Goal: Task Accomplishment & Management: Manage account settings

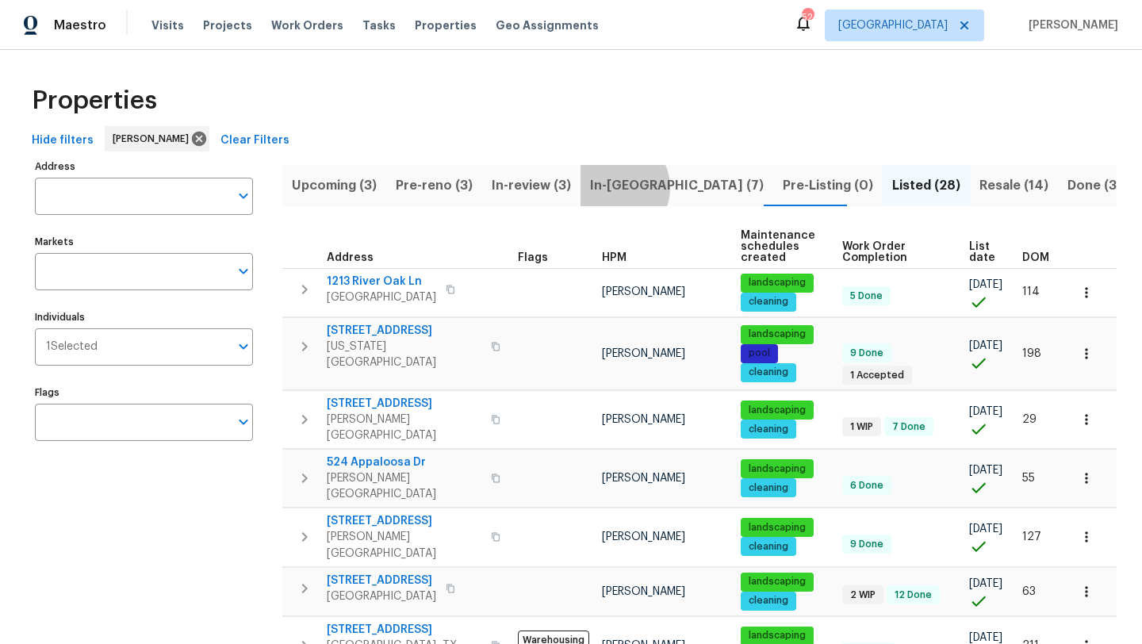
click at [606, 187] on span "In-reno (7)" at bounding box center [677, 185] width 174 height 22
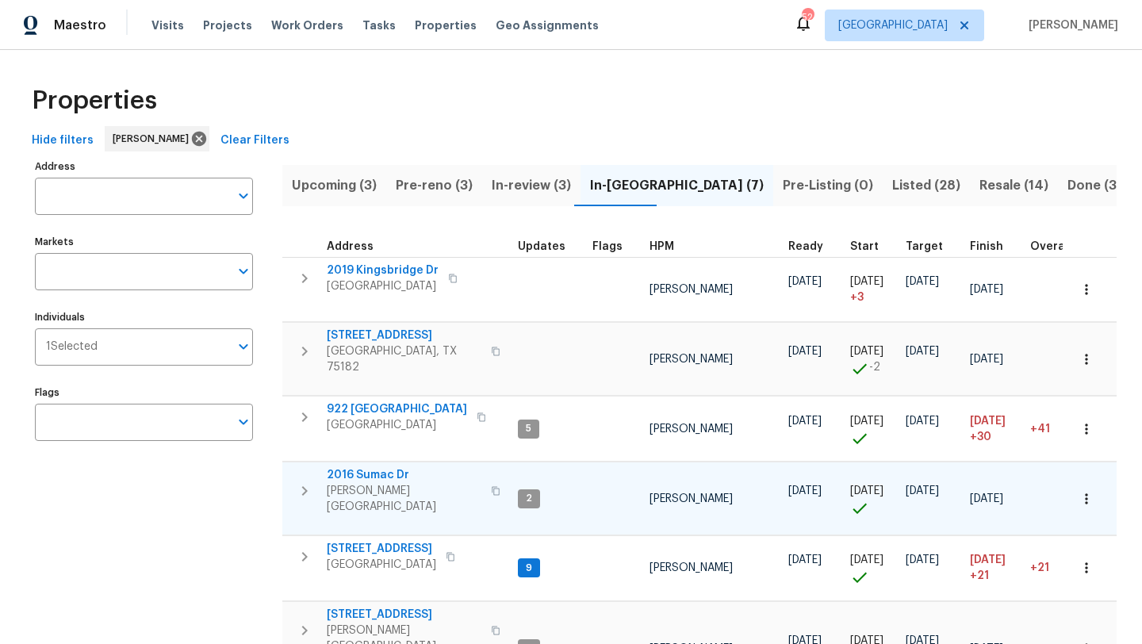
drag, startPoint x: 389, startPoint y: 529, endPoint x: 490, endPoint y: 490, distance: 108.7
click at [490, 490] on tbody "2019 Kingsbridge Dr Heartland, TX 75126 Brad Limes 09/26/25 09/29/25 + 3 10/11/…" at bounding box center [966, 514] width 1369 height 514
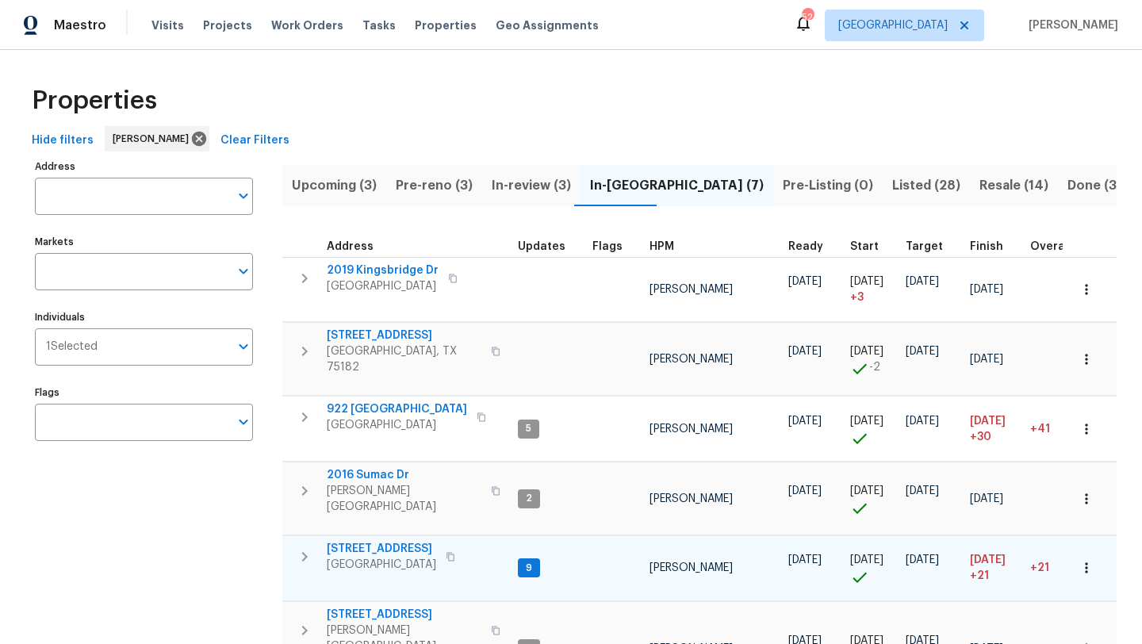
click at [1089, 560] on icon "button" at bounding box center [1086, 568] width 16 height 16
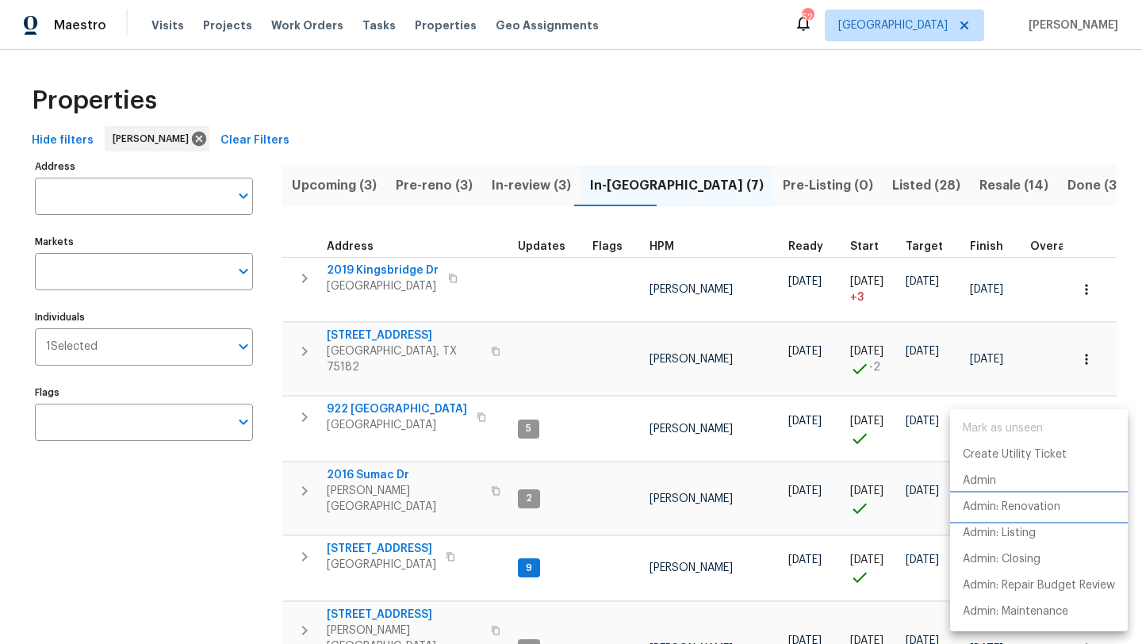
click at [1049, 507] on p "Admin: Renovation" at bounding box center [1012, 507] width 98 height 17
click at [378, 531] on div at bounding box center [571, 322] width 1142 height 644
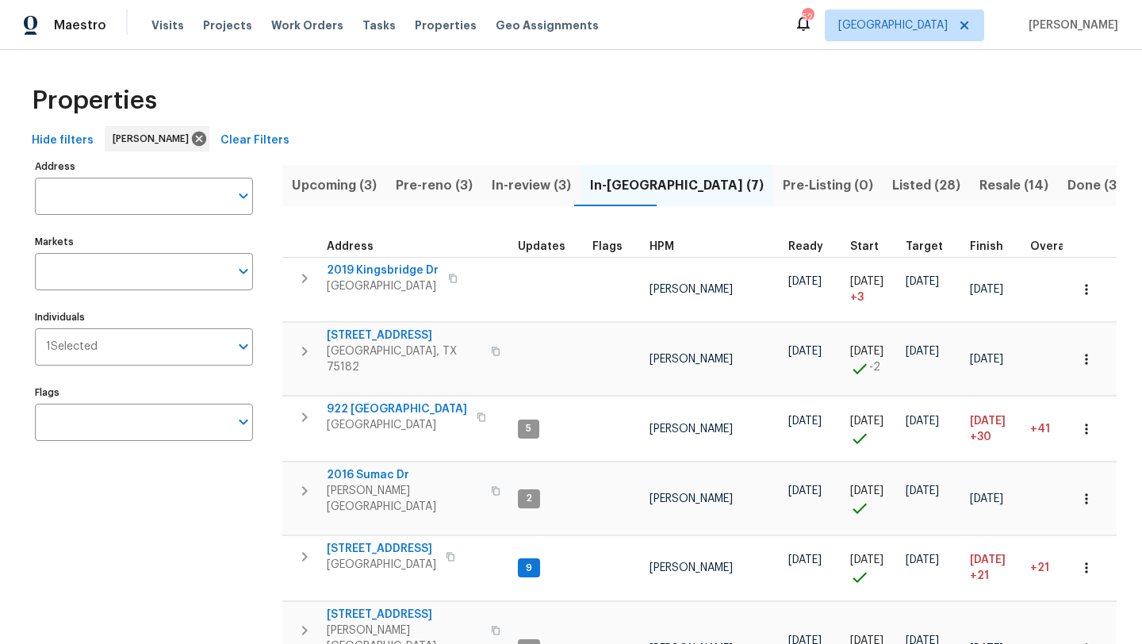
click at [378, 541] on span "1426 Whiteoak Dr" at bounding box center [381, 549] width 109 height 16
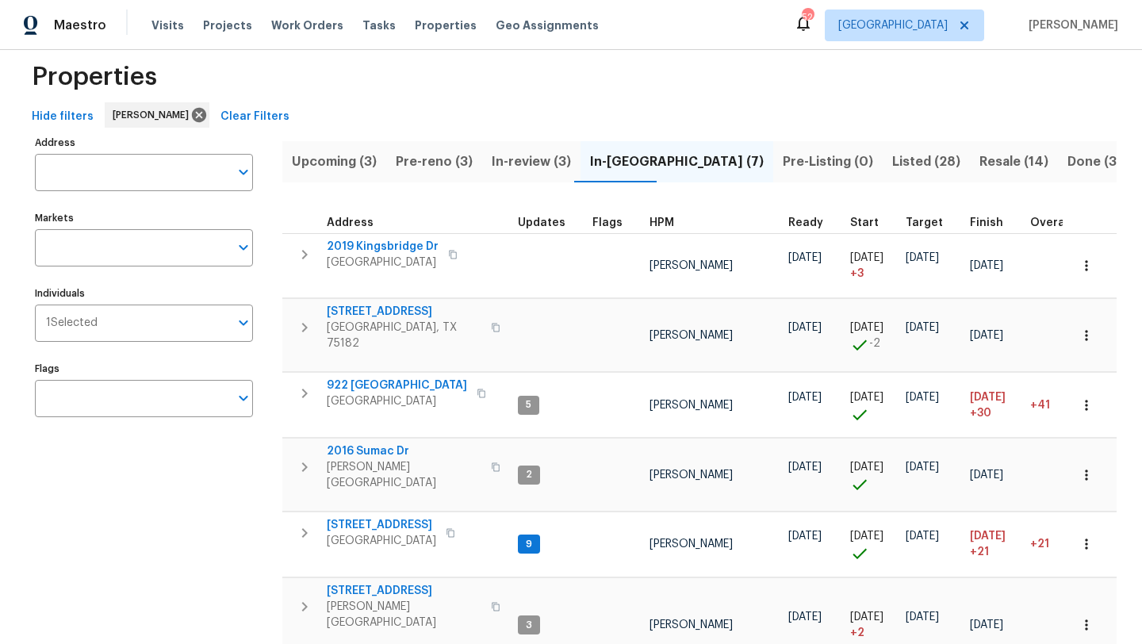
scroll to position [25, 0]
click at [427, 161] on span "Pre-reno (3)" at bounding box center [434, 160] width 77 height 22
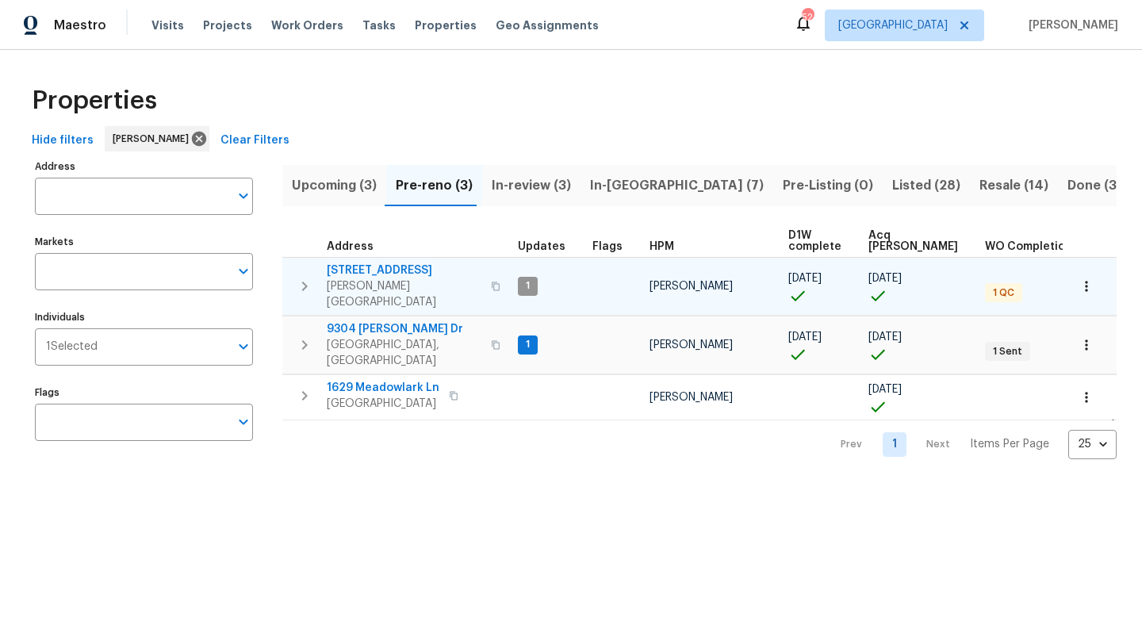
click at [404, 266] on span "4117 Gaillardia Way" at bounding box center [404, 270] width 155 height 16
click at [1084, 278] on icon "button" at bounding box center [1086, 286] width 16 height 16
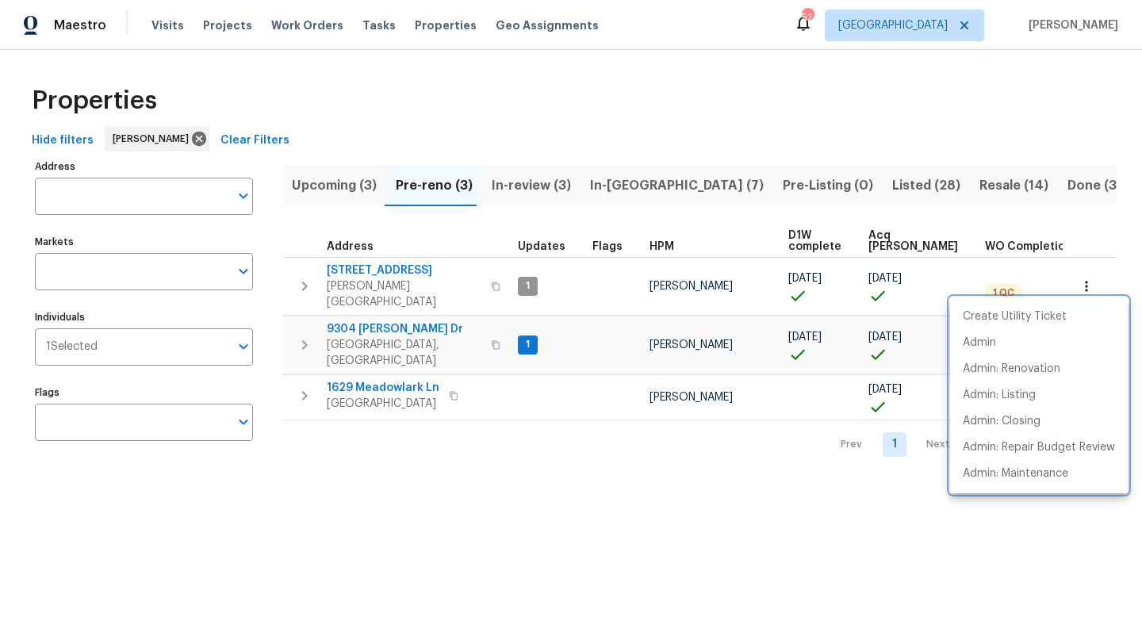
click at [387, 267] on div at bounding box center [571, 322] width 1142 height 644
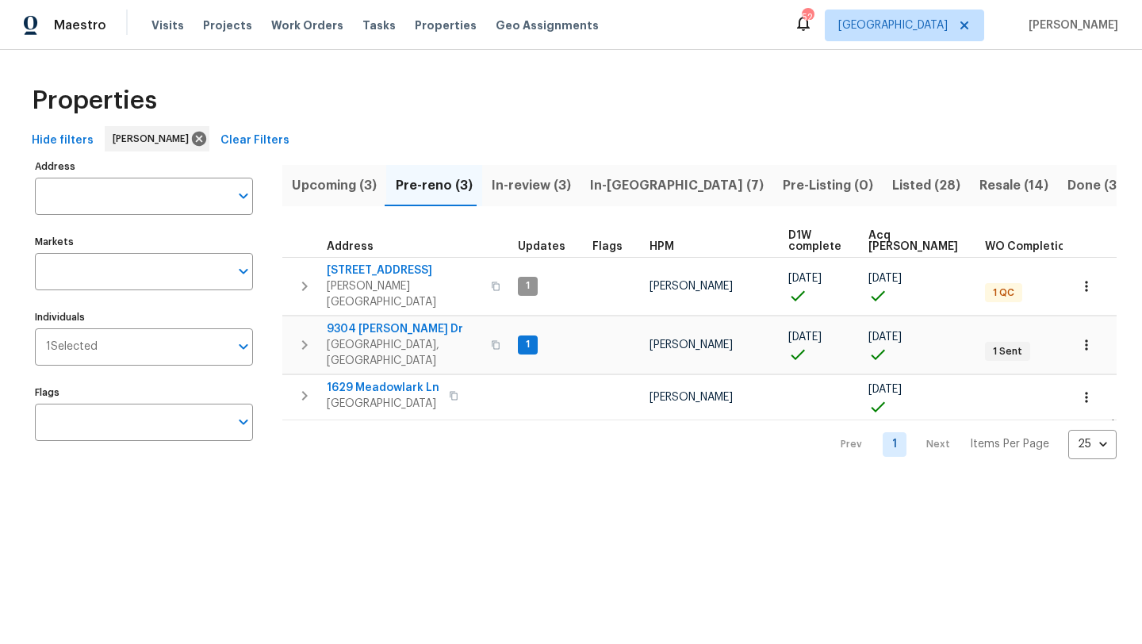
click at [387, 267] on span "4117 Gaillardia Way" at bounding box center [404, 270] width 155 height 16
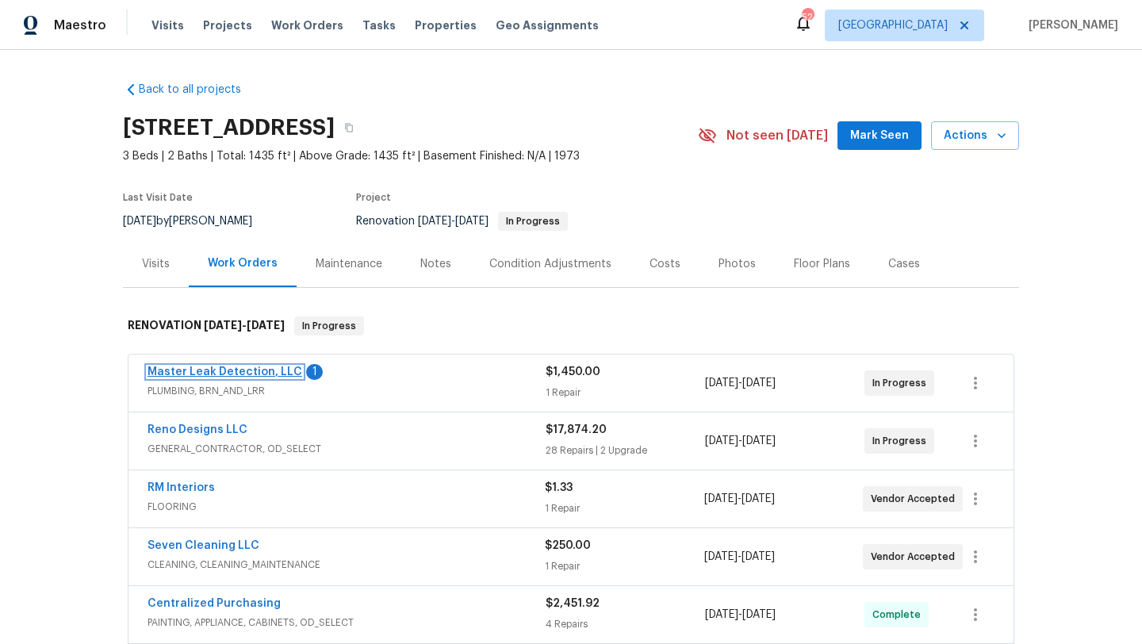
click at [282, 369] on link "Master Leak Detection, LLC" at bounding box center [224, 371] width 155 height 11
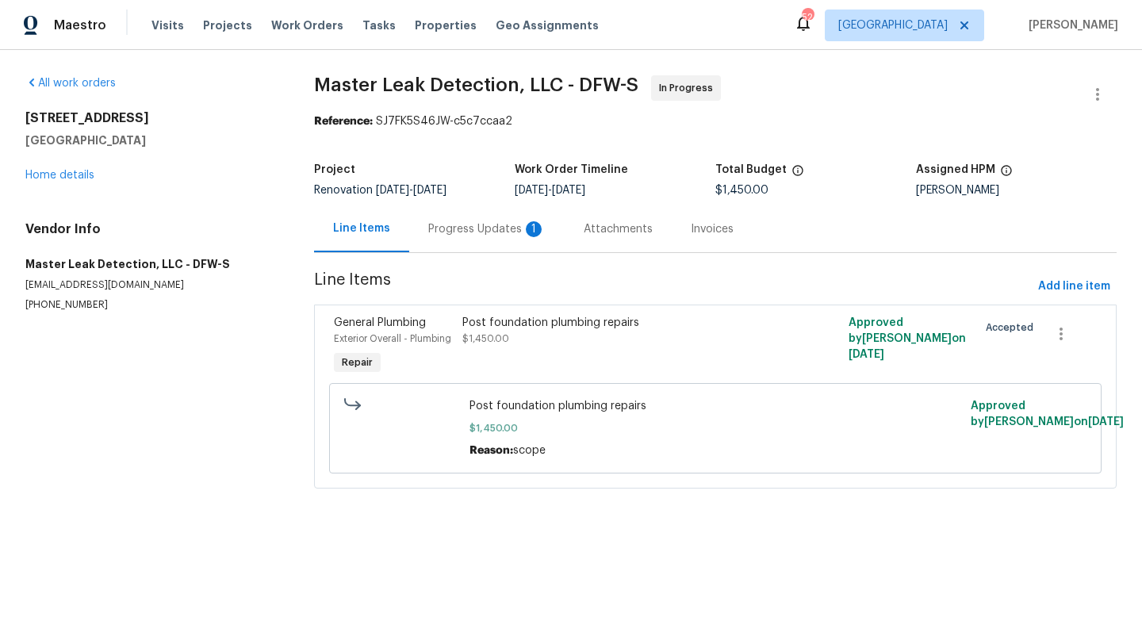
click at [681, 358] on div "Post foundation plumbing repairs $1,450.00" at bounding box center [619, 346] width 322 height 73
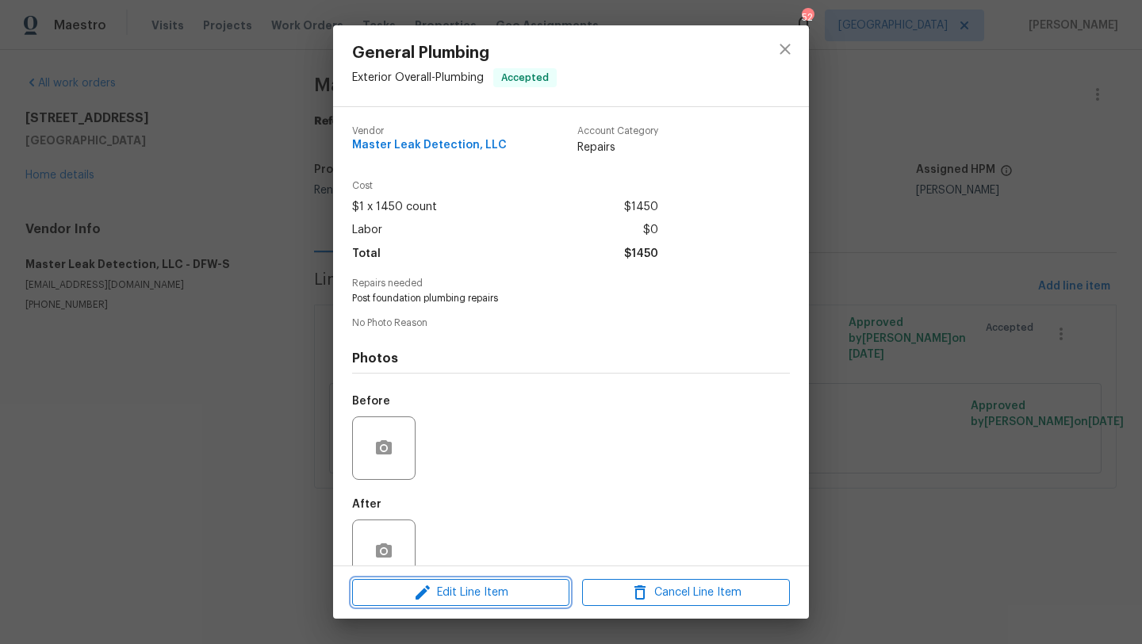
click at [530, 583] on span "Edit Line Item" at bounding box center [461, 593] width 208 height 20
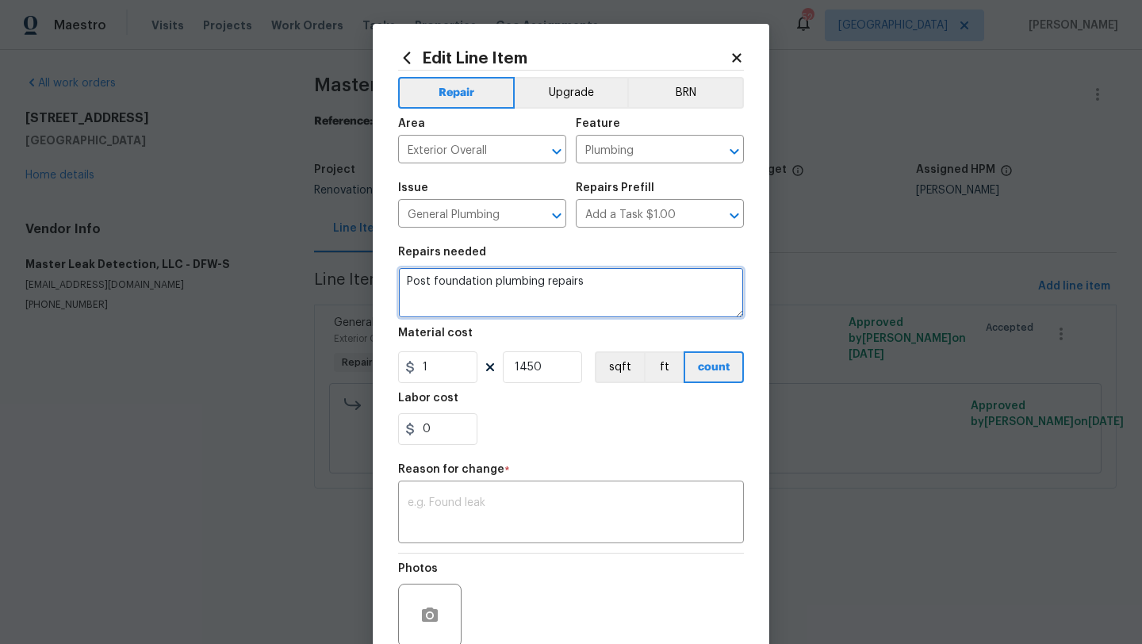
drag, startPoint x: 596, startPoint y: 278, endPoint x: 397, endPoint y: 285, distance: 199.1
click at [397, 285] on div "Edit Line Item Repair Upgrade BRN Area Exterior Overall ​ Feature Plumbing ​ Is…" at bounding box center [571, 391] width 397 height 734
type textarea "Replace cleanouts in order to be able to test plumbing for leaks"
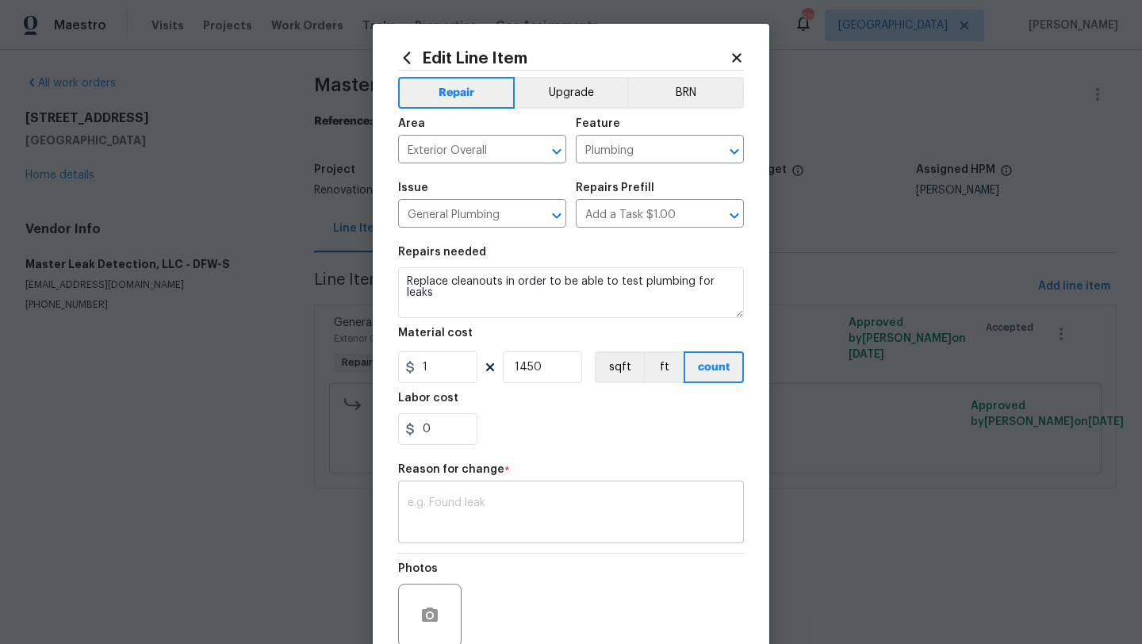
click at [413, 497] on textarea at bounding box center [571, 513] width 327 height 33
click at [534, 528] on textarea "scope" at bounding box center [571, 513] width 327 height 33
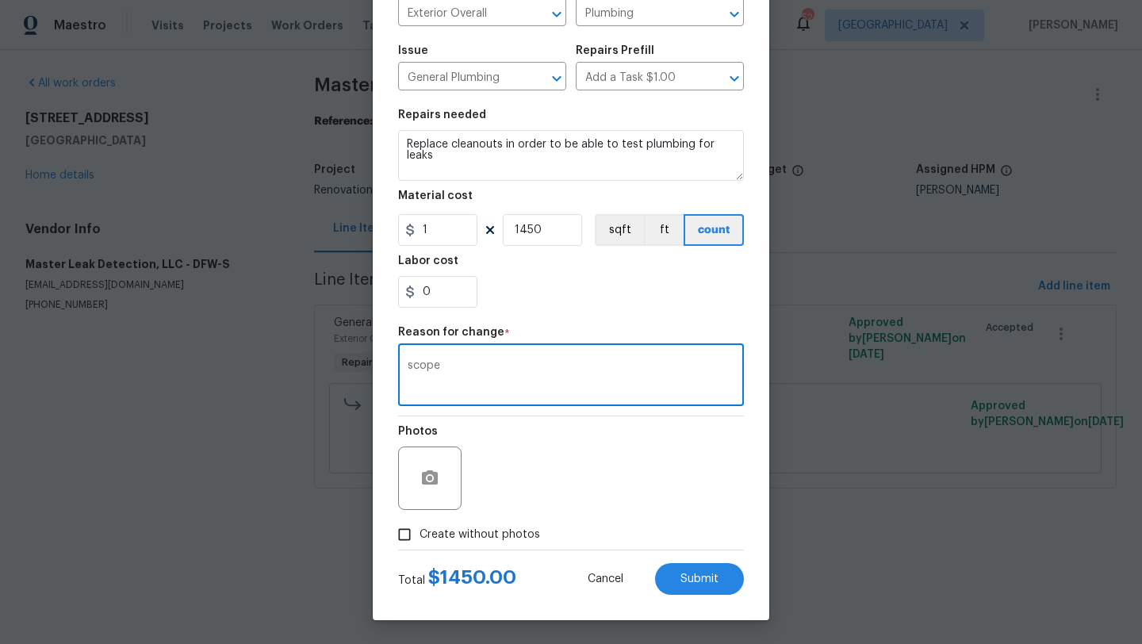
type textarea "scope"
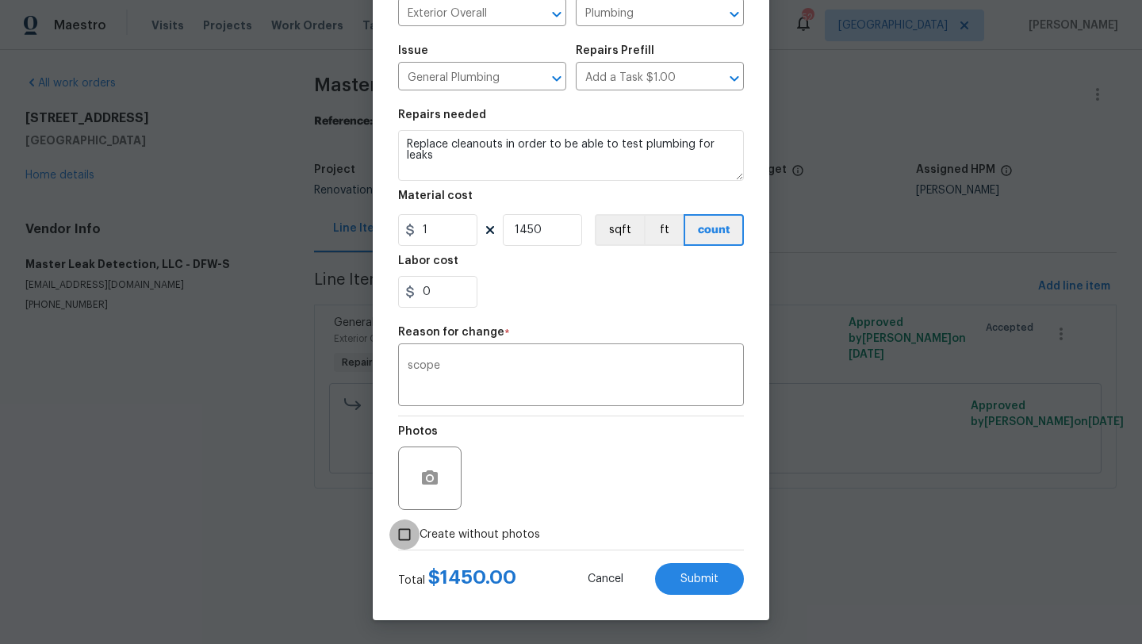
click at [400, 536] on input "Create without photos" at bounding box center [404, 534] width 30 height 30
checkbox input "true"
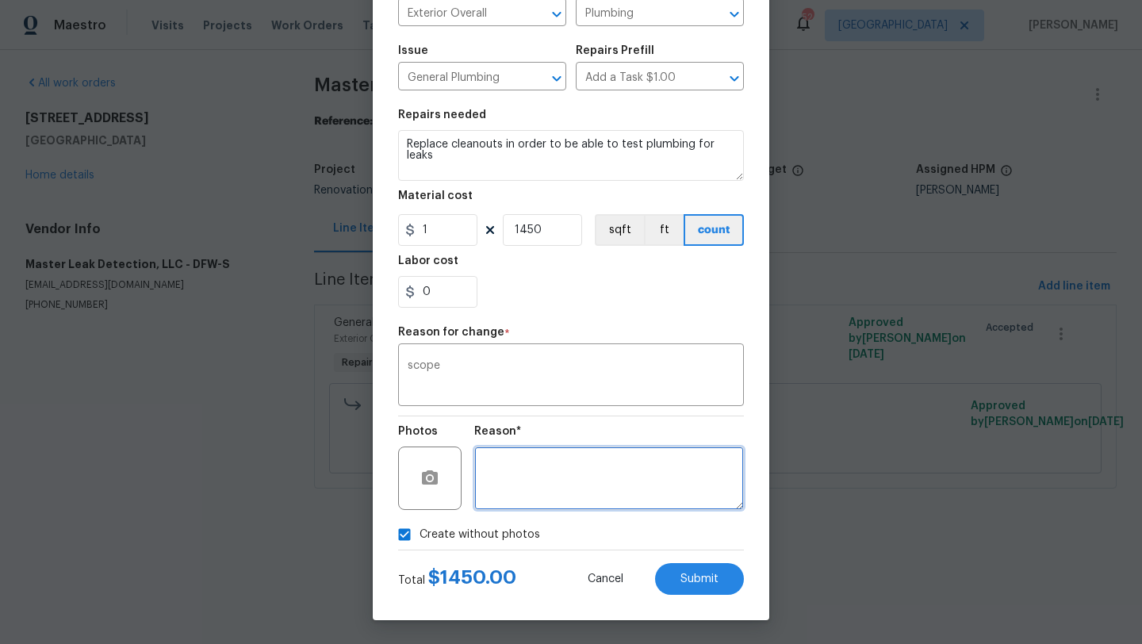
click at [670, 493] on textarea at bounding box center [609, 477] width 270 height 63
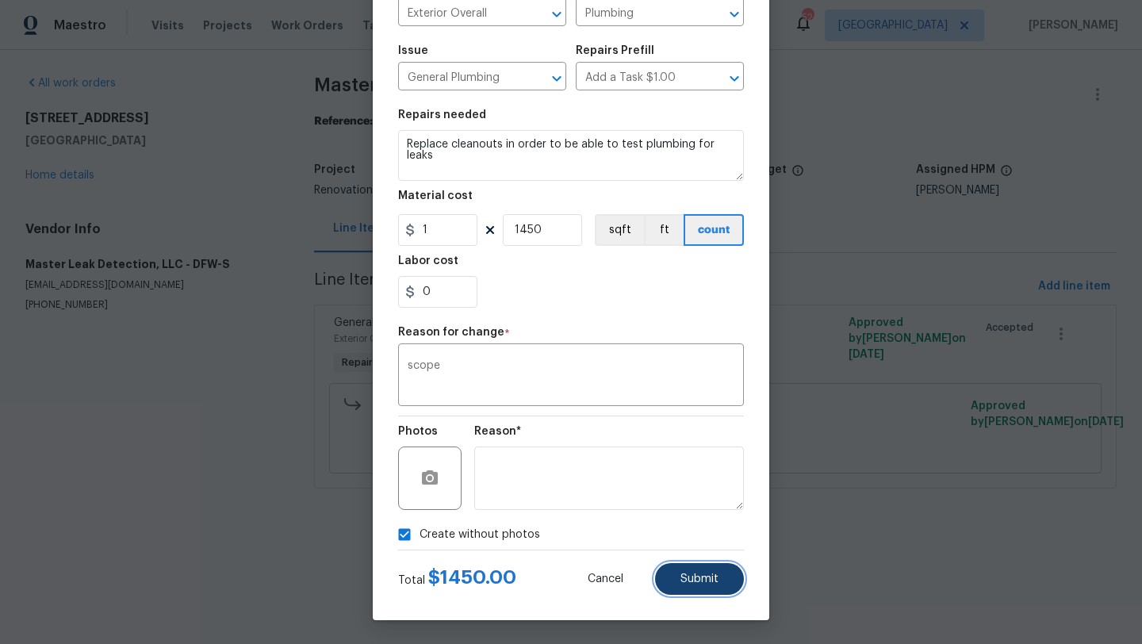
click at [703, 582] on span "Submit" at bounding box center [699, 579] width 38 height 12
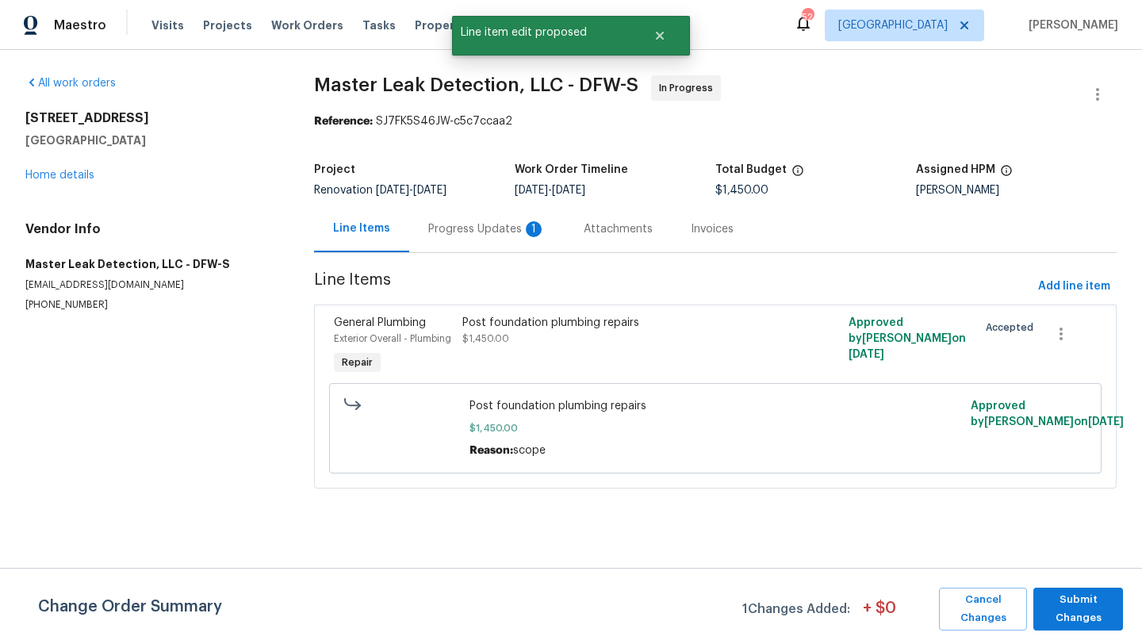
scroll to position [0, 0]
click at [1072, 603] on span "Submit Changes" at bounding box center [1078, 609] width 74 height 36
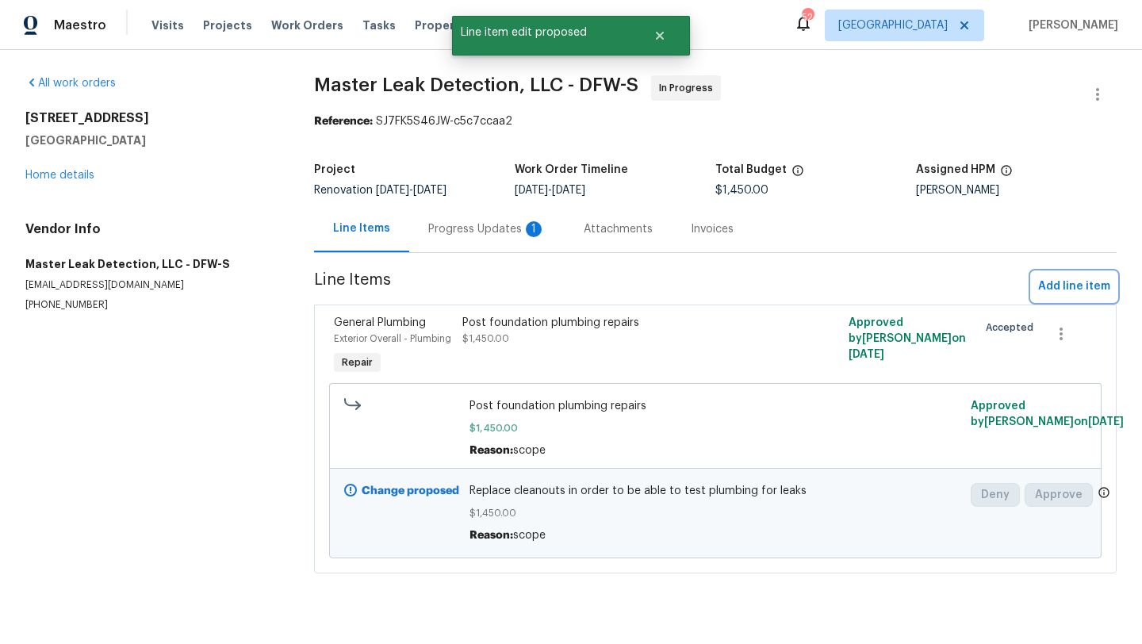
click at [1067, 284] on span "Add line item" at bounding box center [1074, 287] width 72 height 20
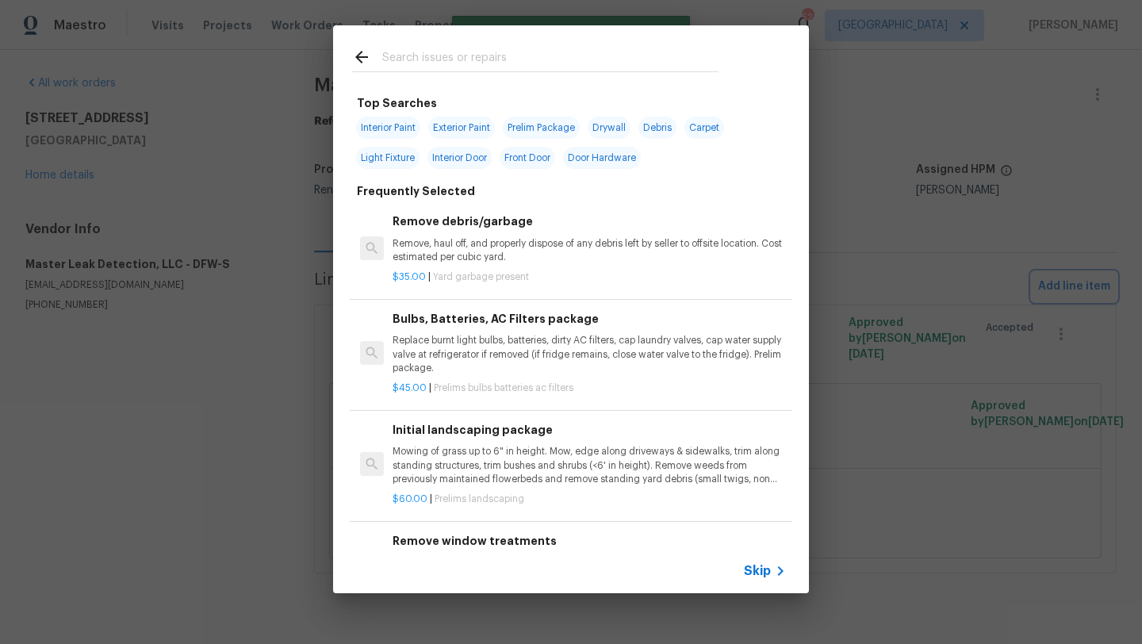
click at [216, 407] on div "Top Searches Interior Paint Exterior Paint Prelim Package Drywall Debris Carpet…" at bounding box center [571, 309] width 1142 height 619
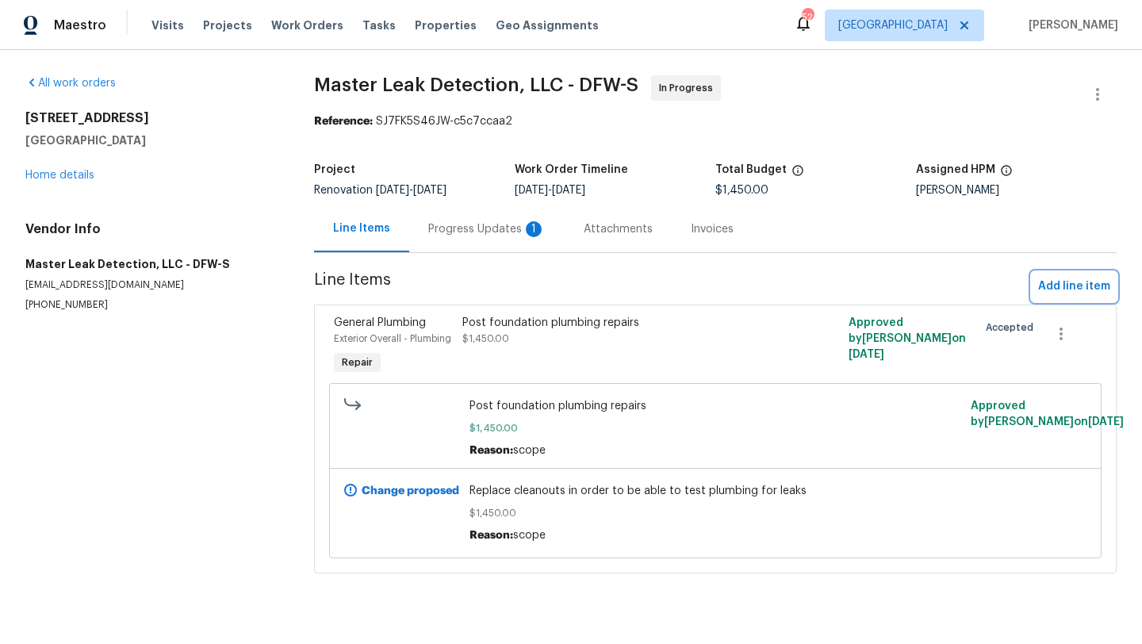
click at [1052, 287] on span "Add line item" at bounding box center [1074, 287] width 72 height 20
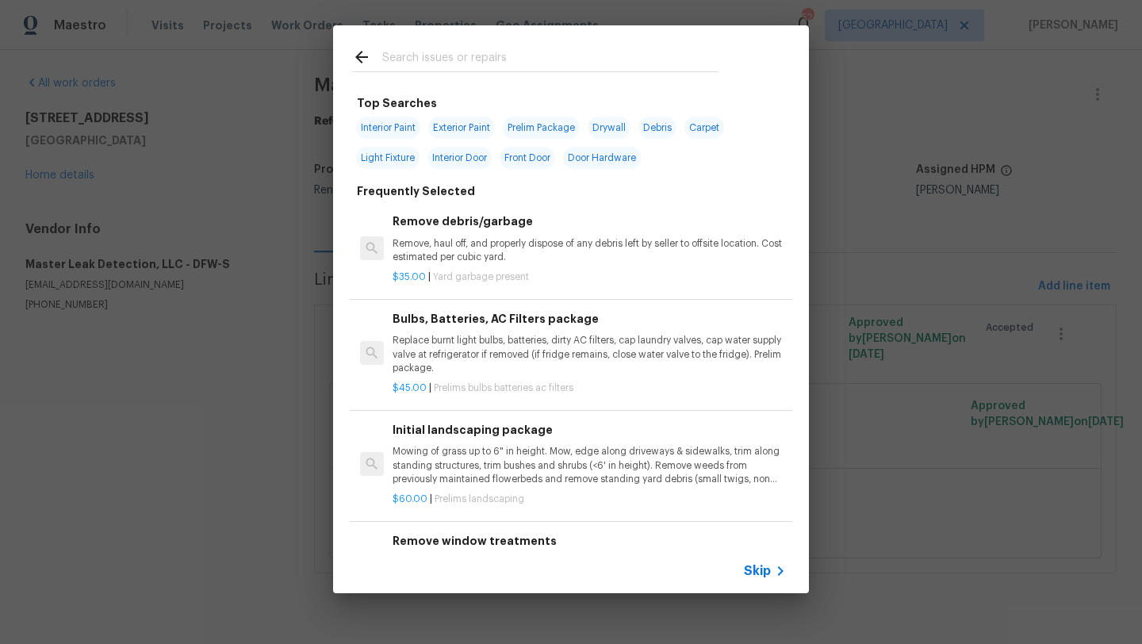
click at [479, 58] on input "text" at bounding box center [550, 60] width 336 height 24
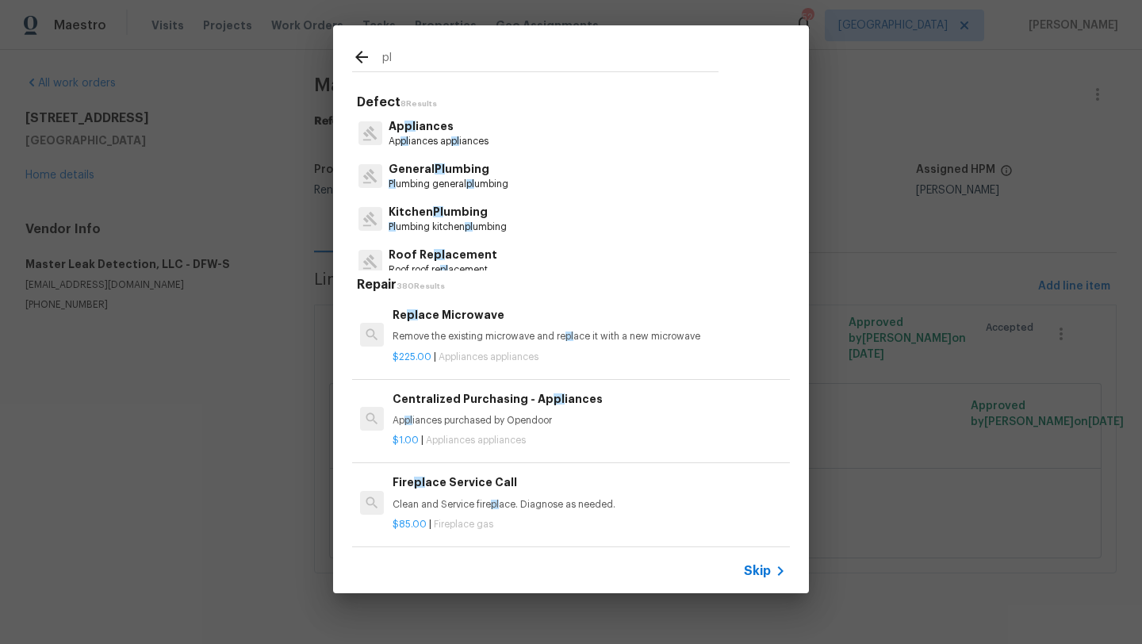
type input "pl"
click at [450, 183] on p "Pl umbing general pl umbing" at bounding box center [449, 184] width 120 height 13
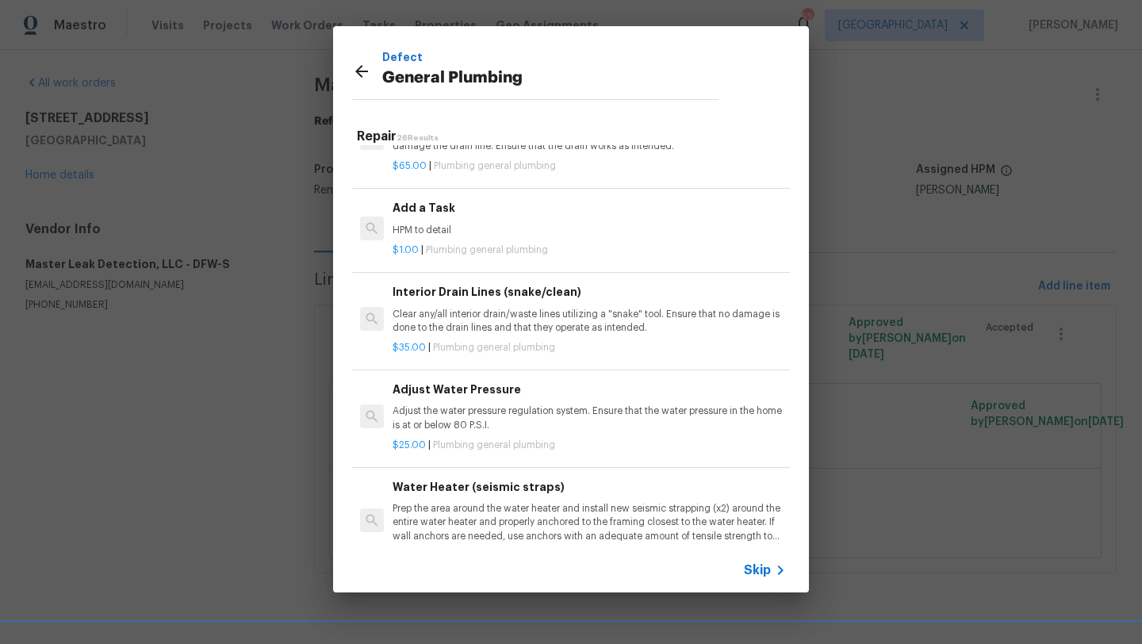
scroll to position [2329, 0]
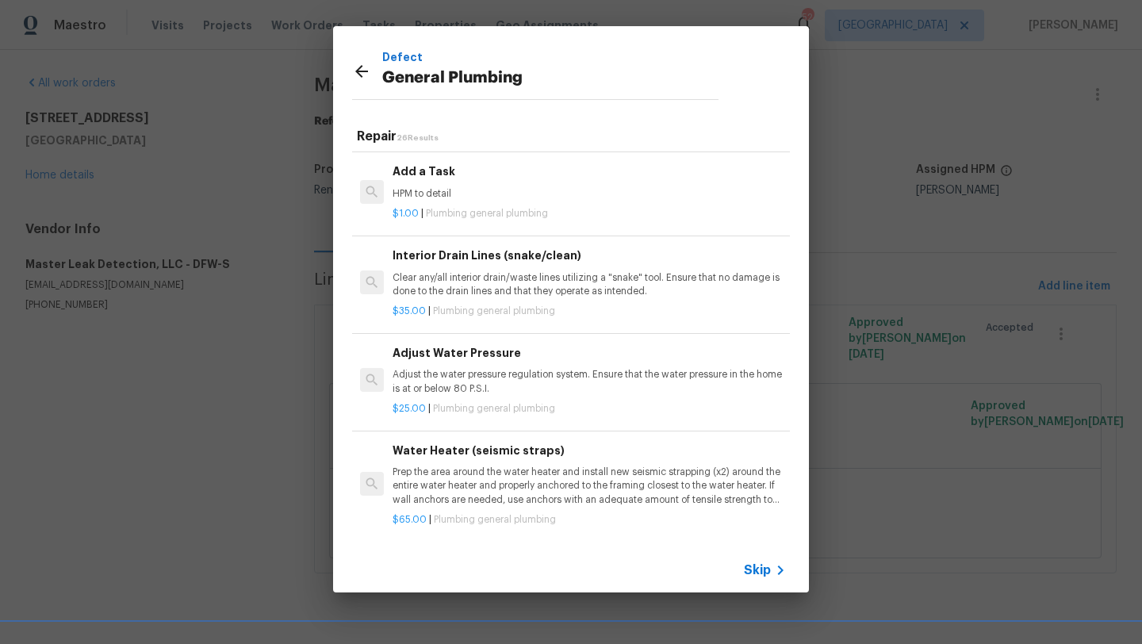
click at [440, 191] on p "HPM to detail" at bounding box center [589, 193] width 393 height 13
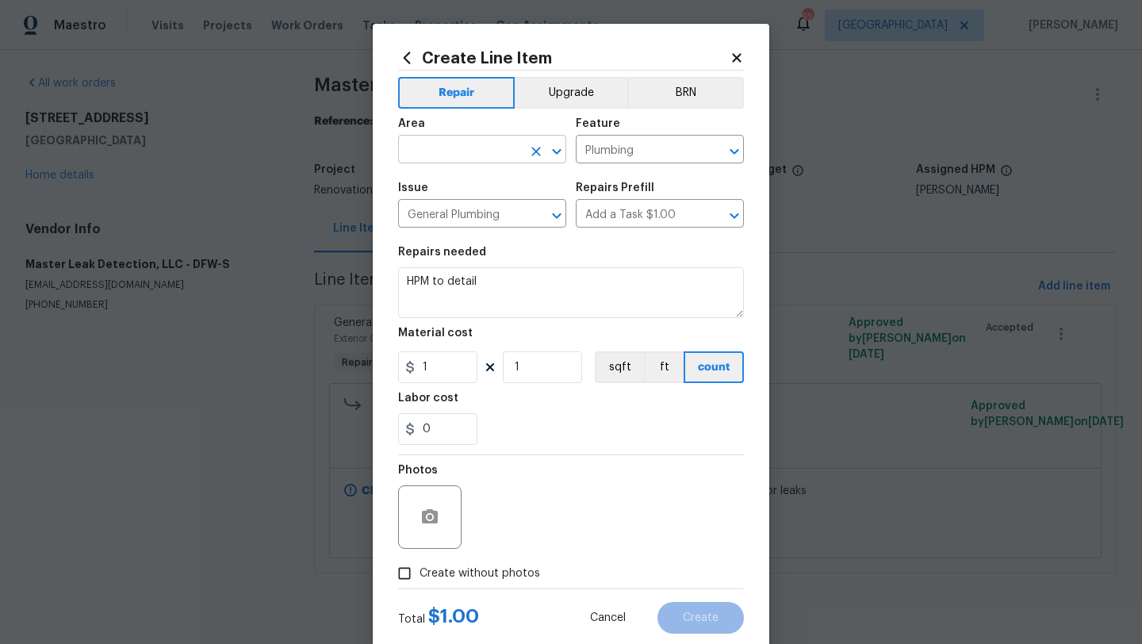
click at [449, 151] on input "text" at bounding box center [460, 151] width 124 height 25
click at [455, 211] on li "Exterior Overall" at bounding box center [482, 213] width 168 height 26
type input "Exterior Overall"
drag, startPoint x: 488, startPoint y: 284, endPoint x: 379, endPoint y: 281, distance: 108.7
click at [379, 281] on div "Create Line Item Repair Upgrade BRN Area Exterior Overall ​ Feature Plumbing ​ …" at bounding box center [571, 341] width 397 height 635
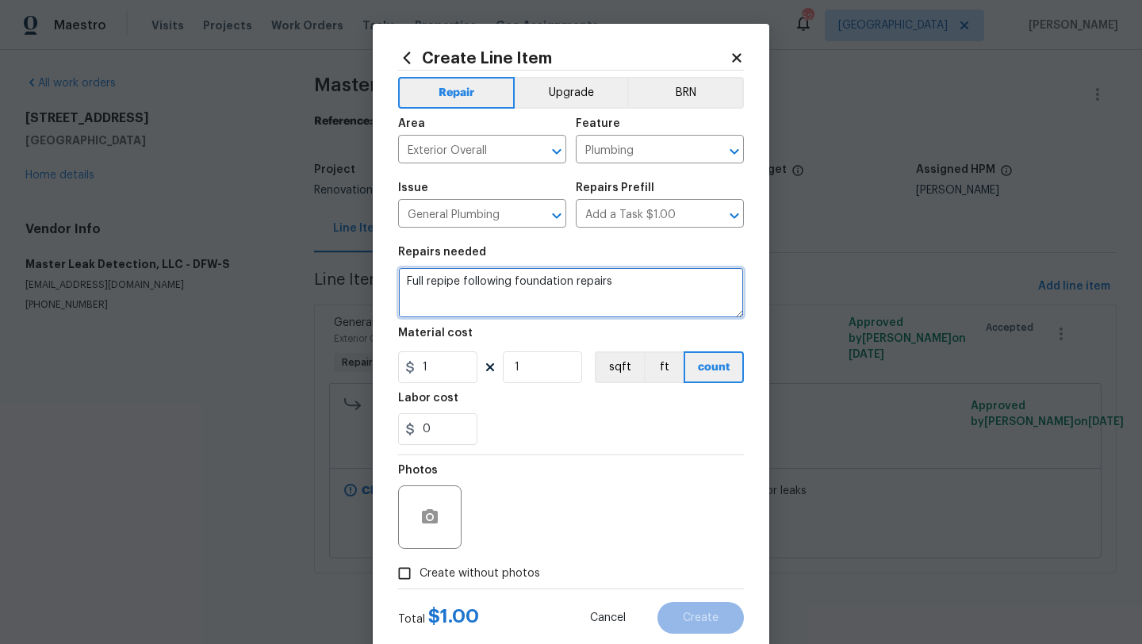
type textarea "Full repipe following foundation repairs"
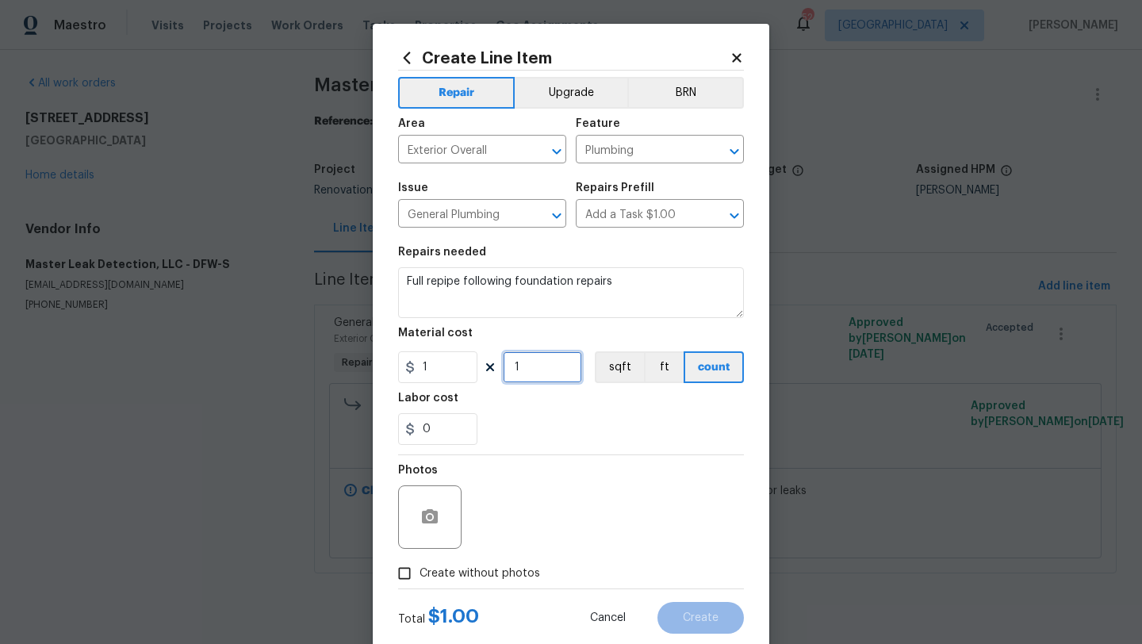
drag, startPoint x: 525, startPoint y: 369, endPoint x: 480, endPoint y: 369, distance: 45.2
click at [480, 369] on div "1 1 sqft ft count" at bounding box center [571, 367] width 346 height 32
type input "18250"
click at [504, 573] on span "Create without photos" at bounding box center [479, 573] width 121 height 17
click at [419, 573] on input "Create without photos" at bounding box center [404, 573] width 30 height 30
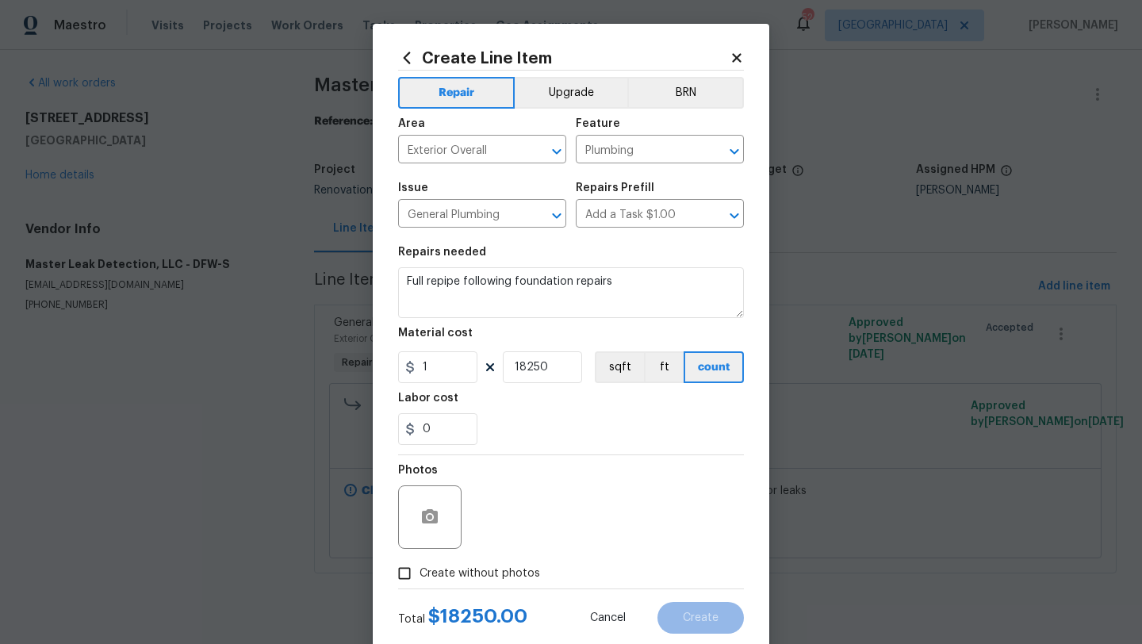
checkbox input "true"
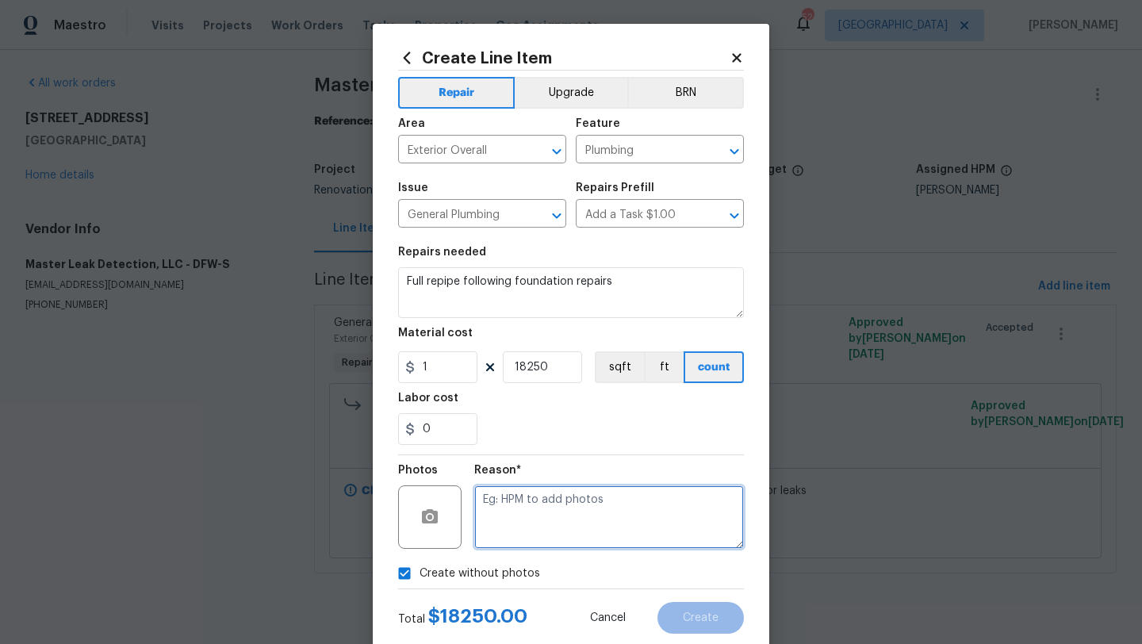
click at [540, 526] on textarea at bounding box center [609, 516] width 270 height 63
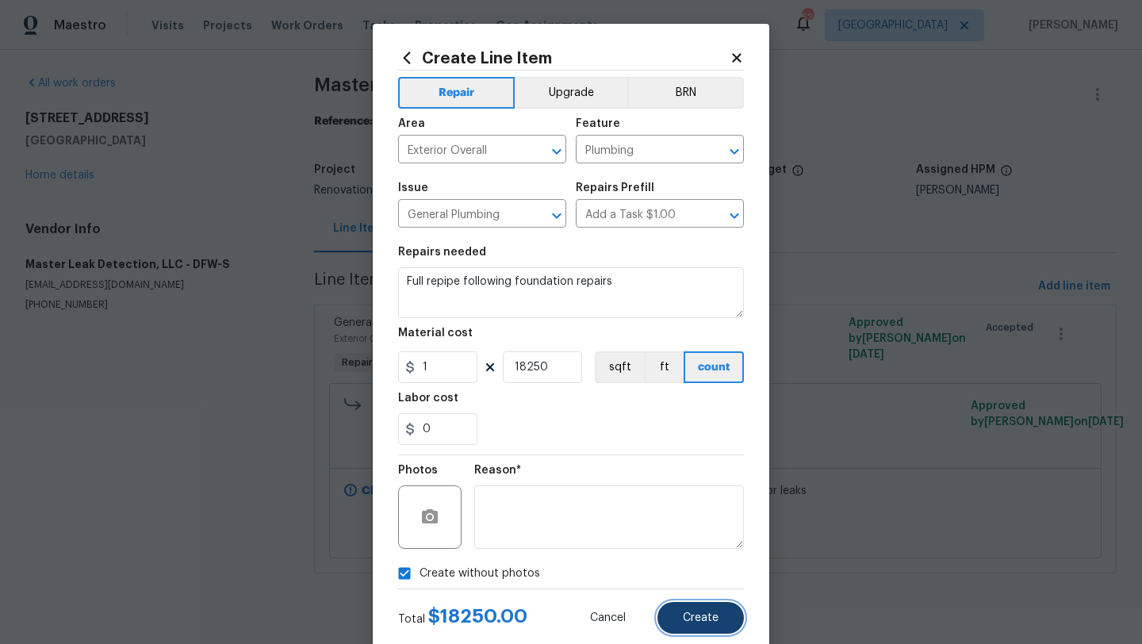
click at [690, 606] on button "Create" at bounding box center [700, 618] width 86 height 32
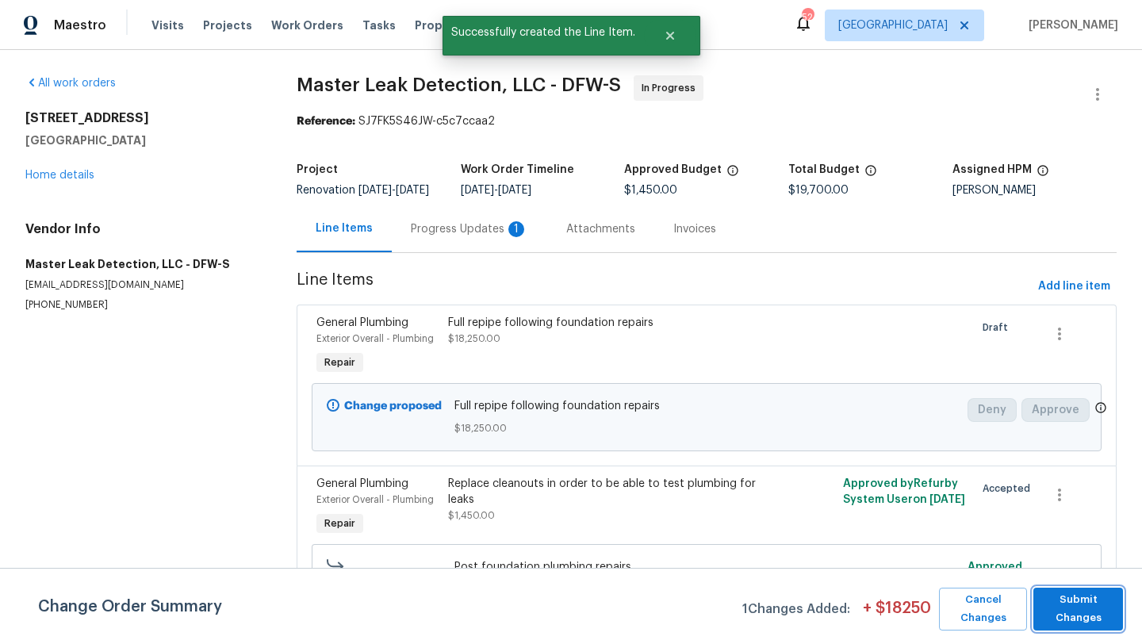
click at [1085, 622] on span "Submit Changes" at bounding box center [1078, 609] width 74 height 36
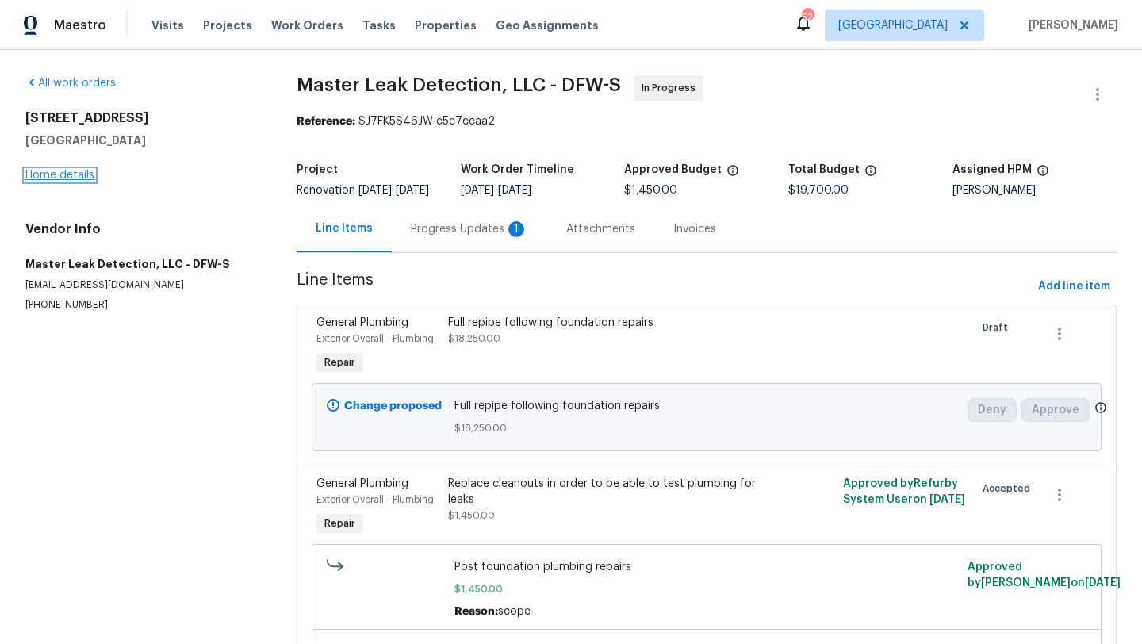
click at [79, 175] on link "Home details" at bounding box center [59, 175] width 69 height 11
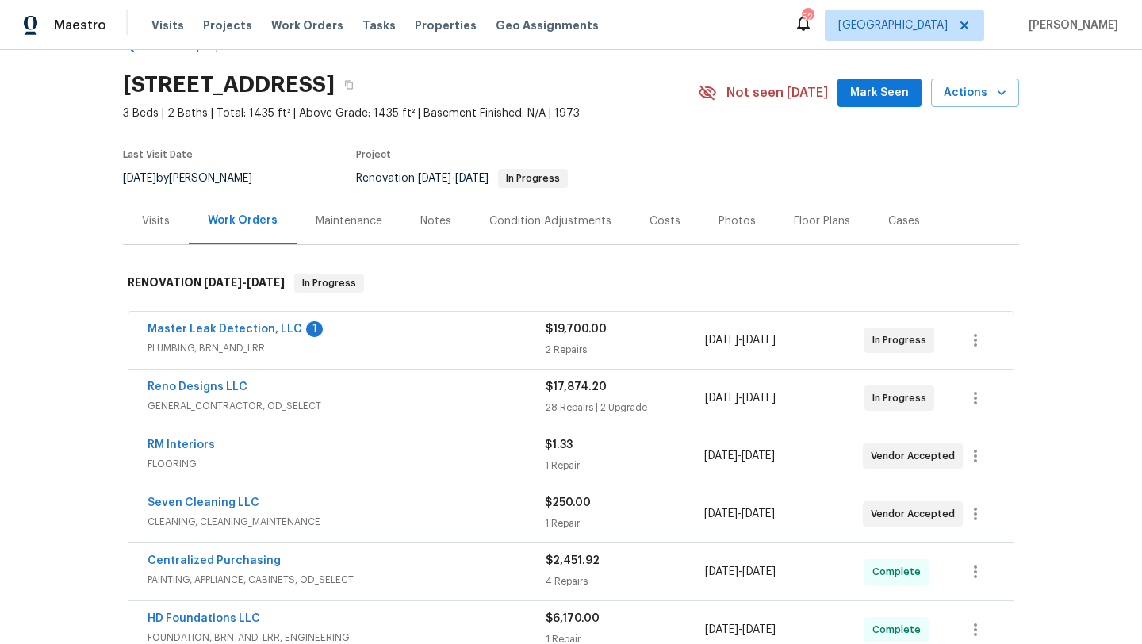
scroll to position [44, 0]
click at [269, 325] on link "Master Leak Detection, LLC" at bounding box center [224, 328] width 155 height 11
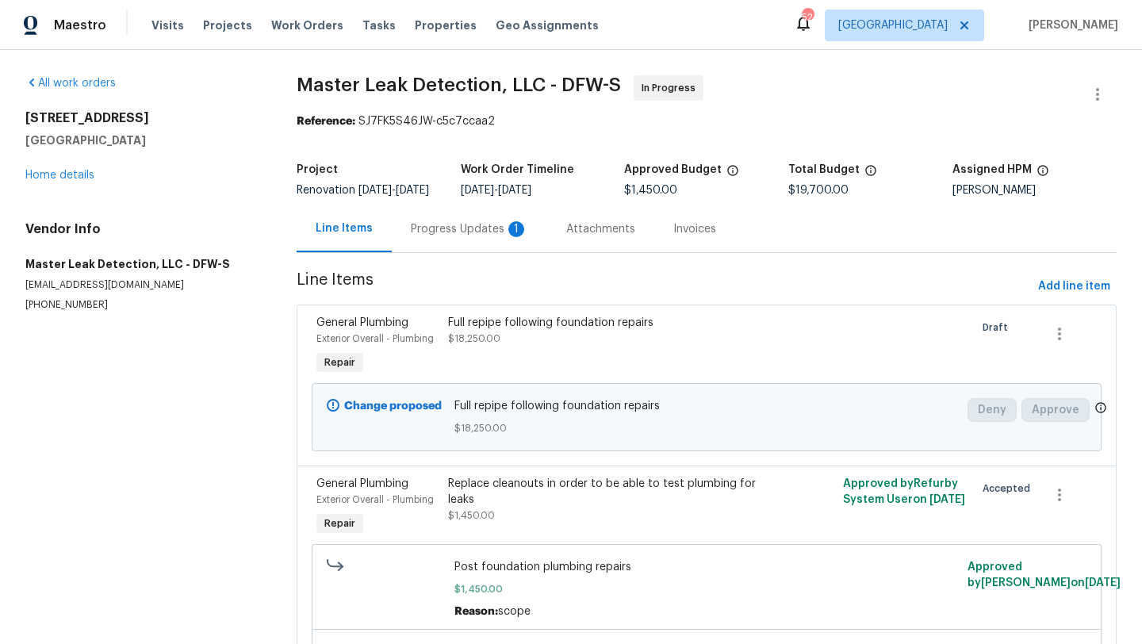
click at [78, 166] on div "1426 Whiteoak Dr Garland, TX 75040 Home details" at bounding box center [141, 146] width 233 height 73
click at [80, 174] on link "Home details" at bounding box center [59, 175] width 69 height 11
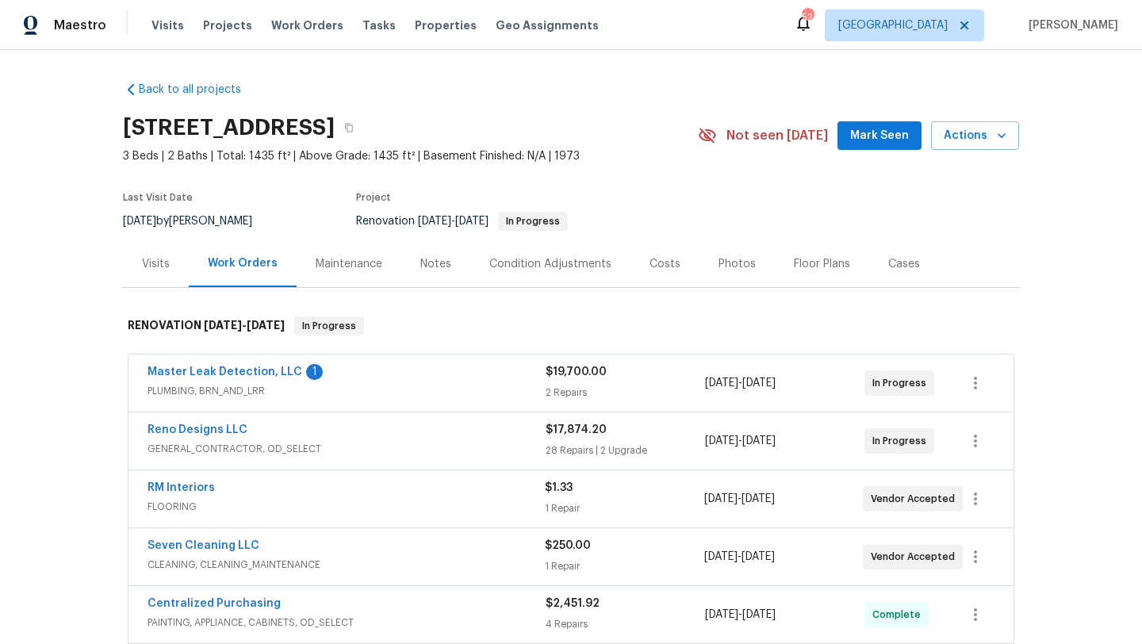
click at [868, 133] on span "Mark Seen" at bounding box center [879, 136] width 59 height 20
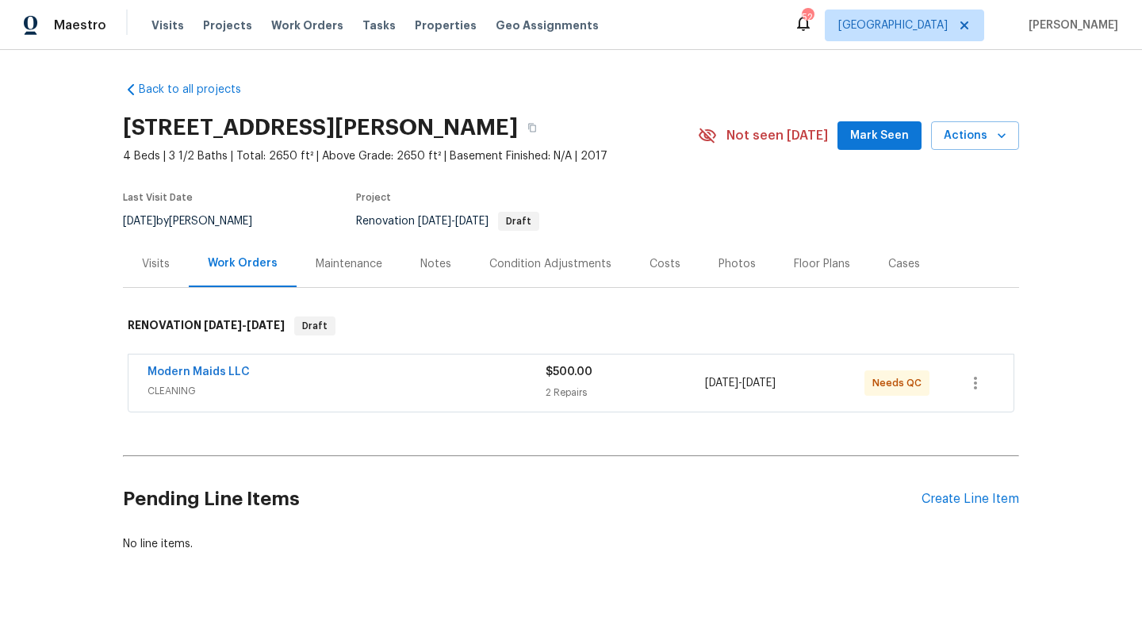
click at [446, 372] on div "Modern Maids LLC" at bounding box center [346, 373] width 398 height 19
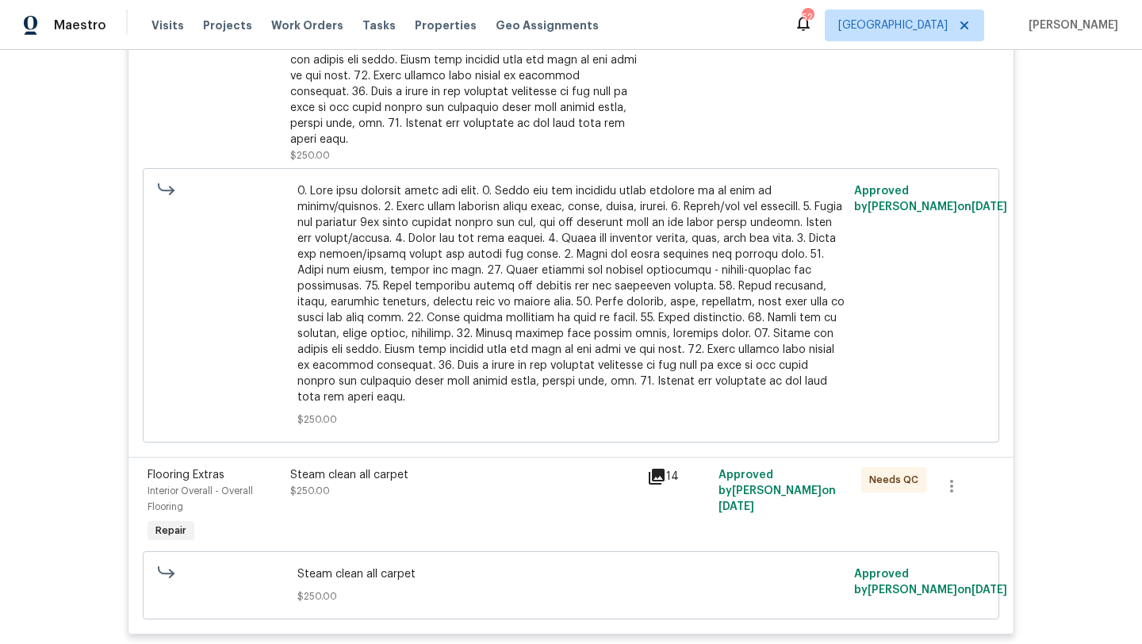
scroll to position [683, 0]
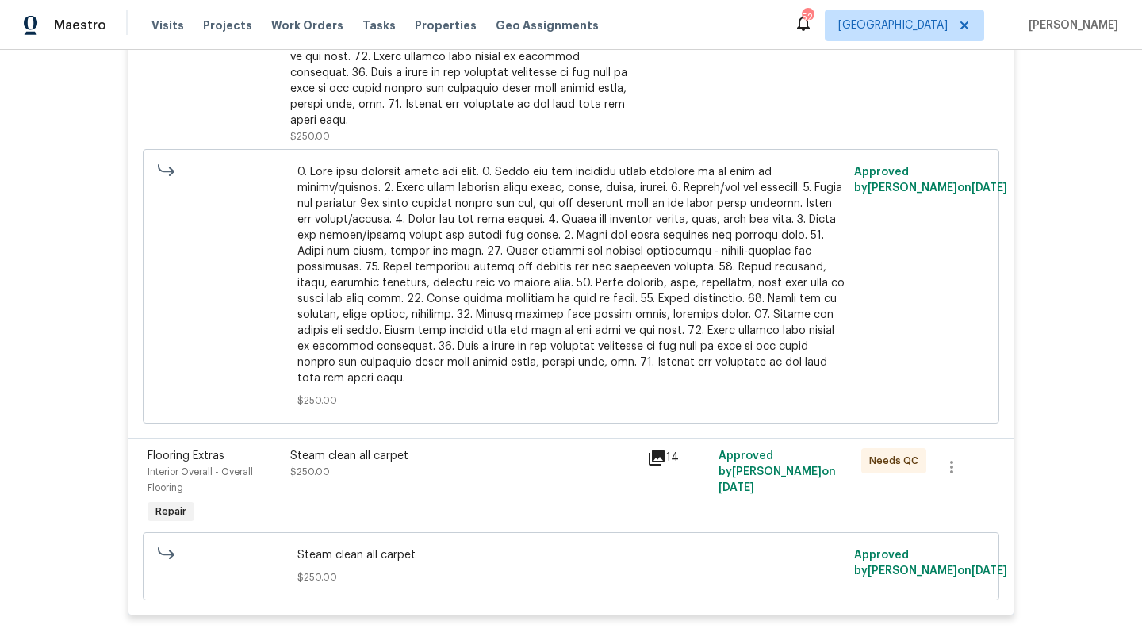
click at [462, 449] on div "Steam clean all carpet $250.00" at bounding box center [463, 464] width 347 height 32
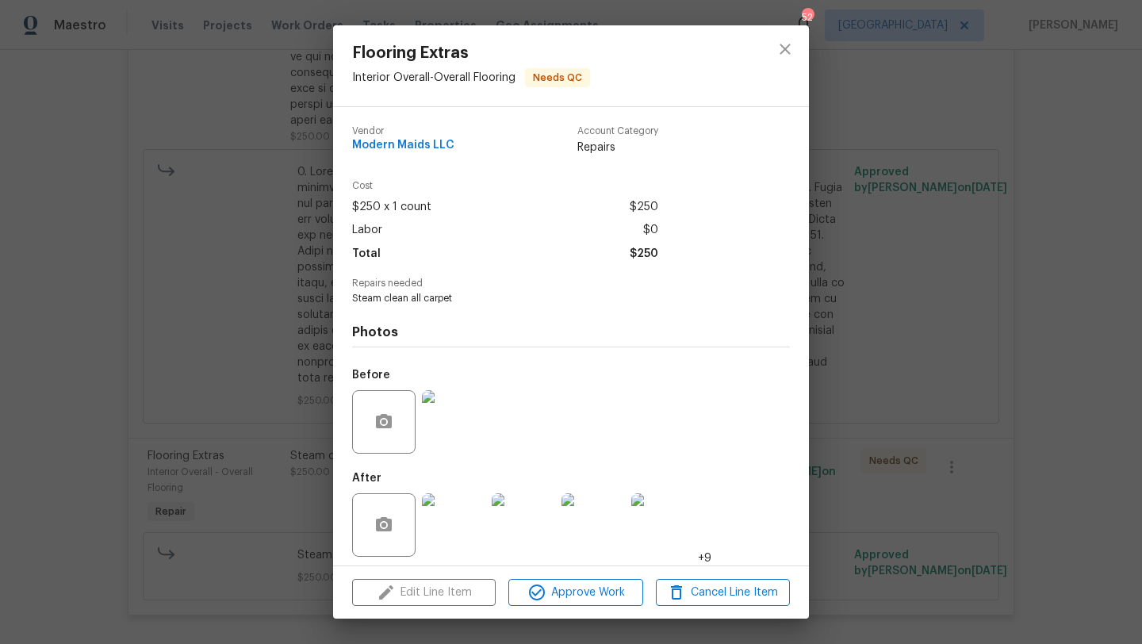
scroll to position [7, 0]
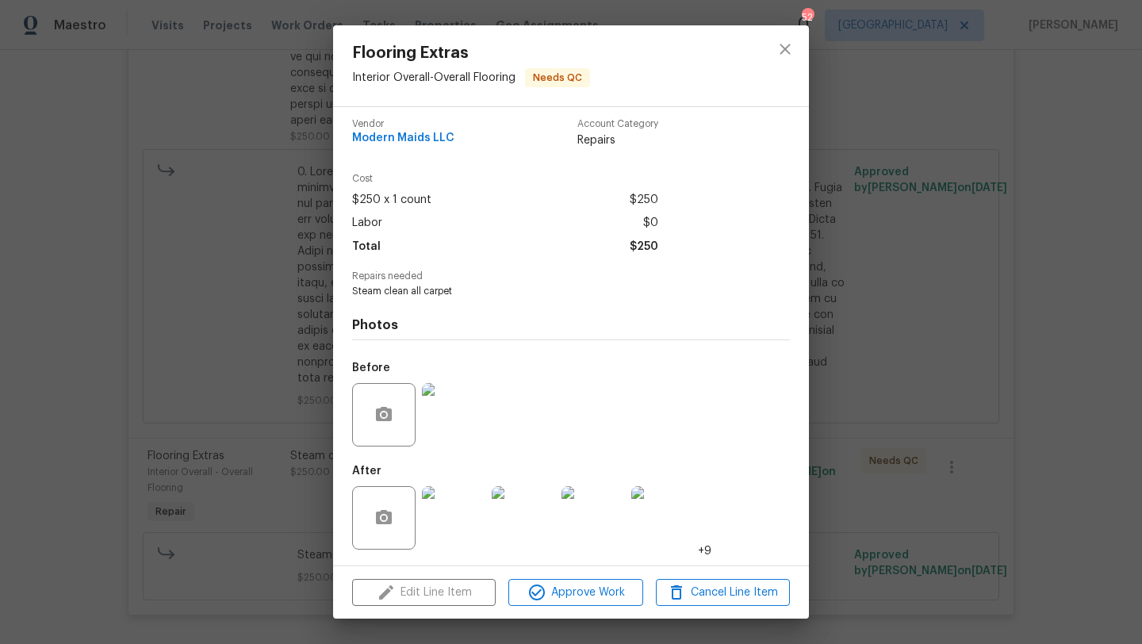
click at [461, 513] on img at bounding box center [453, 517] width 63 height 63
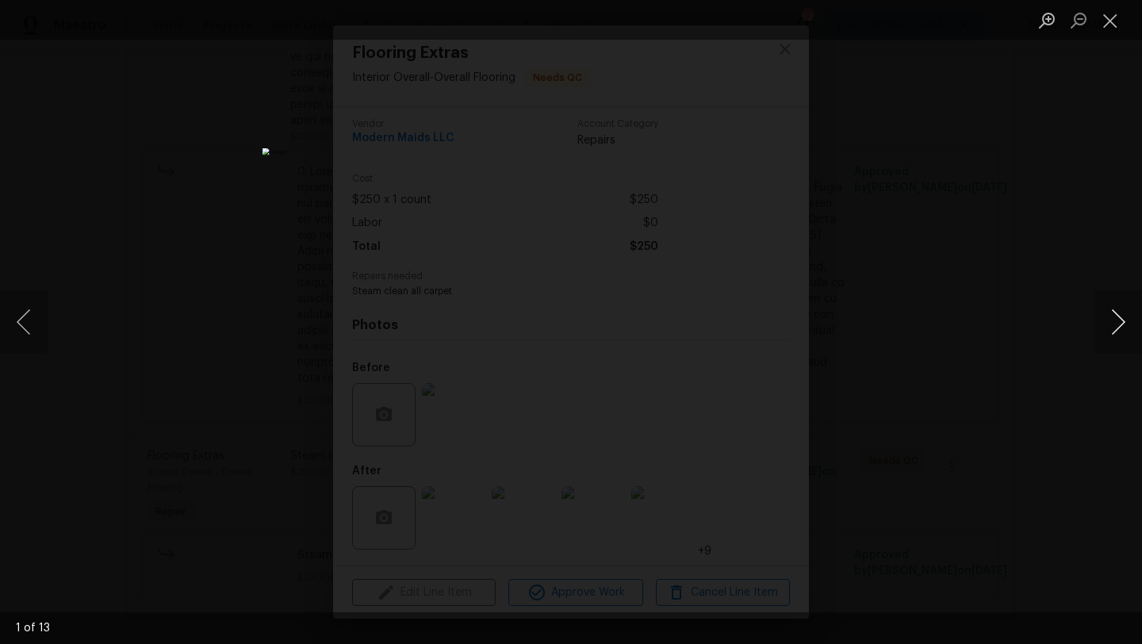
click at [1117, 328] on button "Next image" at bounding box center [1118, 321] width 48 height 63
click at [1117, 327] on button "Next image" at bounding box center [1118, 321] width 48 height 63
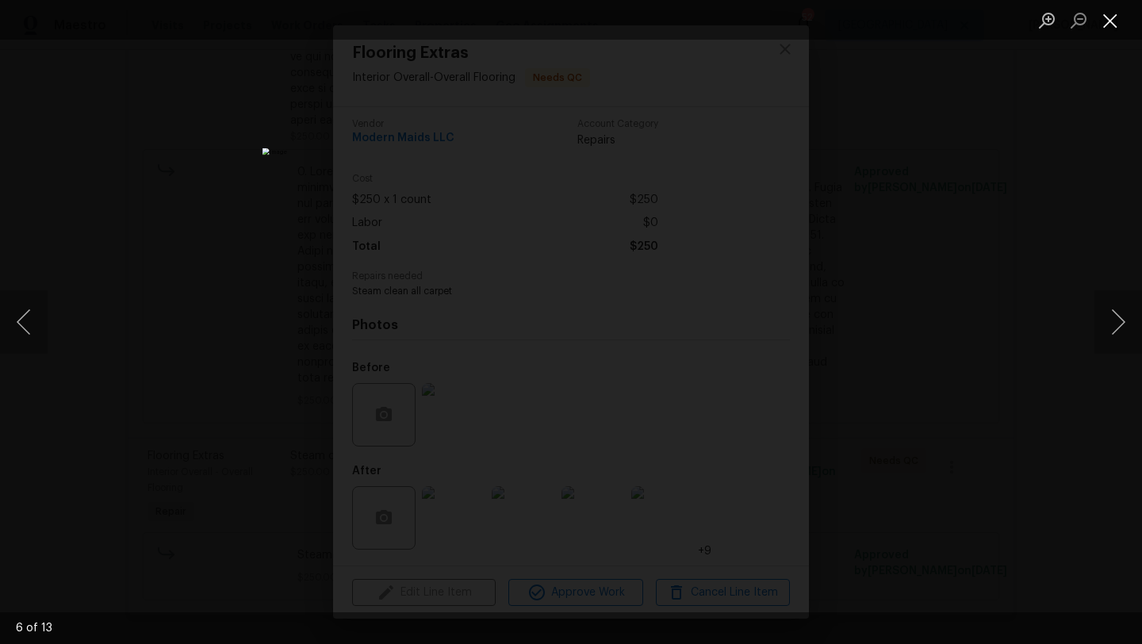
click at [1106, 17] on button "Close lightbox" at bounding box center [1110, 20] width 32 height 28
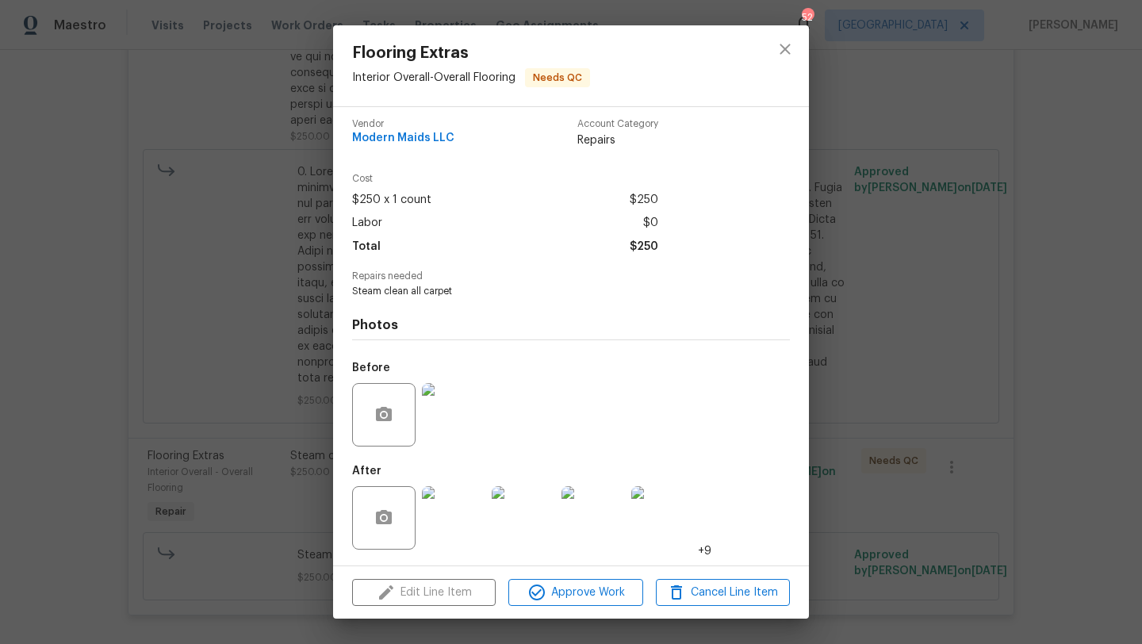
scroll to position [0, 0]
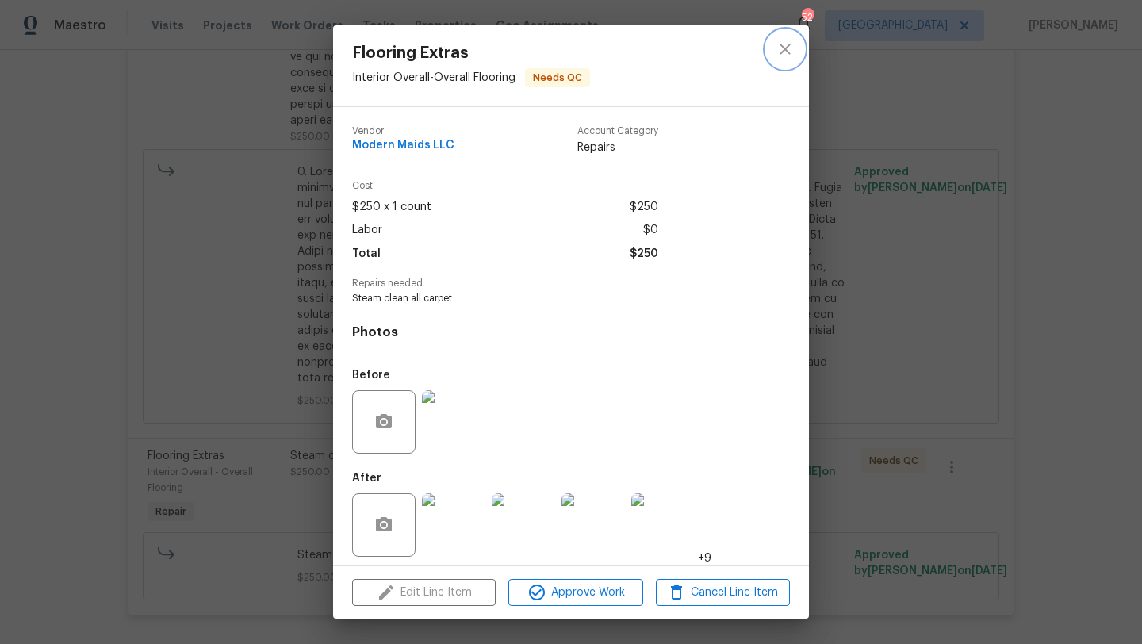
click at [789, 50] on icon "close" at bounding box center [785, 49] width 19 height 19
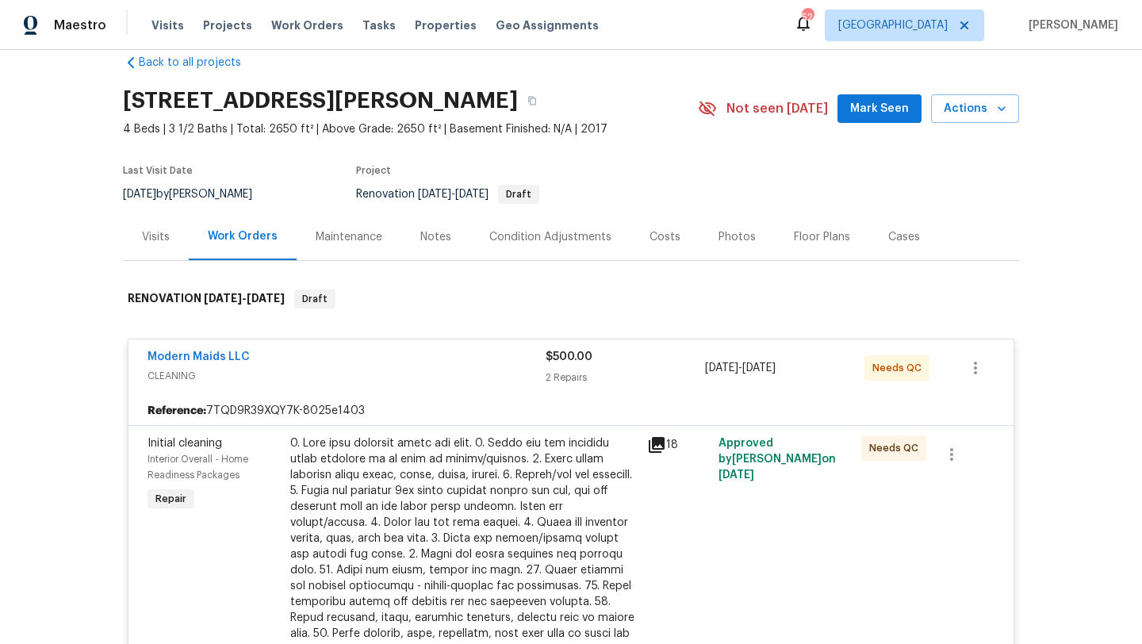
scroll to position [17, 0]
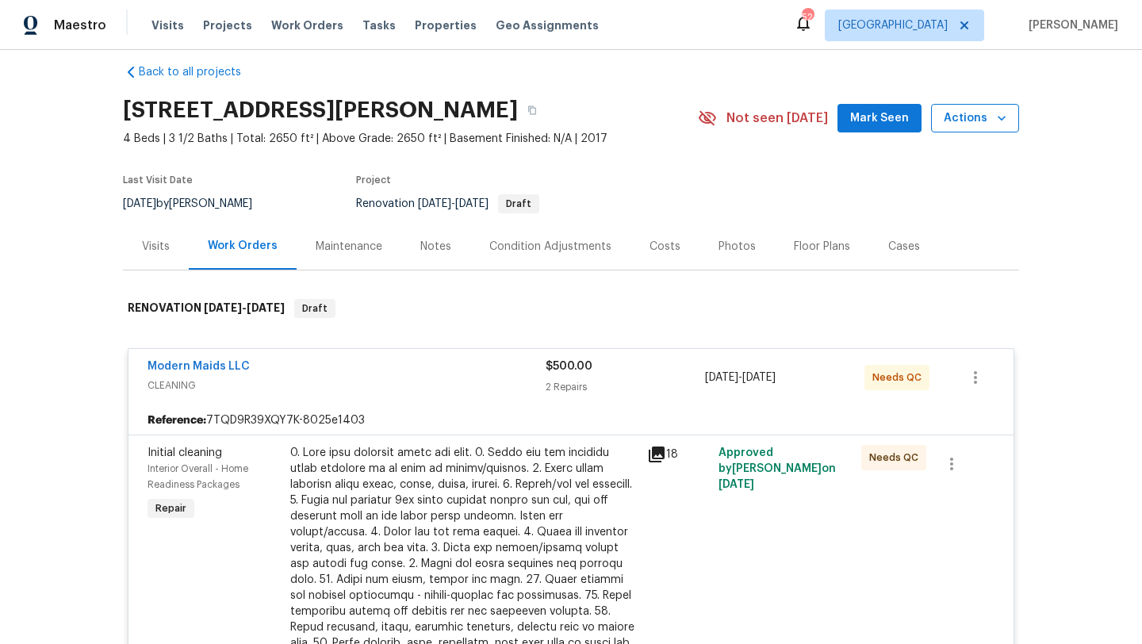
click at [991, 117] on span "Actions" at bounding box center [975, 119] width 63 height 20
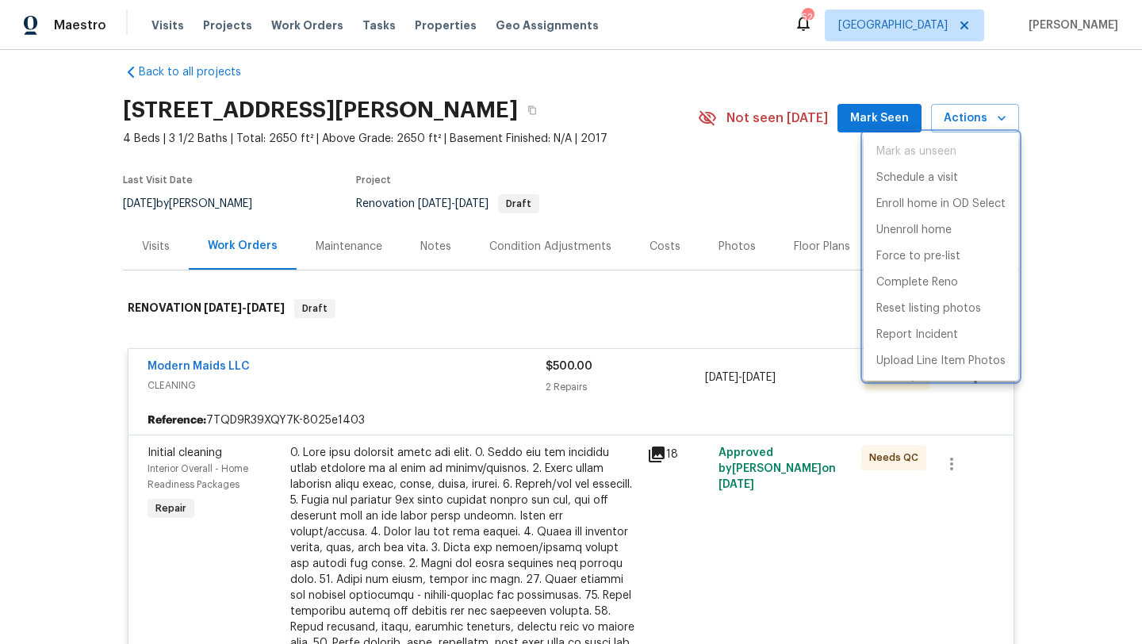
click at [1043, 98] on div at bounding box center [571, 322] width 1142 height 644
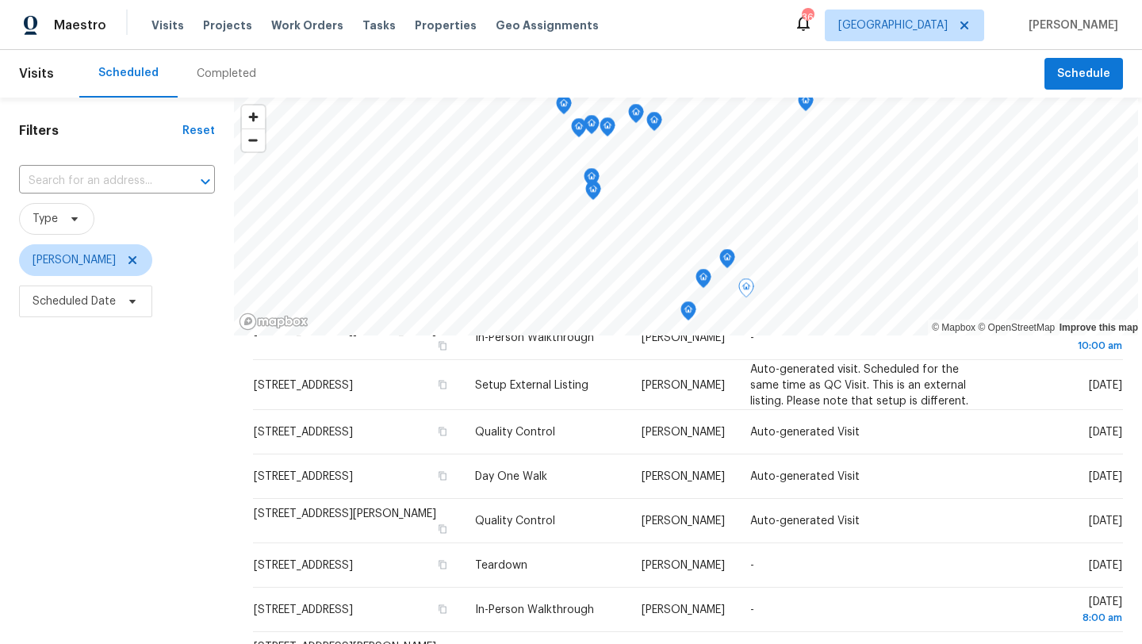
scroll to position [785, 0]
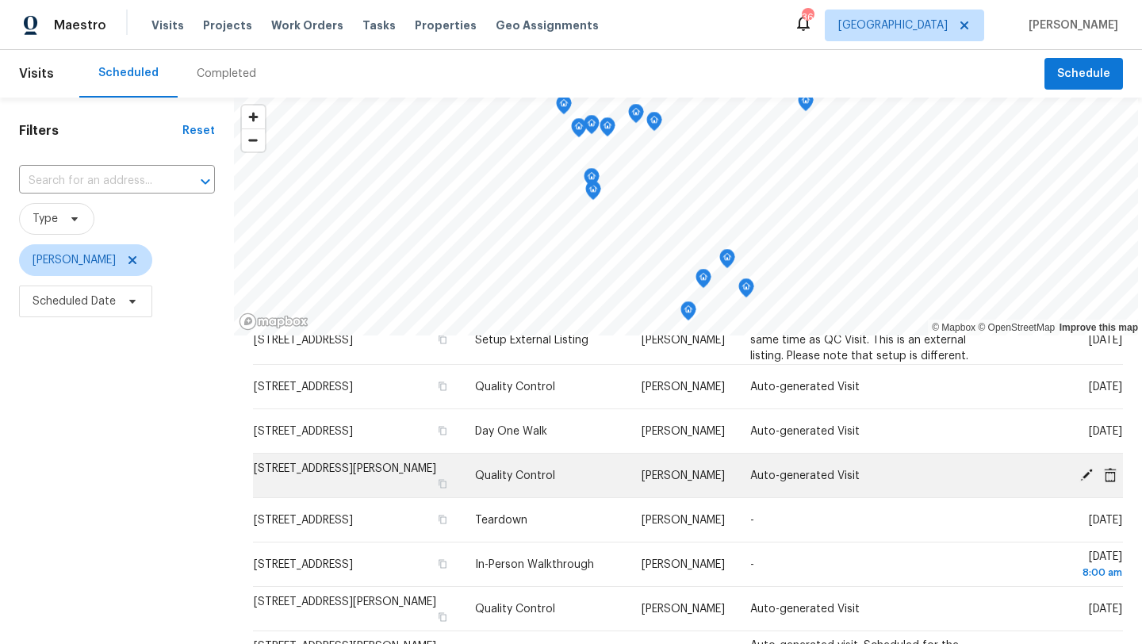
click at [1084, 475] on icon at bounding box center [1086, 474] width 13 height 13
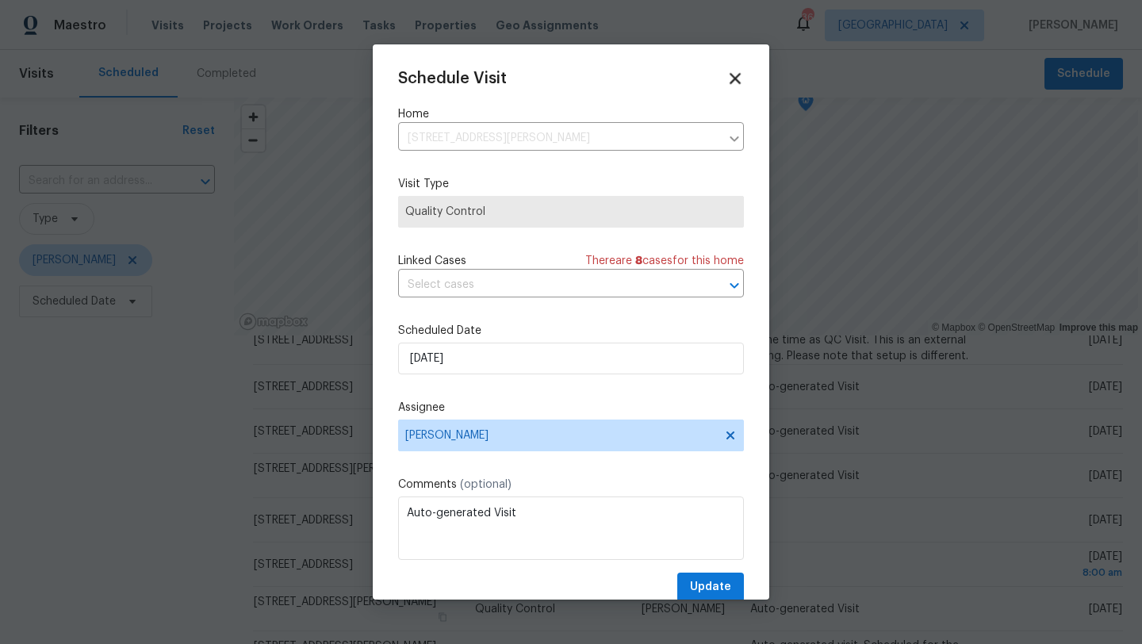
click at [731, 78] on icon at bounding box center [735, 78] width 18 height 18
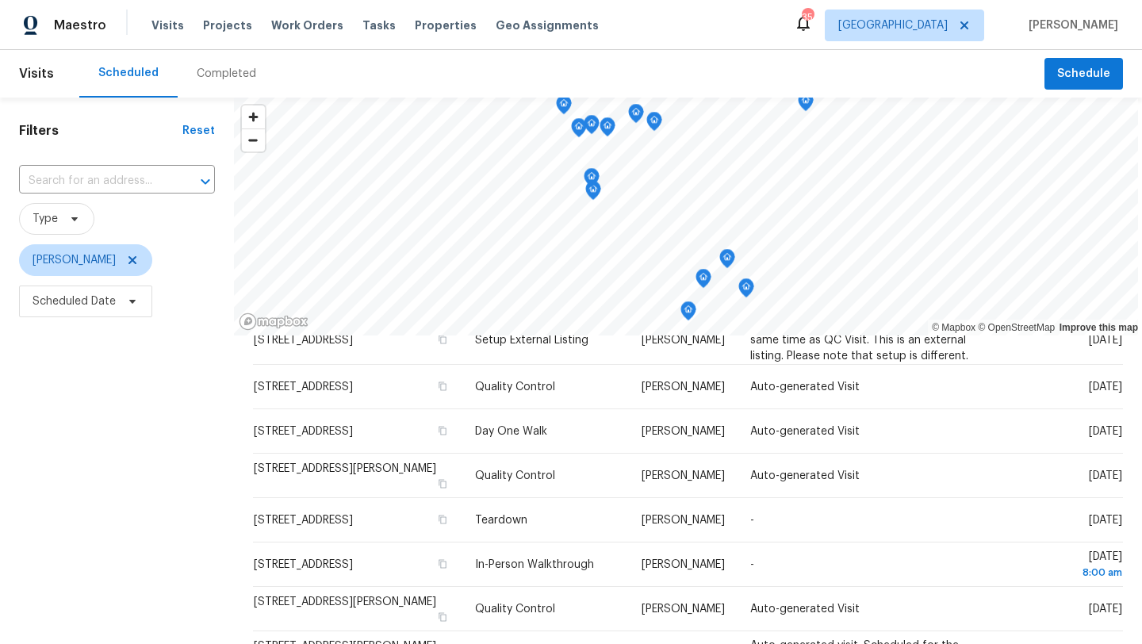
scroll to position [784, 0]
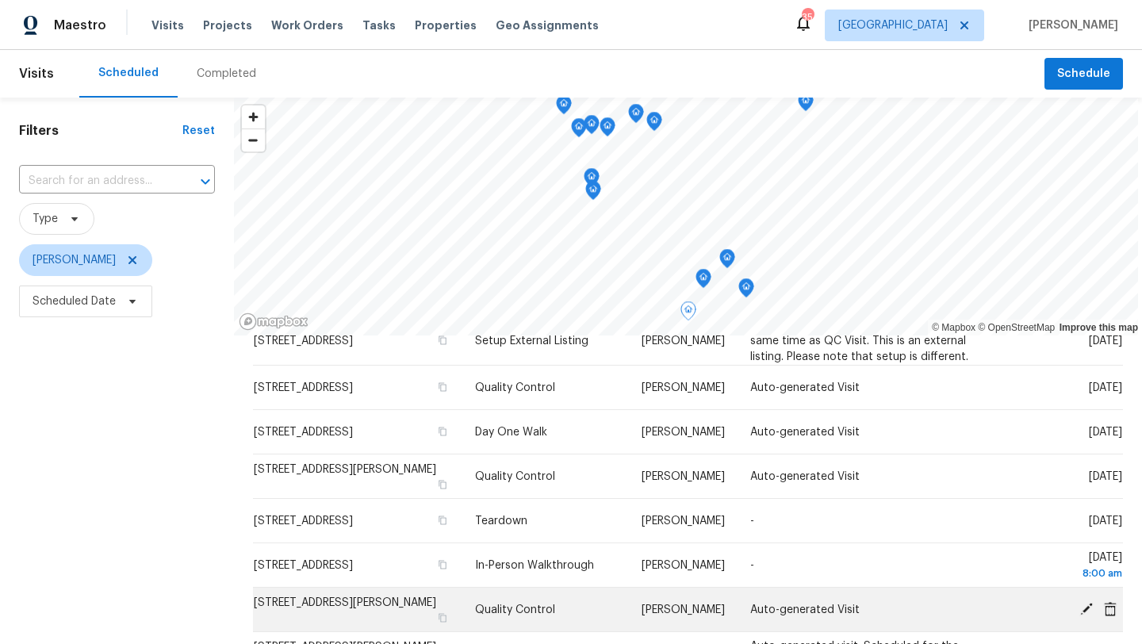
click at [1086, 605] on icon at bounding box center [1086, 608] width 13 height 13
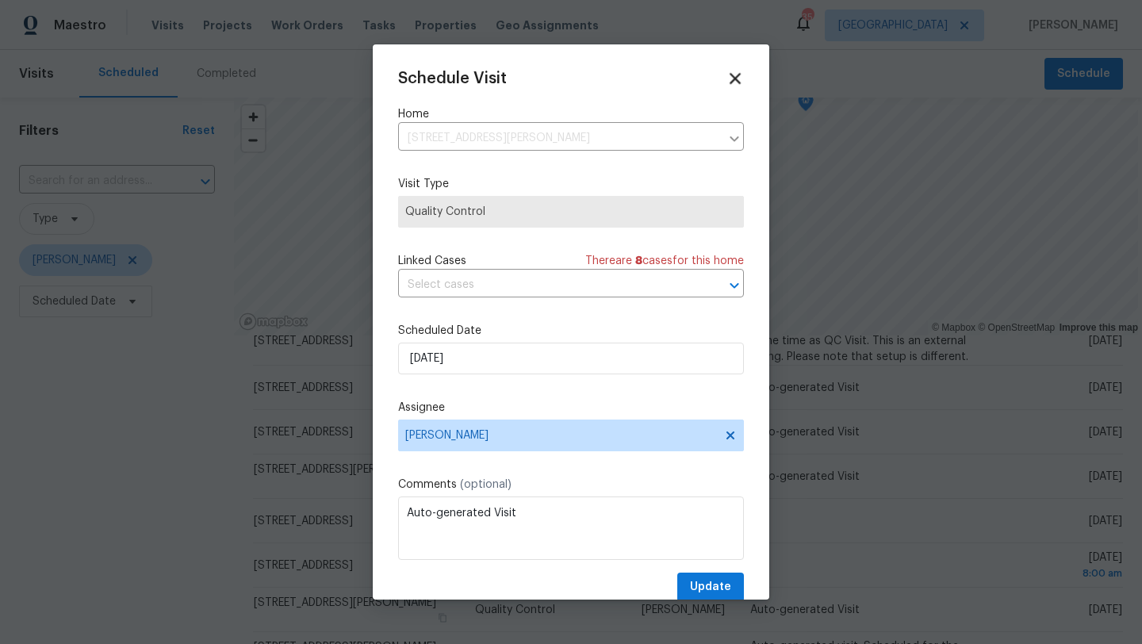
click at [734, 76] on icon at bounding box center [735, 78] width 11 height 11
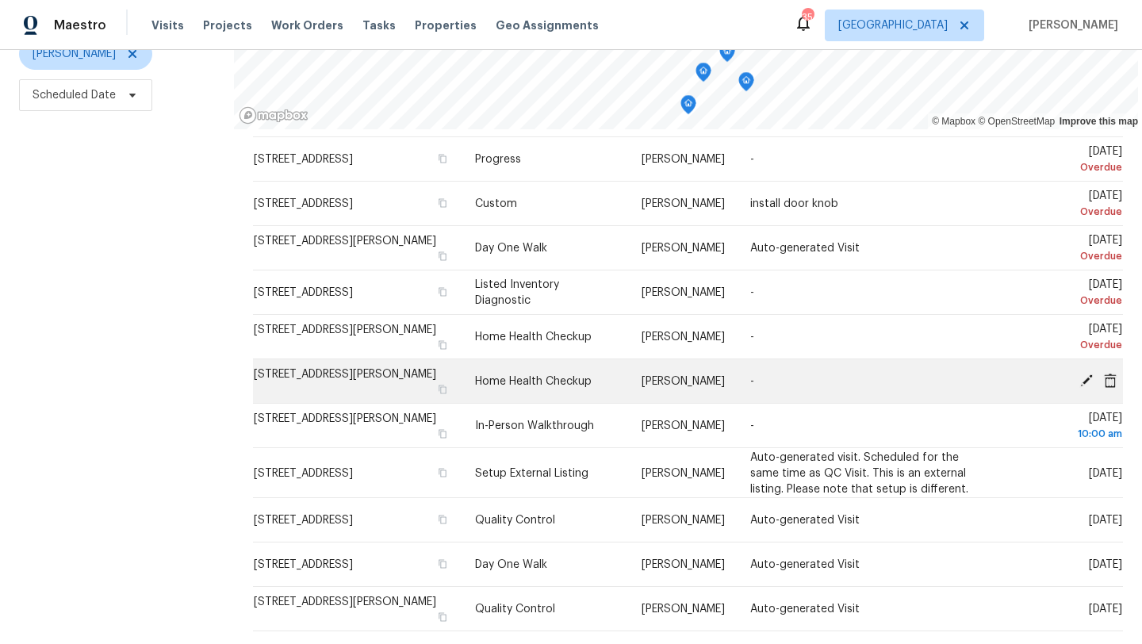
scroll to position [447, 0]
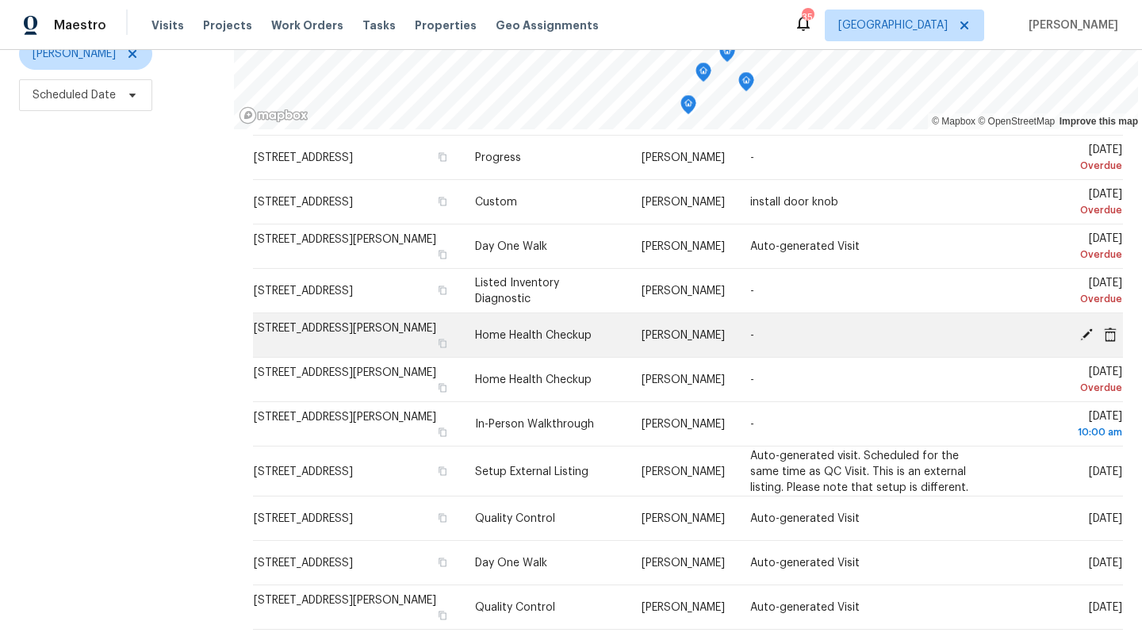
click at [1112, 331] on icon at bounding box center [1110, 334] width 13 height 14
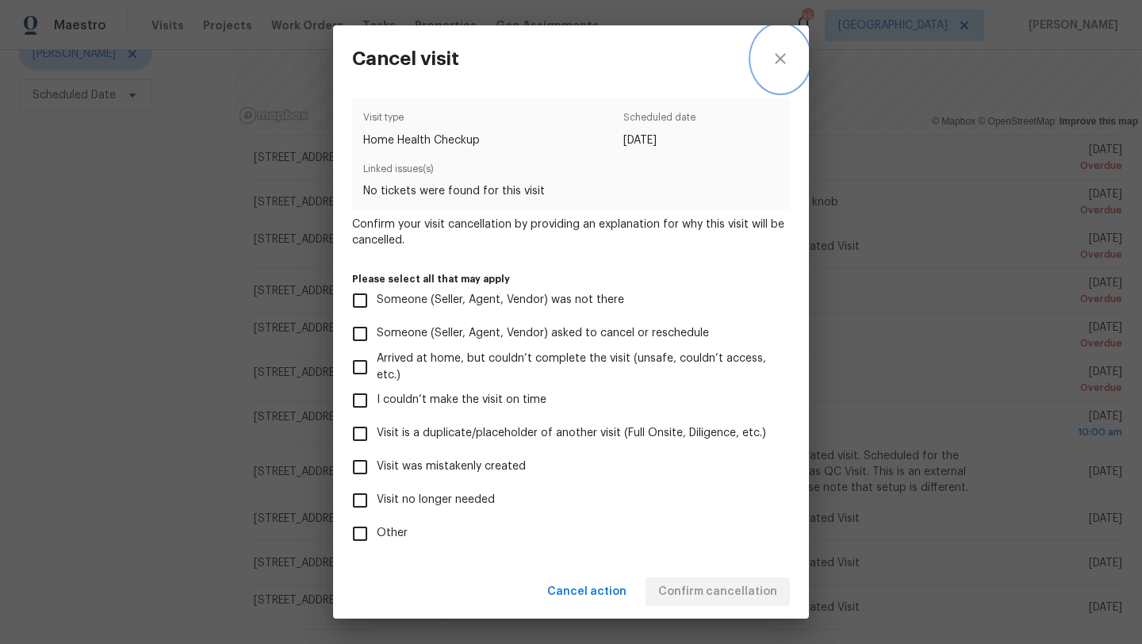
click at [780, 58] on icon "close" at bounding box center [780, 58] width 10 height 10
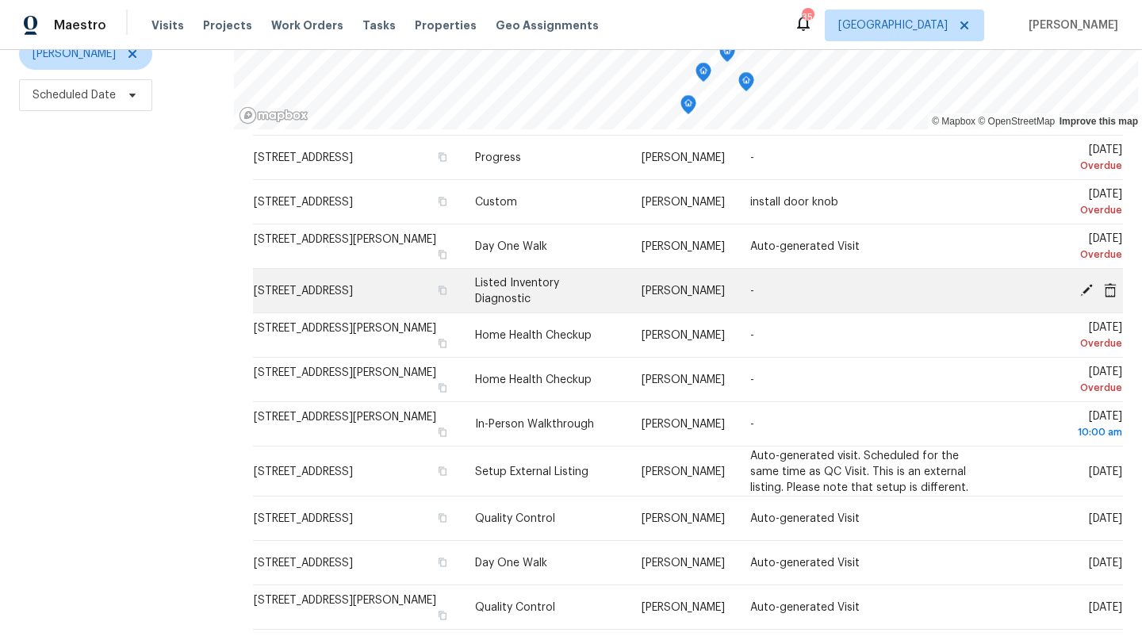
click at [1109, 287] on icon at bounding box center [1110, 289] width 13 height 14
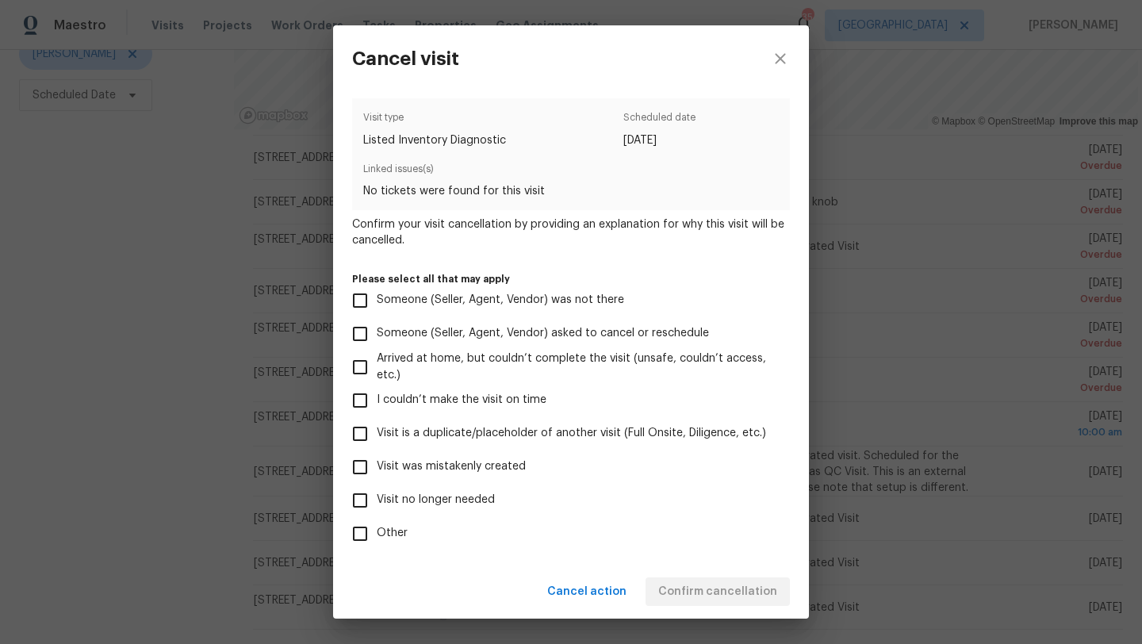
click at [415, 431] on span "Visit is a duplicate/placeholder of another visit (Full Onsite, Diligence, etc.)" at bounding box center [571, 433] width 389 height 17
click at [377, 431] on input "Visit is a duplicate/placeholder of another visit (Full Onsite, Diligence, etc.)" at bounding box center [359, 433] width 33 height 33
checkbox input "true"
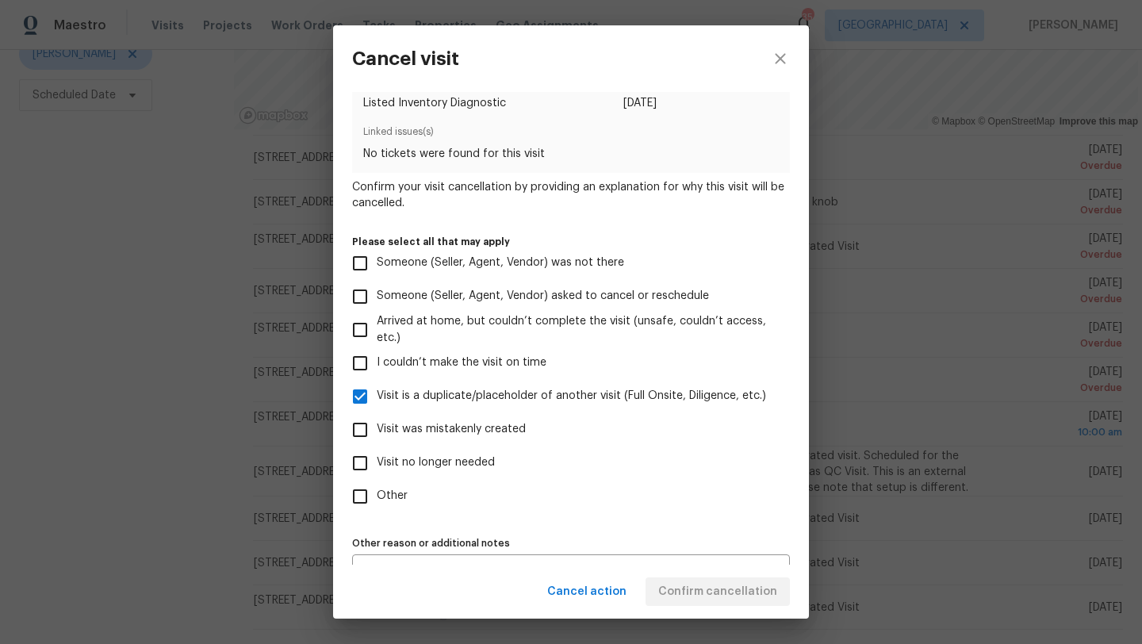
scroll to position [70, 0]
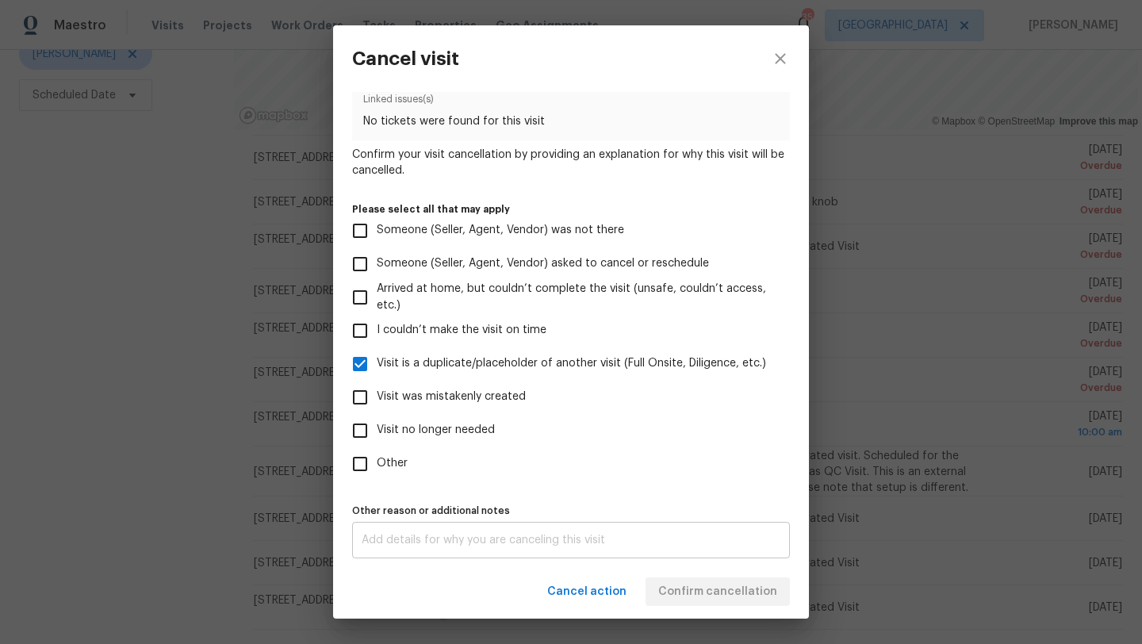
click at [530, 541] on textarea at bounding box center [571, 539] width 419 height 11
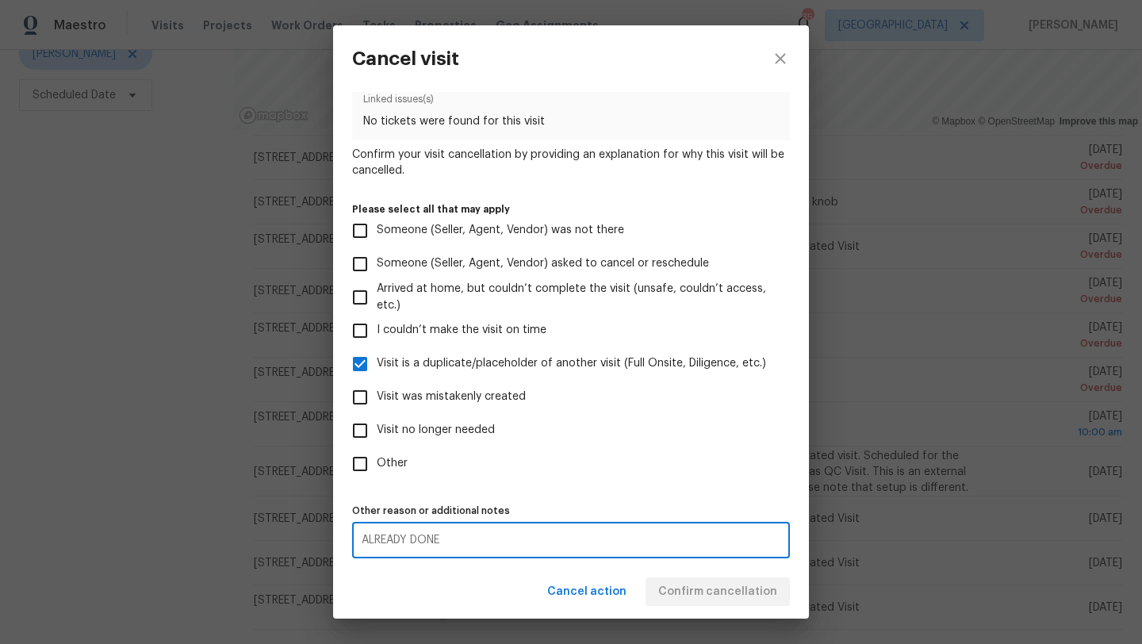
type textarea "ALREADY DONE"
click at [726, 481] on div "Visit type Listed Inventory Diagnostic Scheduled date 9/30/2025 Linked issues(s…" at bounding box center [571, 294] width 438 height 530
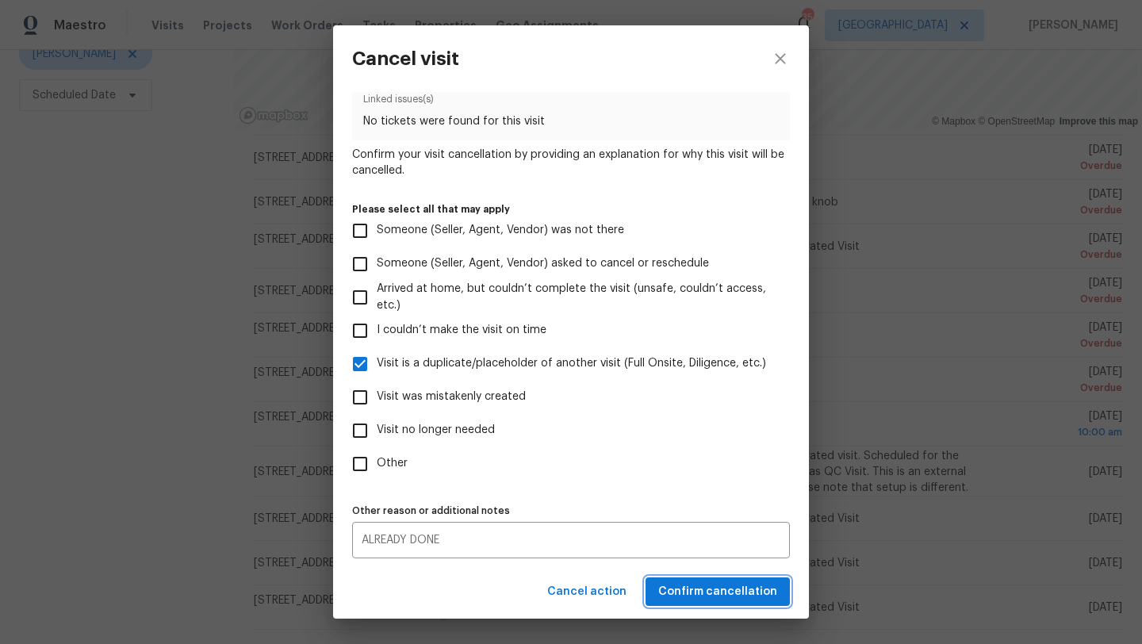
click at [728, 588] on span "Confirm cancellation" at bounding box center [717, 592] width 119 height 20
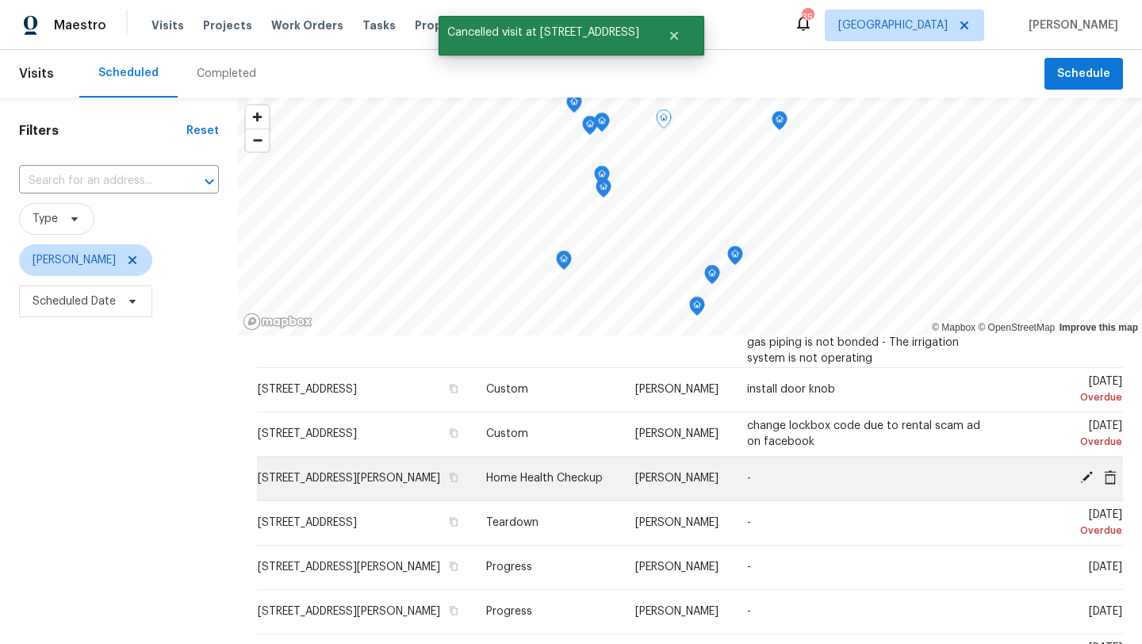
scroll to position [389, 0]
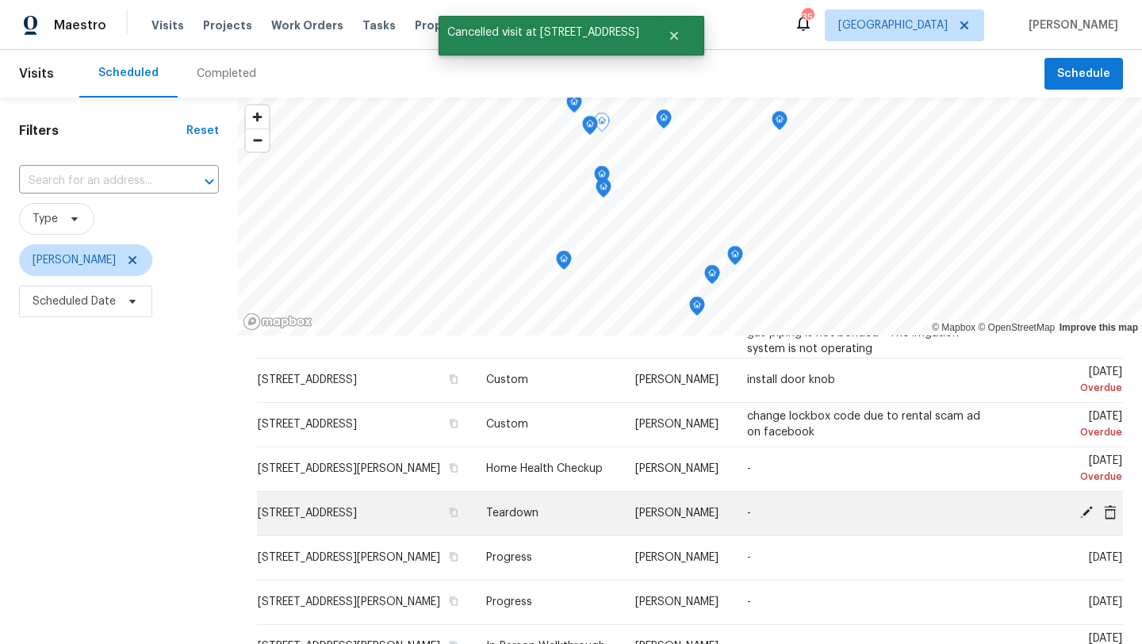
click at [1088, 506] on icon at bounding box center [1086, 512] width 13 height 13
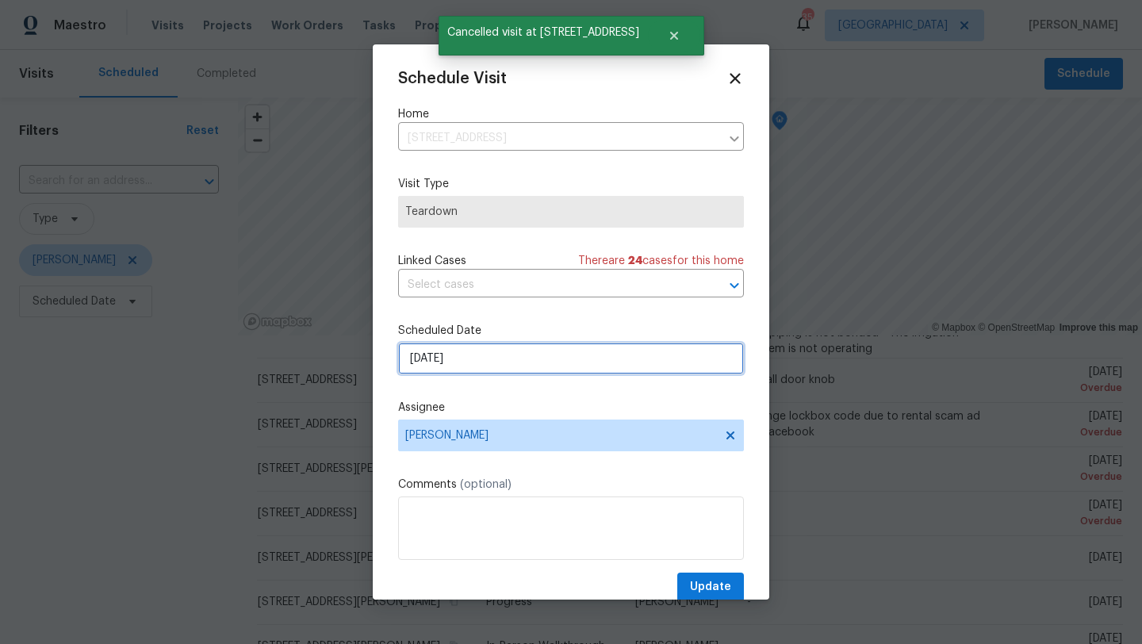
click at [542, 352] on input "9/30/2025" at bounding box center [571, 359] width 346 height 32
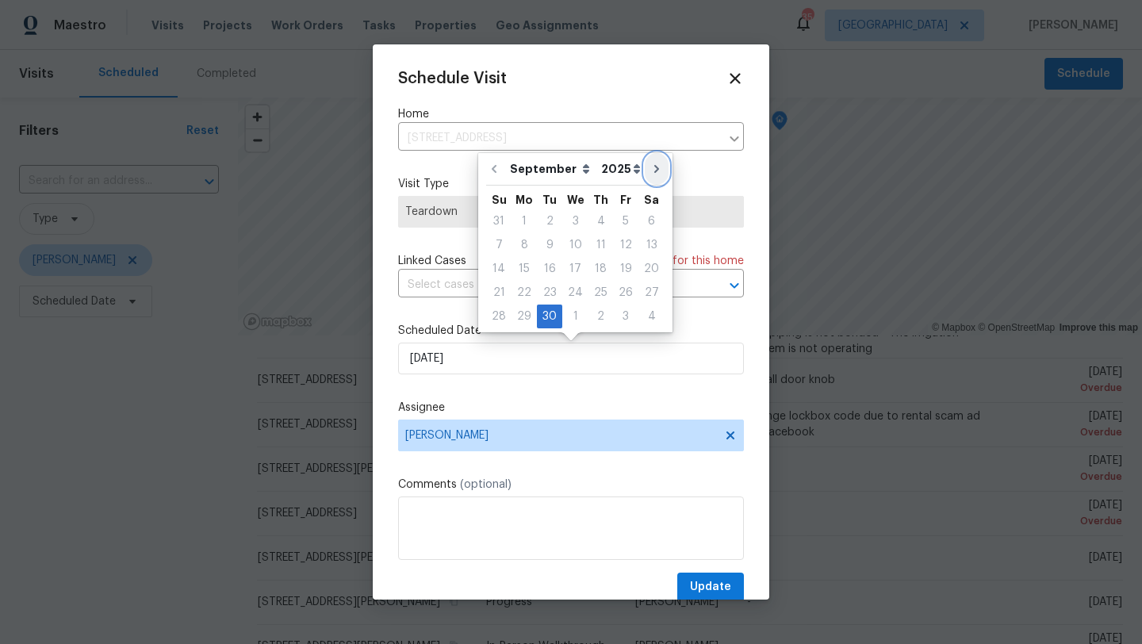
click at [654, 167] on icon "Go to next month" at bounding box center [656, 169] width 5 height 8
type input "10/30/2025"
select select "9"
click at [621, 220] on div "3" at bounding box center [626, 221] width 26 height 22
type input "10/3/2025"
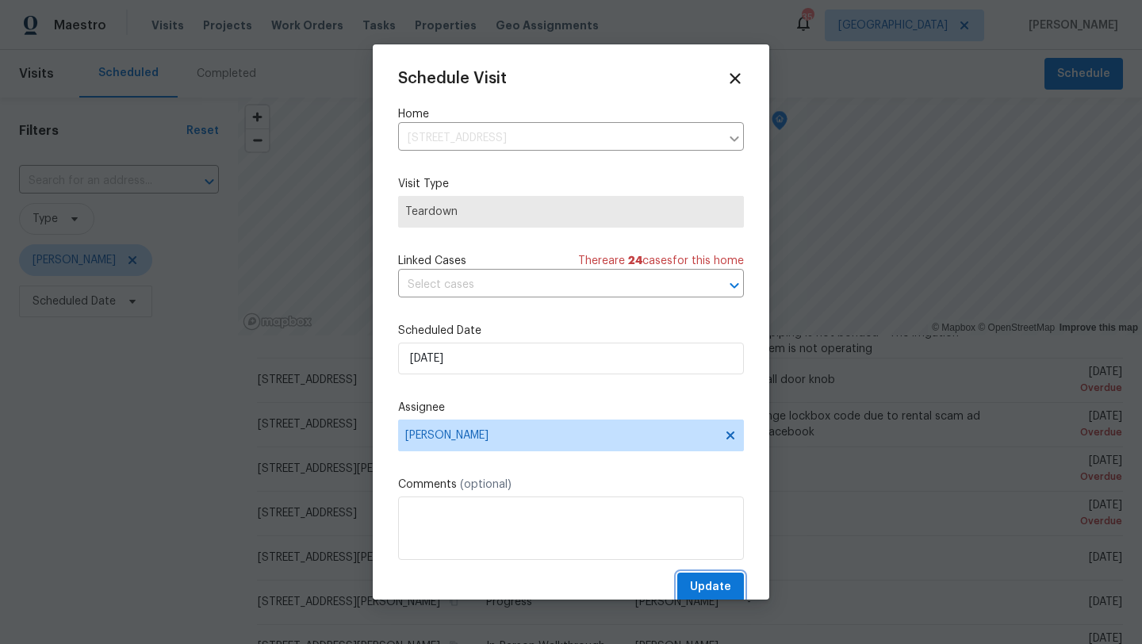
click at [713, 588] on span "Update" at bounding box center [710, 587] width 41 height 20
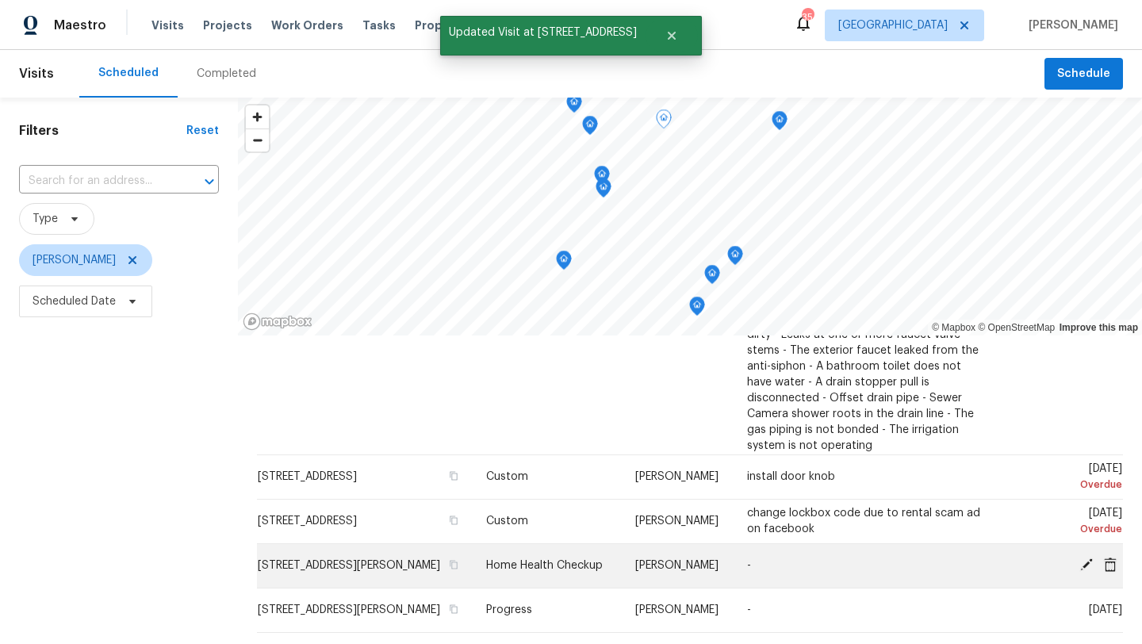
scroll to position [289, 0]
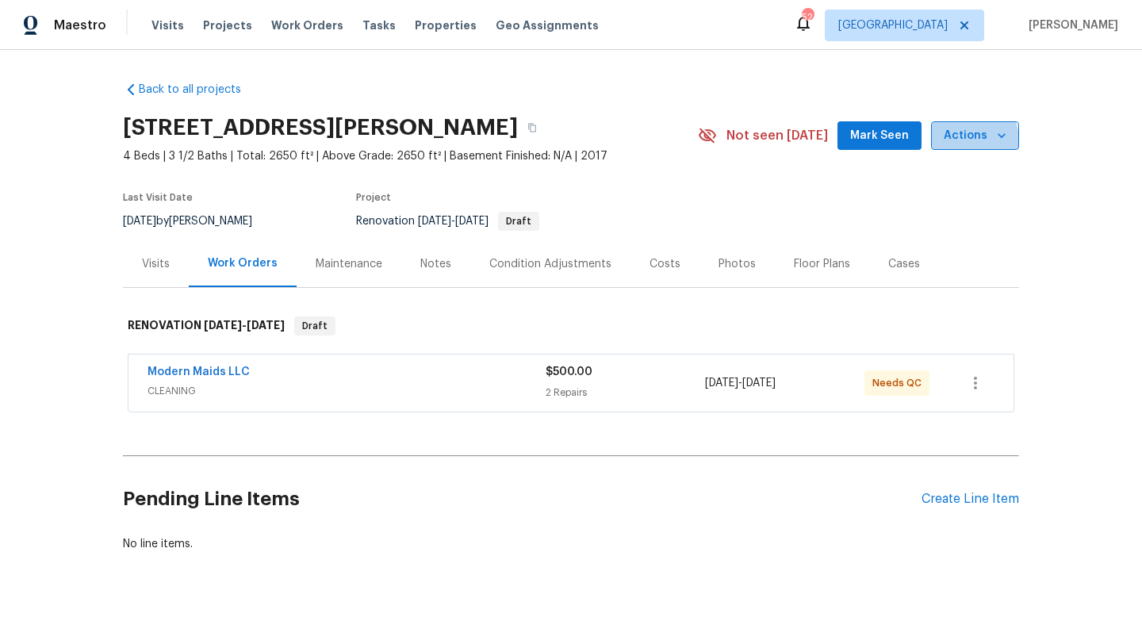
click at [953, 142] on span "Actions" at bounding box center [975, 136] width 63 height 20
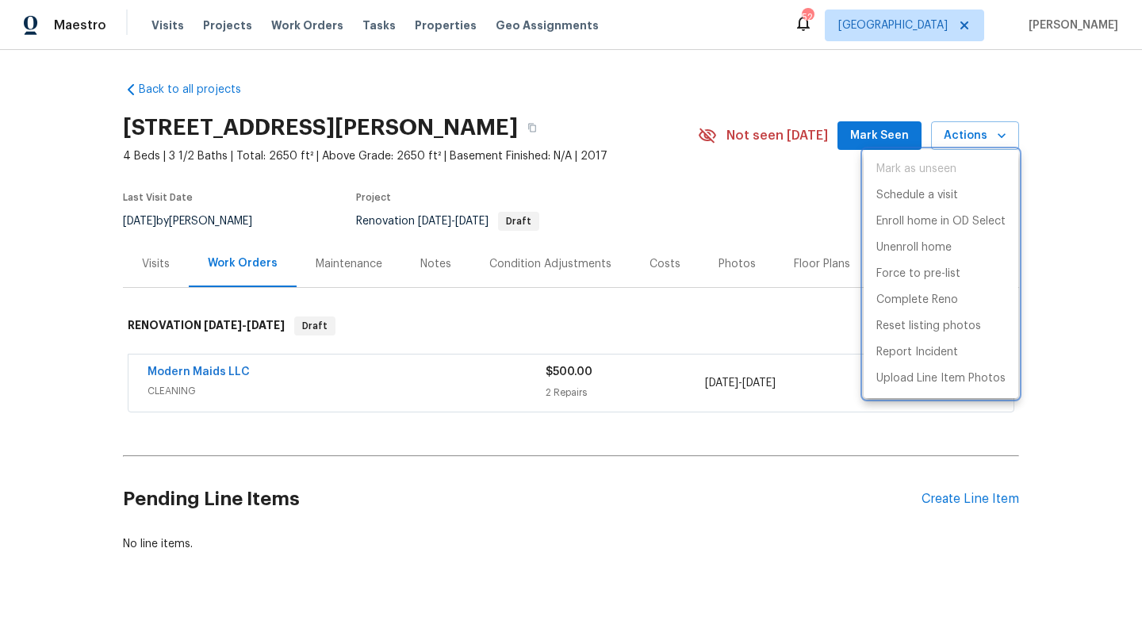
click at [707, 185] on div at bounding box center [571, 322] width 1142 height 644
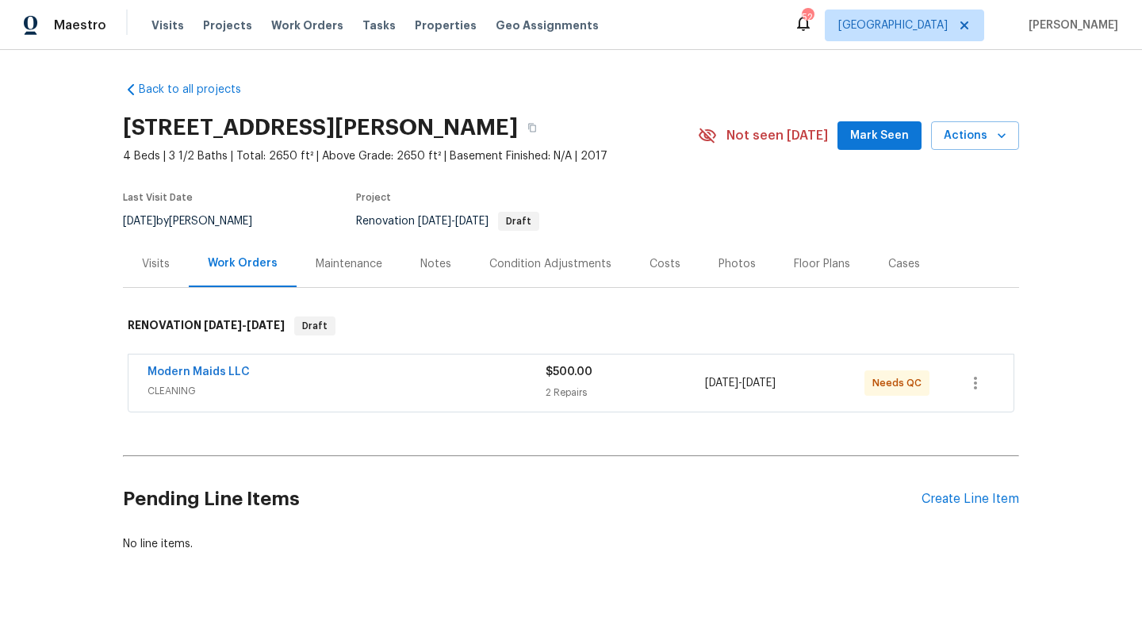
click at [900, 128] on span "Mark Seen" at bounding box center [879, 136] width 59 height 20
click at [992, 133] on span "Actions" at bounding box center [975, 136] width 63 height 20
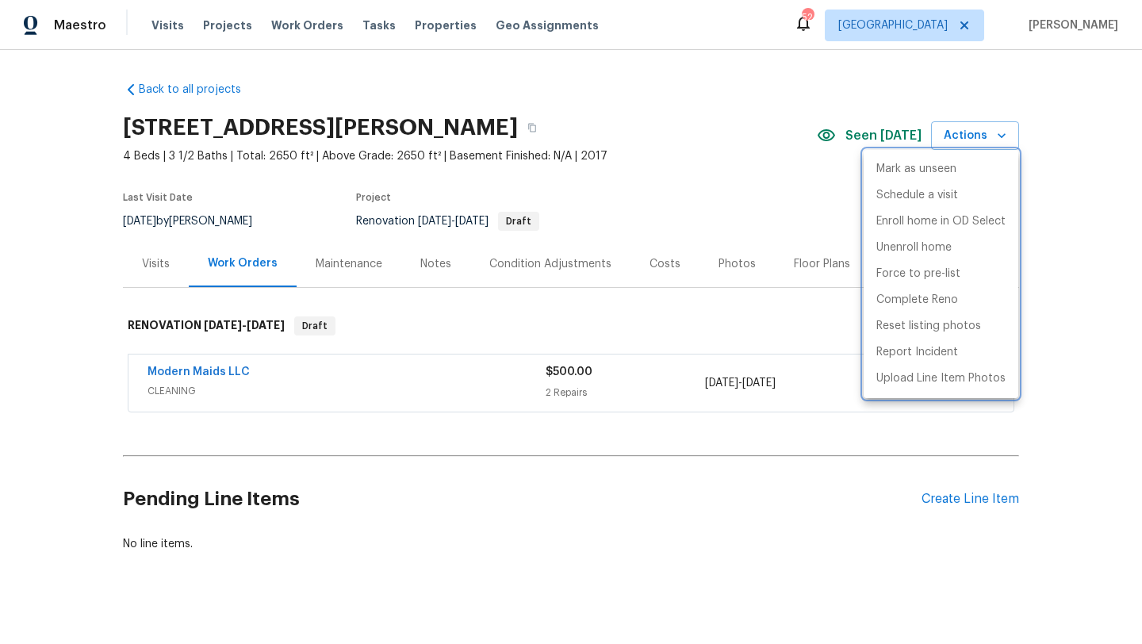
click at [649, 205] on div at bounding box center [571, 322] width 1142 height 644
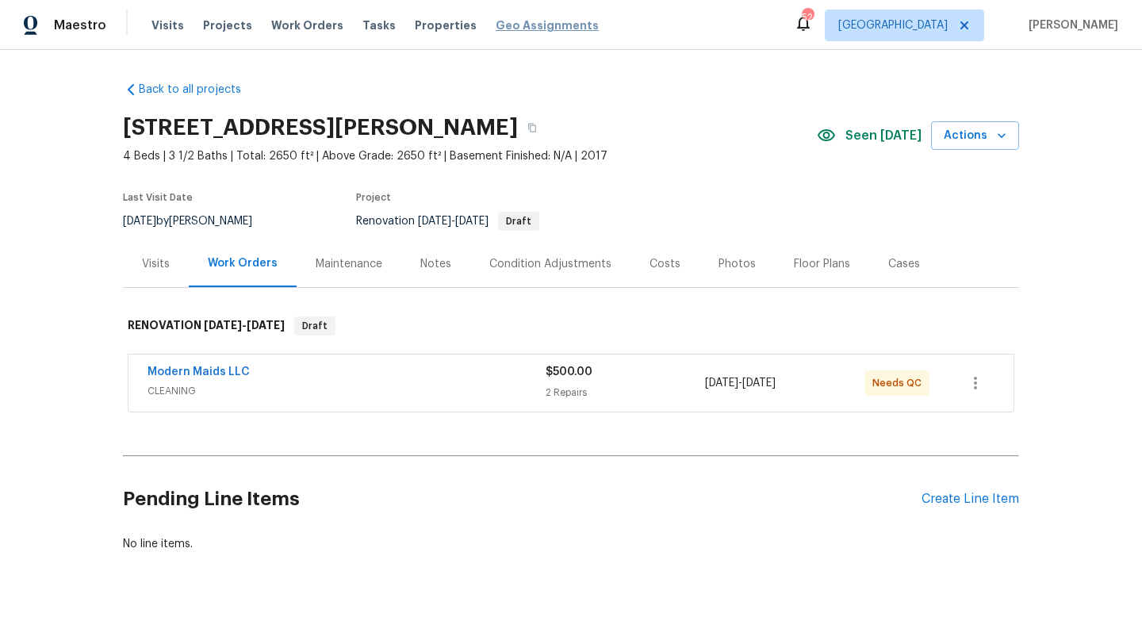
click at [496, 25] on span "Geo Assignments" at bounding box center [547, 25] width 103 height 16
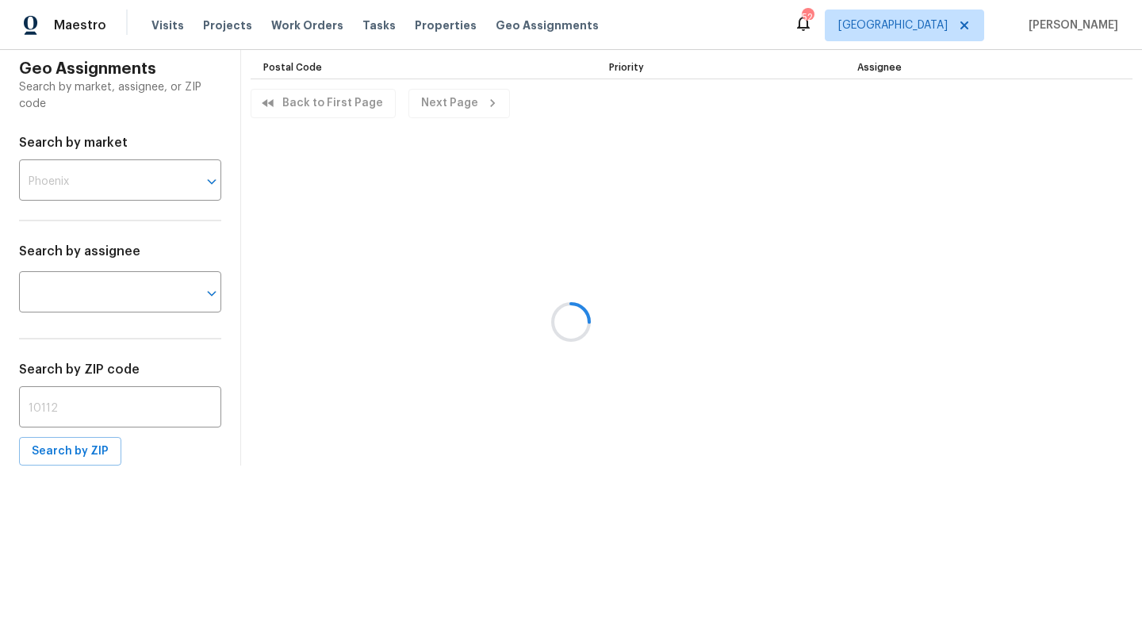
click at [433, 25] on div at bounding box center [571, 322] width 1142 height 644
click at [433, 25] on span "Properties" at bounding box center [446, 25] width 62 height 16
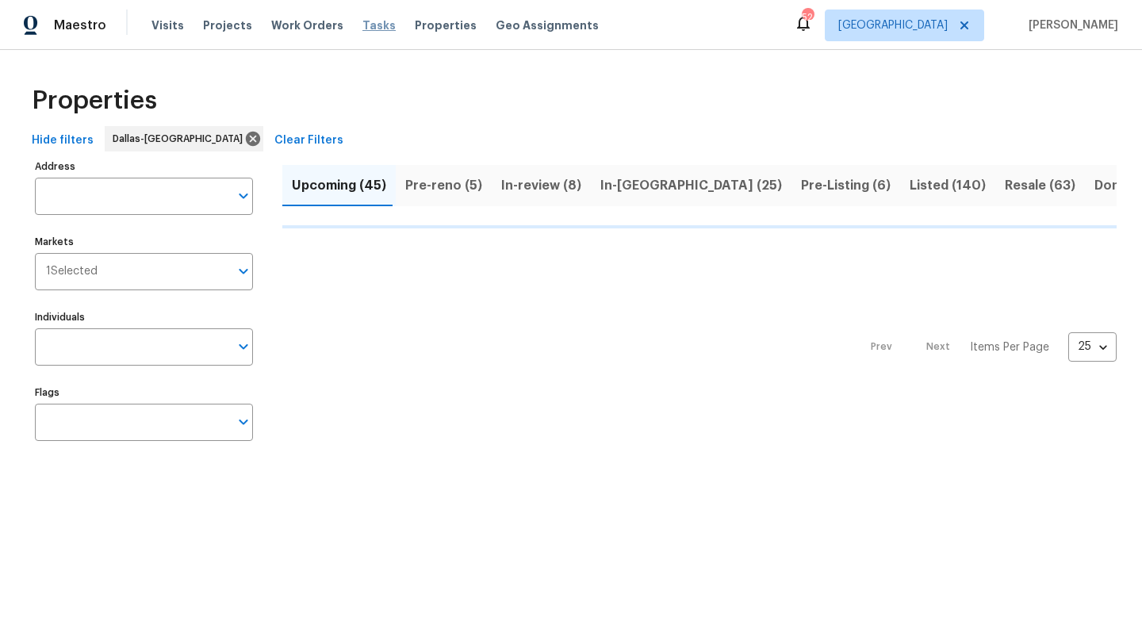
click at [366, 24] on span "Tasks" at bounding box center [378, 25] width 33 height 11
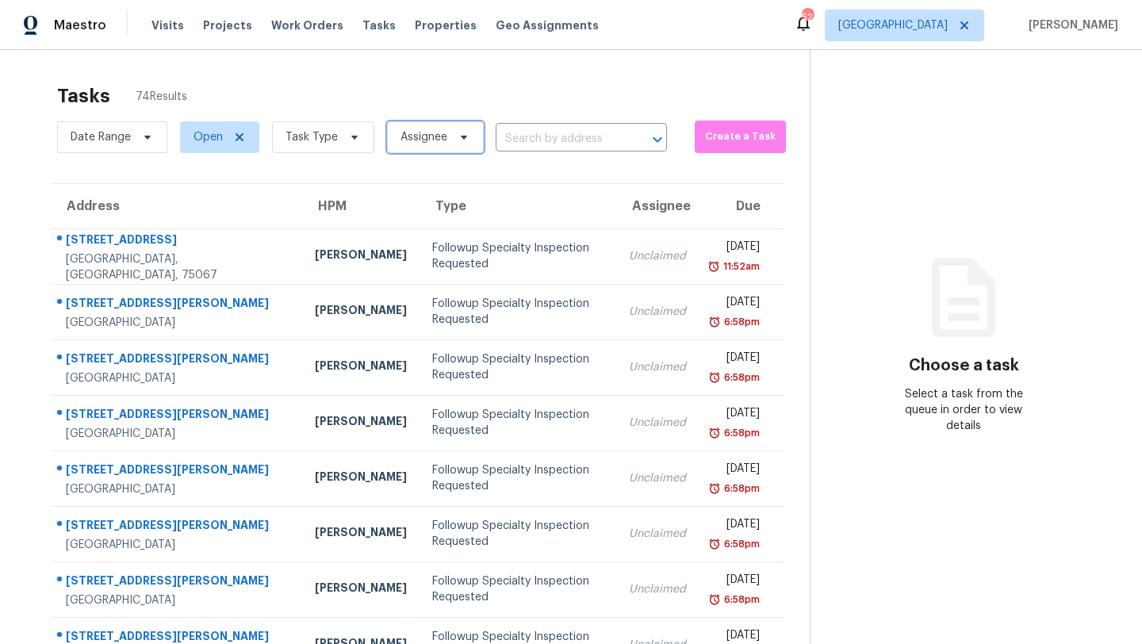
click at [458, 135] on icon at bounding box center [464, 137] width 13 height 13
type input "[PERSON_NAME].limes"
click at [529, 186] on div at bounding box center [476, 190] width 185 height 51
click at [280, 28] on span "Work Orders" at bounding box center [307, 25] width 72 height 16
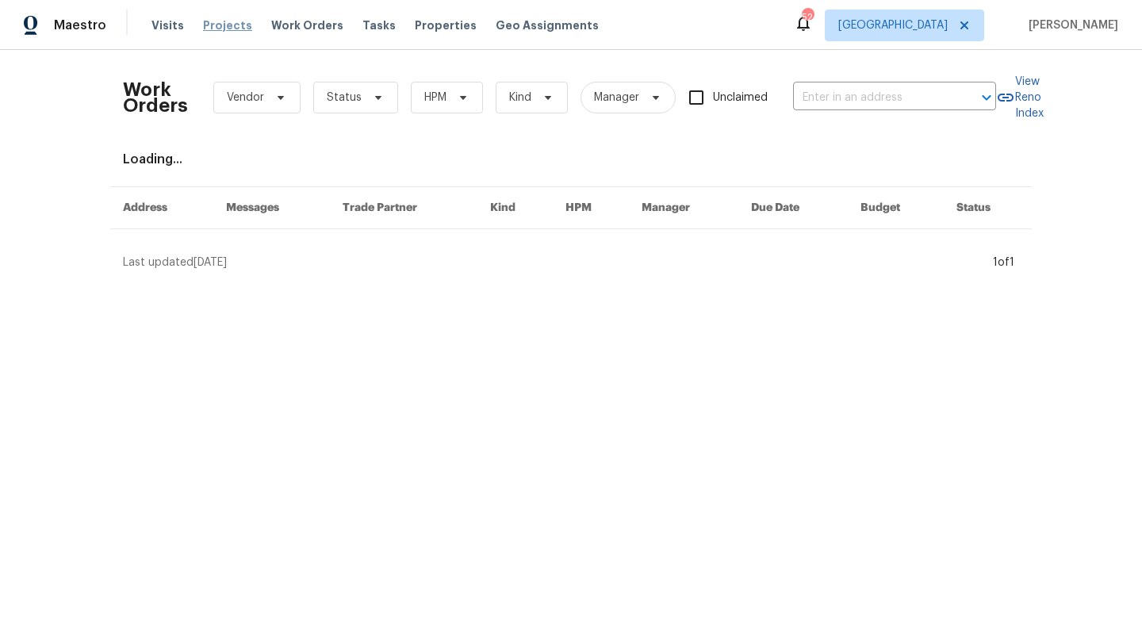
click at [229, 29] on span "Projects" at bounding box center [227, 25] width 49 height 16
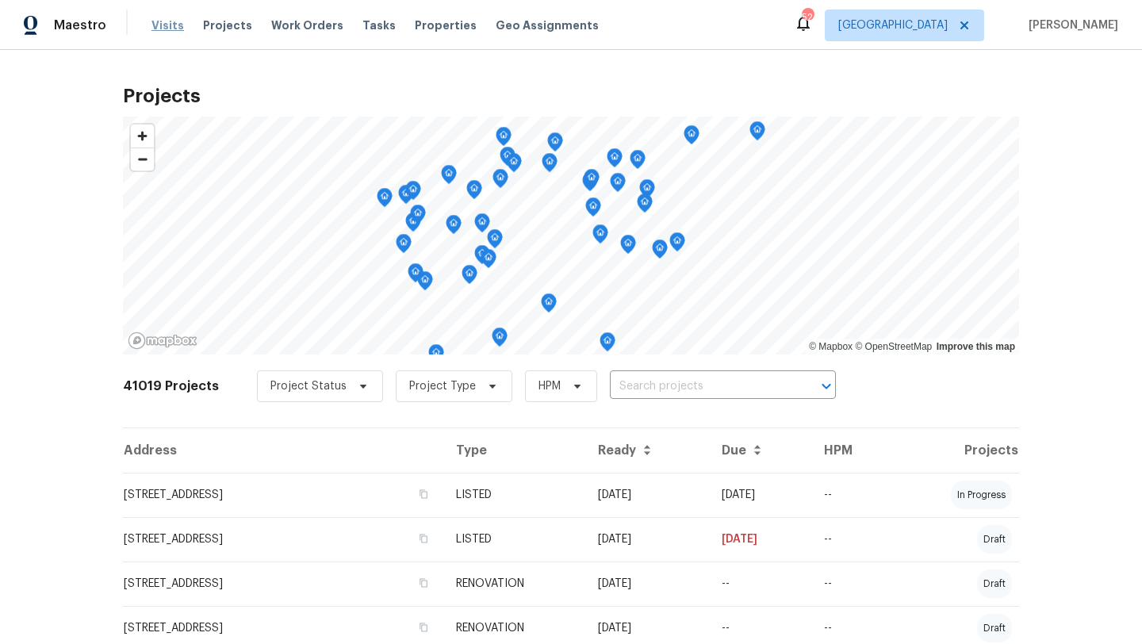
click at [163, 27] on span "Visits" at bounding box center [167, 25] width 33 height 16
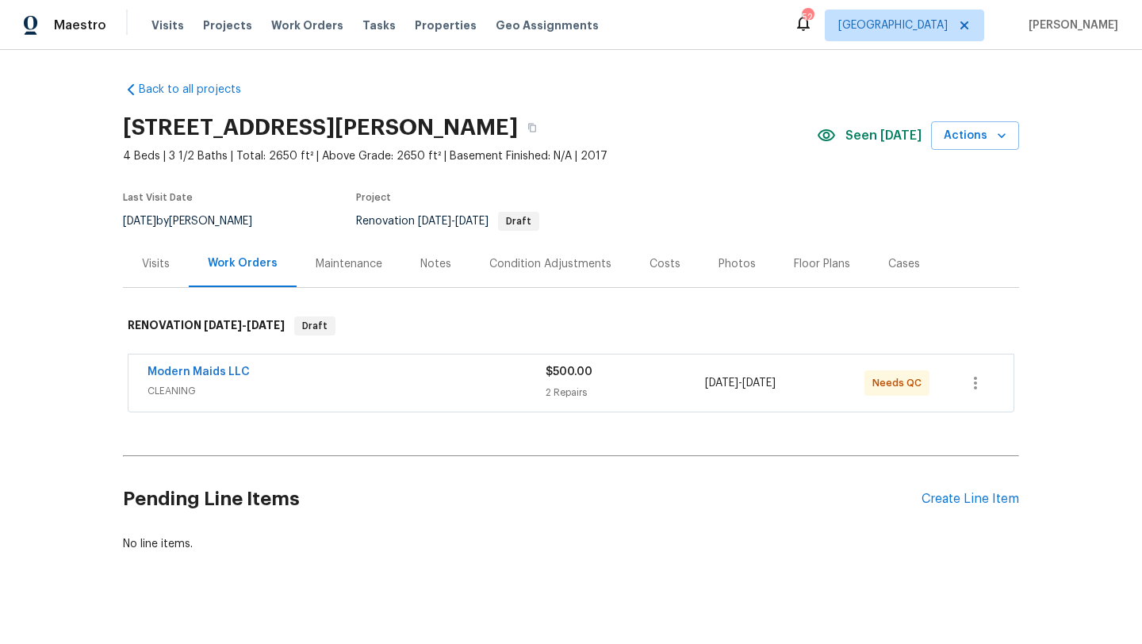
click at [408, 377] on div "Modern Maids LLC" at bounding box center [346, 373] width 398 height 19
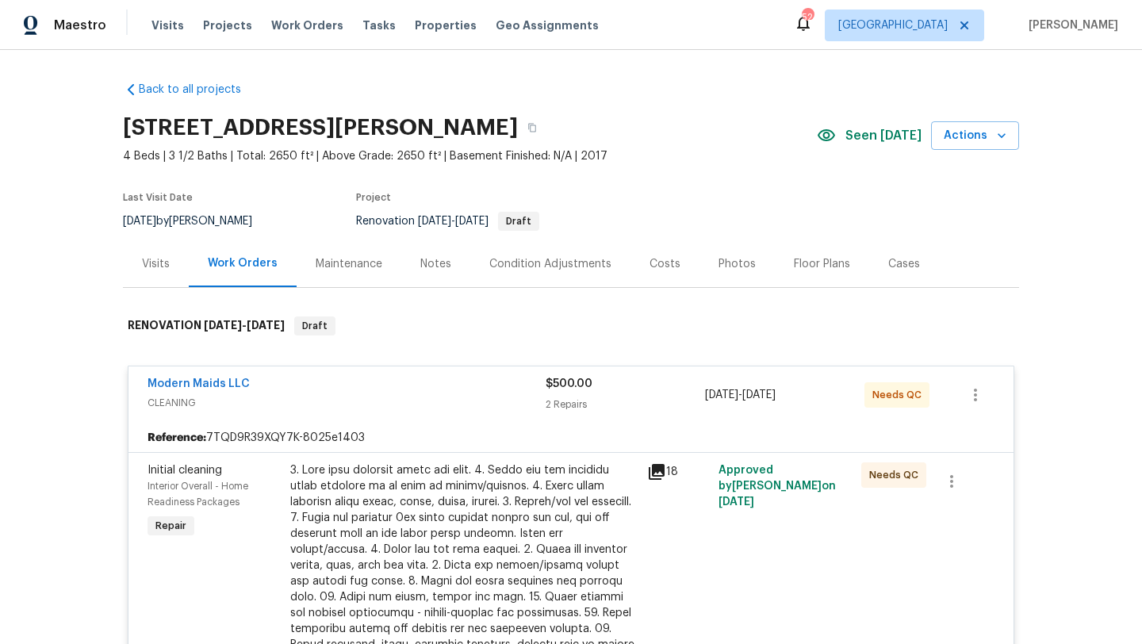
click at [472, 502] on div at bounding box center [463, 636] width 347 height 349
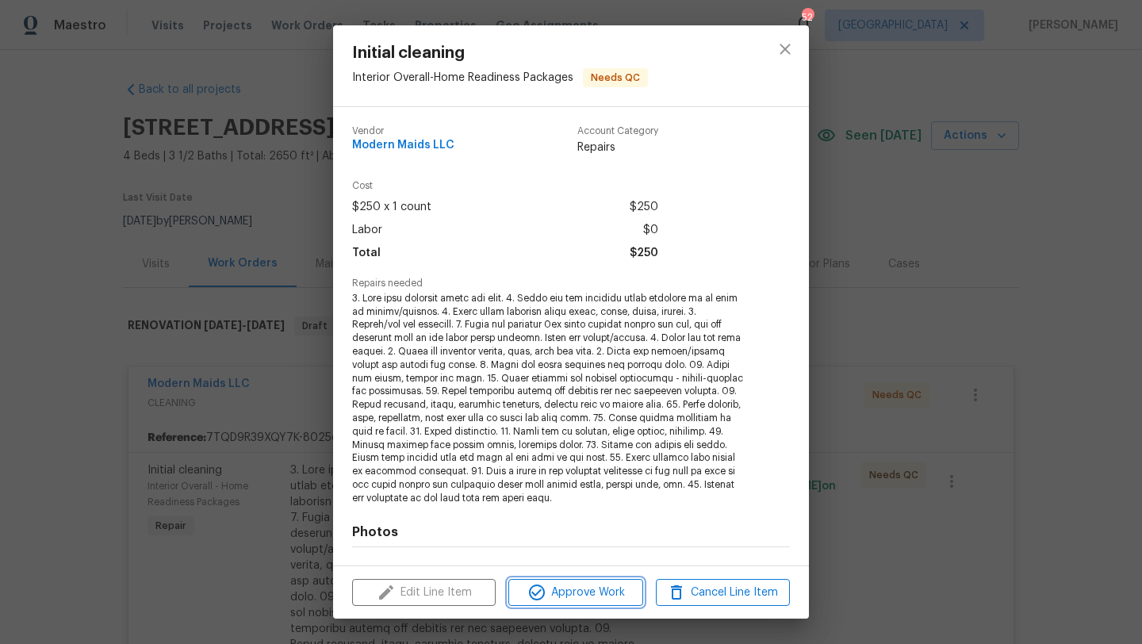
click at [555, 596] on span "Approve Work" at bounding box center [575, 593] width 125 height 20
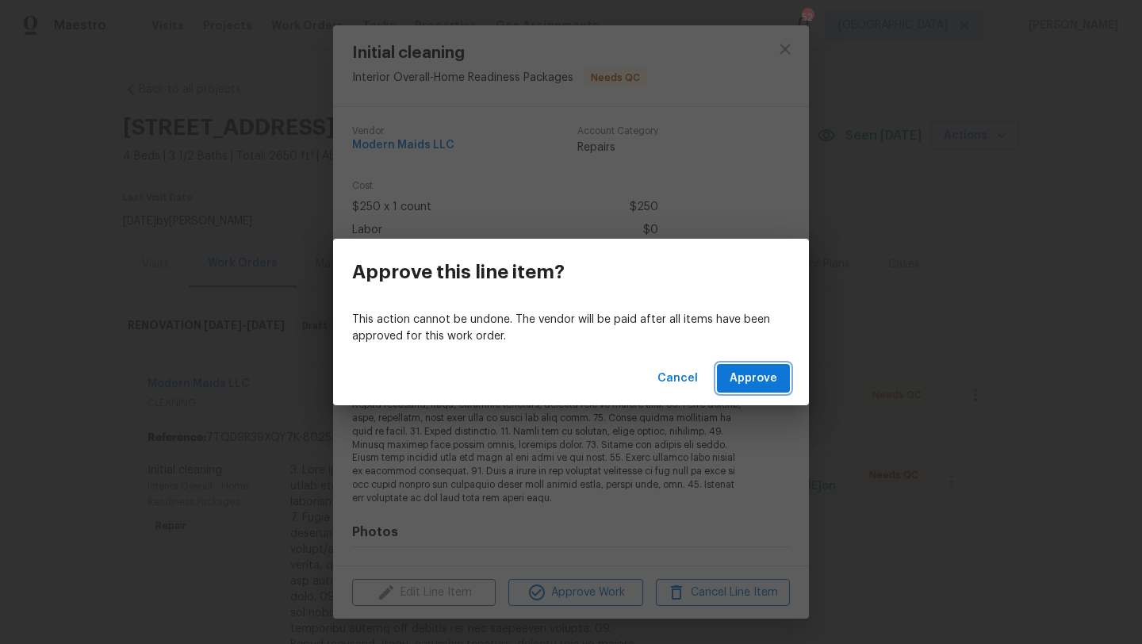
click at [749, 377] on span "Approve" at bounding box center [754, 379] width 48 height 20
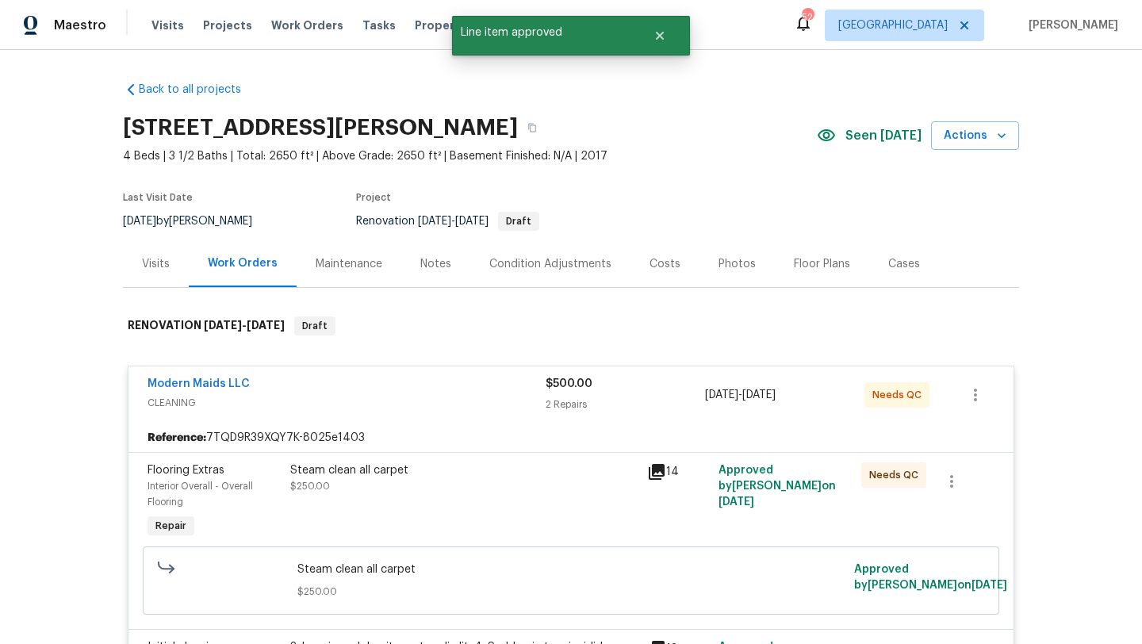
click at [624, 473] on div "Steam clean all carpet" at bounding box center [463, 470] width 347 height 16
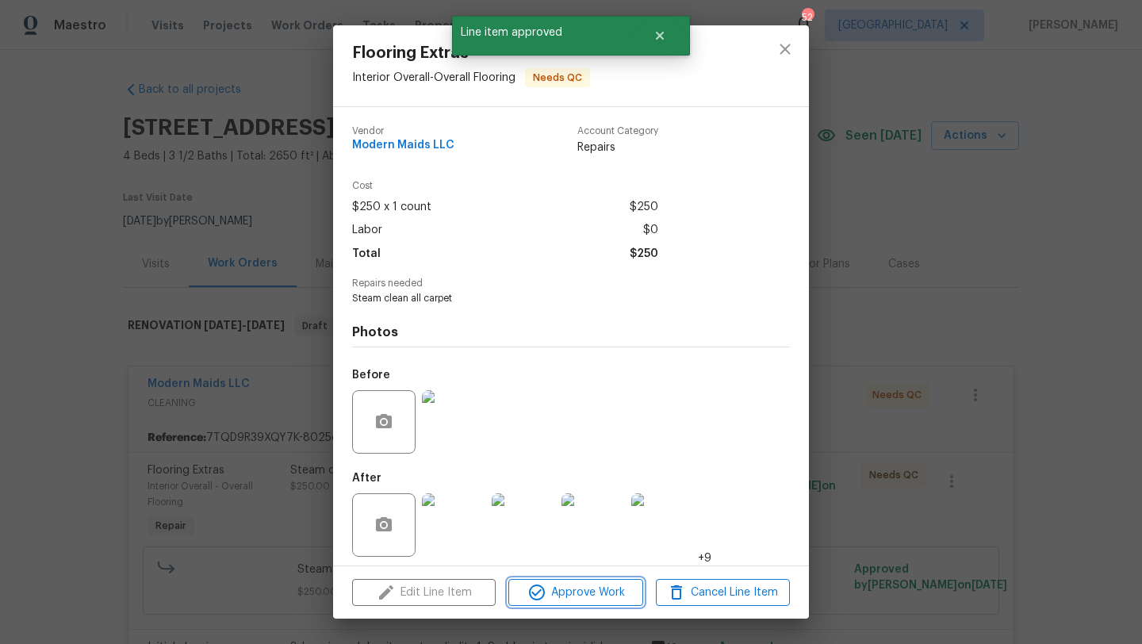
click at [615, 590] on span "Approve Work" at bounding box center [575, 593] width 125 height 20
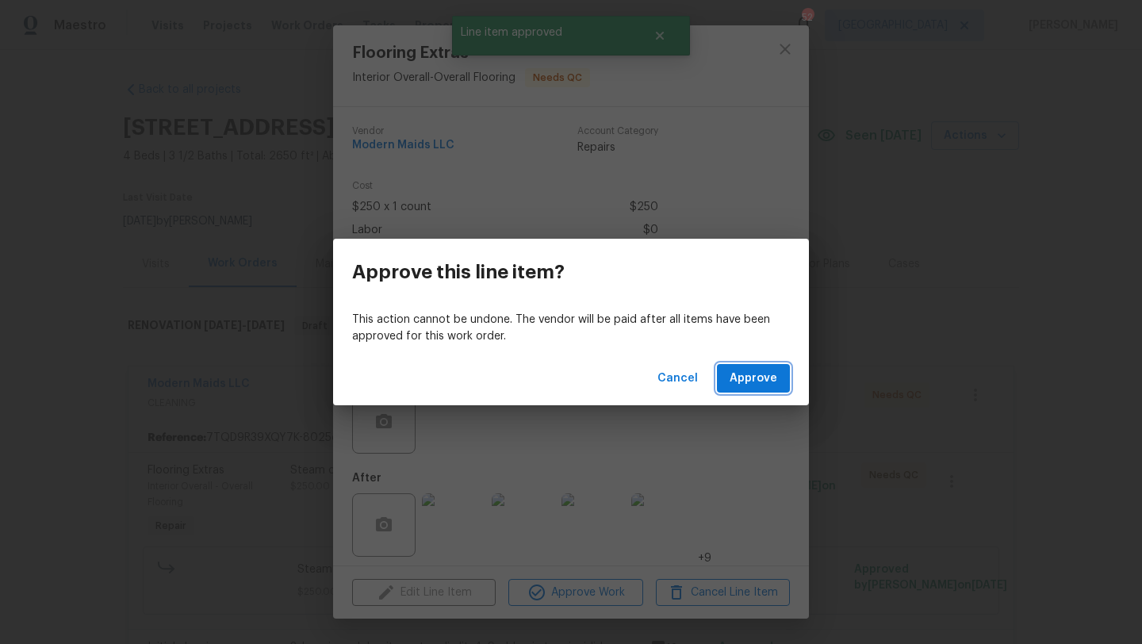
click at [770, 378] on span "Approve" at bounding box center [754, 379] width 48 height 20
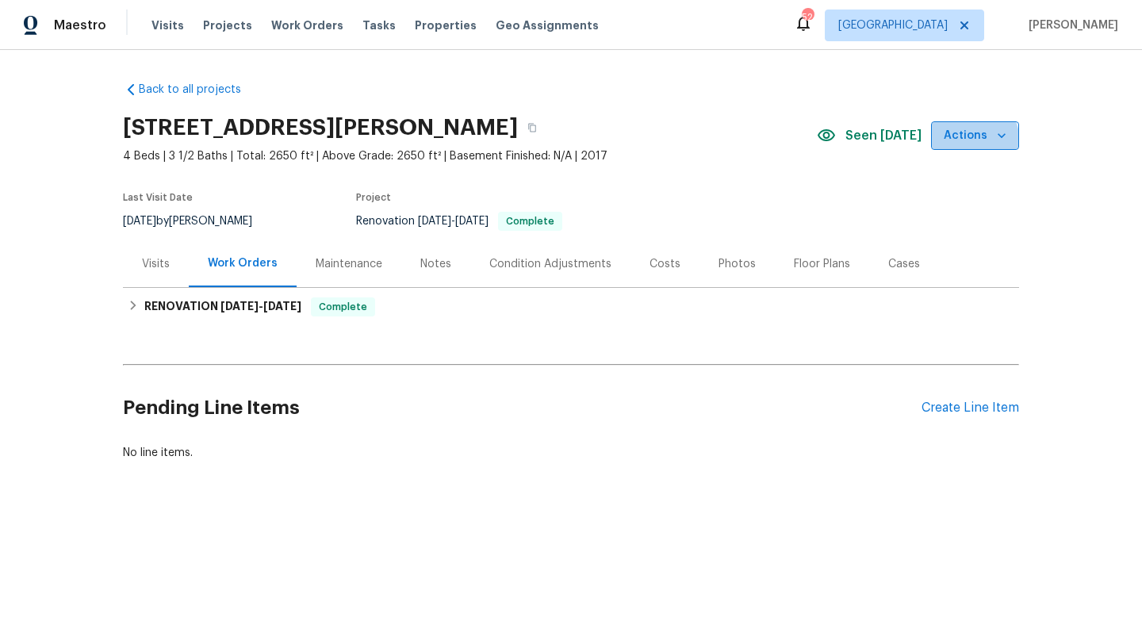
click at [959, 144] on span "Actions" at bounding box center [975, 136] width 63 height 20
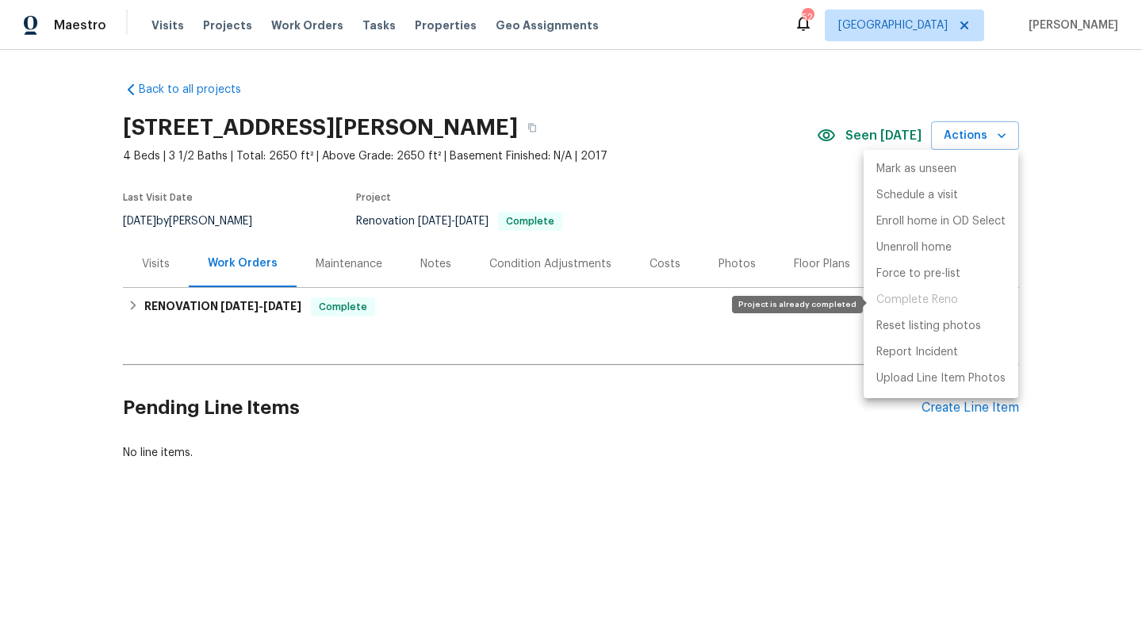
click at [938, 301] on span "Complete Reno" at bounding box center [941, 300] width 155 height 26
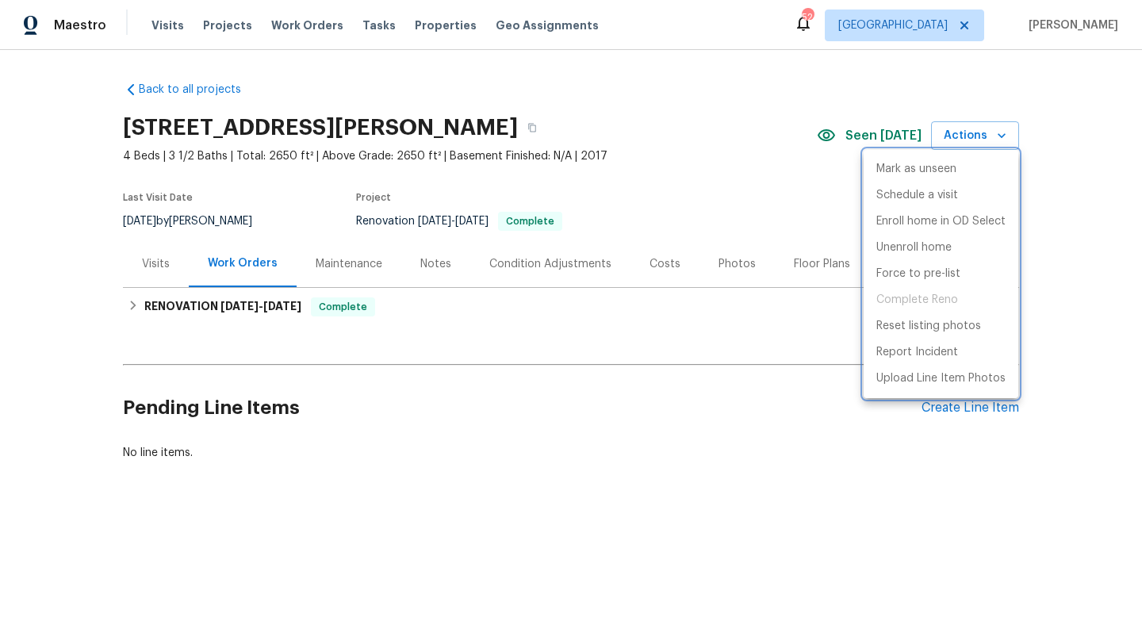
click at [789, 365] on div at bounding box center [571, 322] width 1142 height 644
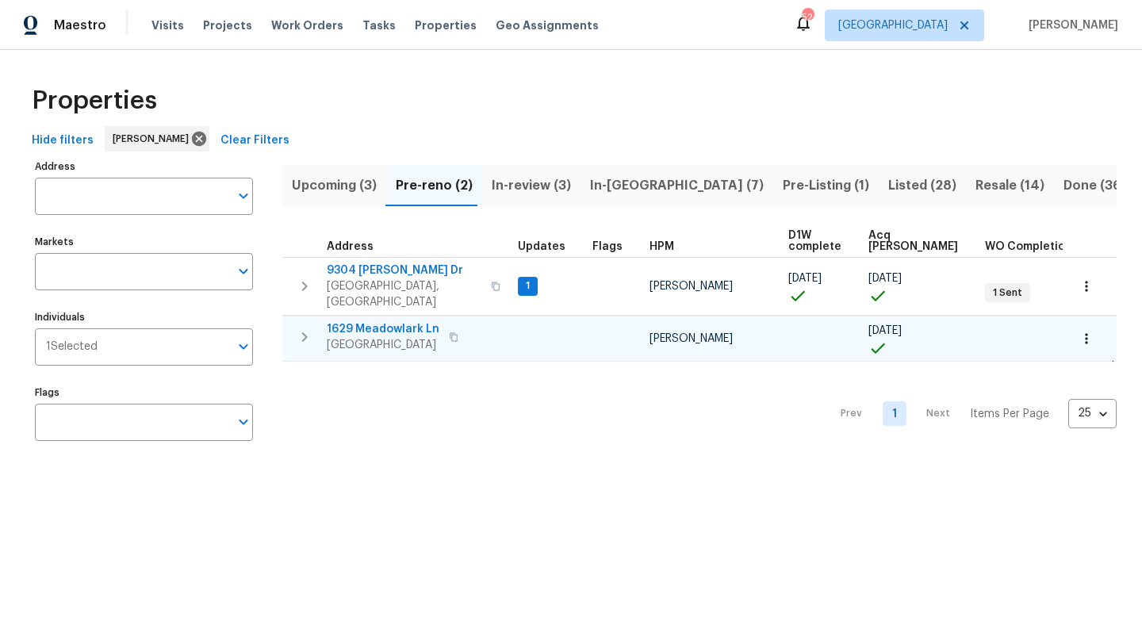
click at [412, 321] on span "1629 Meadowlark Ln" at bounding box center [383, 329] width 113 height 16
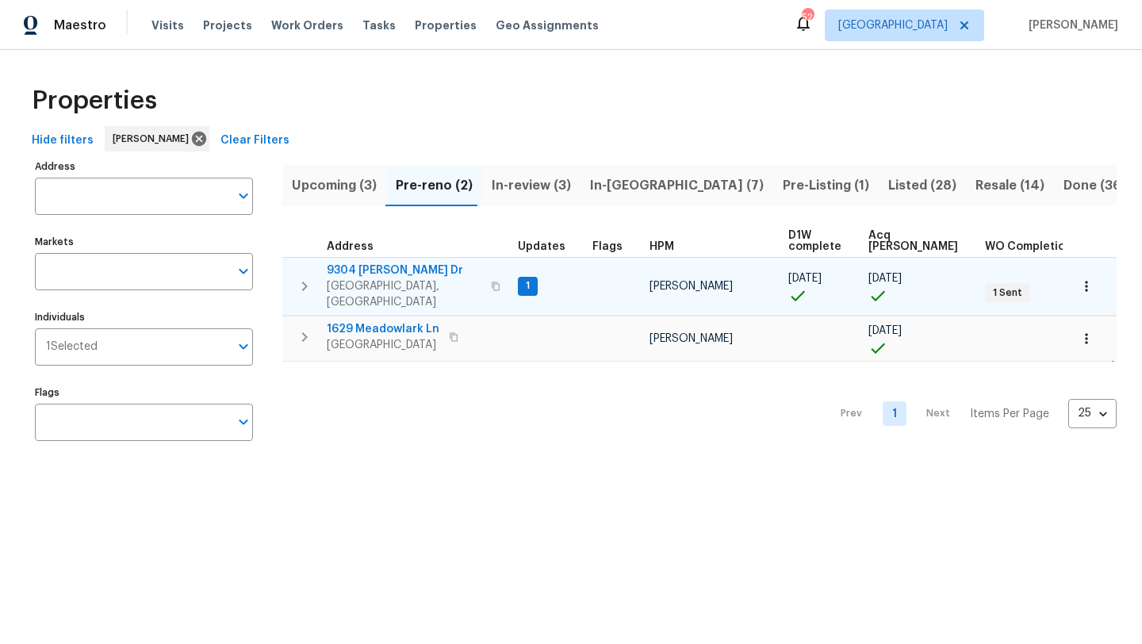
click at [389, 268] on span "9304 [PERSON_NAME] Dr" at bounding box center [404, 270] width 155 height 16
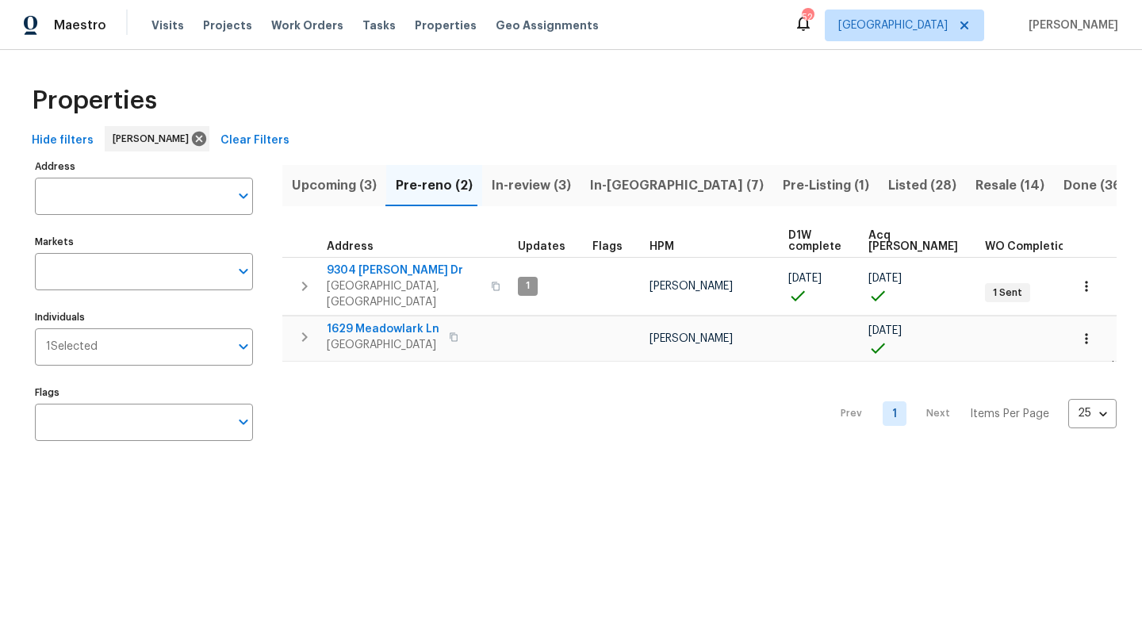
click at [341, 181] on span "Upcoming (3)" at bounding box center [334, 185] width 85 height 22
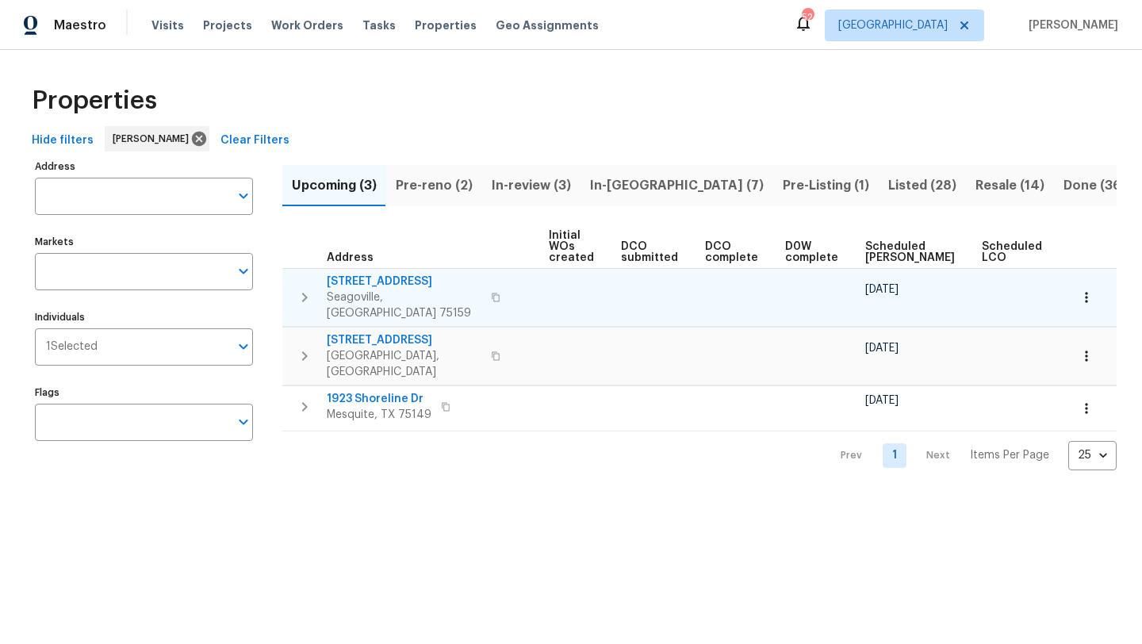
scroll to position [0, 174]
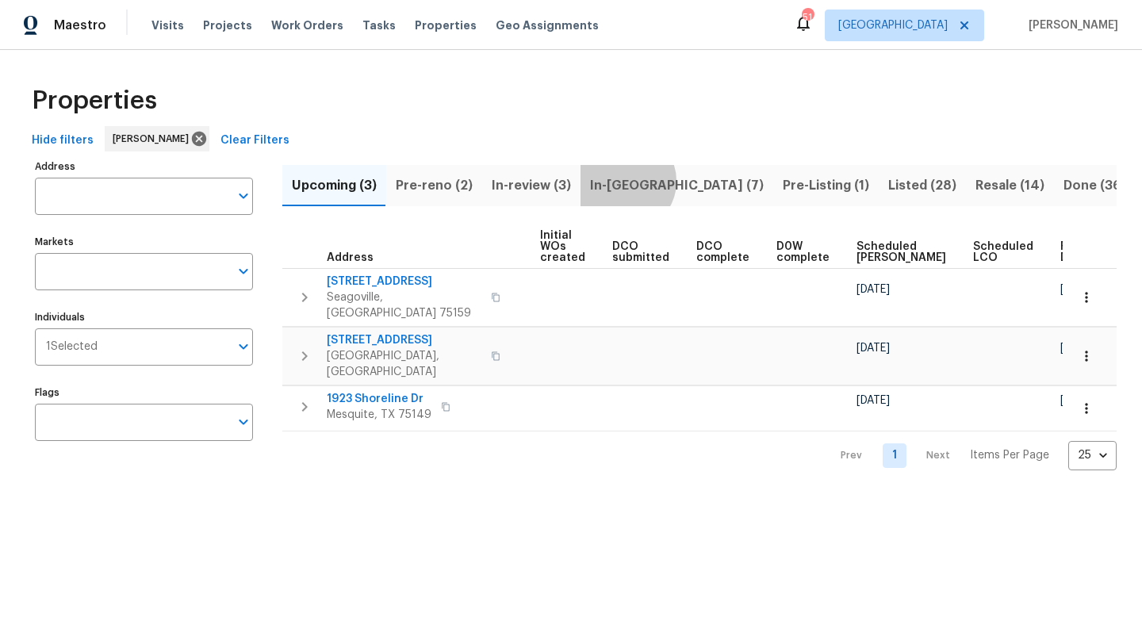
click at [620, 181] on span "In-reno (7)" at bounding box center [677, 185] width 174 height 22
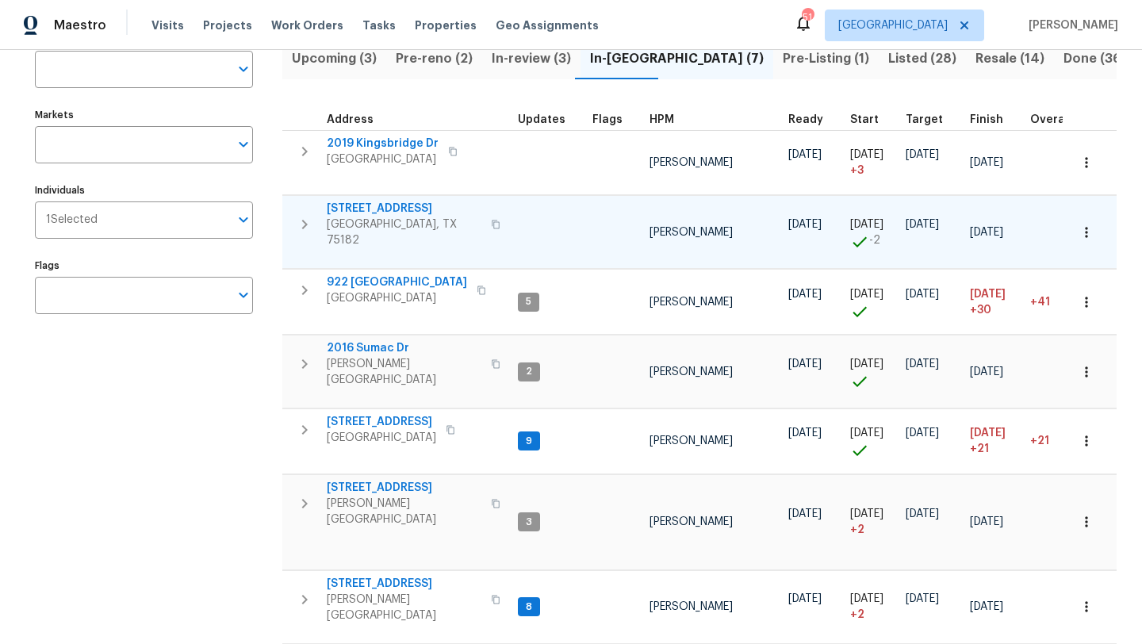
scroll to position [128, 0]
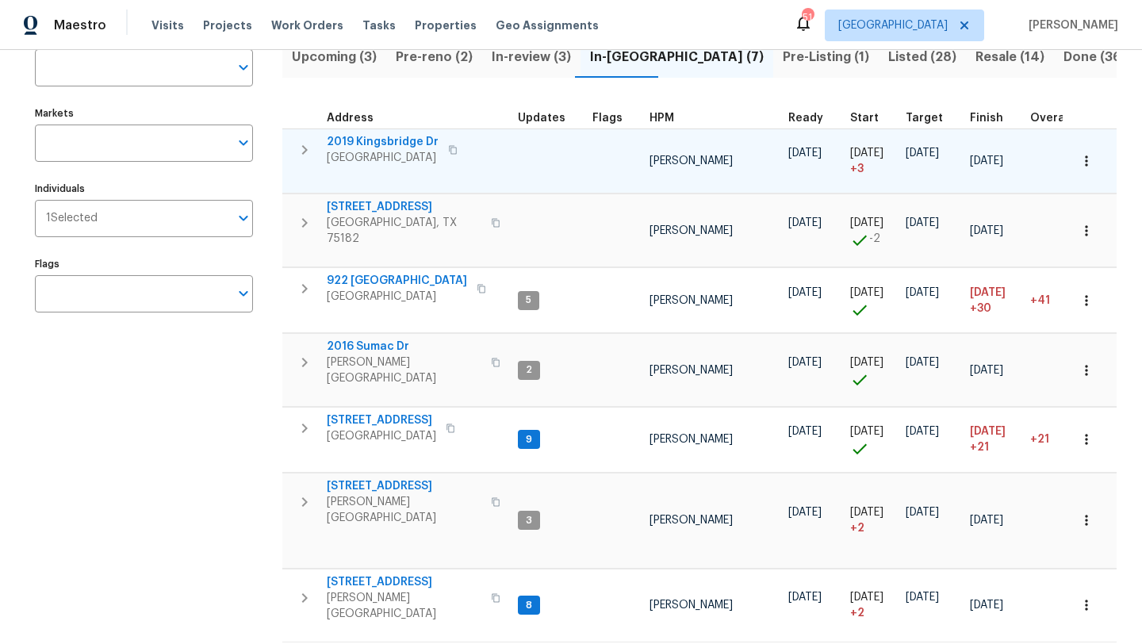
click at [561, 175] on td at bounding box center [548, 160] width 75 height 65
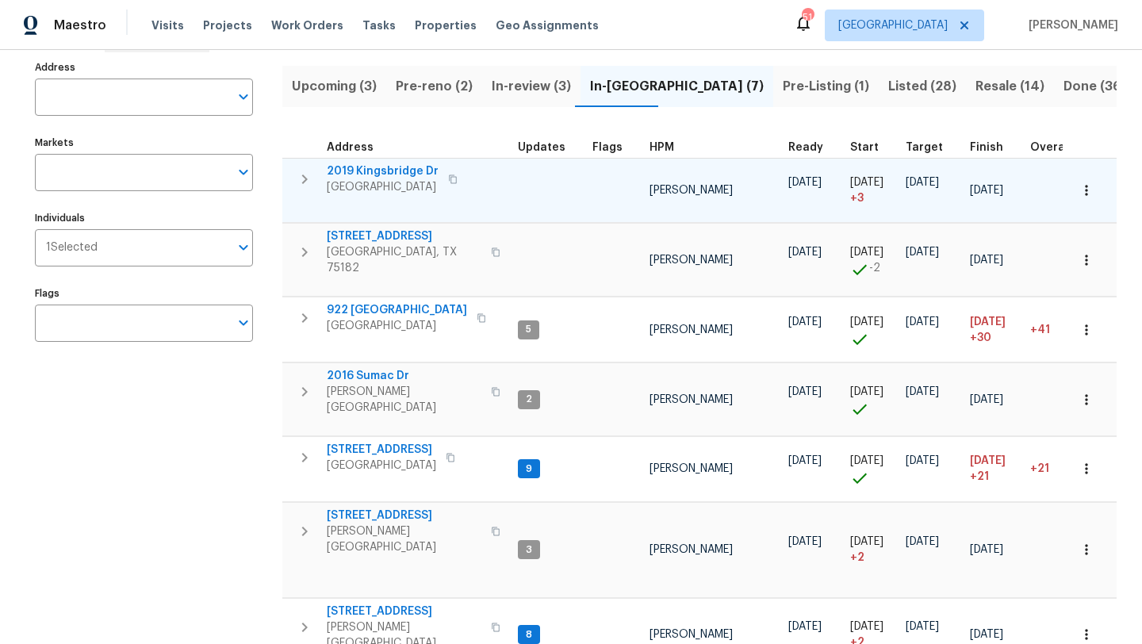
scroll to position [100, 0]
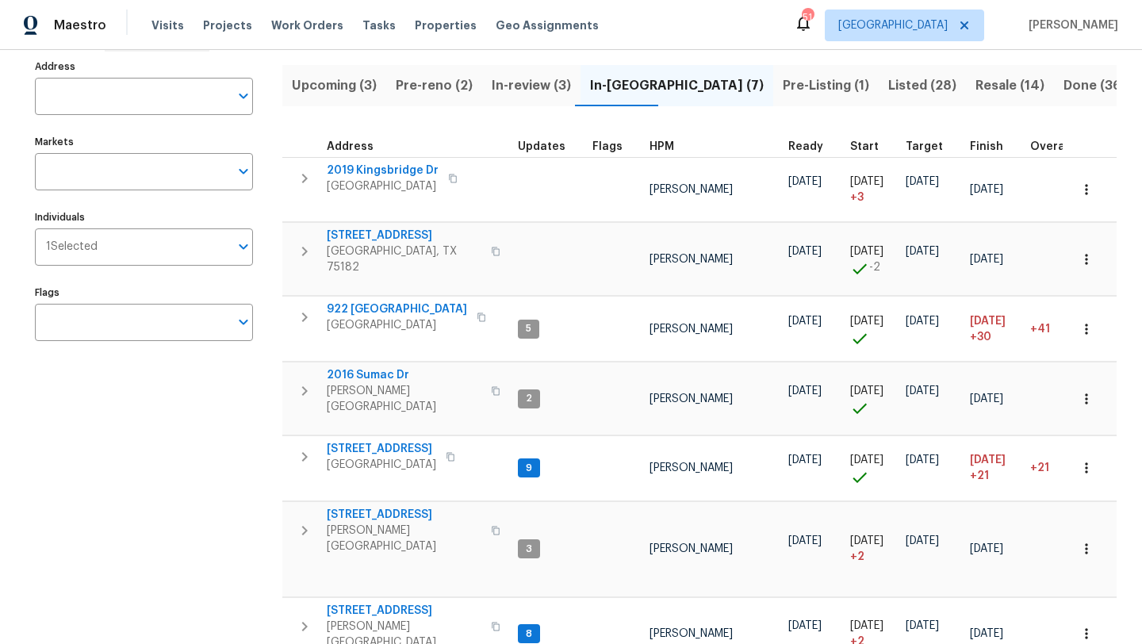
click at [418, 82] on span "Pre-reno (2)" at bounding box center [434, 86] width 77 height 22
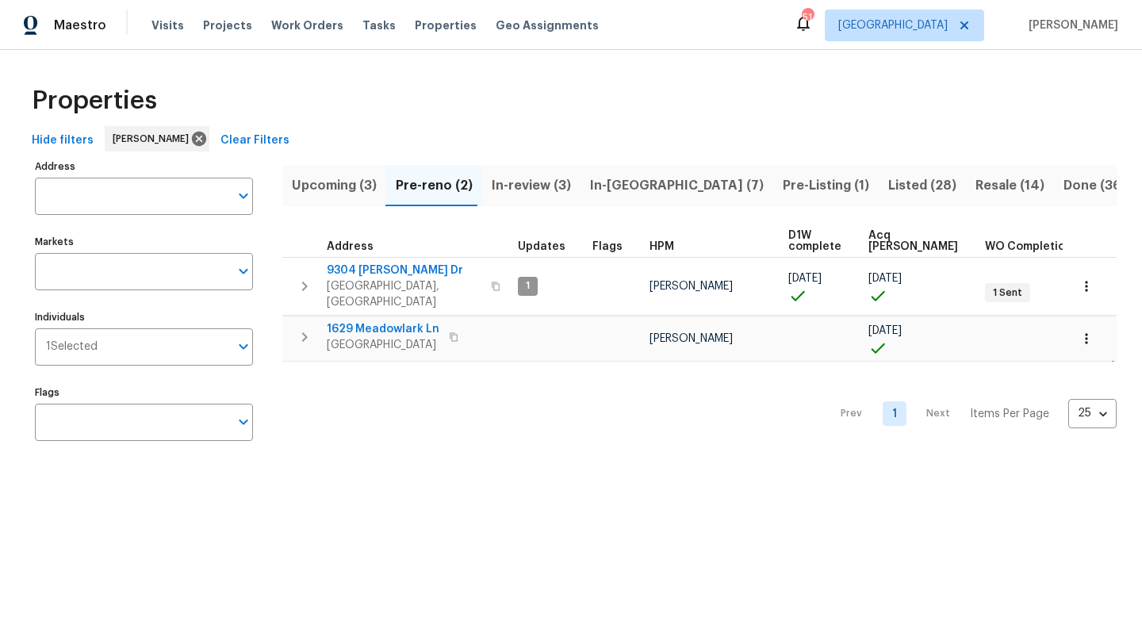
click at [326, 182] on span "Upcoming (3)" at bounding box center [334, 185] width 85 height 22
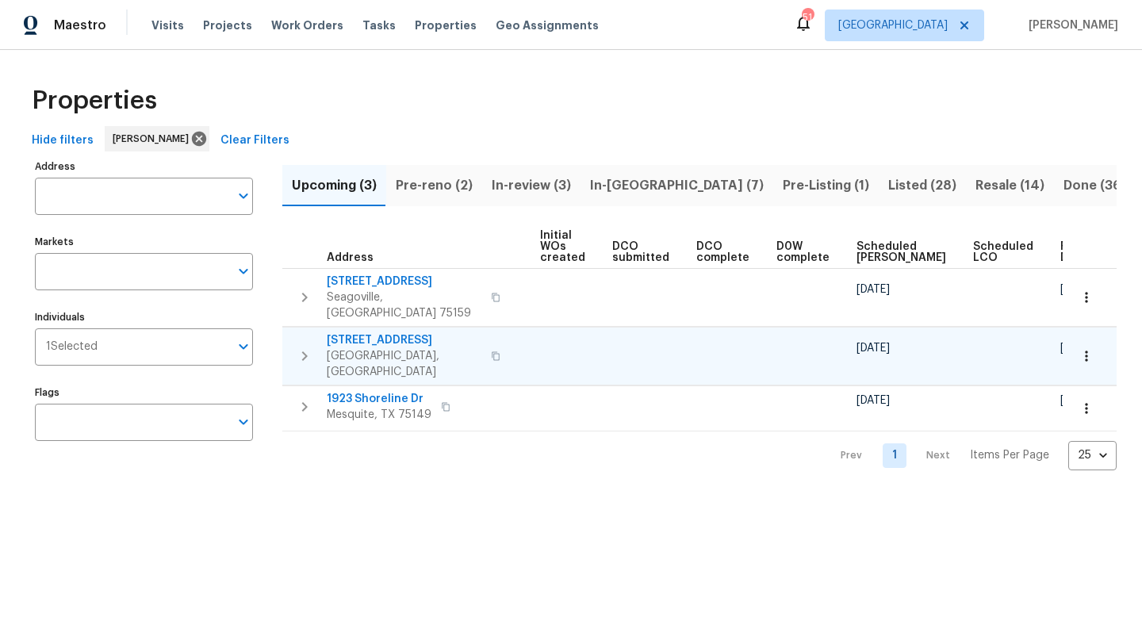
scroll to position [0, 167]
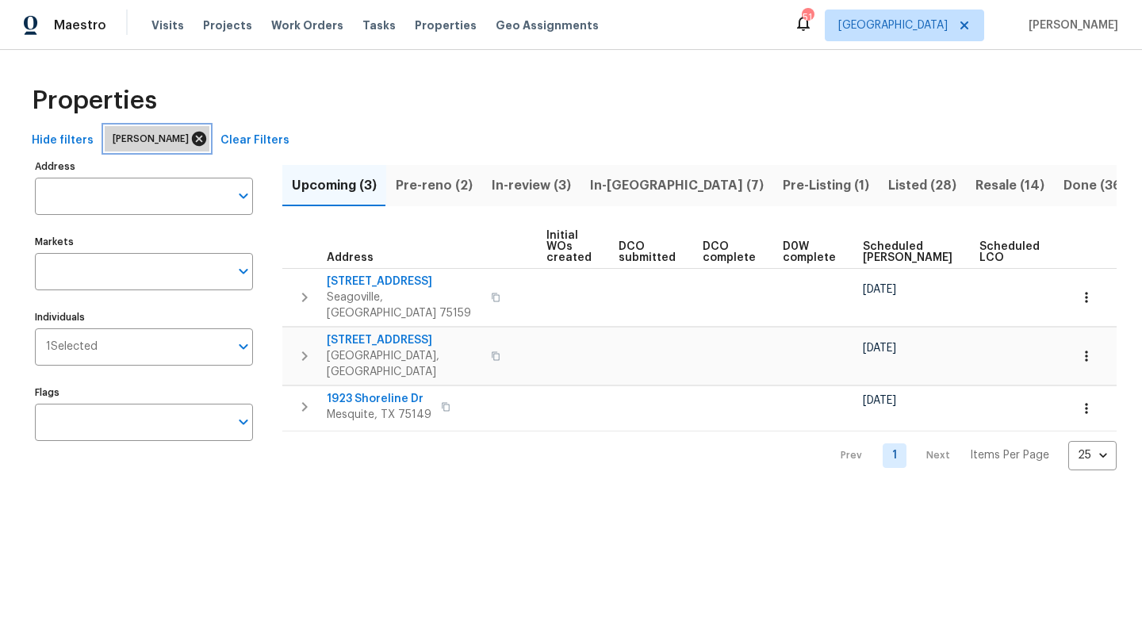
click at [192, 138] on icon at bounding box center [199, 139] width 14 height 14
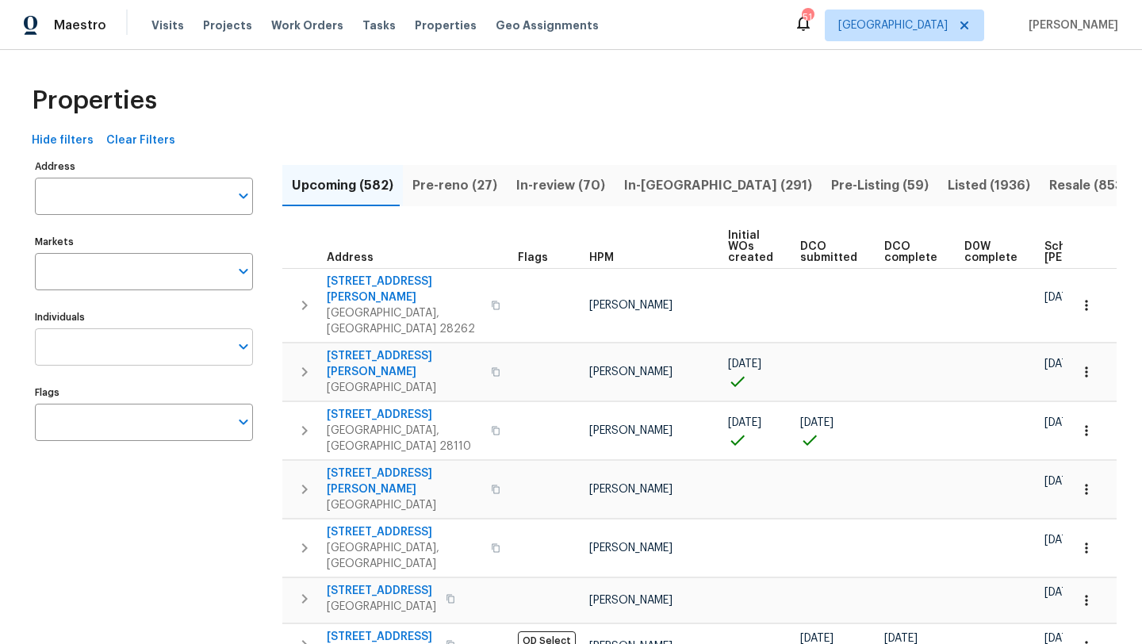
click at [129, 345] on input "Individuals" at bounding box center [132, 346] width 194 height 37
type input "alicia"
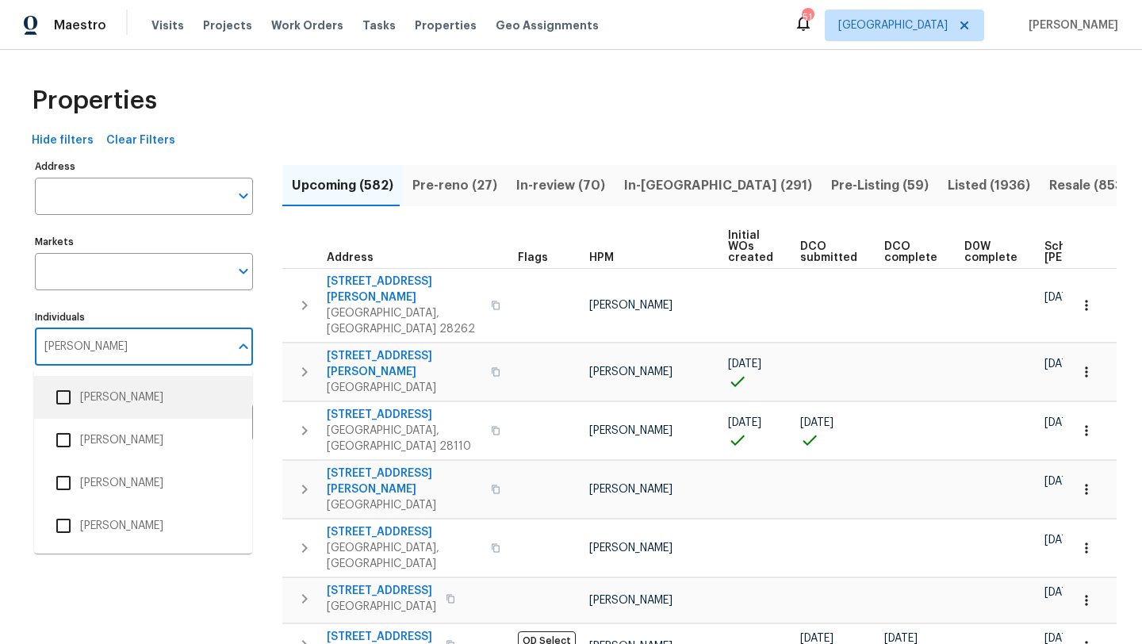
click at [143, 393] on li "[PERSON_NAME]" at bounding box center [143, 397] width 193 height 33
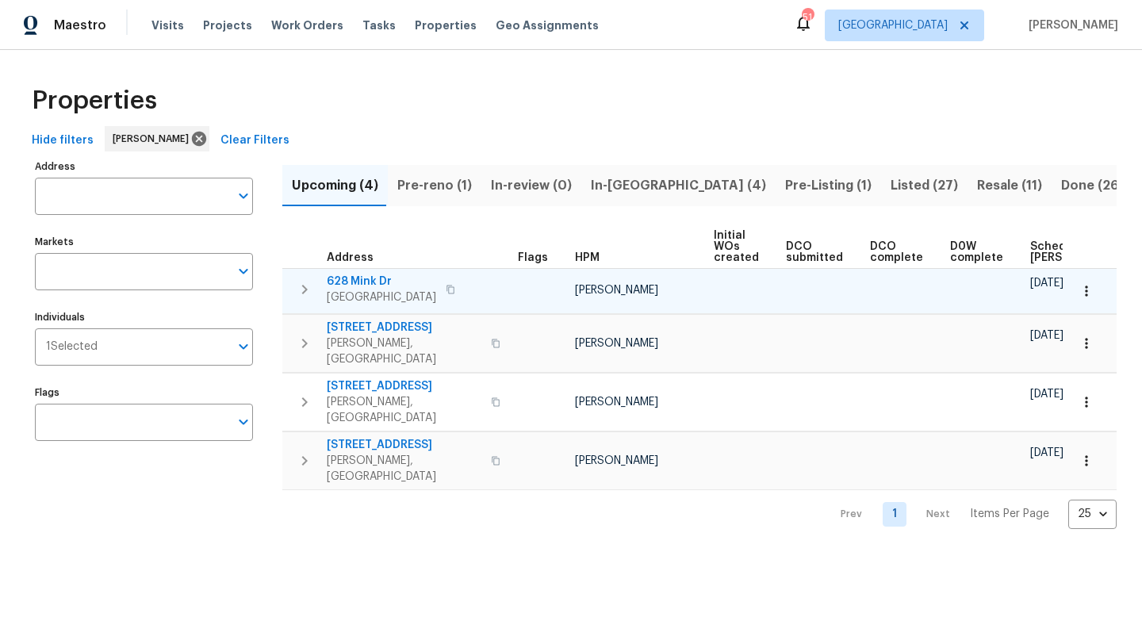
click at [360, 276] on span "628 Mink Dr" at bounding box center [381, 282] width 109 height 16
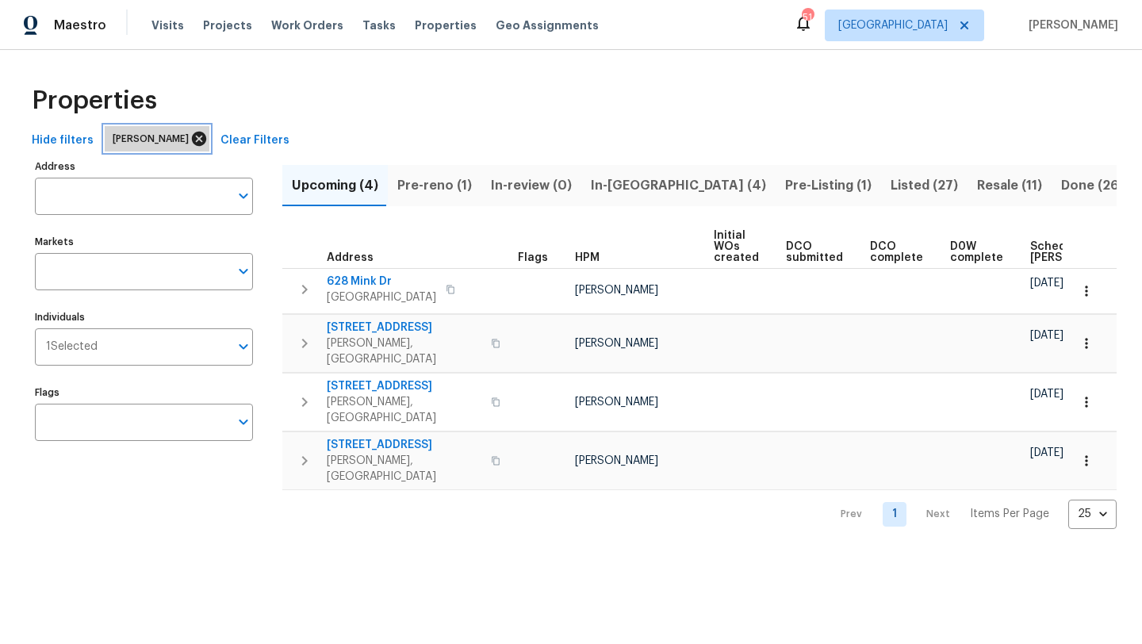
click at [192, 133] on icon at bounding box center [199, 139] width 14 height 14
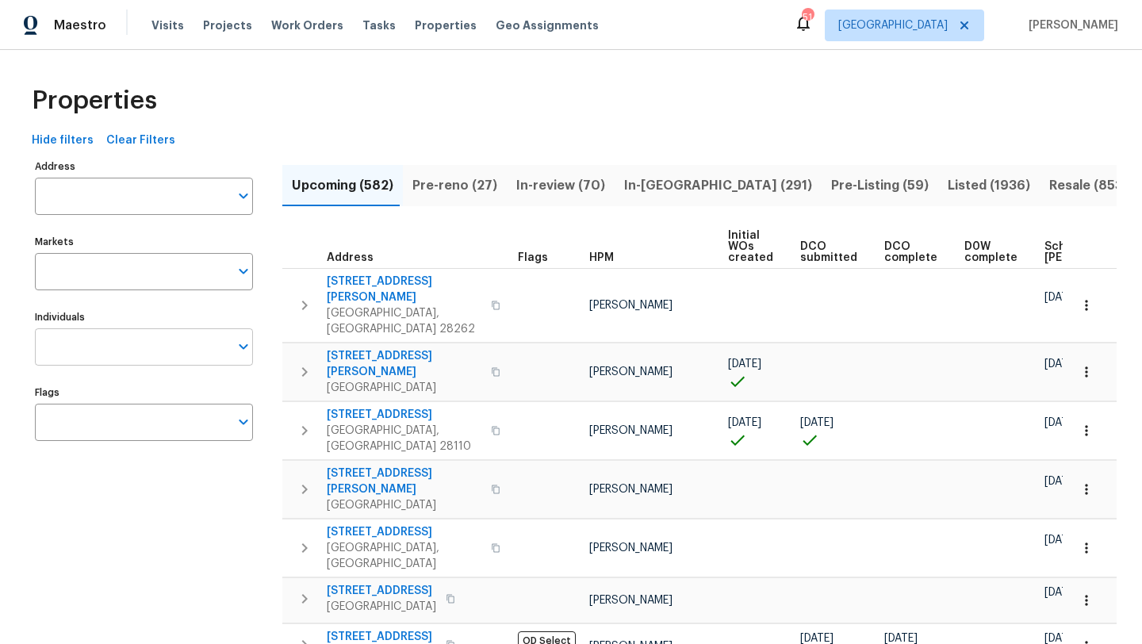
click at [129, 350] on input "Individuals" at bounding box center [132, 346] width 194 height 37
type input "ronderrick"
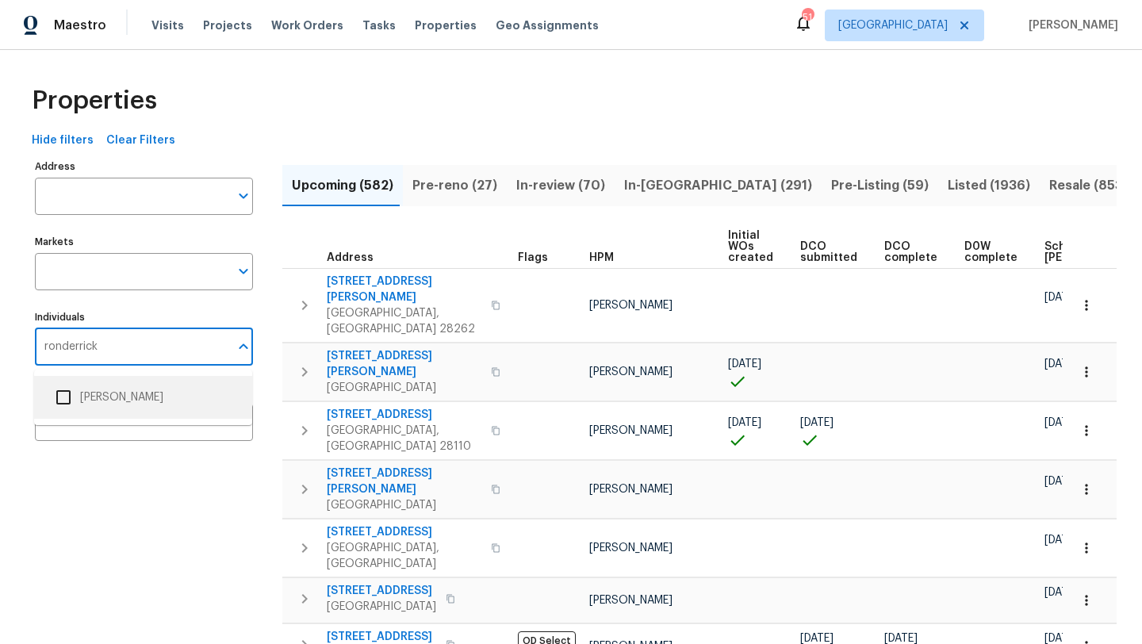
click at [144, 397] on li "[PERSON_NAME]" at bounding box center [143, 397] width 193 height 33
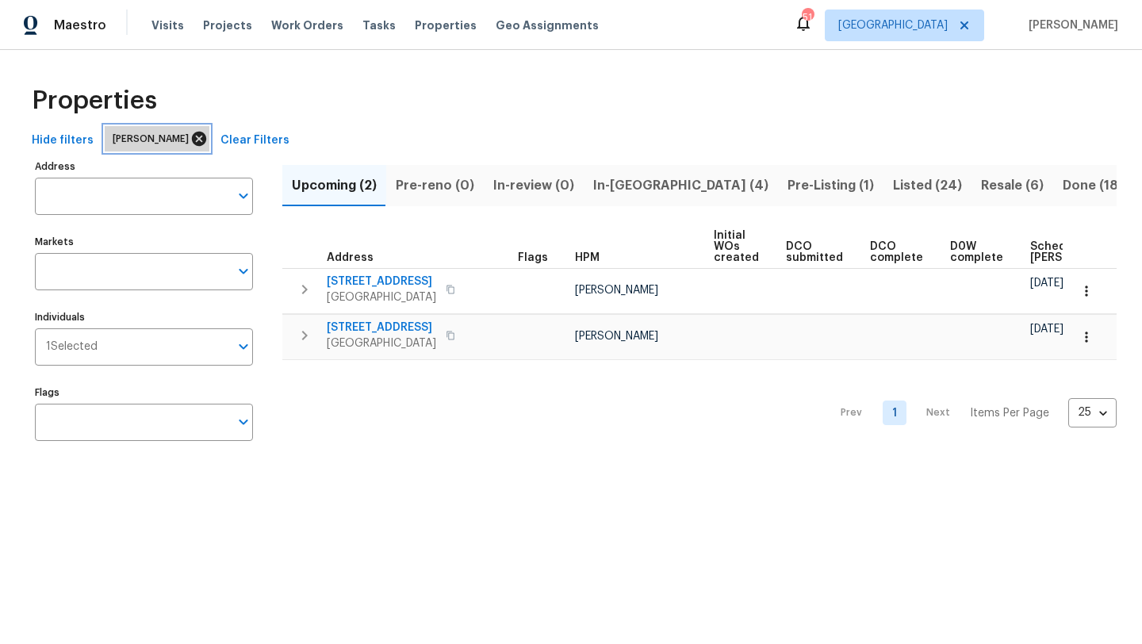
click at [208, 140] on icon at bounding box center [198, 138] width 17 height 17
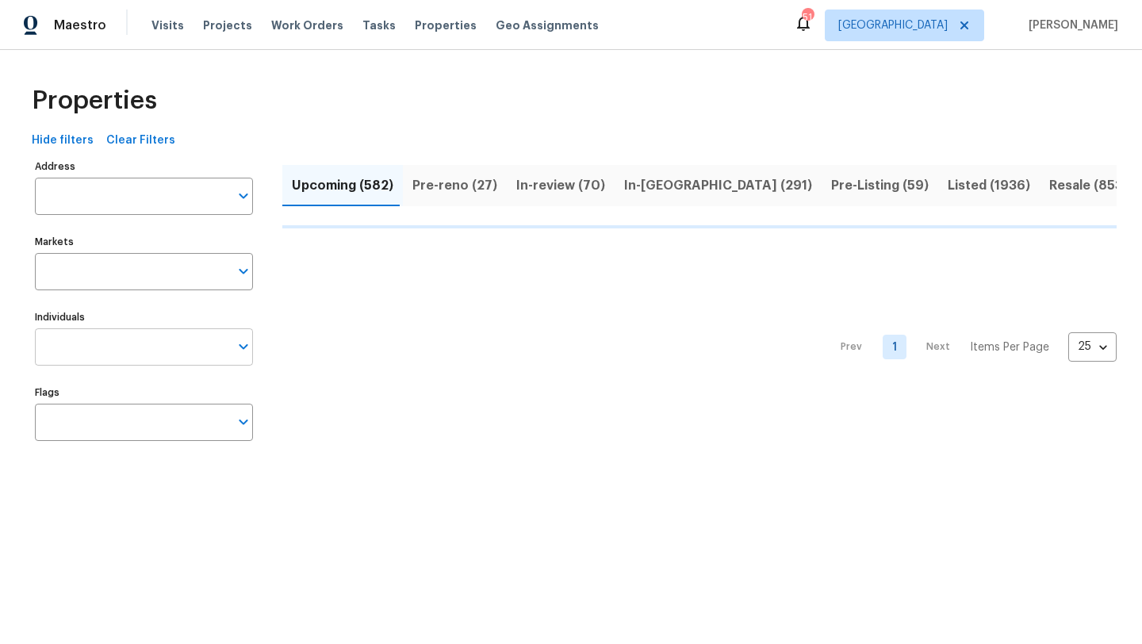
click at [110, 343] on input "Individuals" at bounding box center [132, 346] width 194 height 37
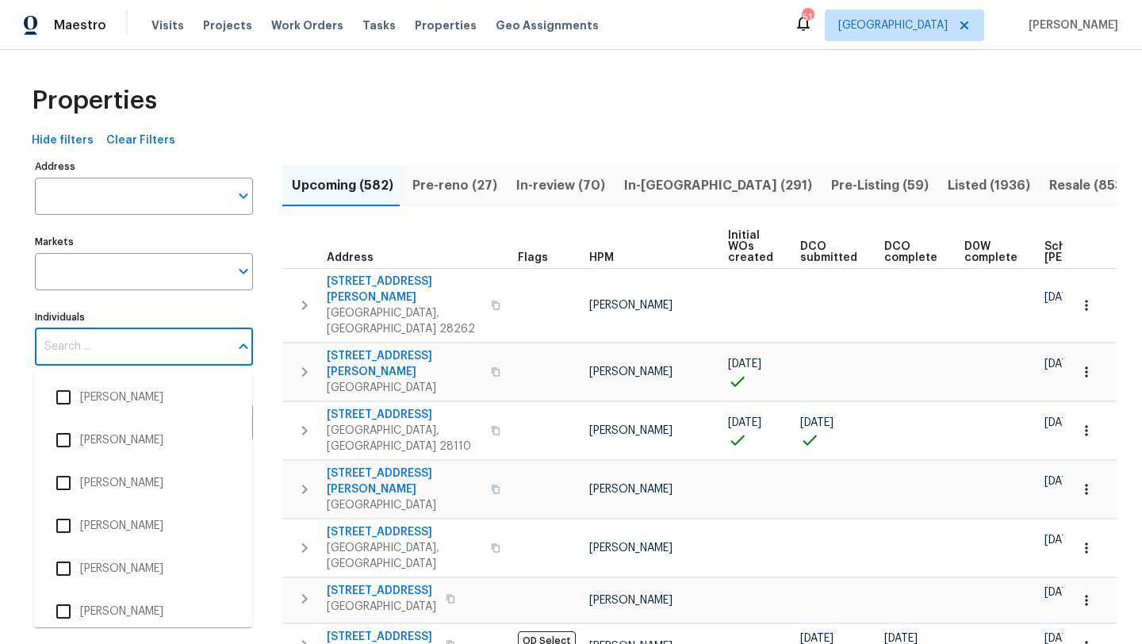
click at [110, 343] on input "Individuals" at bounding box center [132, 346] width 194 height 37
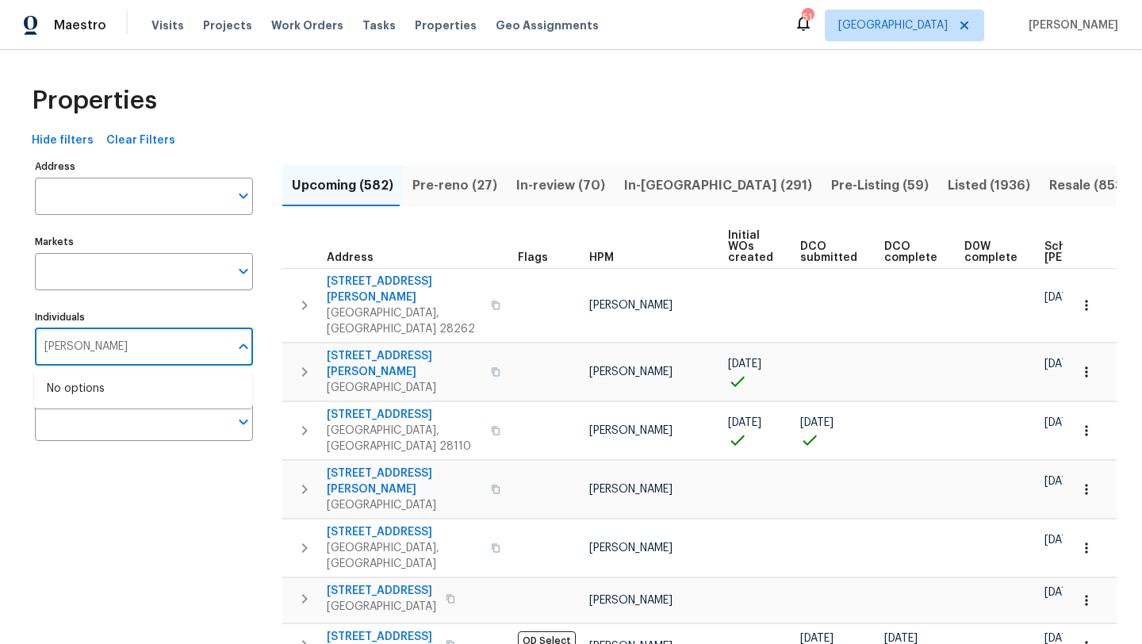
type input "francisco"
click at [121, 393] on li "[PERSON_NAME]" at bounding box center [143, 397] width 193 height 33
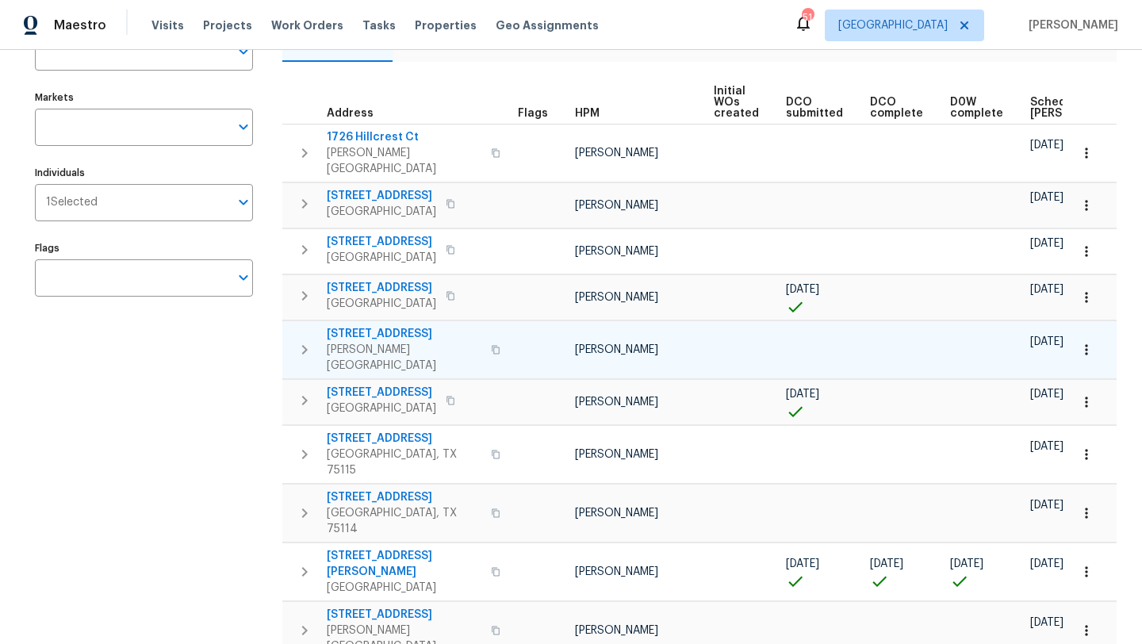
scroll to position [147, 0]
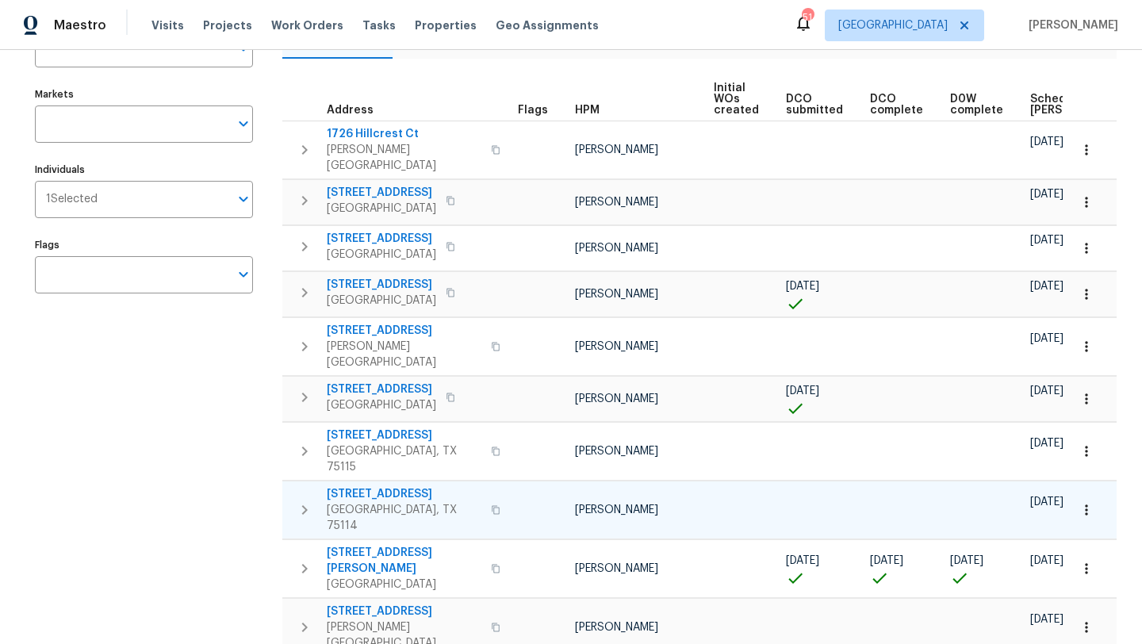
click at [379, 486] on span "[STREET_ADDRESS]" at bounding box center [404, 494] width 155 height 16
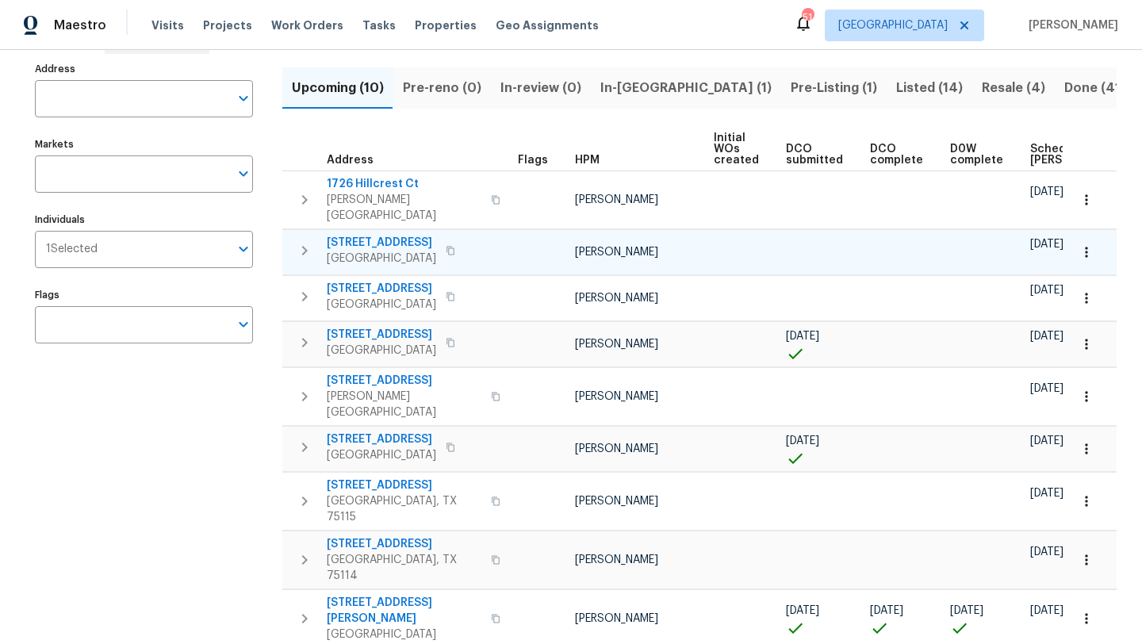
scroll to position [98, 0]
click at [1038, 155] on span "Scheduled [PERSON_NAME]" at bounding box center [1075, 154] width 90 height 22
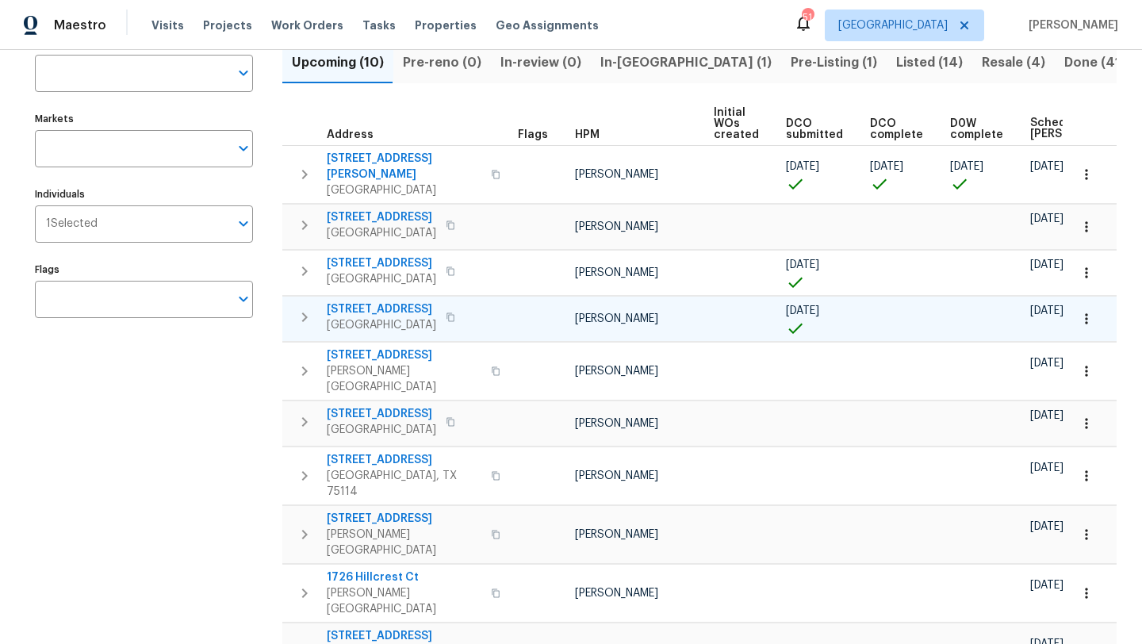
scroll to position [124, 0]
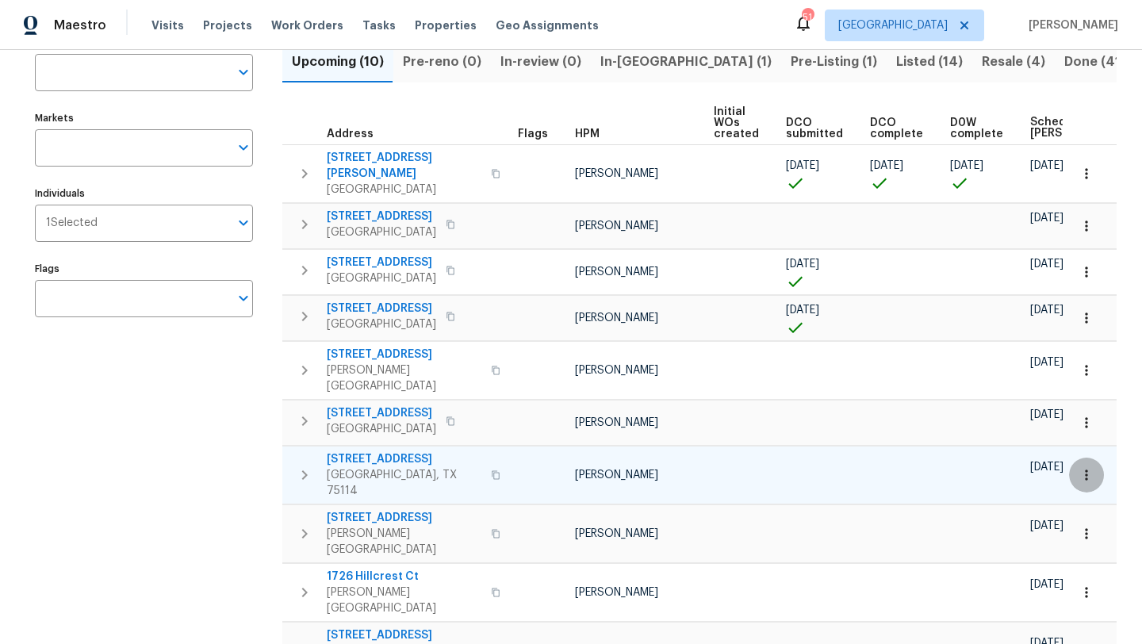
click at [1085, 467] on icon "button" at bounding box center [1086, 475] width 16 height 16
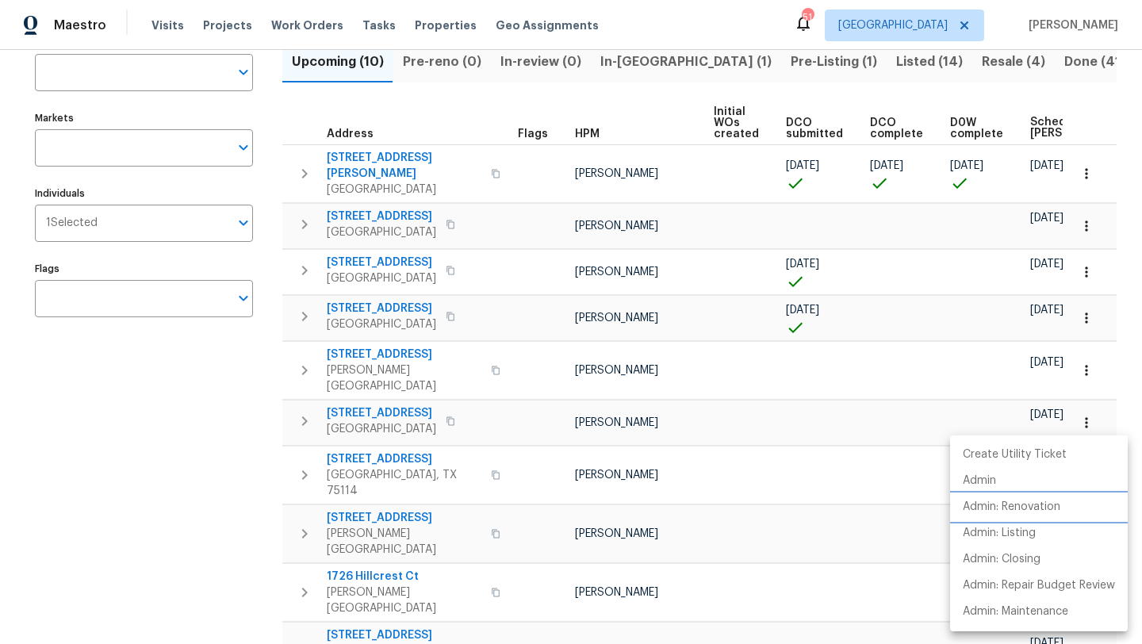
click at [1039, 503] on p "Admin: Renovation" at bounding box center [1012, 507] width 98 height 17
click at [220, 406] on div at bounding box center [571, 322] width 1142 height 644
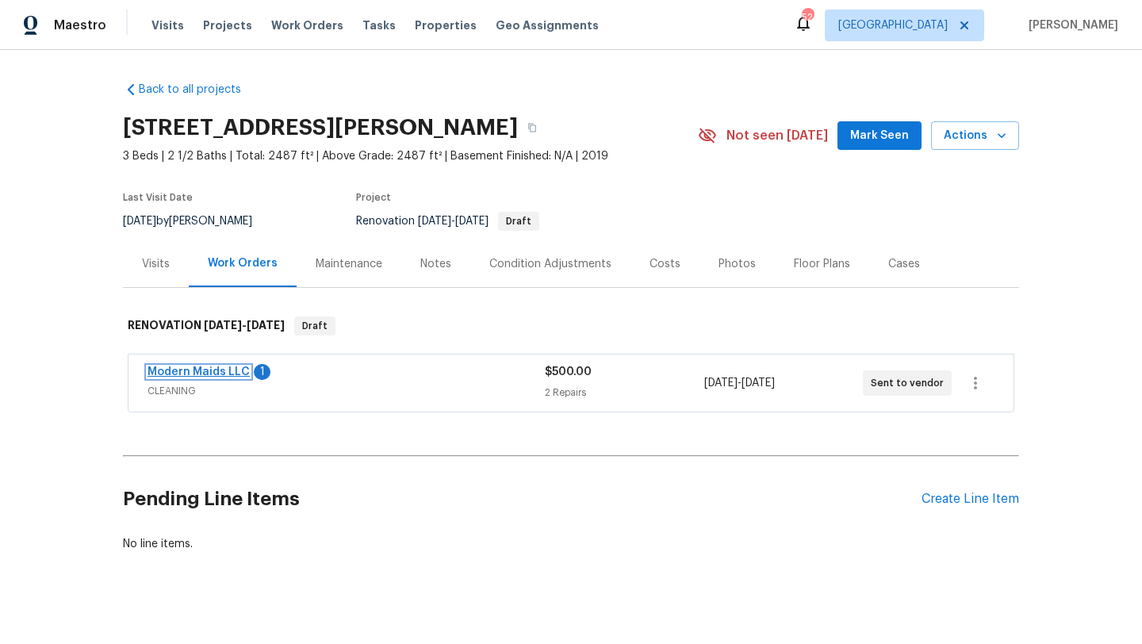
click at [219, 368] on link "Modern Maids LLC" at bounding box center [198, 371] width 102 height 11
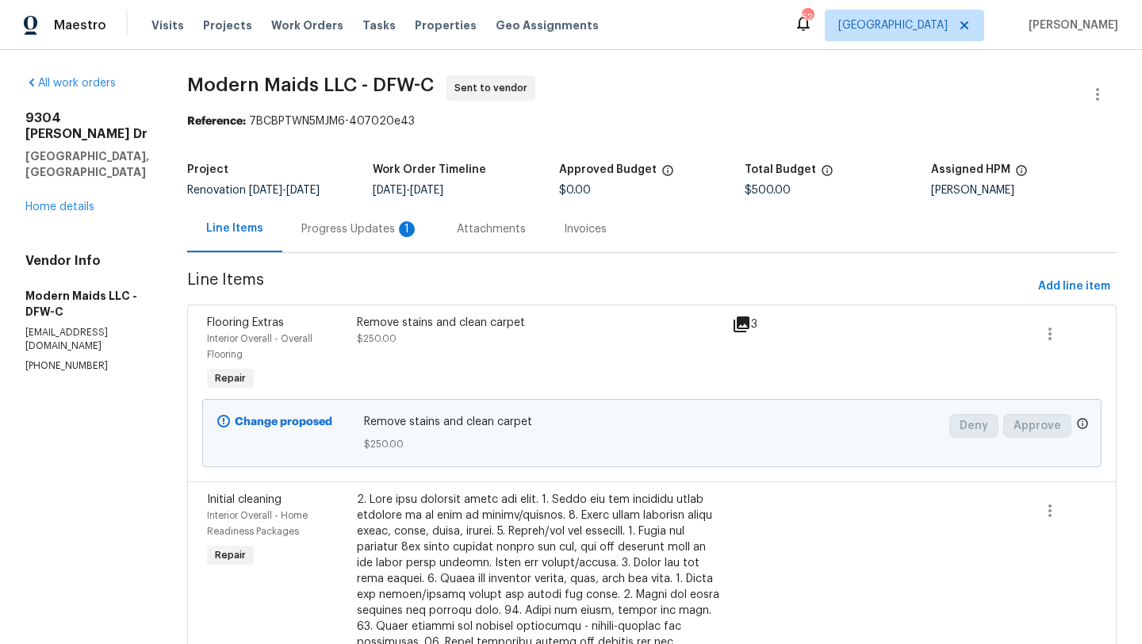
click at [377, 225] on div "Progress Updates 1" at bounding box center [359, 229] width 117 height 16
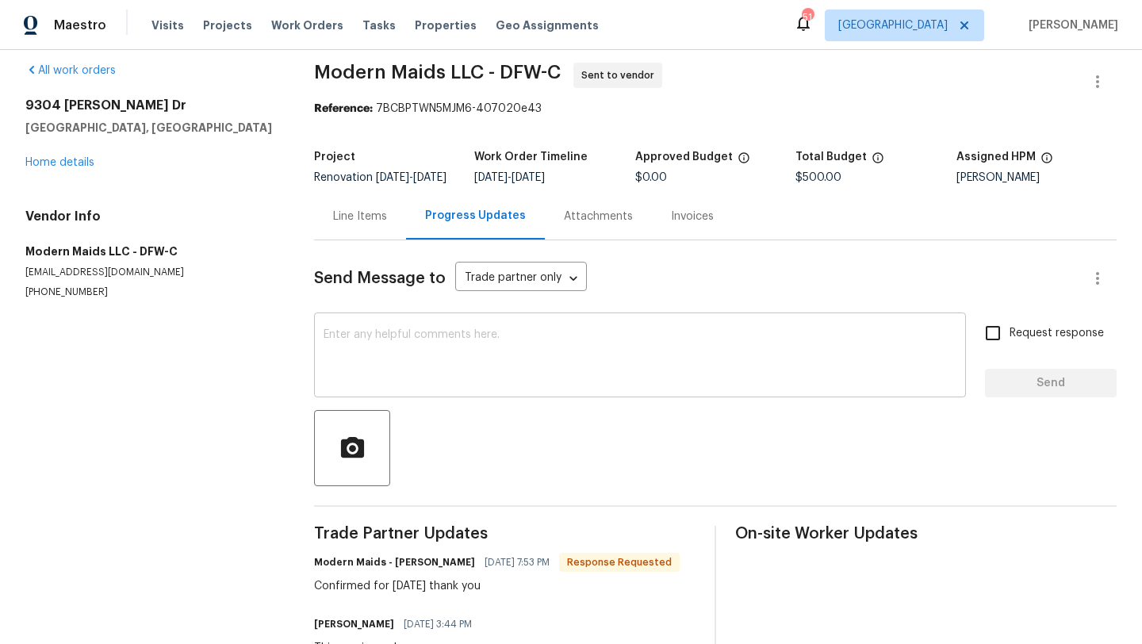
scroll to position [12, 0]
click at [68, 159] on link "Home details" at bounding box center [59, 163] width 69 height 11
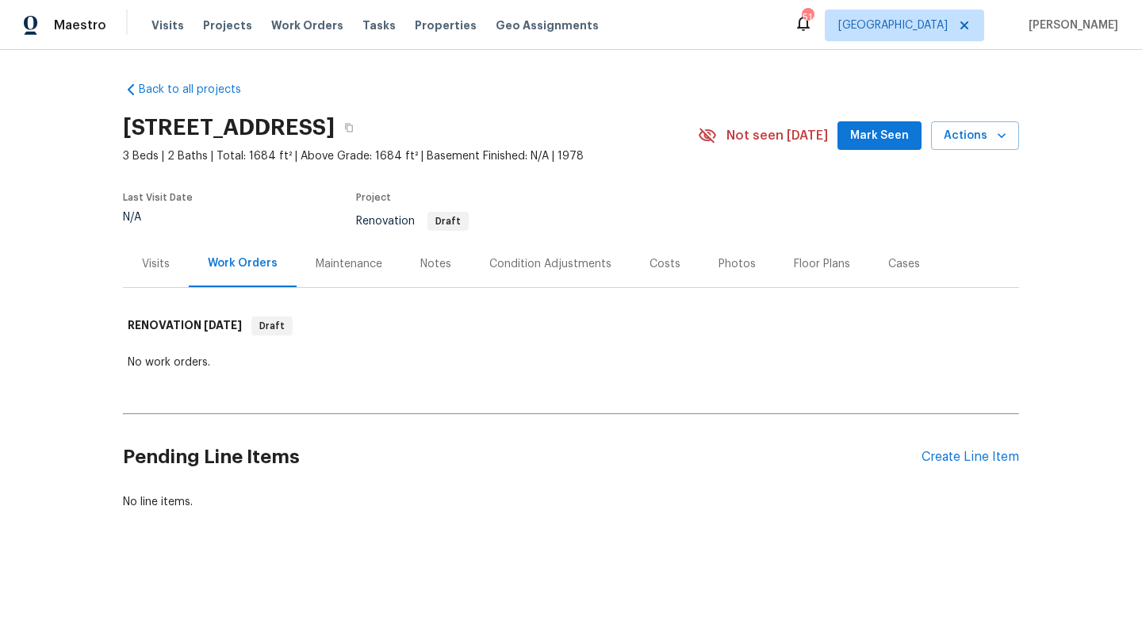
click at [515, 262] on div "Condition Adjustments" at bounding box center [550, 264] width 122 height 16
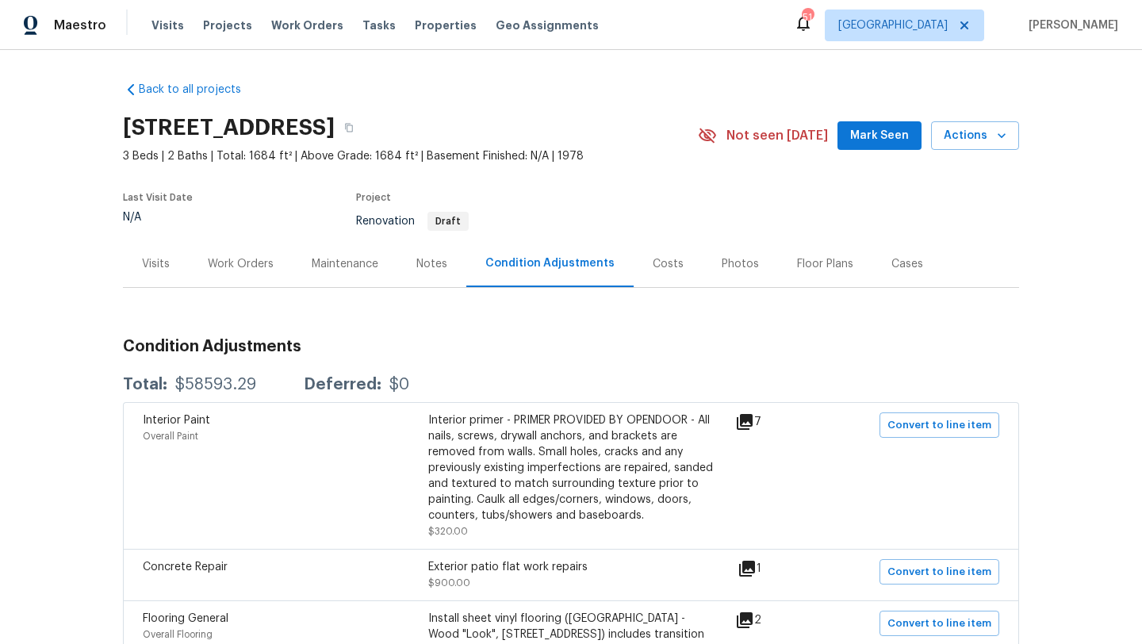
click at [670, 259] on div "Costs" at bounding box center [668, 264] width 31 height 16
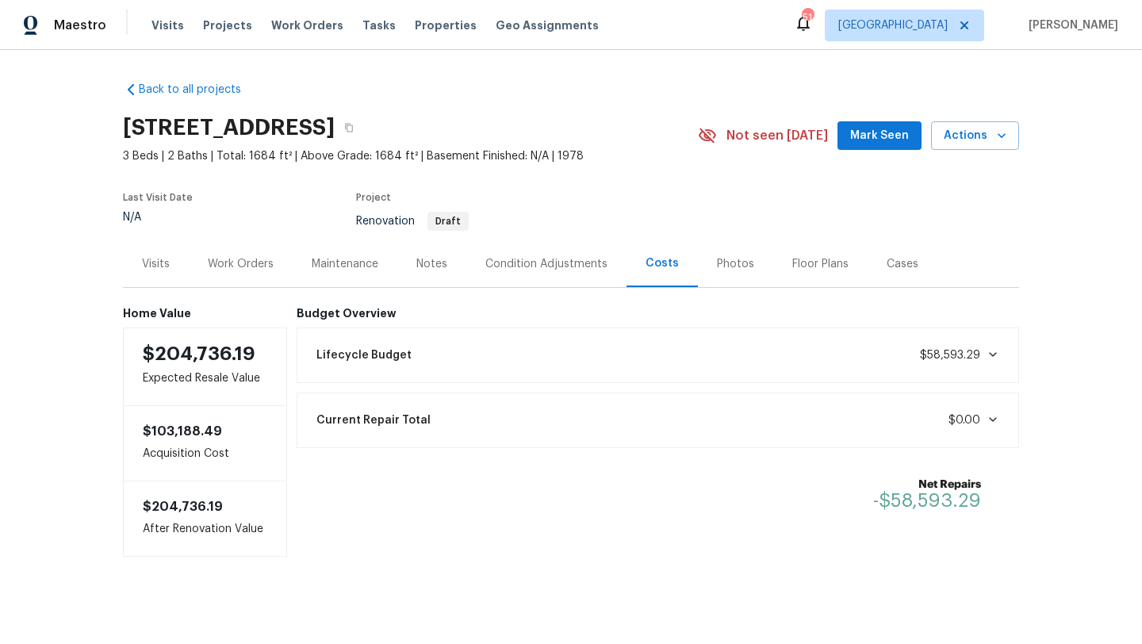
click at [167, 264] on div "Visits" at bounding box center [156, 264] width 28 height 16
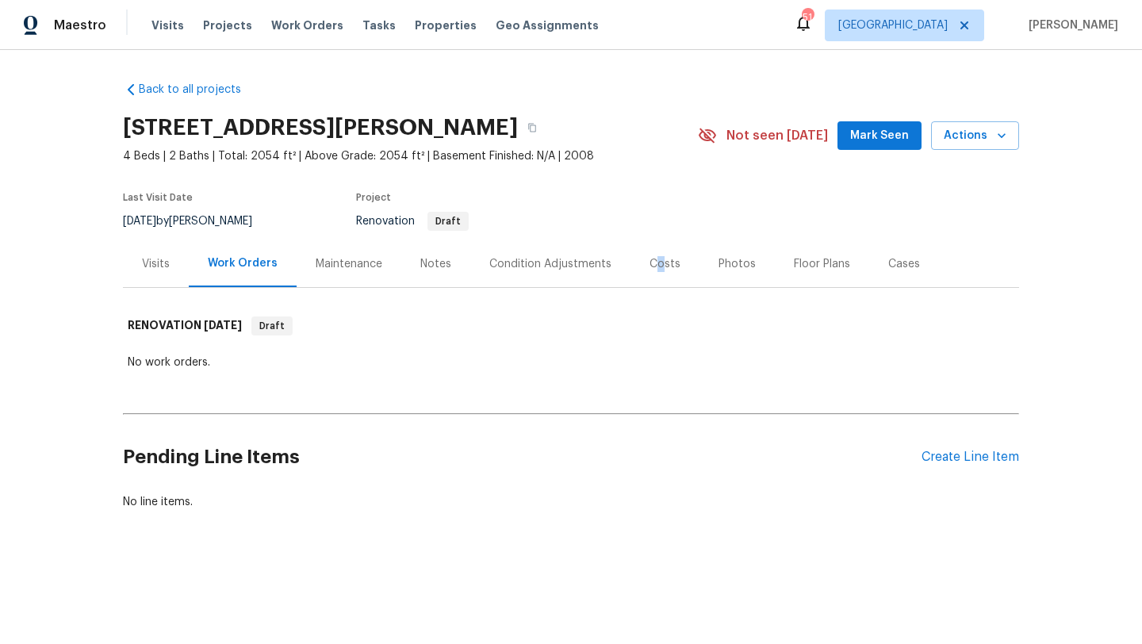
click at [654, 264] on div "Costs" at bounding box center [664, 264] width 31 height 16
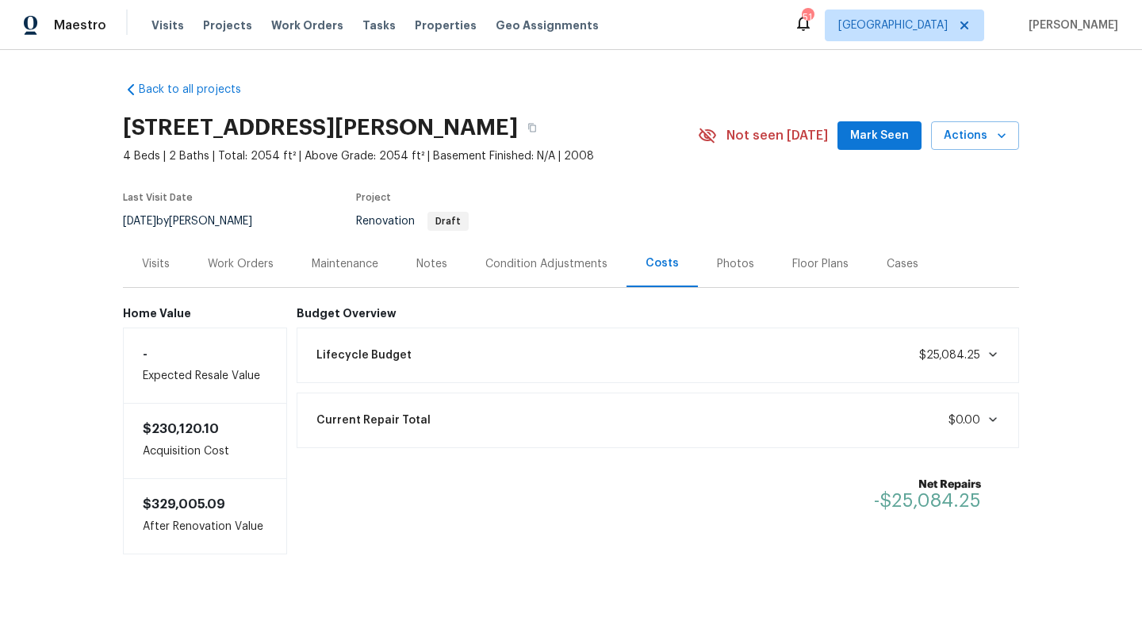
click at [577, 266] on div "Condition Adjustments" at bounding box center [546, 264] width 122 height 16
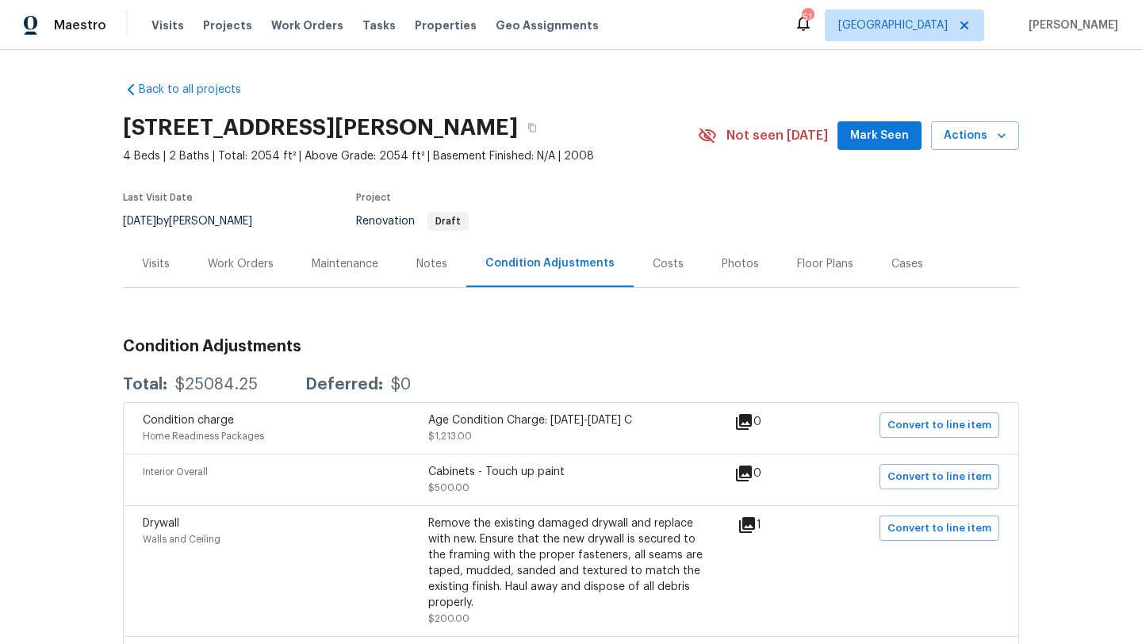
click at [157, 262] on div "Visits" at bounding box center [156, 264] width 28 height 16
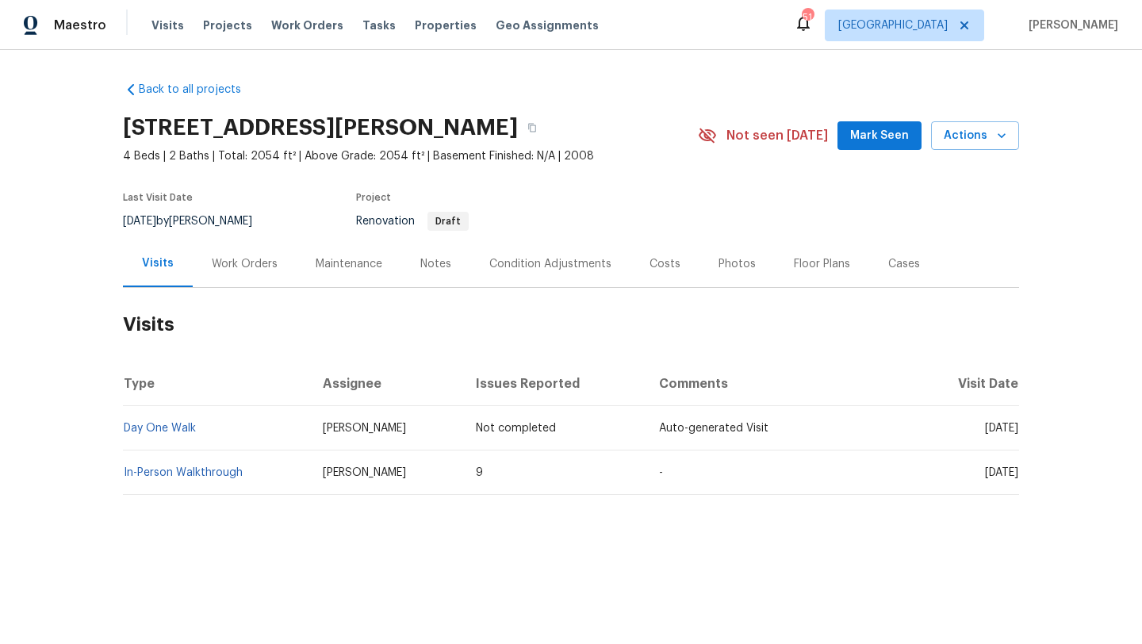
click at [496, 266] on div "Condition Adjustments" at bounding box center [550, 264] width 122 height 16
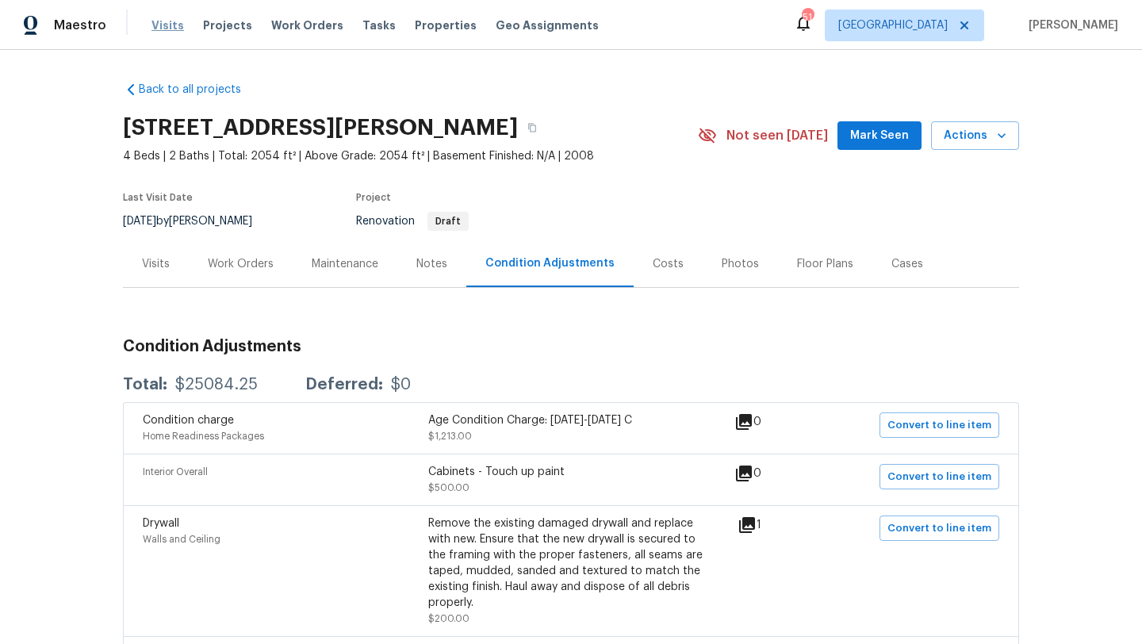
click at [166, 24] on span "Visits" at bounding box center [167, 25] width 33 height 16
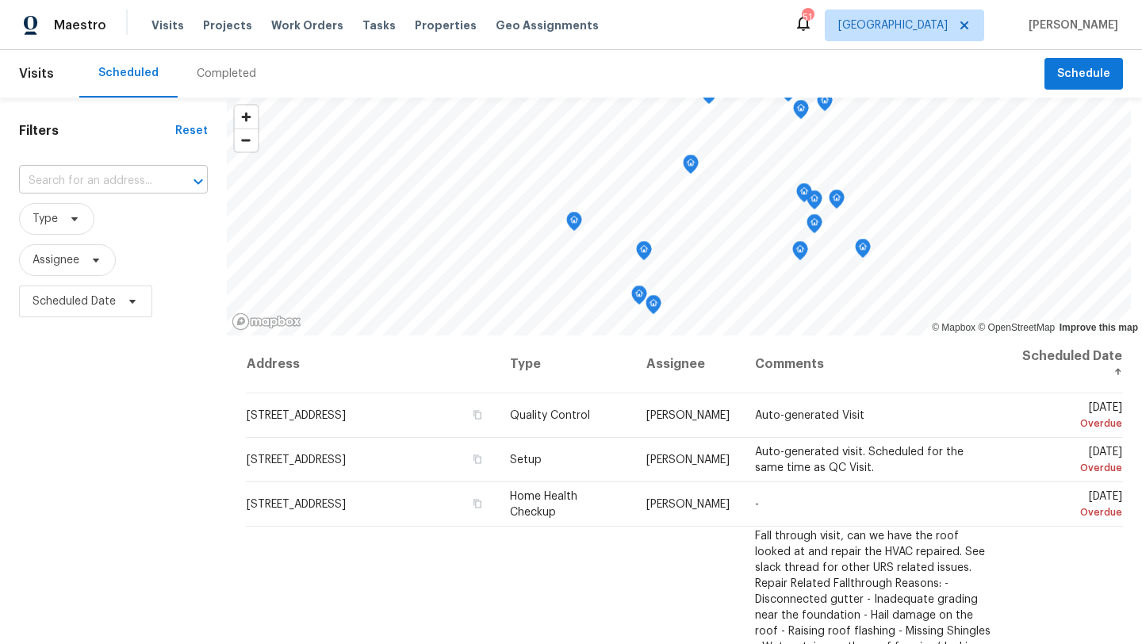
click at [99, 176] on input "text" at bounding box center [91, 181] width 144 height 25
type input "103 hay"
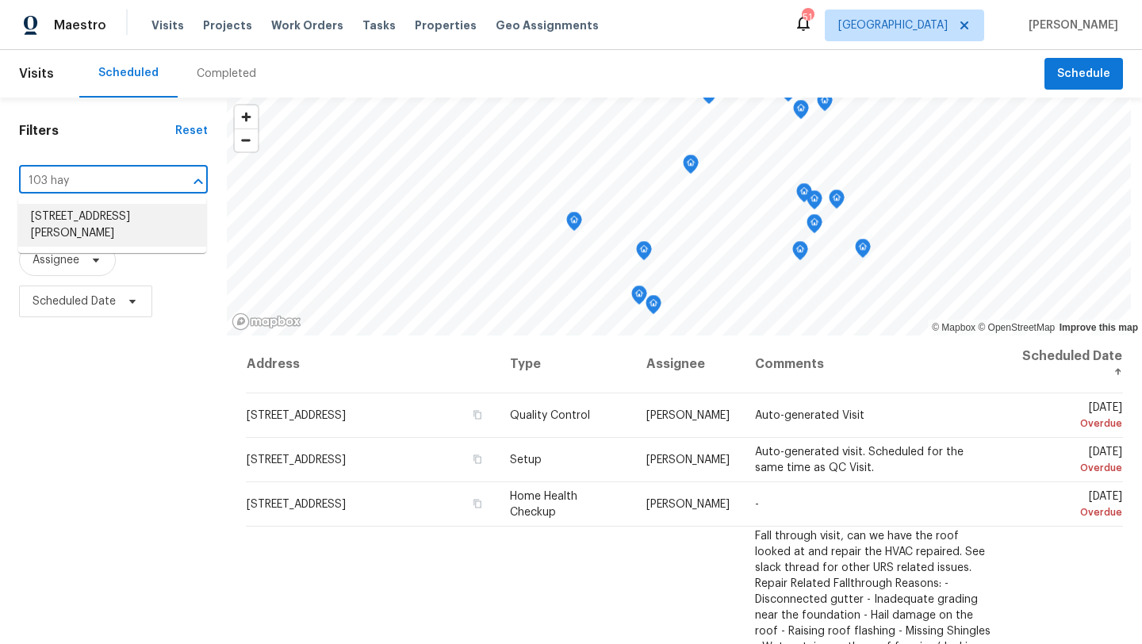
click at [97, 220] on li "[STREET_ADDRESS][PERSON_NAME]" at bounding box center [112, 225] width 188 height 43
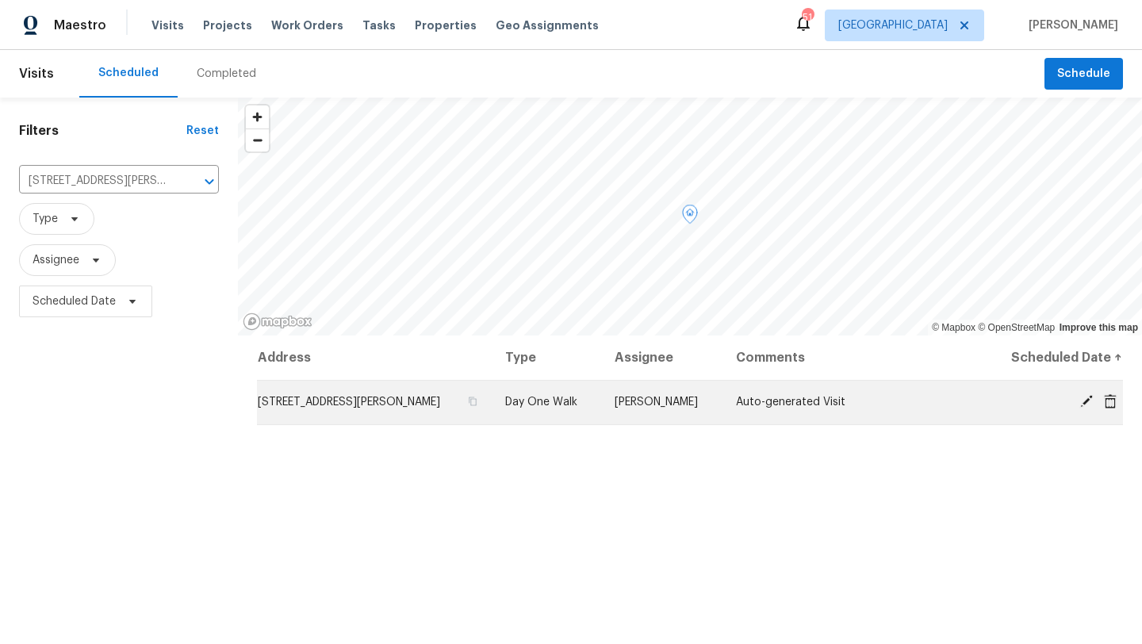
click at [1083, 408] on icon at bounding box center [1086, 401] width 14 height 14
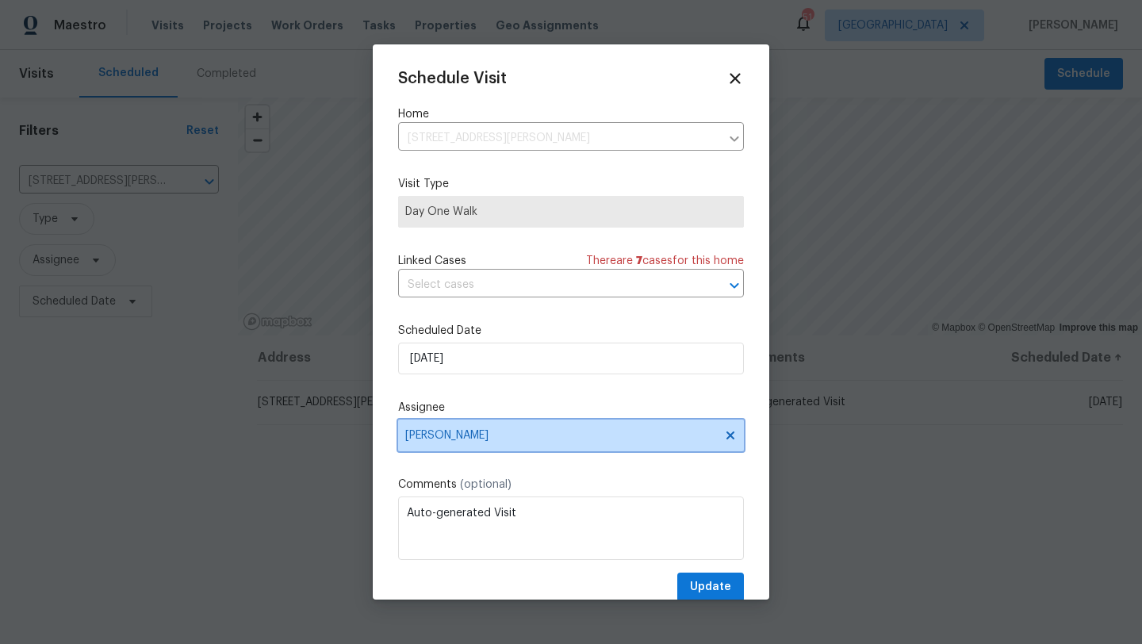
click at [548, 431] on span "[PERSON_NAME]" at bounding box center [560, 435] width 311 height 13
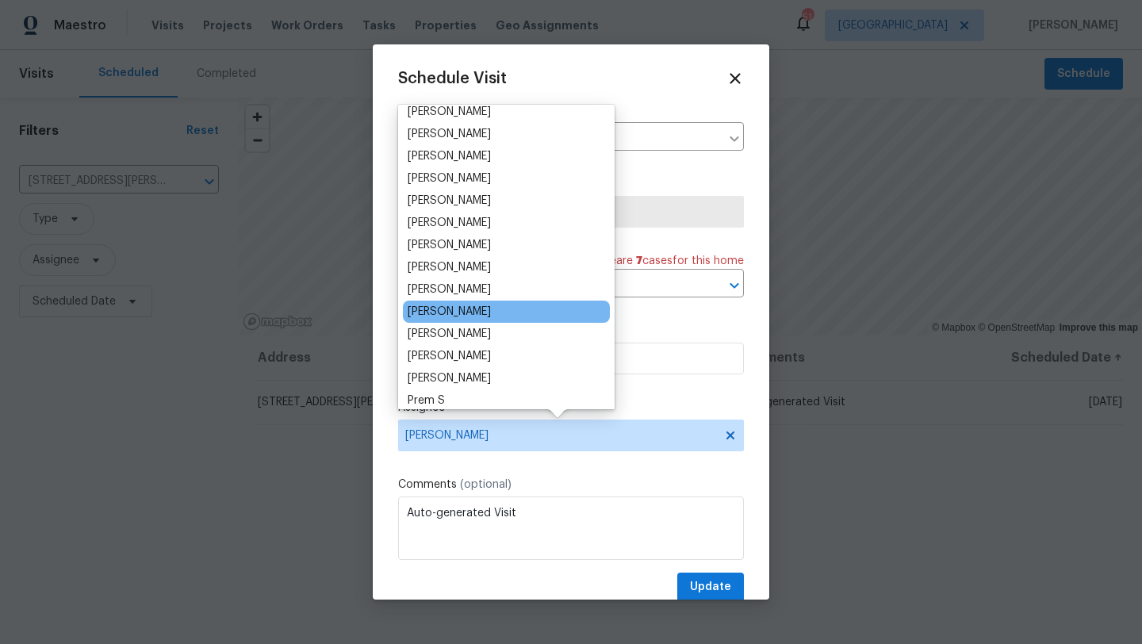
scroll to position [142, 0]
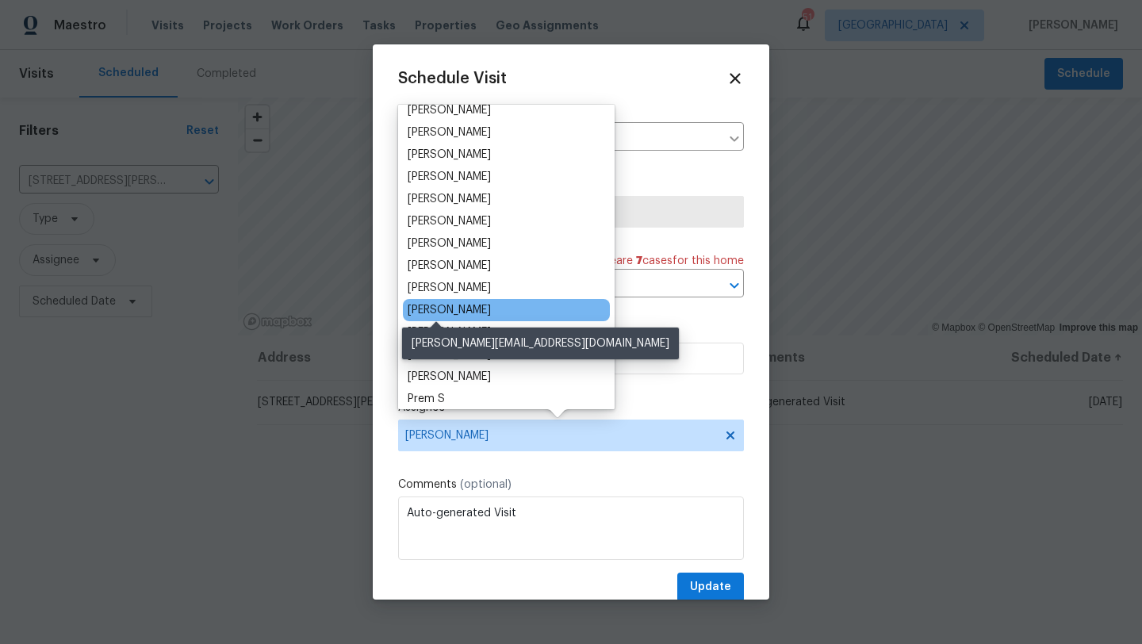
click at [461, 308] on div "[PERSON_NAME]" at bounding box center [449, 310] width 83 height 16
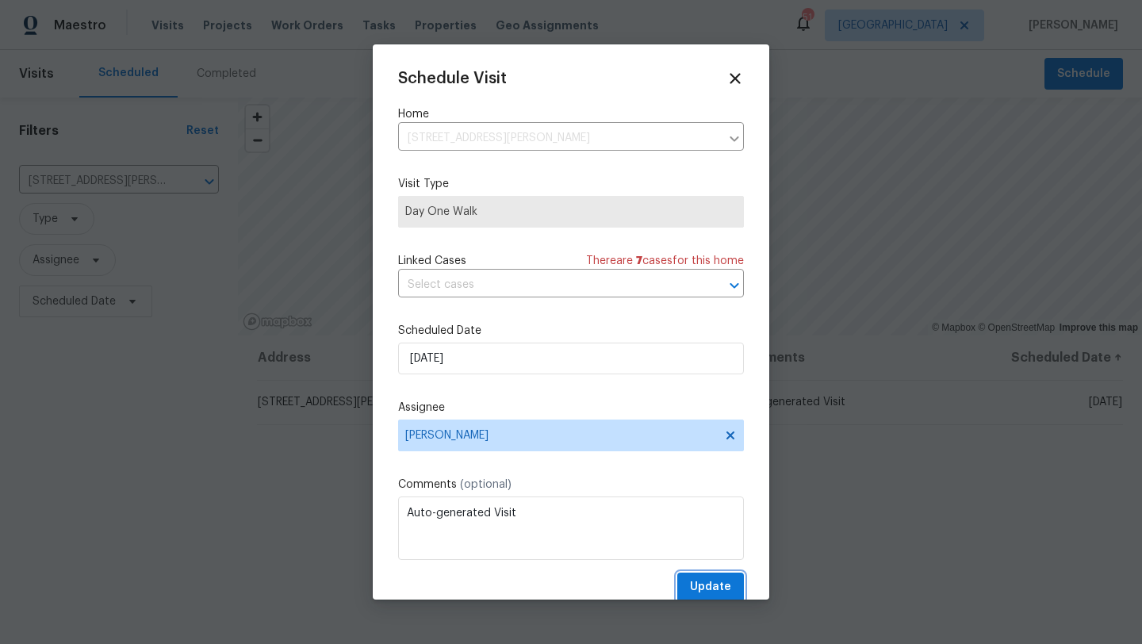
click at [705, 580] on span "Update" at bounding box center [710, 587] width 41 height 20
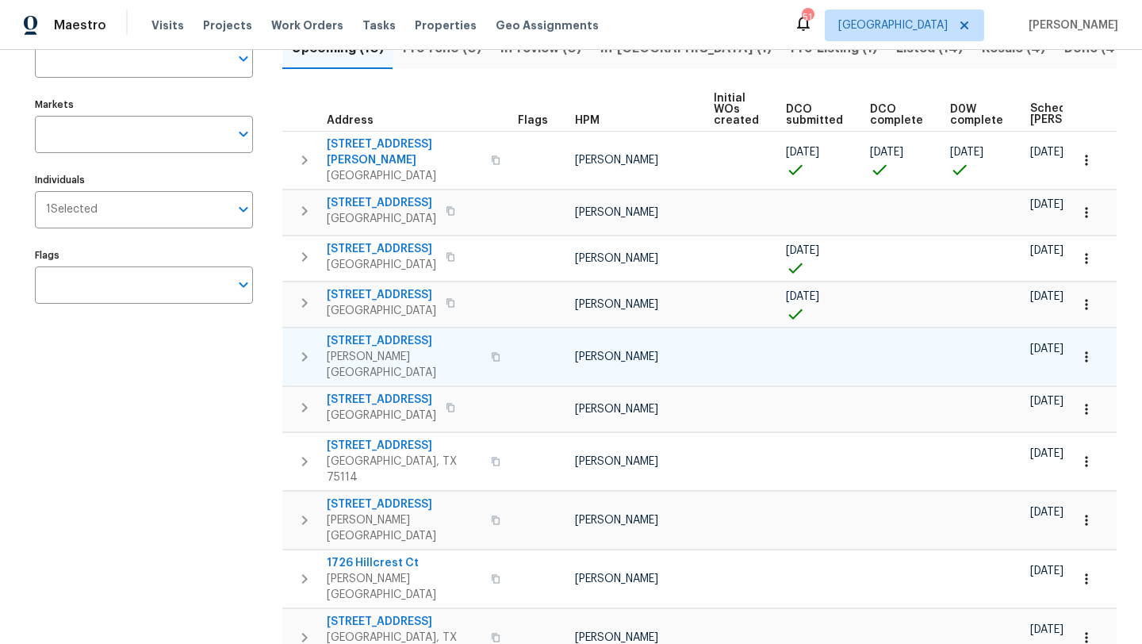
scroll to position [138, 0]
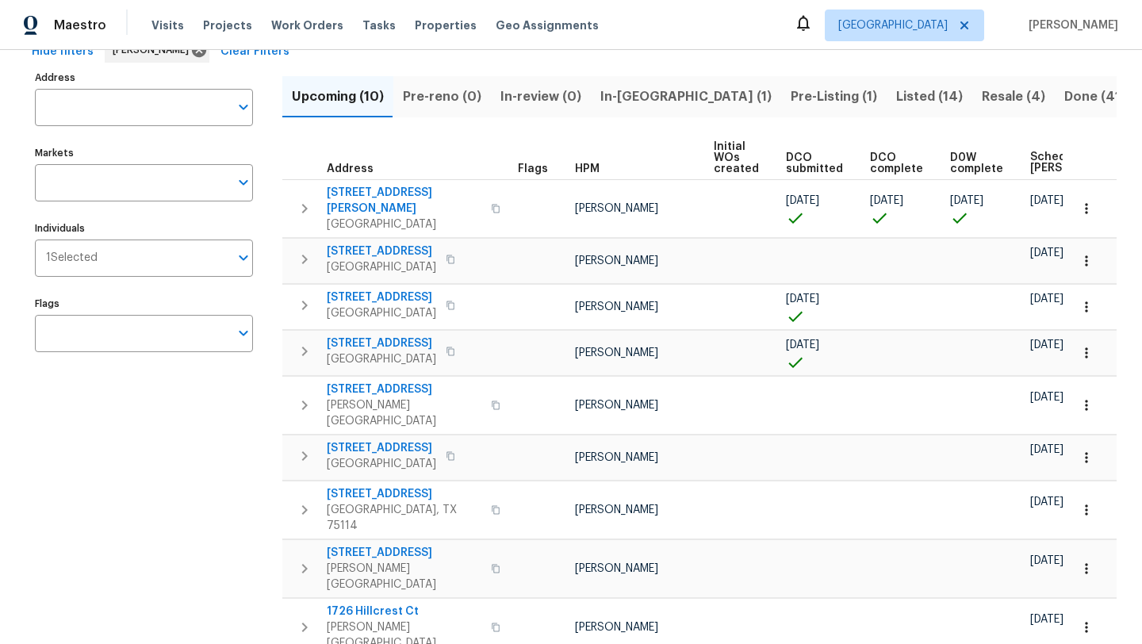
scroll to position [147, 0]
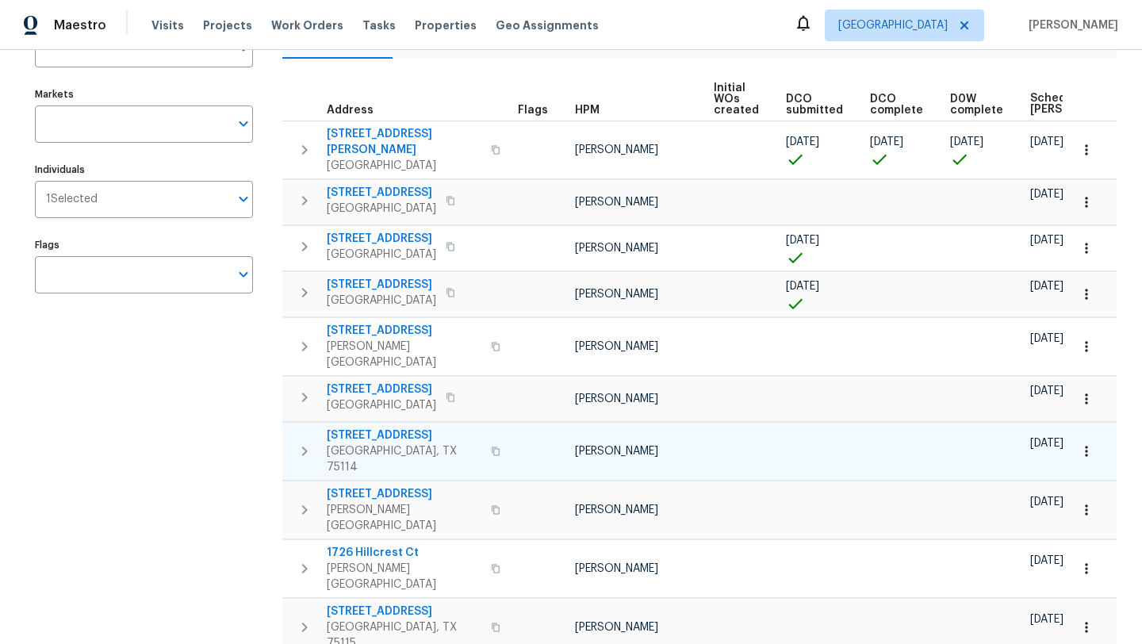
click at [1090, 443] on icon "button" at bounding box center [1086, 451] width 16 height 16
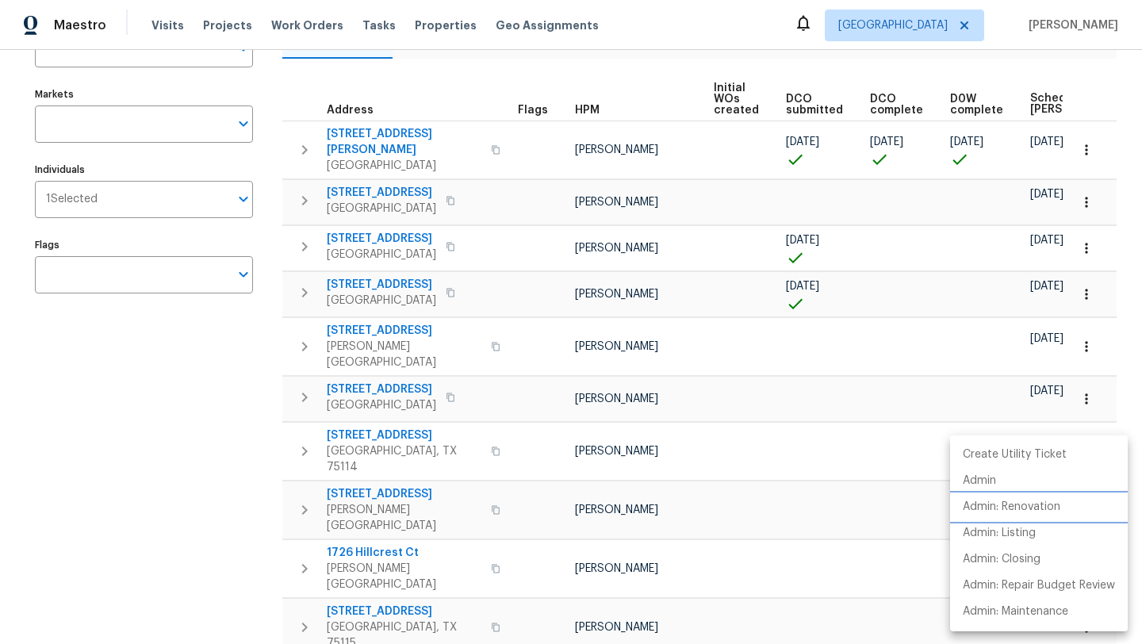
click at [1039, 504] on p "Admin: Renovation" at bounding box center [1012, 507] width 98 height 17
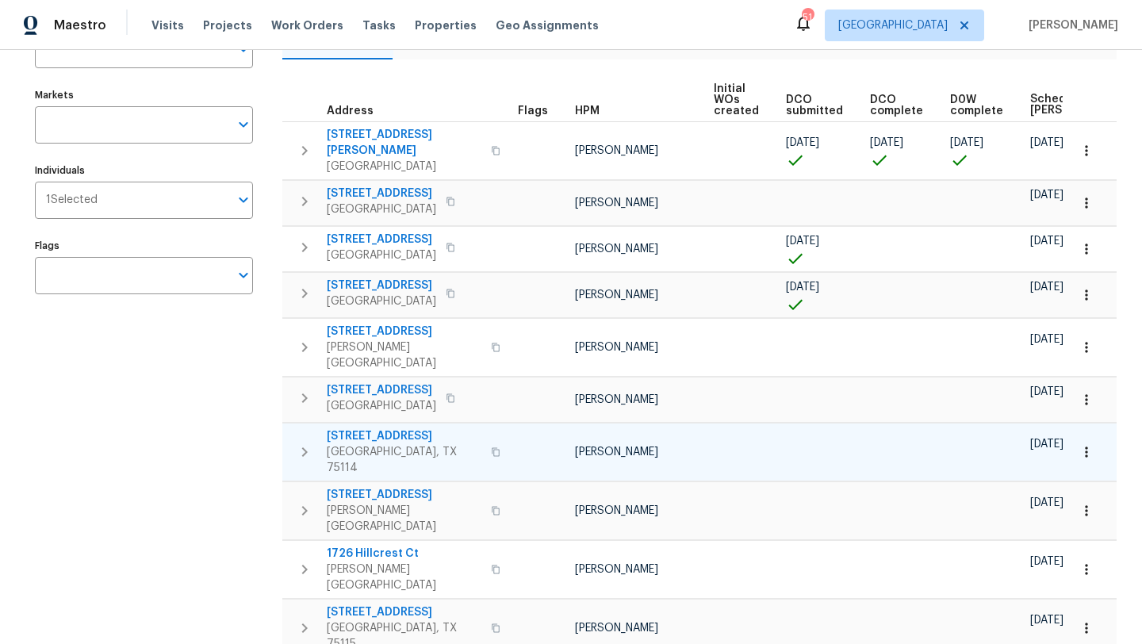
scroll to position [147, 0]
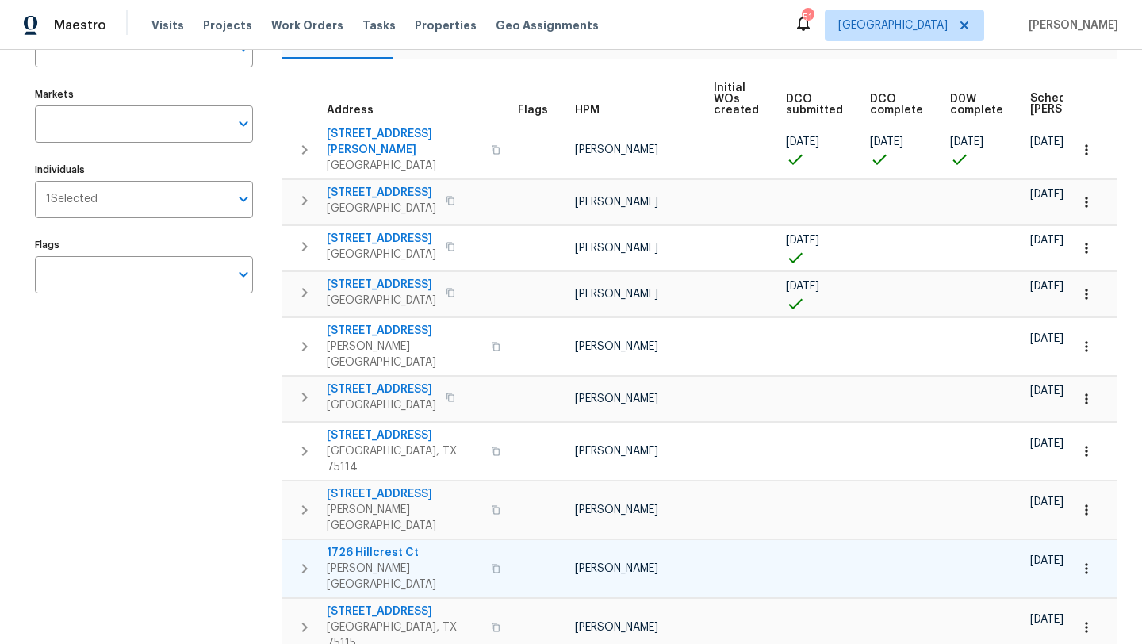
click at [389, 545] on span "1726 Hillcrest Ct" at bounding box center [404, 553] width 155 height 16
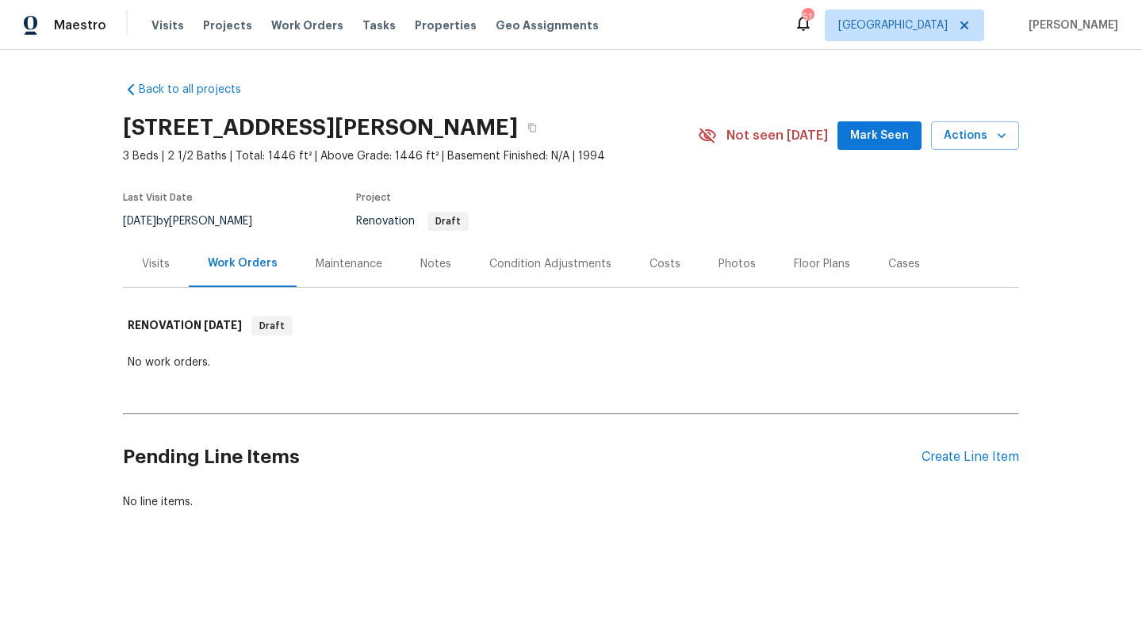
click at [537, 258] on div "Condition Adjustments" at bounding box center [550, 264] width 122 height 16
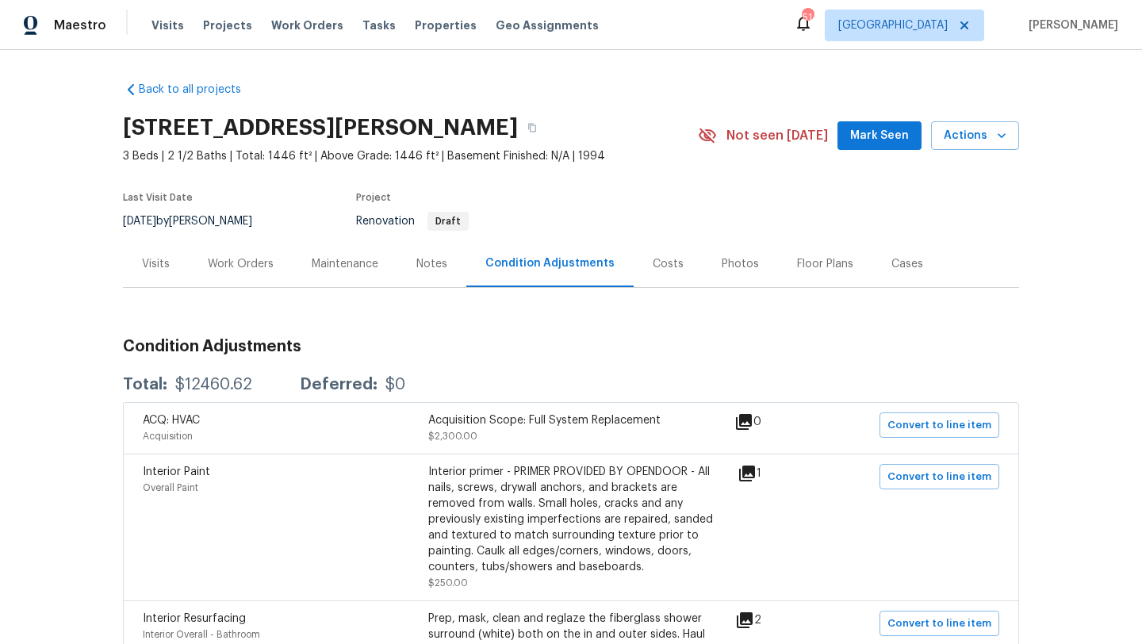
click at [669, 259] on div "Costs" at bounding box center [668, 264] width 31 height 16
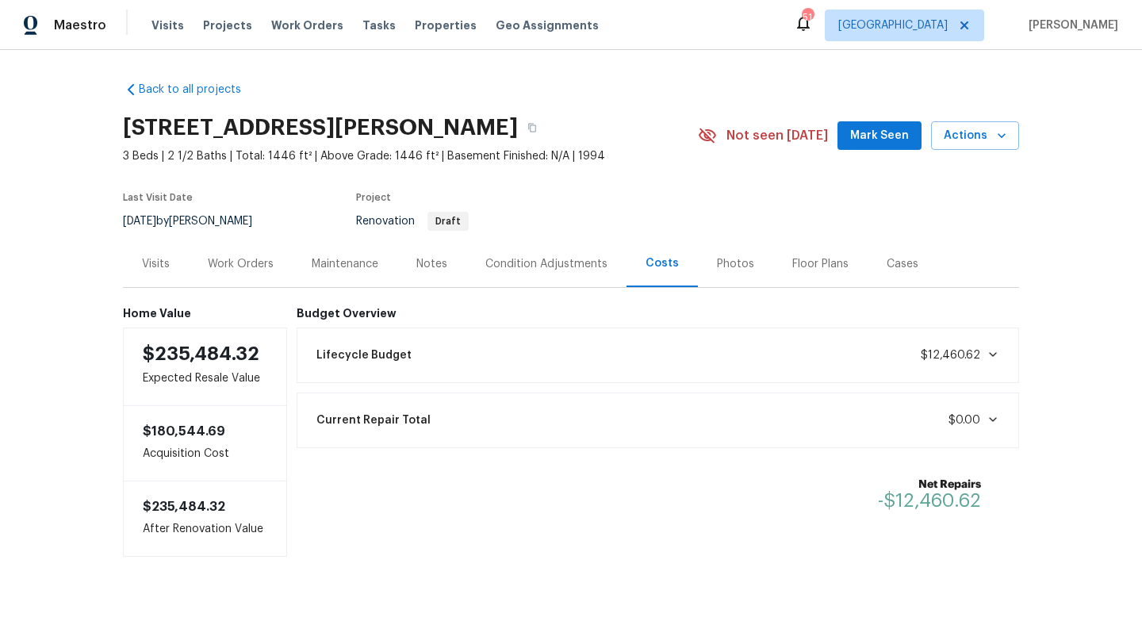
click at [661, 229] on section "[STREET_ADDRESS][PERSON_NAME] 3 Beds | 2 1/2 Baths | Total: 1446 ft² | Above Gr…" at bounding box center [571, 173] width 896 height 133
click at [512, 270] on div "Condition Adjustments" at bounding box center [546, 264] width 122 height 16
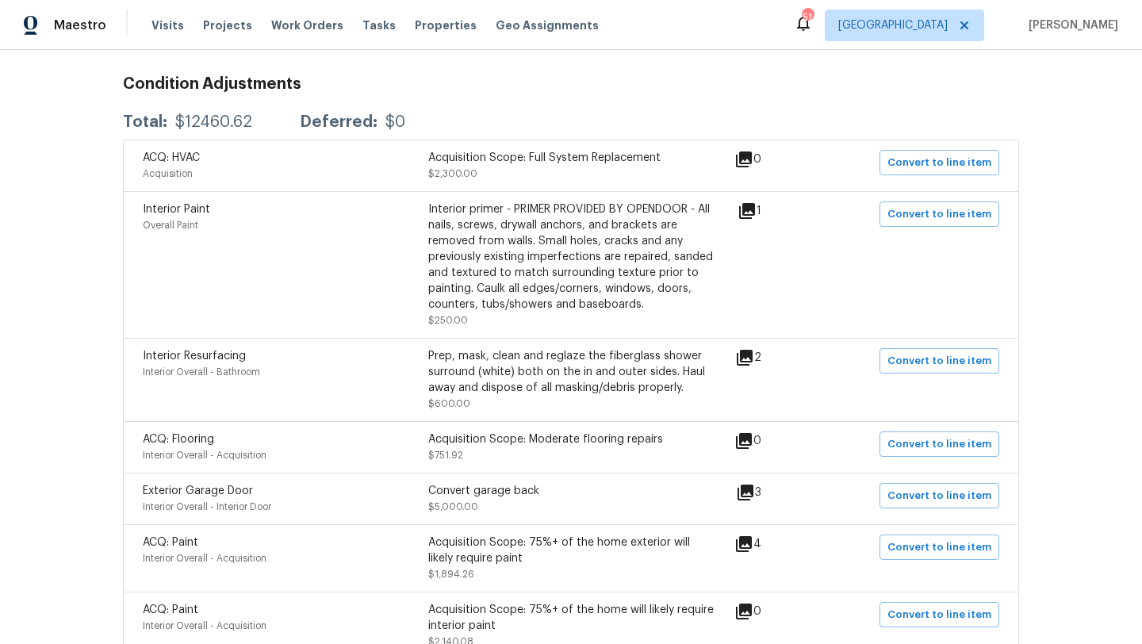
scroll to position [265, 0]
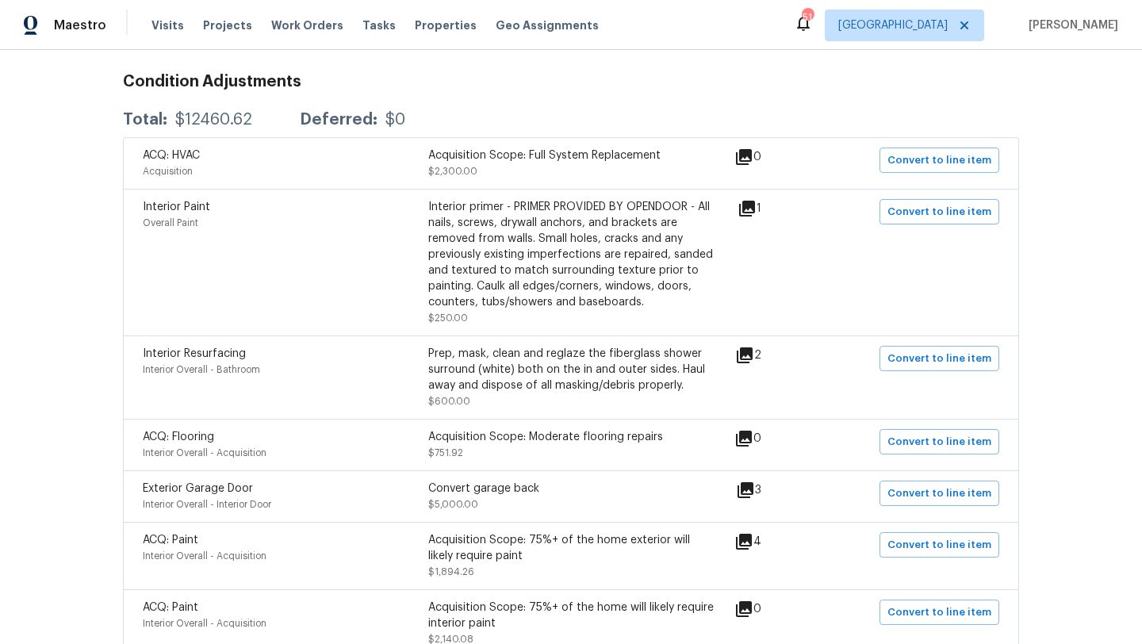
click at [753, 209] on icon at bounding box center [746, 208] width 19 height 19
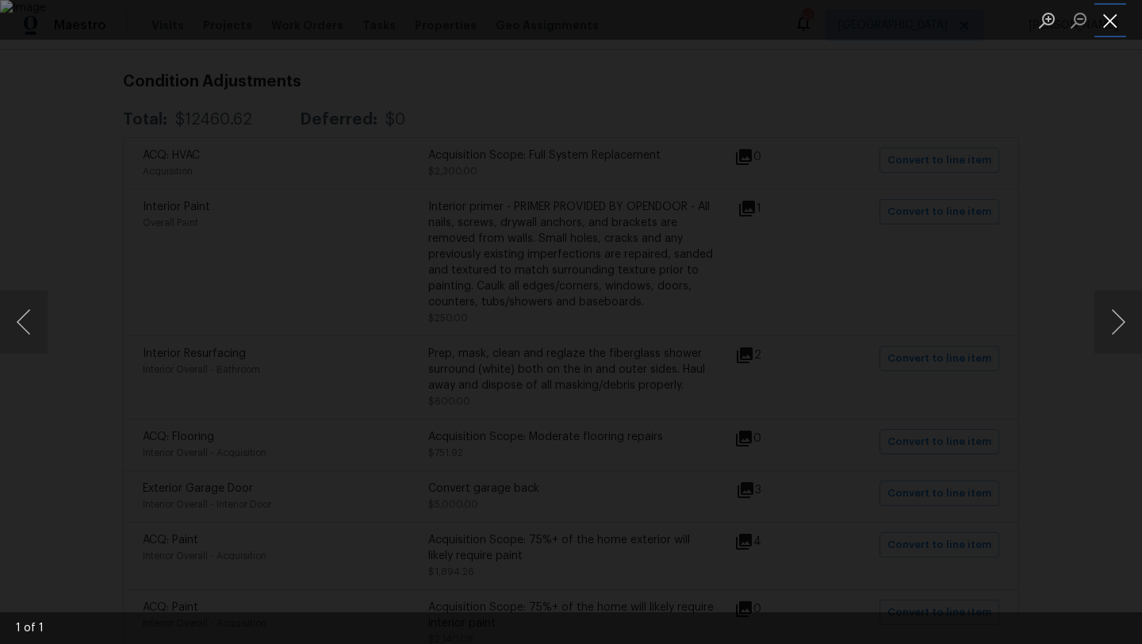
click at [1110, 31] on button "Close lightbox" at bounding box center [1110, 20] width 32 height 28
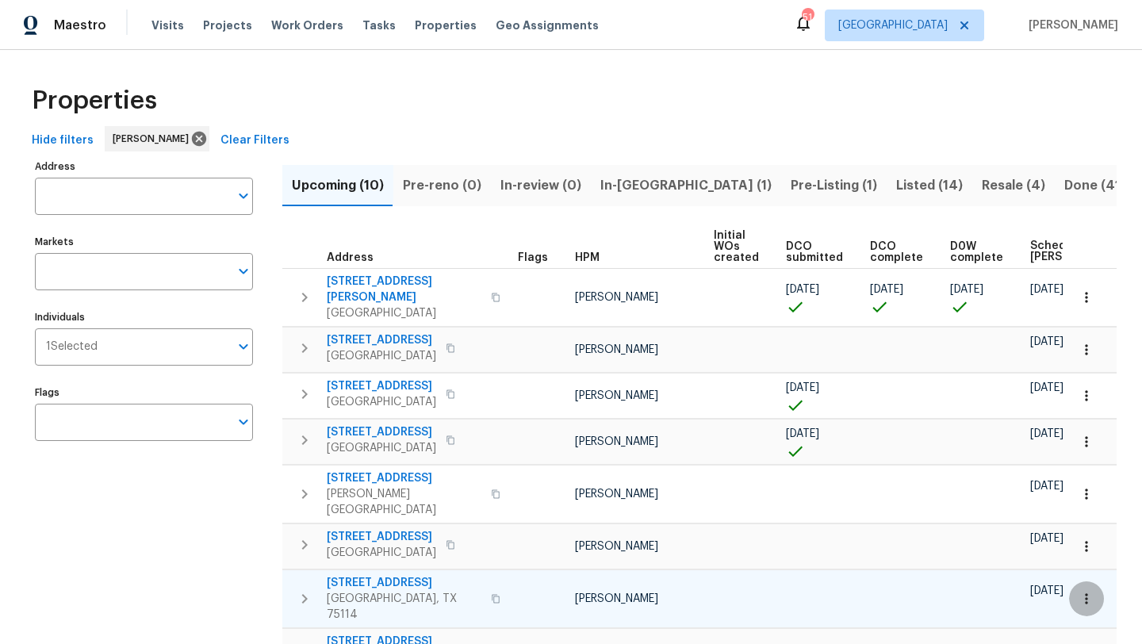
click at [1083, 591] on icon "button" at bounding box center [1086, 599] width 16 height 16
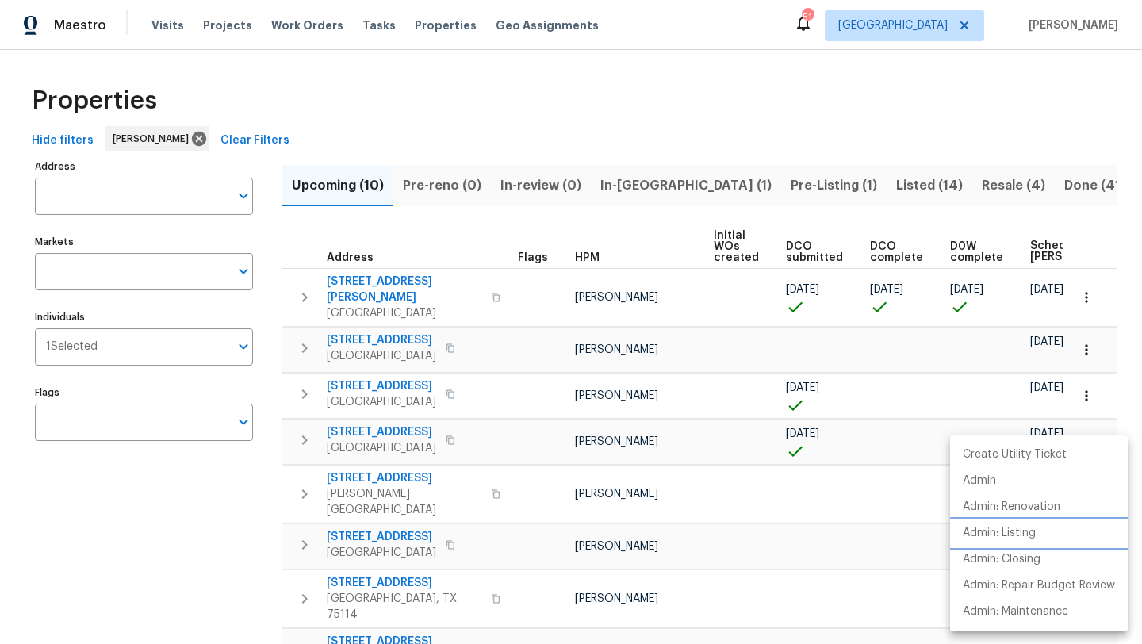
click at [1029, 531] on p "Admin: Listing" at bounding box center [999, 533] width 73 height 17
click at [239, 138] on div at bounding box center [571, 322] width 1142 height 644
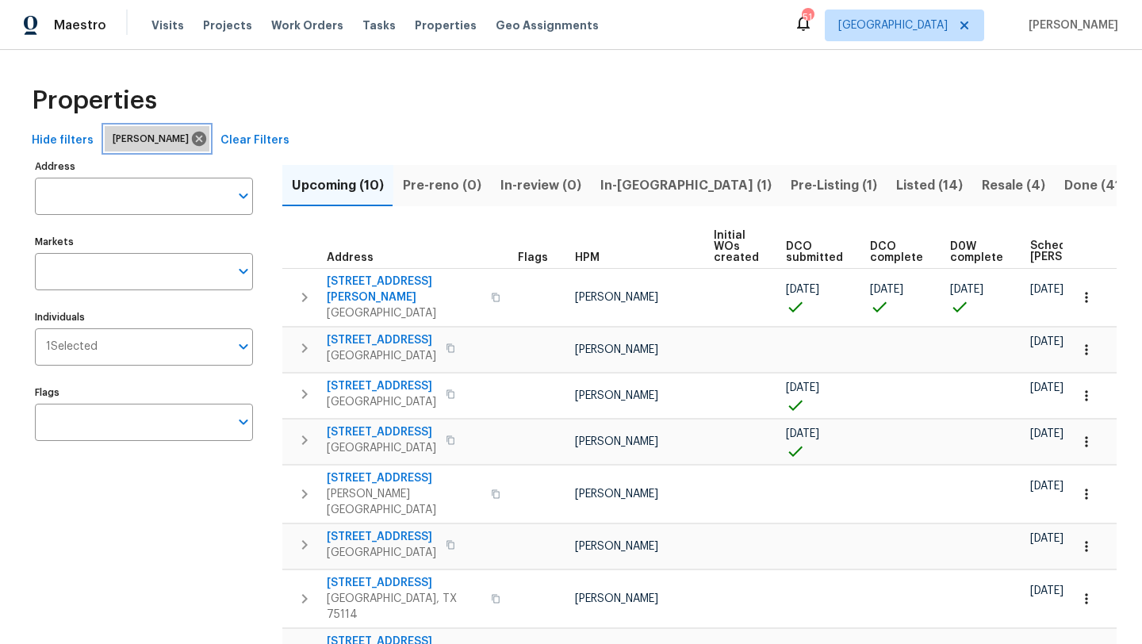
click at [208, 138] on icon at bounding box center [198, 138] width 17 height 17
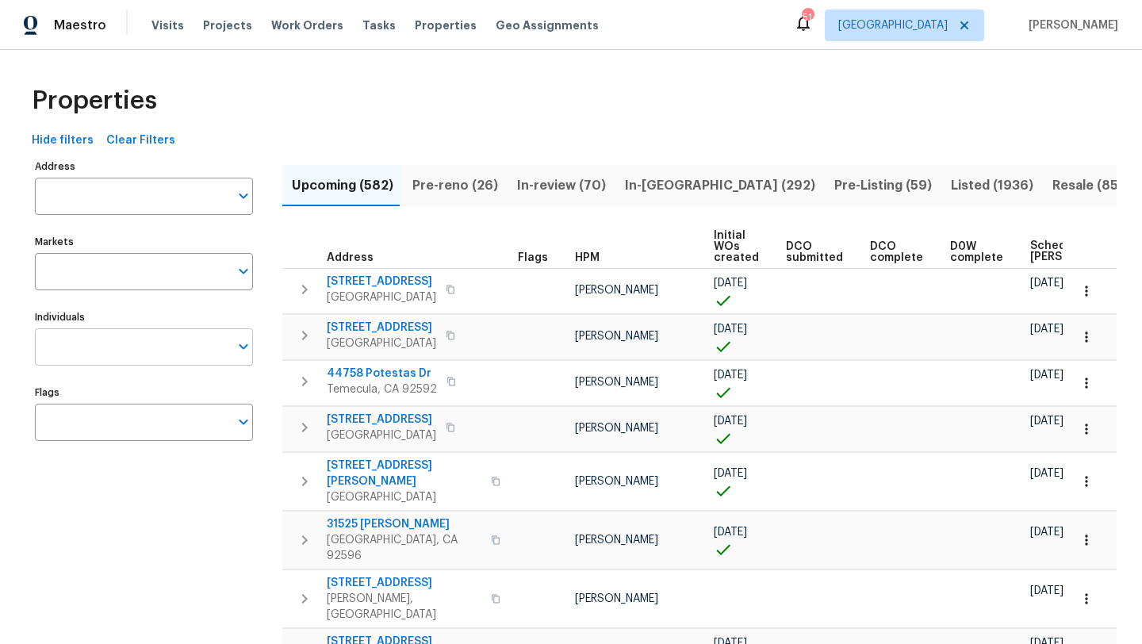
click at [127, 343] on input "Individuals" at bounding box center [132, 346] width 194 height 37
type input "brad"
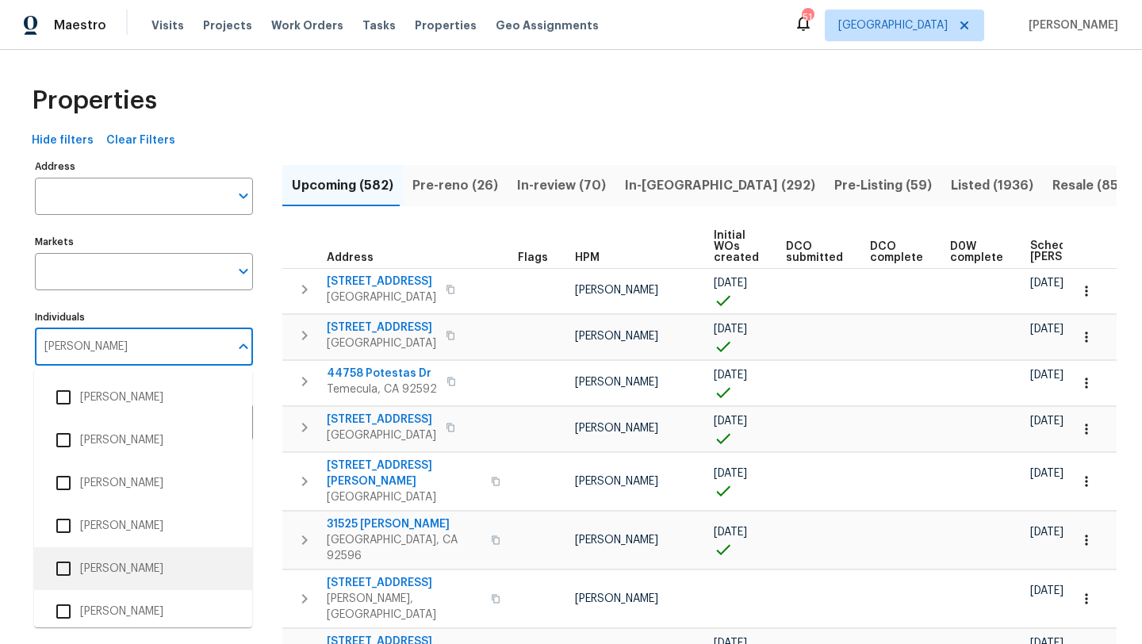
click at [113, 576] on li "[PERSON_NAME]" at bounding box center [143, 568] width 193 height 33
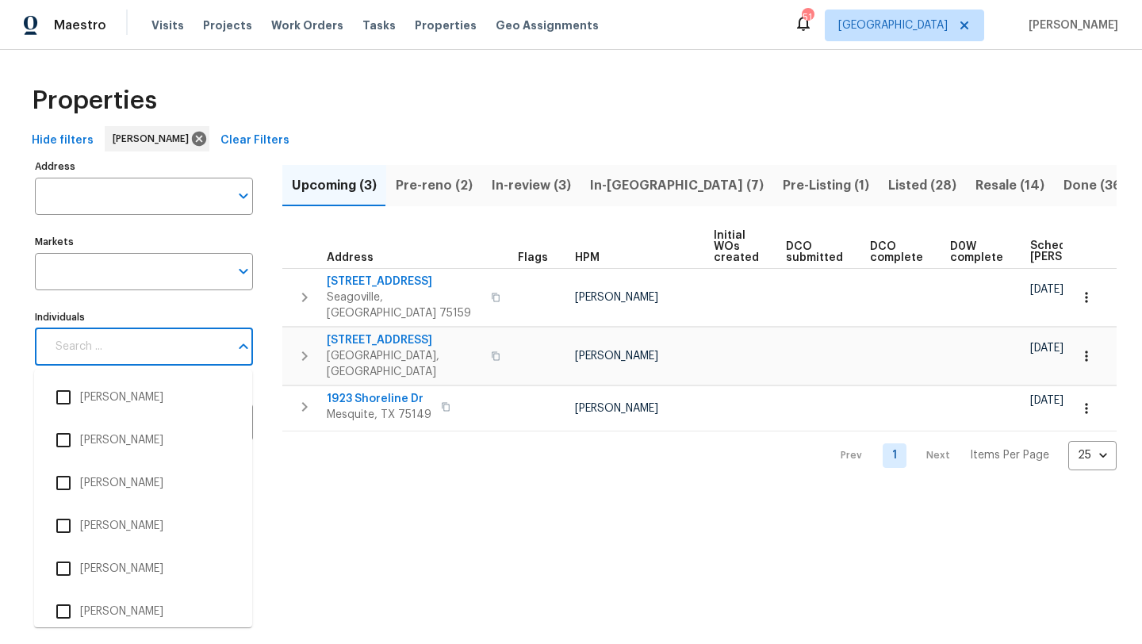
click at [144, 343] on input "Individuals" at bounding box center [137, 346] width 183 height 37
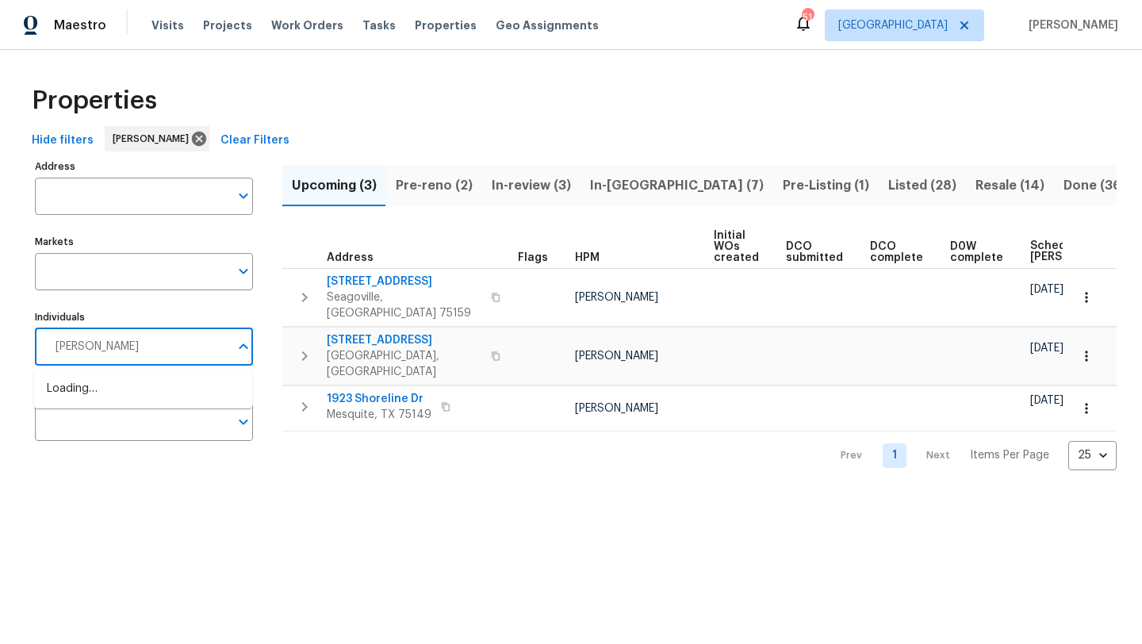
type input "francisco"
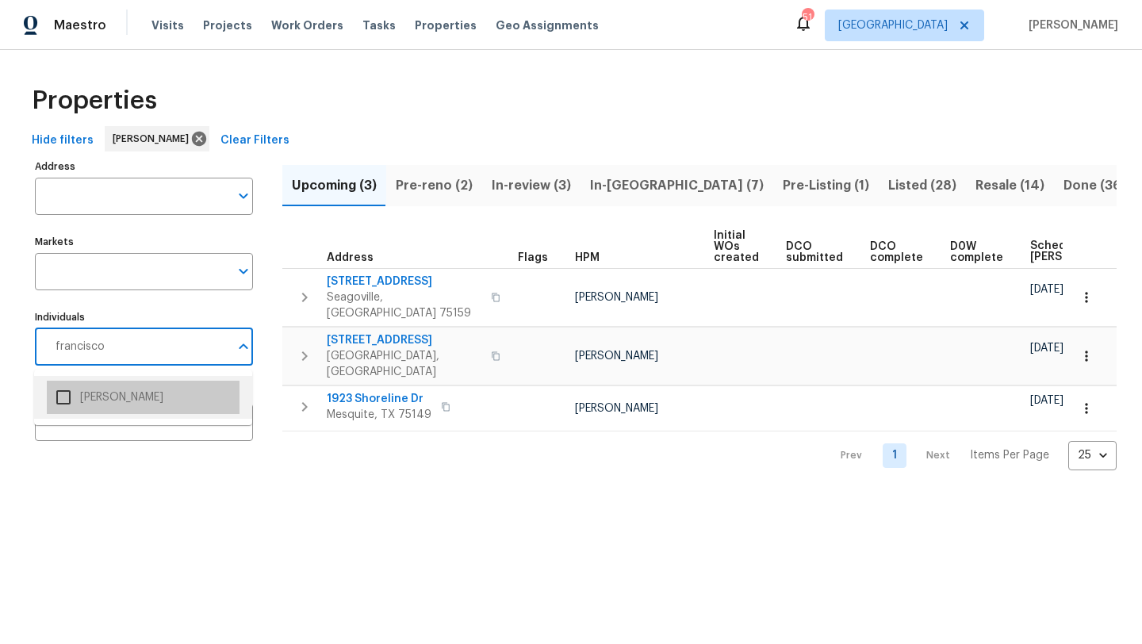
click at [138, 395] on li "Francisco Balcazar Serrato" at bounding box center [143, 397] width 193 height 33
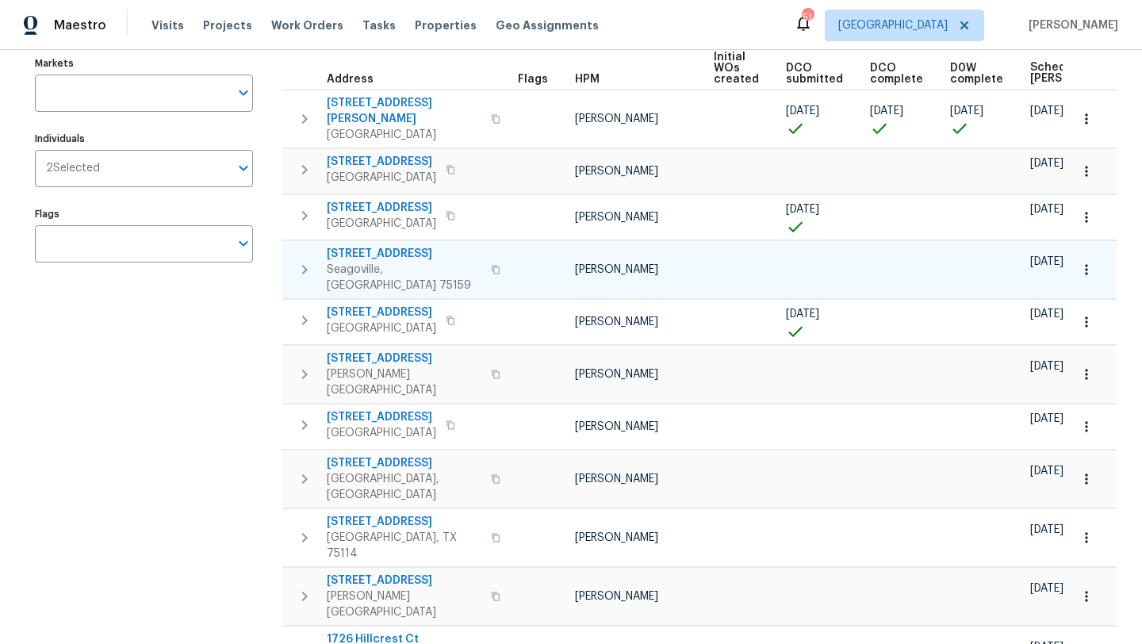
scroll to position [285, 0]
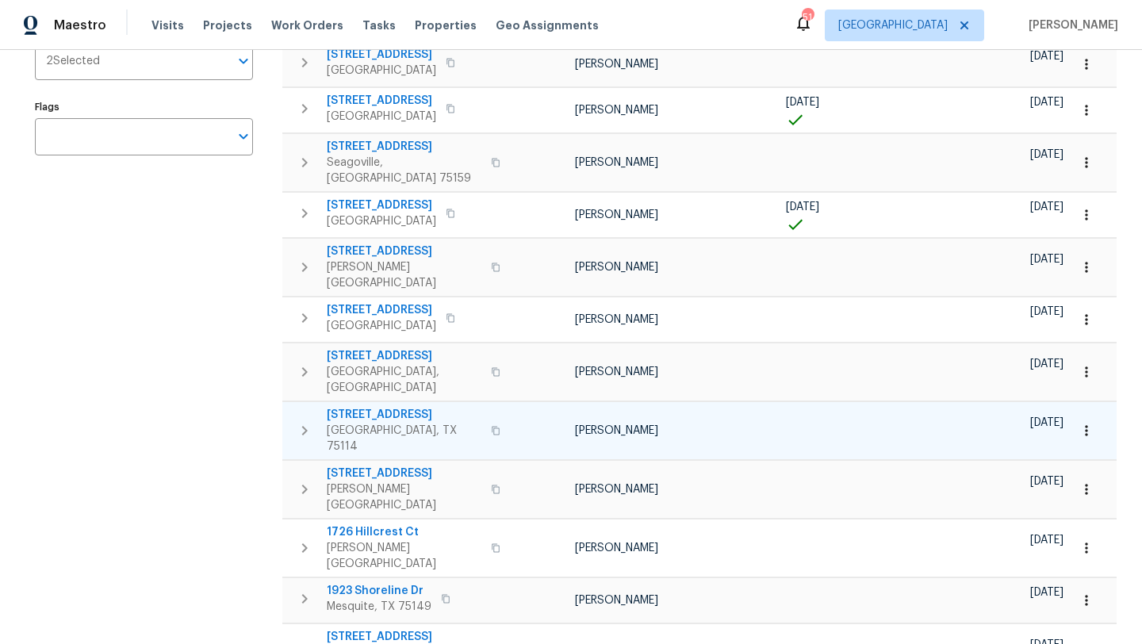
click at [1090, 423] on icon "button" at bounding box center [1086, 431] width 16 height 16
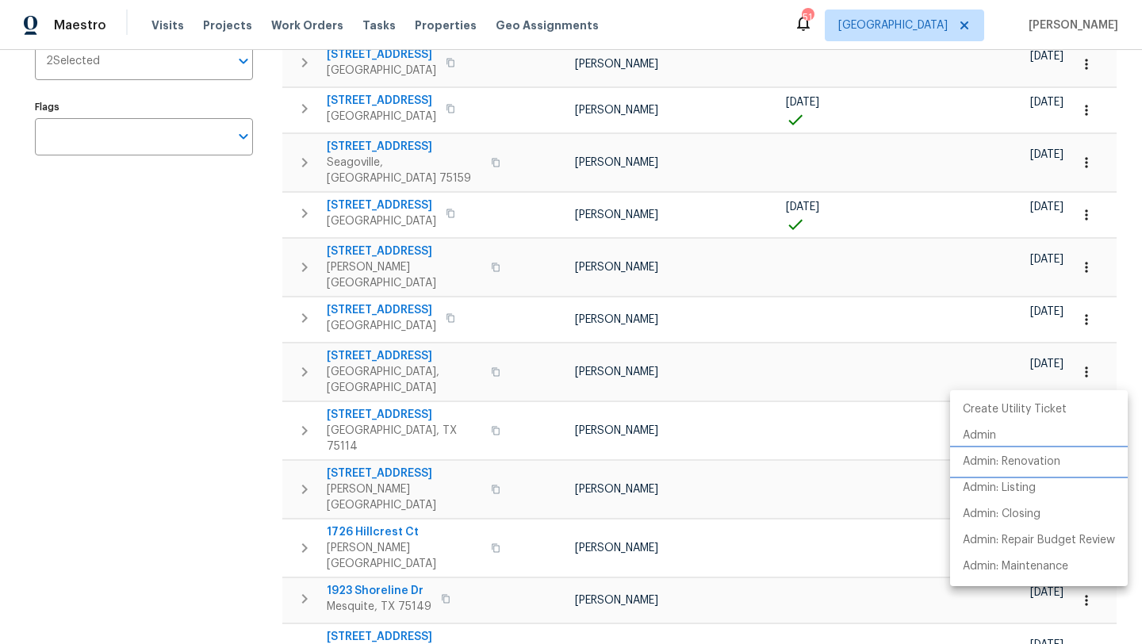
click at [1046, 460] on p "Admin: Renovation" at bounding box center [1012, 462] width 98 height 17
click at [96, 228] on div at bounding box center [571, 322] width 1142 height 644
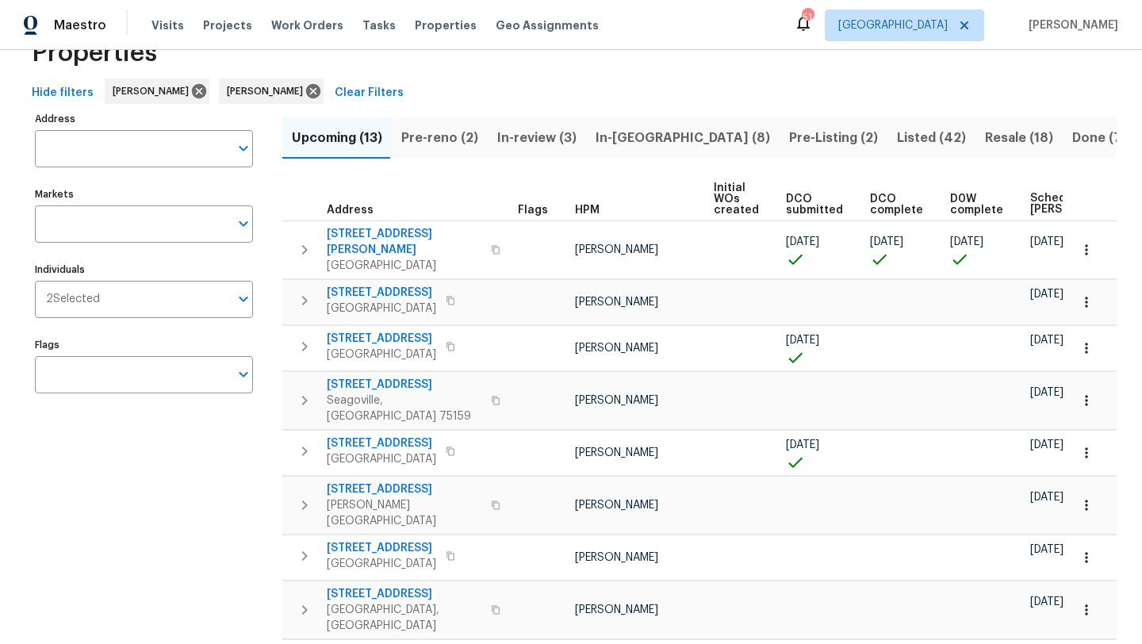
scroll to position [39, 0]
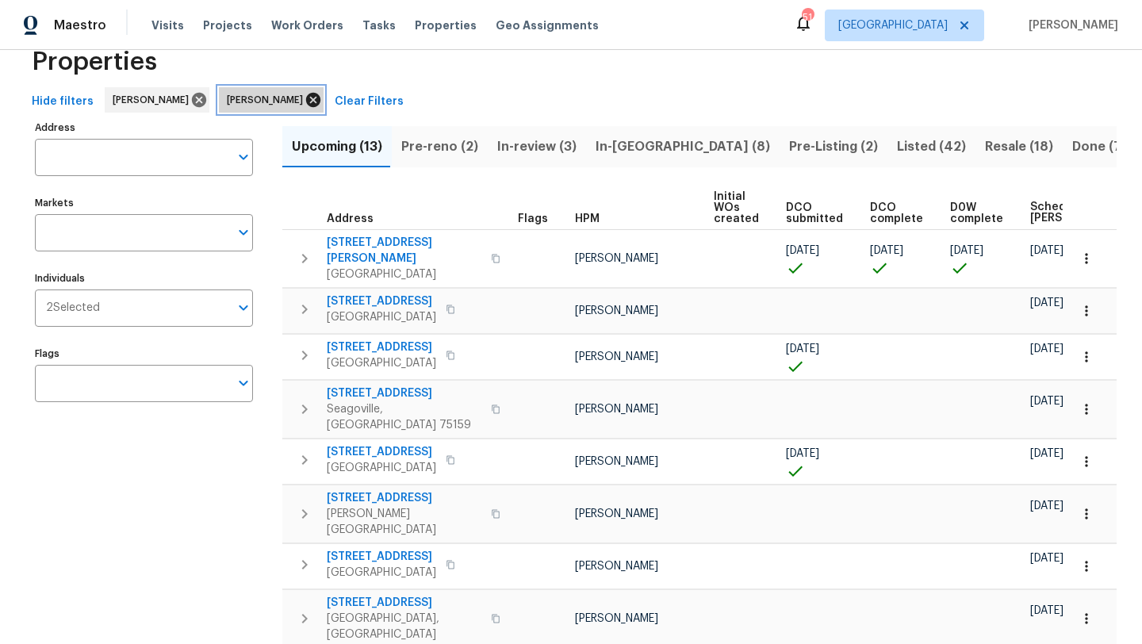
click at [322, 98] on icon at bounding box center [313, 99] width 17 height 17
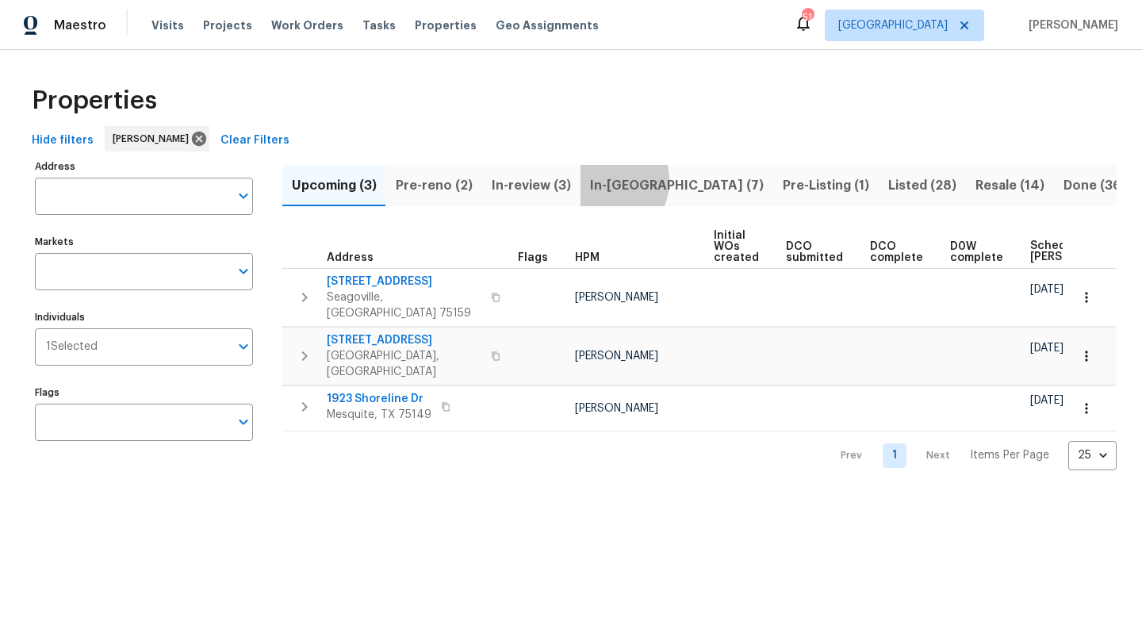
click at [595, 180] on span "In-reno (7)" at bounding box center [677, 185] width 174 height 22
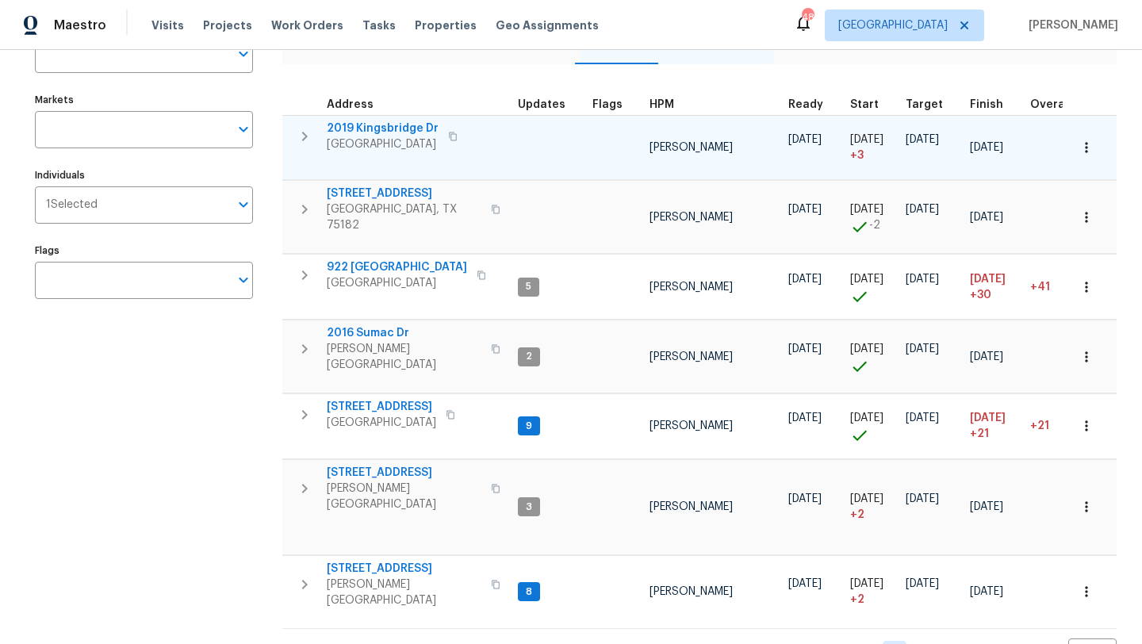
scroll to position [147, 0]
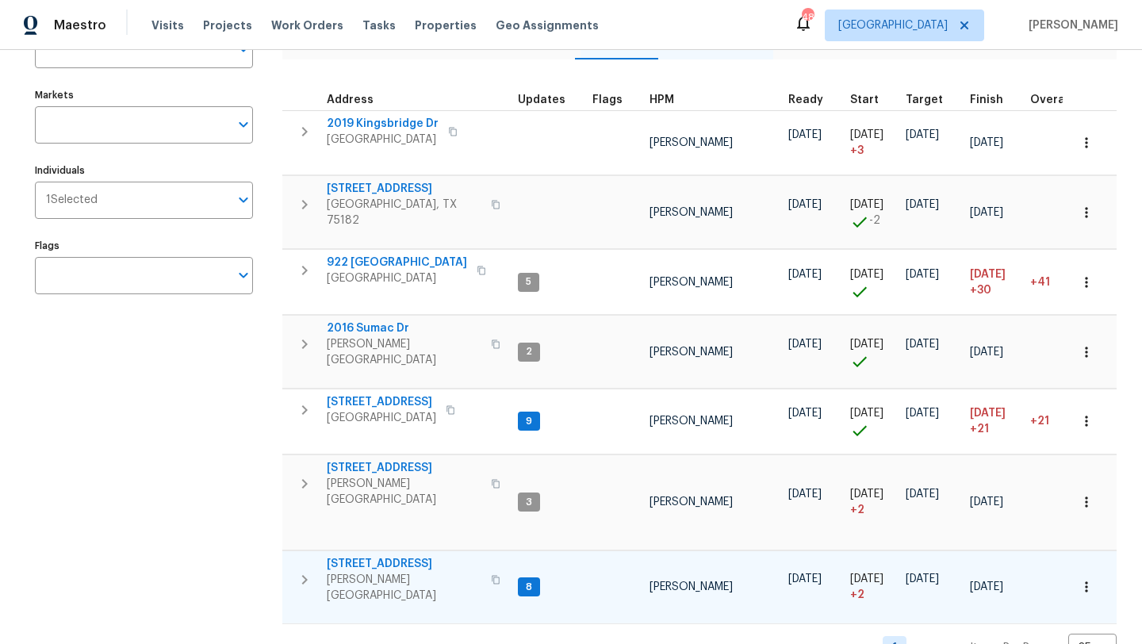
click at [410, 556] on span "414 Creekwood Ct" at bounding box center [404, 564] width 155 height 16
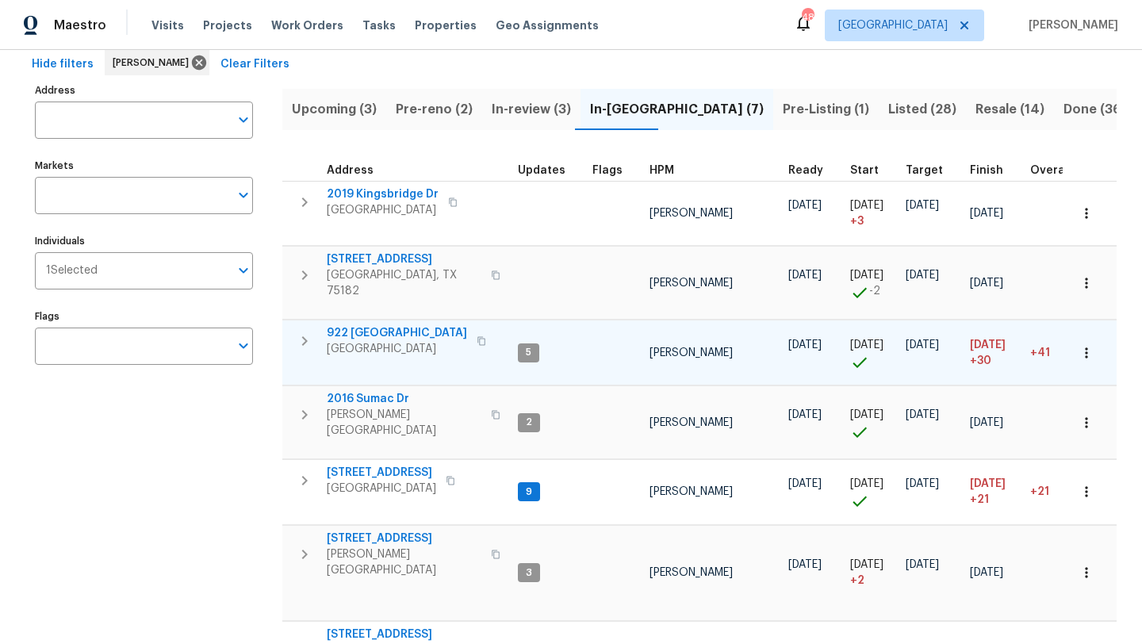
scroll to position [73, 0]
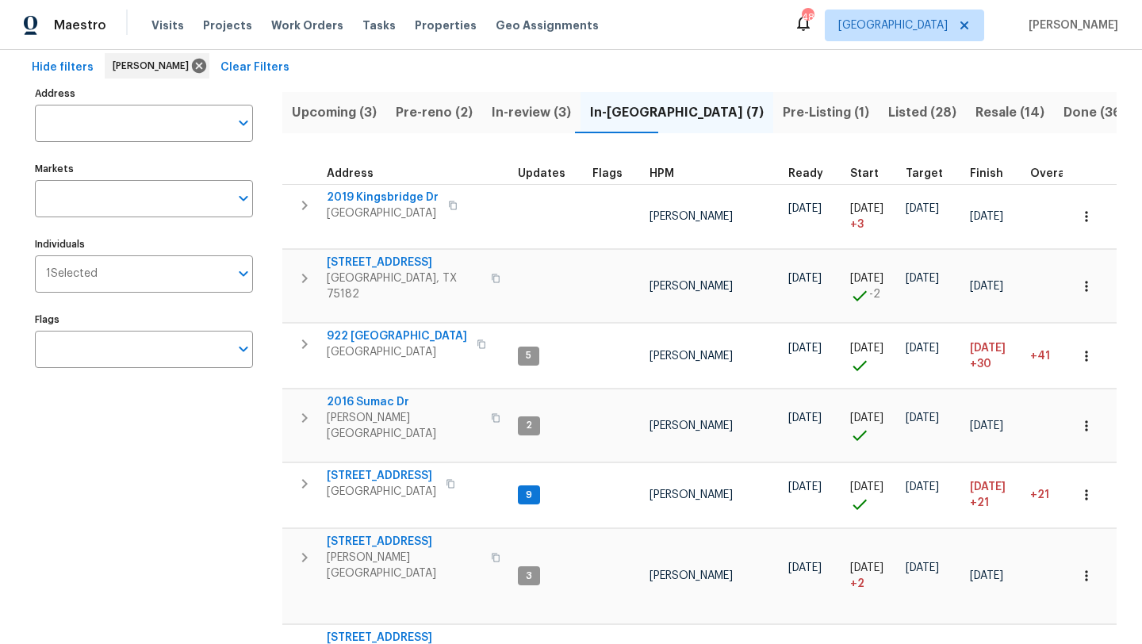
click at [888, 113] on span "Listed (28)" at bounding box center [922, 113] width 68 height 22
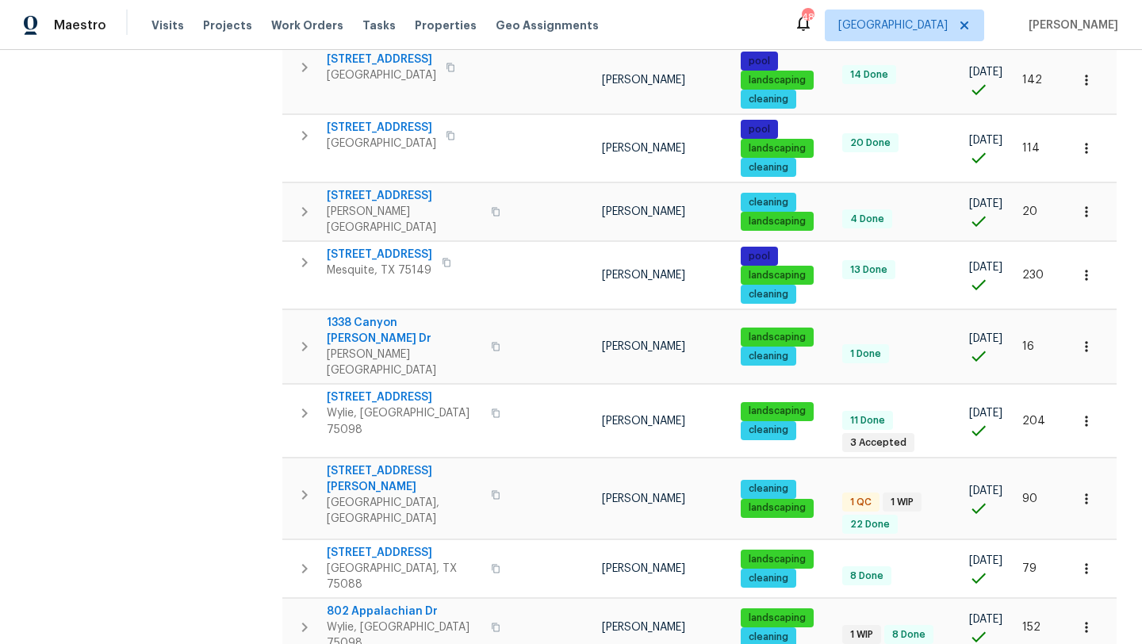
scroll to position [1113, 0]
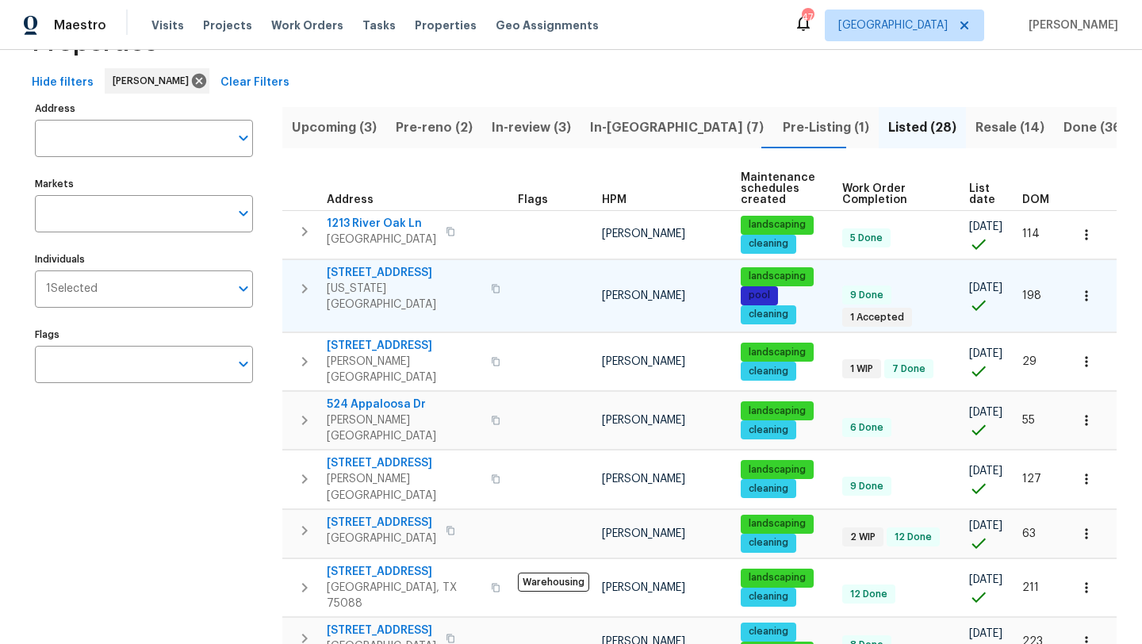
scroll to position [0, 0]
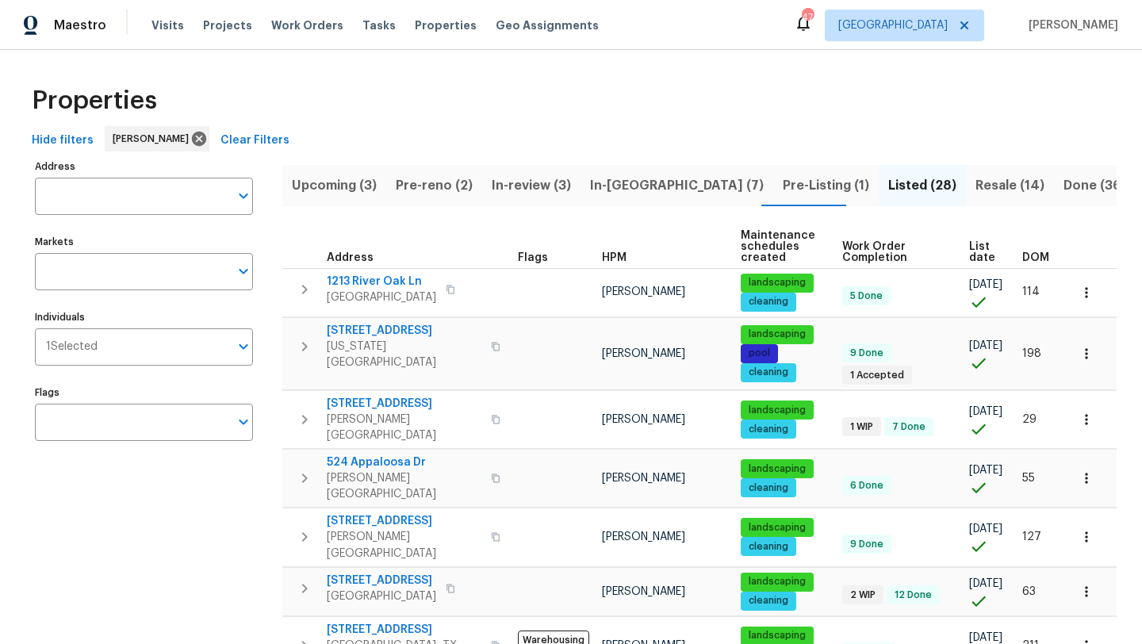
click at [975, 177] on span "Resale (14)" at bounding box center [1009, 185] width 69 height 22
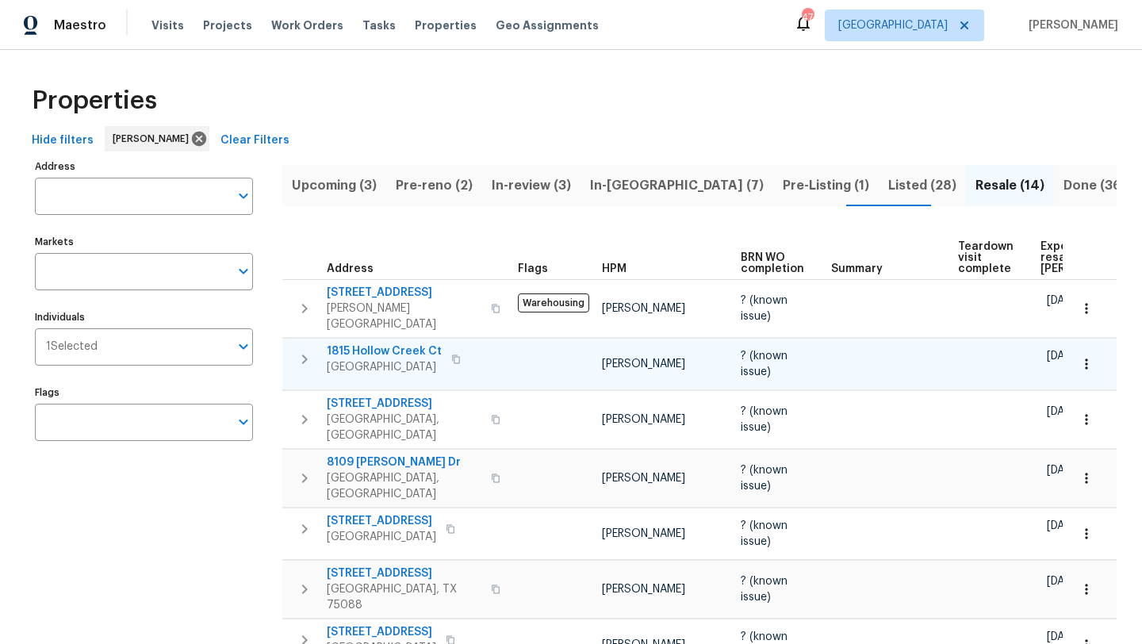
click at [1085, 356] on icon "button" at bounding box center [1086, 364] width 16 height 16
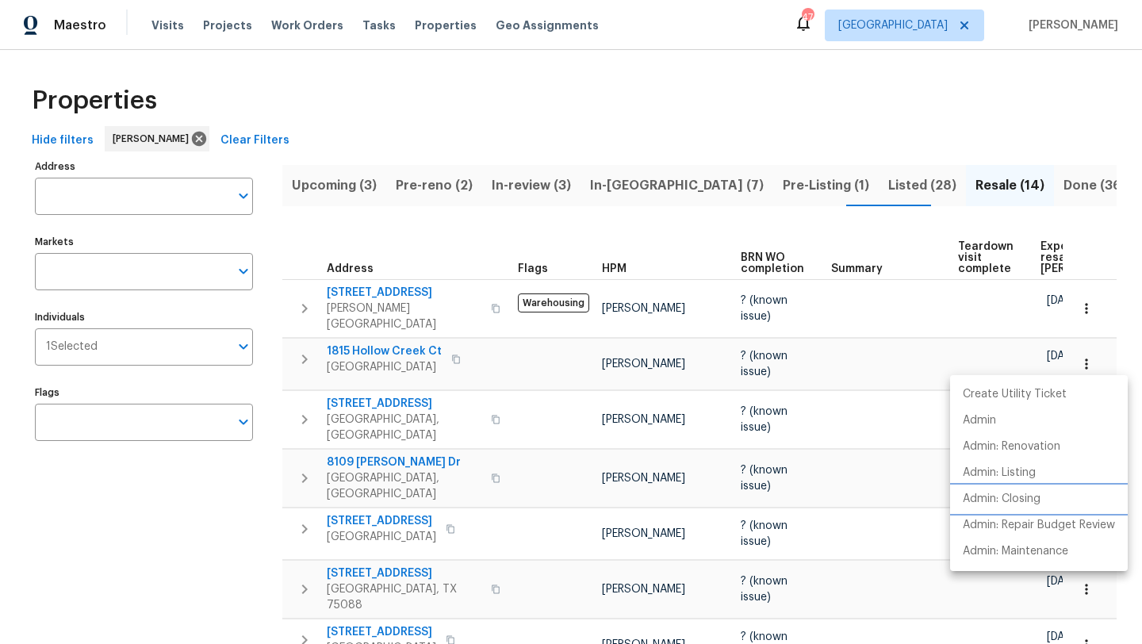
click at [1013, 494] on p "Admin: Closing" at bounding box center [1002, 499] width 78 height 17
click at [264, 613] on div at bounding box center [571, 322] width 1142 height 644
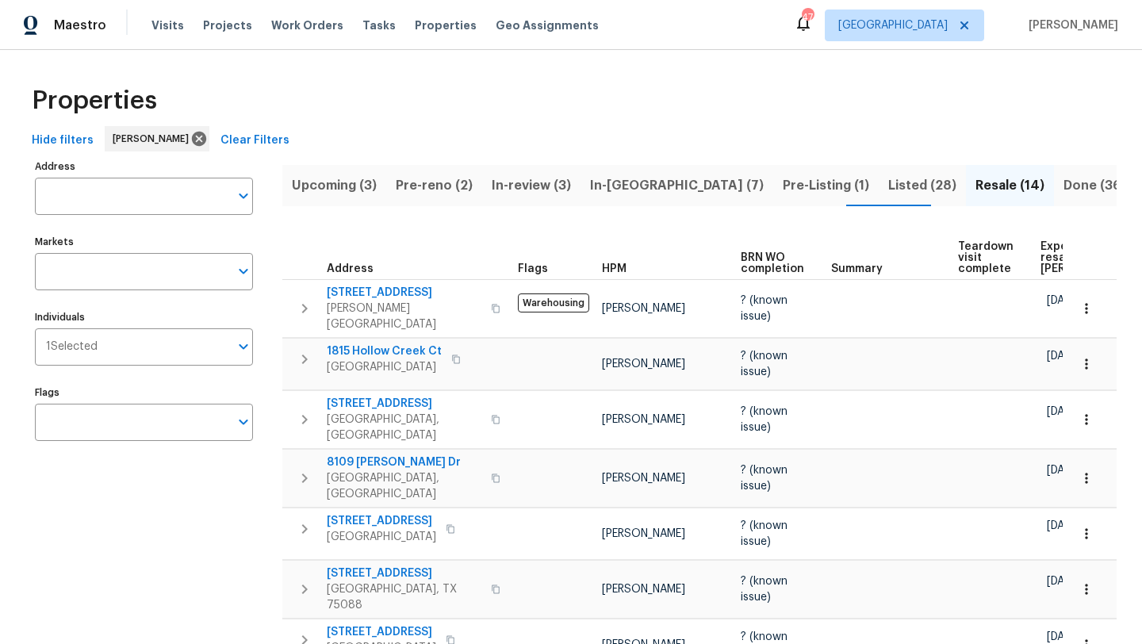
click at [546, 175] on span "In-review (3)" at bounding box center [531, 185] width 79 height 22
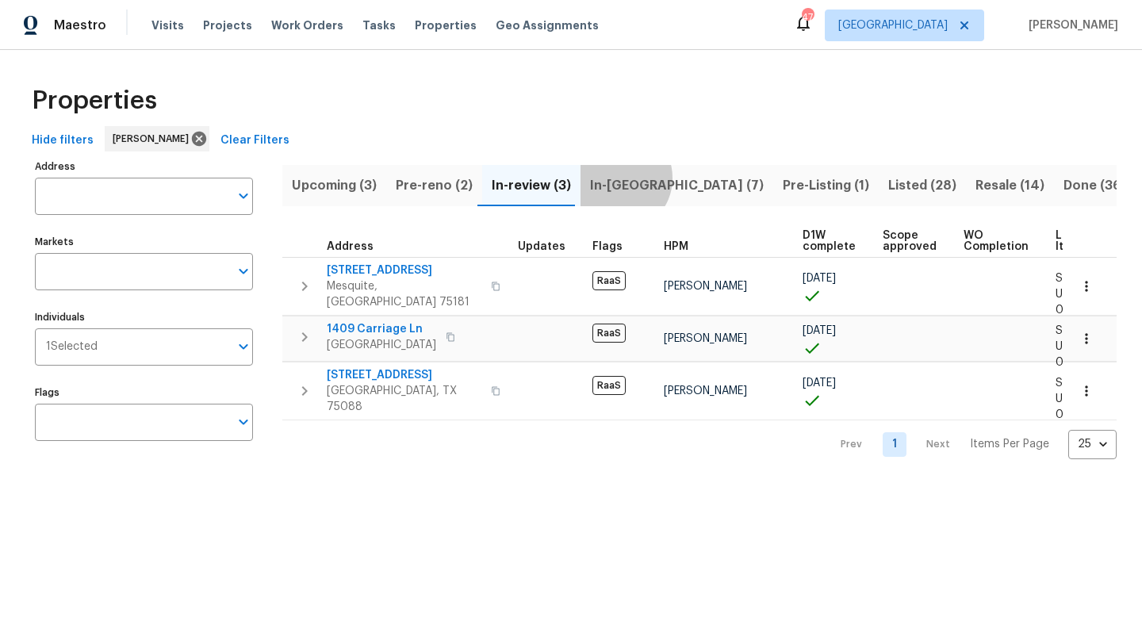
click at [612, 178] on span "In-reno (7)" at bounding box center [677, 185] width 174 height 22
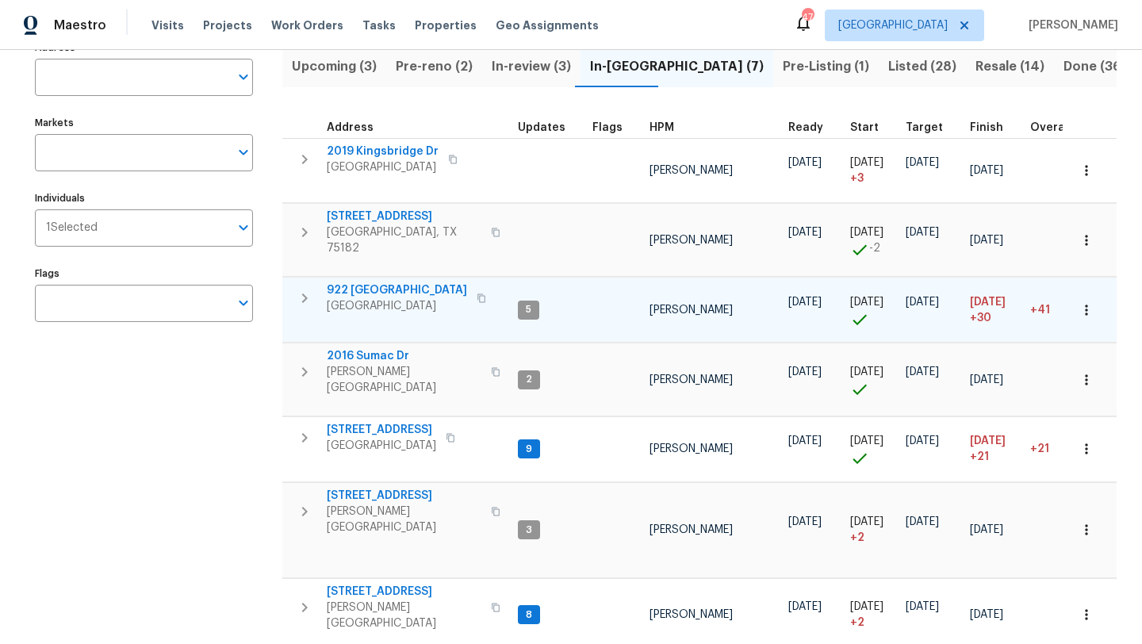
scroll to position [159, 0]
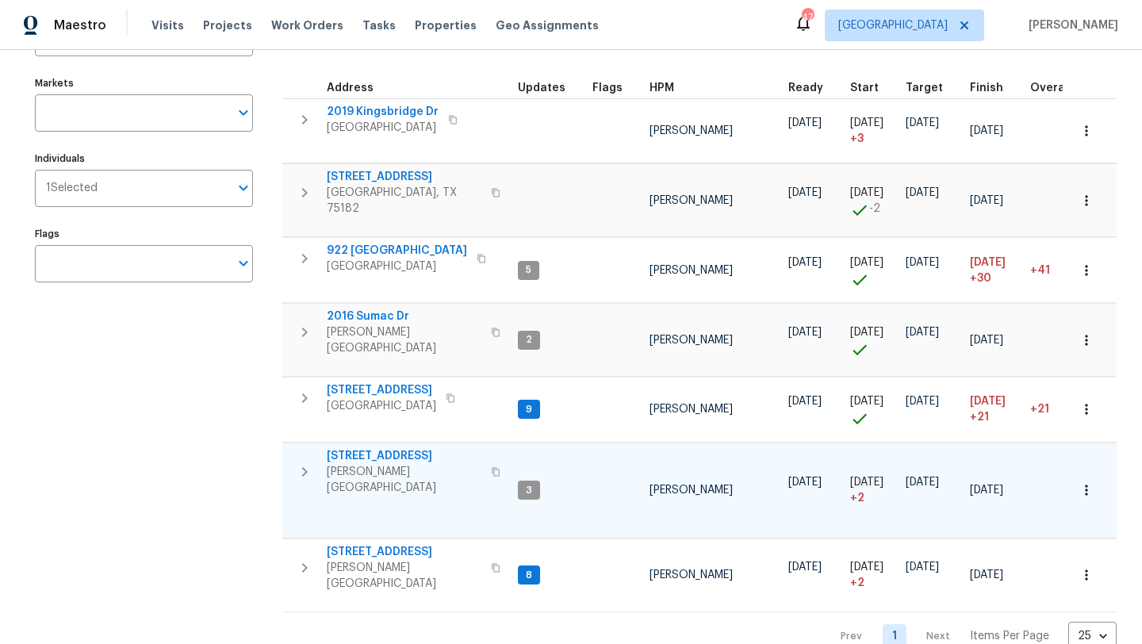
click at [397, 448] on span "[STREET_ADDRESS]" at bounding box center [404, 456] width 155 height 16
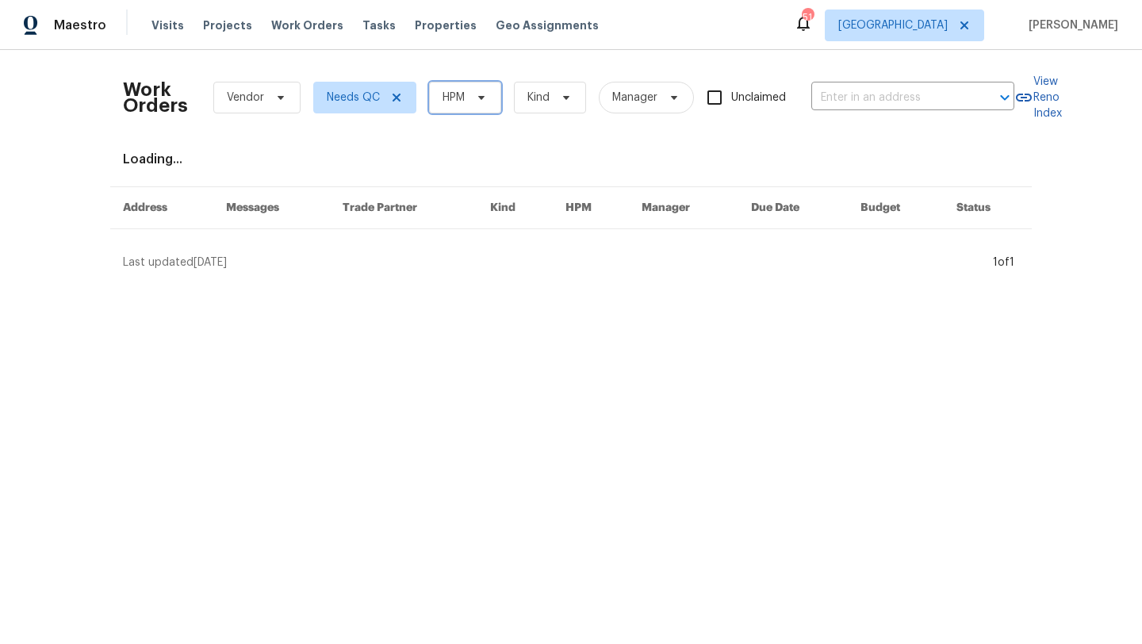
click at [458, 106] on span "HPM" at bounding box center [465, 98] width 72 height 32
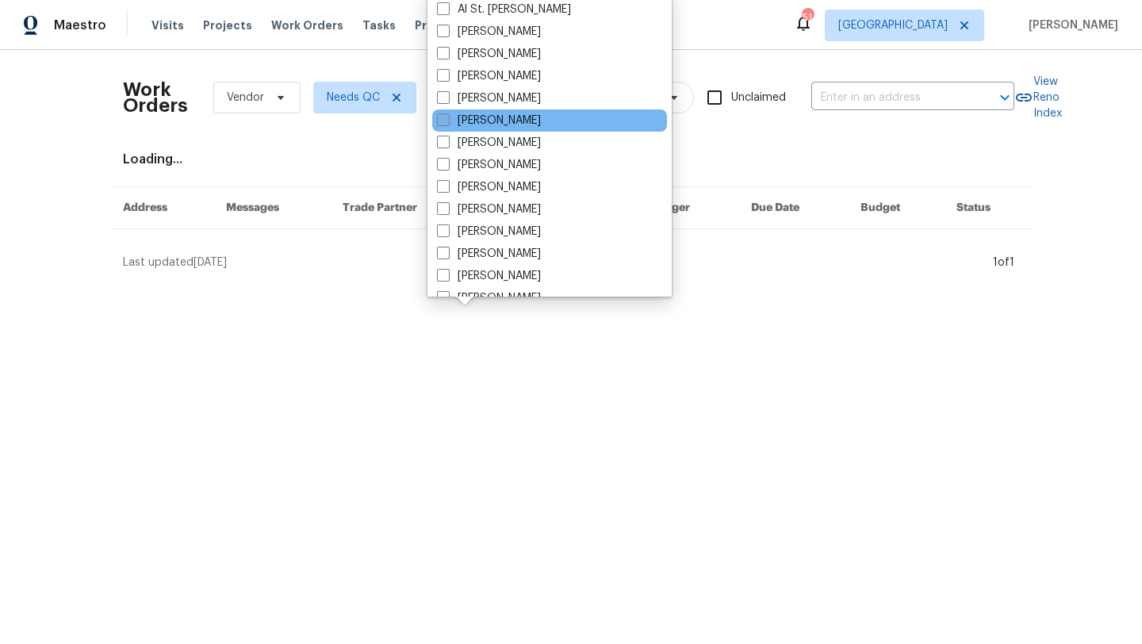
click at [476, 120] on label "[PERSON_NAME]" at bounding box center [489, 121] width 104 height 16
click at [447, 120] on input "[PERSON_NAME]" at bounding box center [442, 118] width 10 height 10
checkbox input "true"
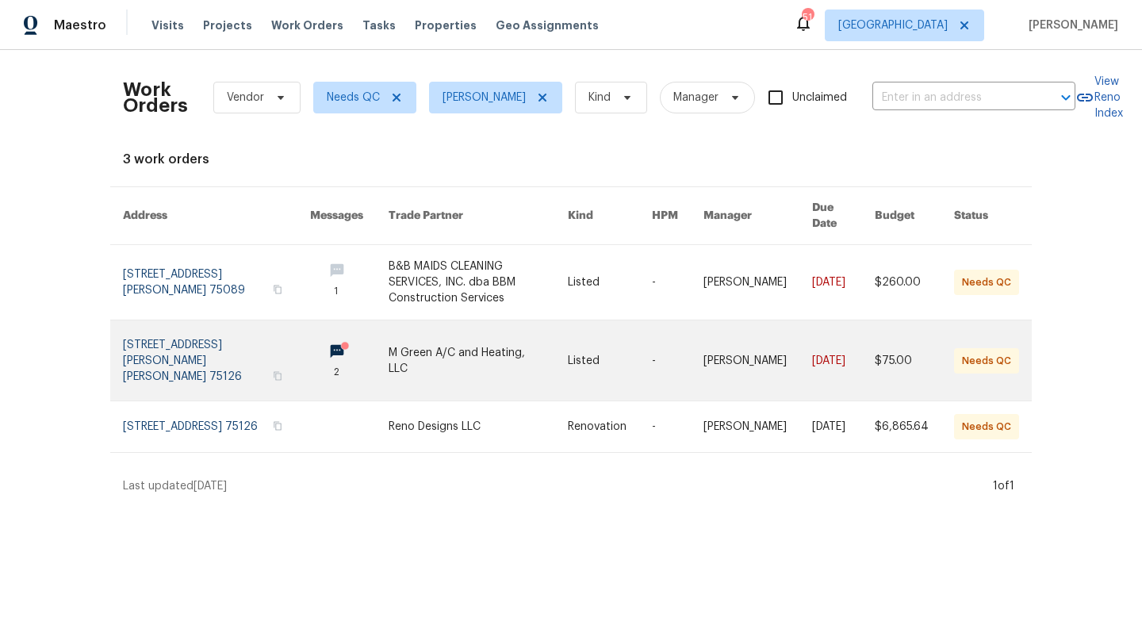
click at [478, 334] on link at bounding box center [478, 360] width 179 height 80
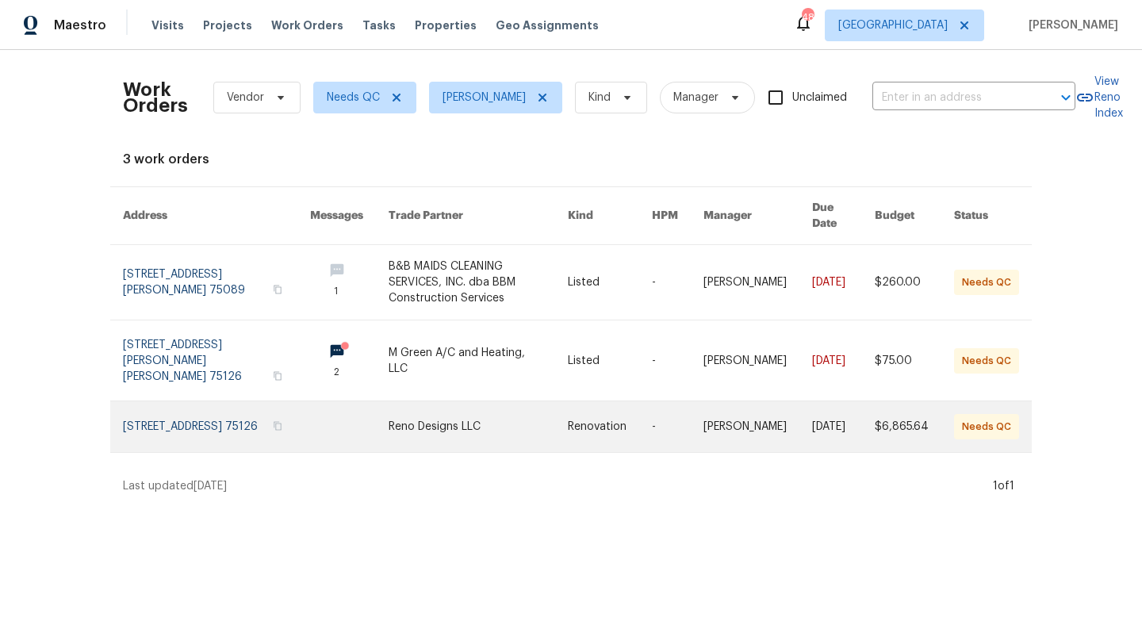
click at [453, 408] on link at bounding box center [478, 426] width 179 height 51
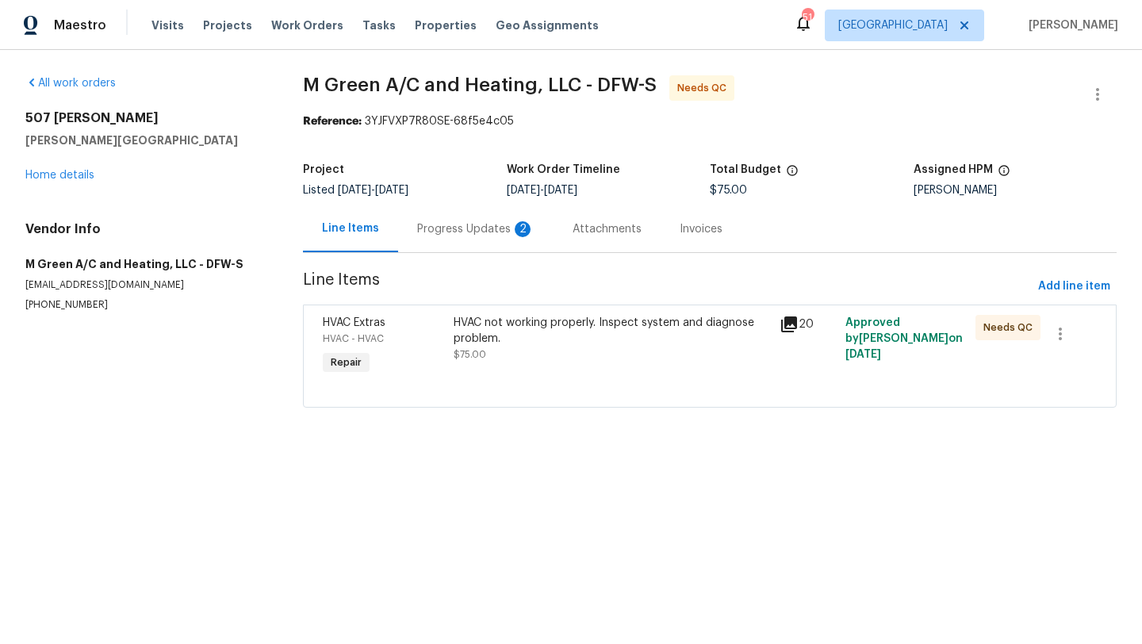
click at [523, 339] on div "HVAC not working properly. Inspect system and diagnose problem." at bounding box center [612, 331] width 317 height 32
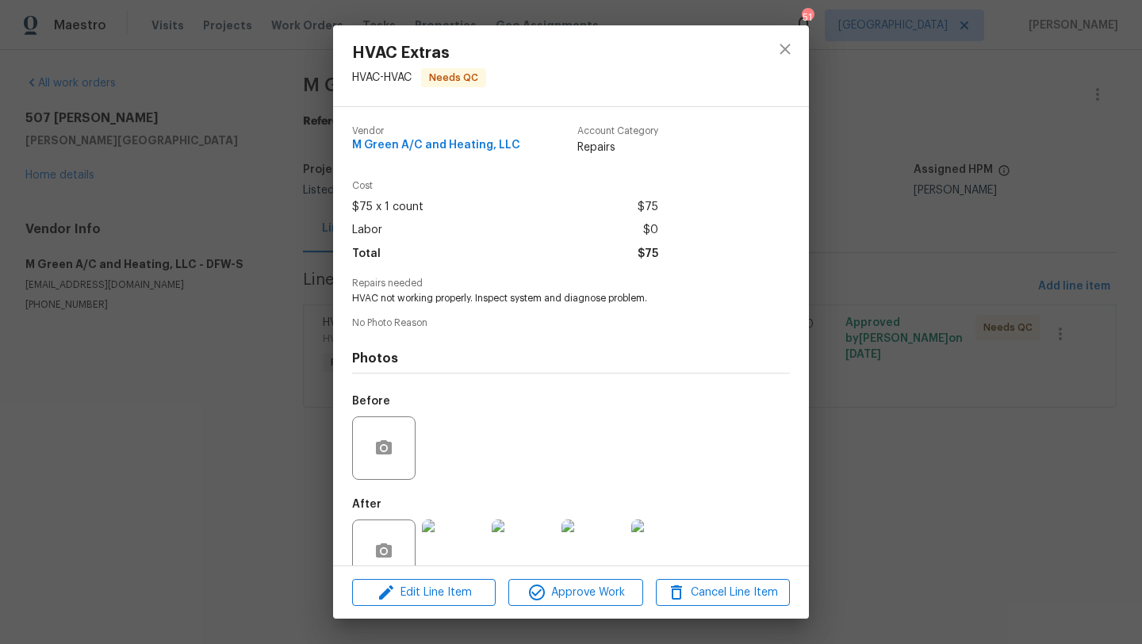
scroll to position [1, 0]
click at [781, 44] on icon "close" at bounding box center [785, 49] width 10 height 10
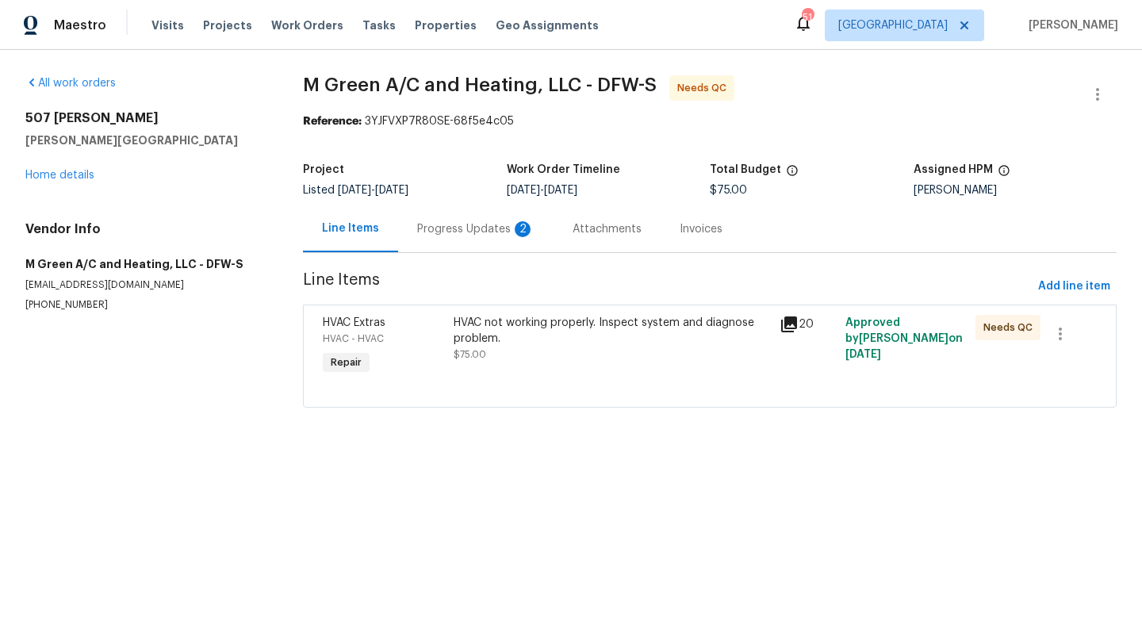
click at [492, 228] on div "Progress Updates 2" at bounding box center [475, 229] width 117 height 16
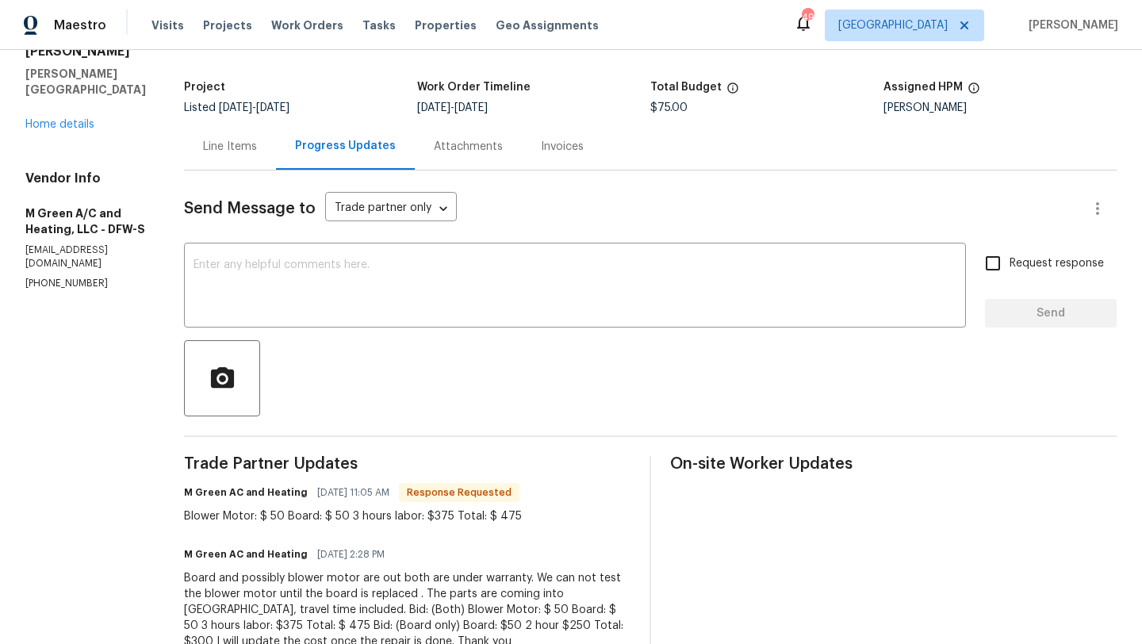
scroll to position [132, 0]
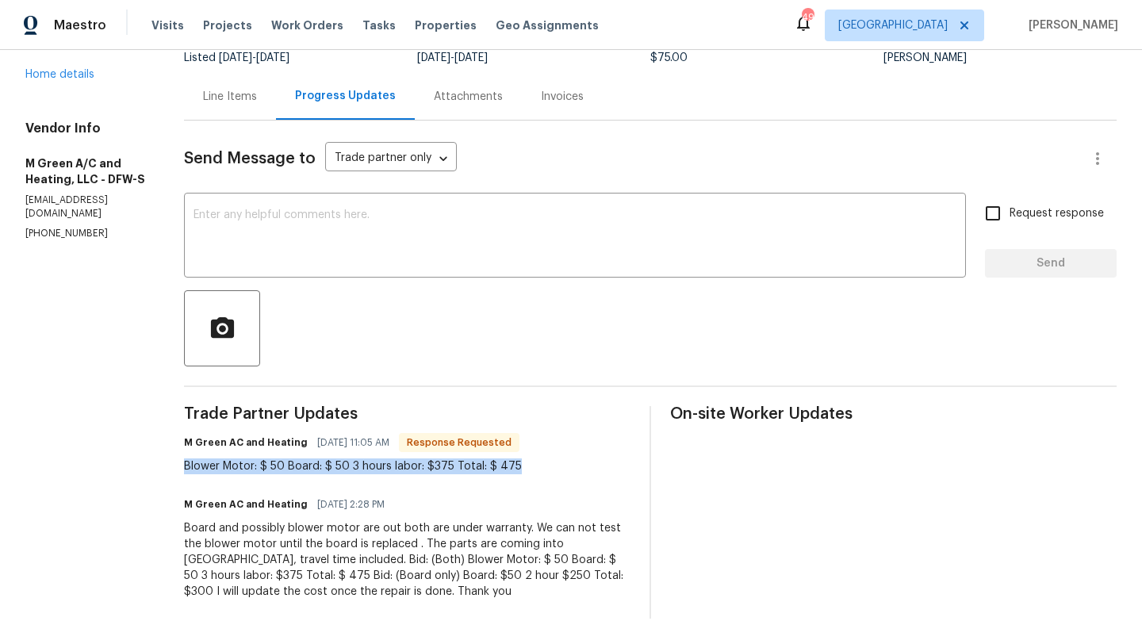
drag, startPoint x: 561, startPoint y: 465, endPoint x: 227, endPoint y: 462, distance: 333.9
click at [227, 462] on div "Blower Motor: $ 50 Board: $ 50 3 hours labor: $375 Total: $ 475" at bounding box center [353, 466] width 338 height 16
copy div "Blower Motor: $ 50 Board: $ 50 3 hours labor: $375 Total: $ 475"
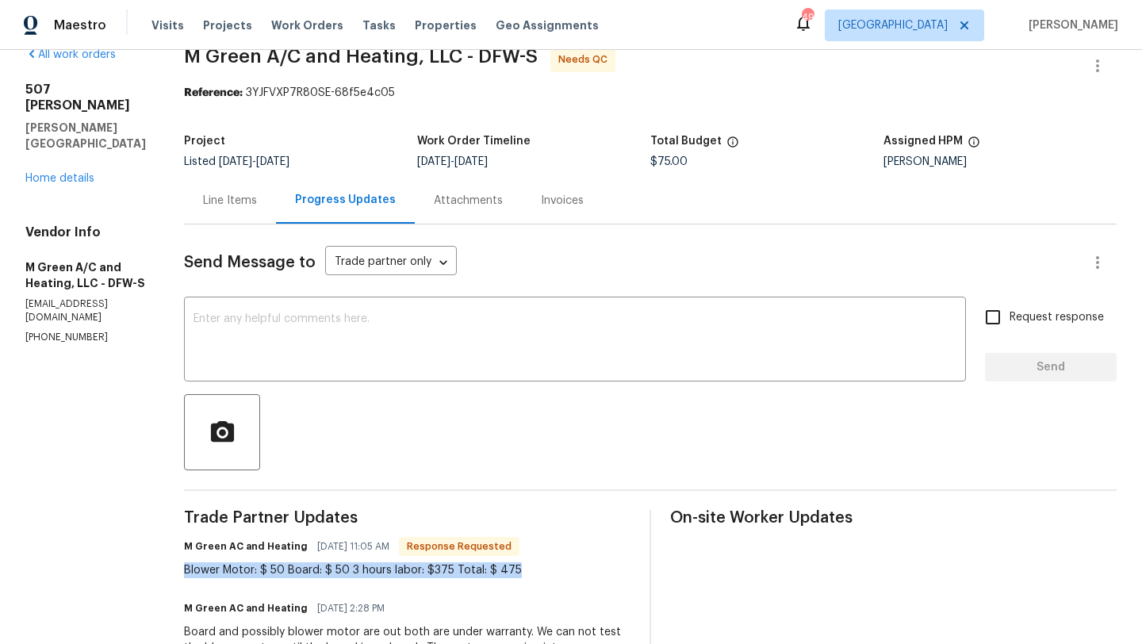
scroll to position [0, 0]
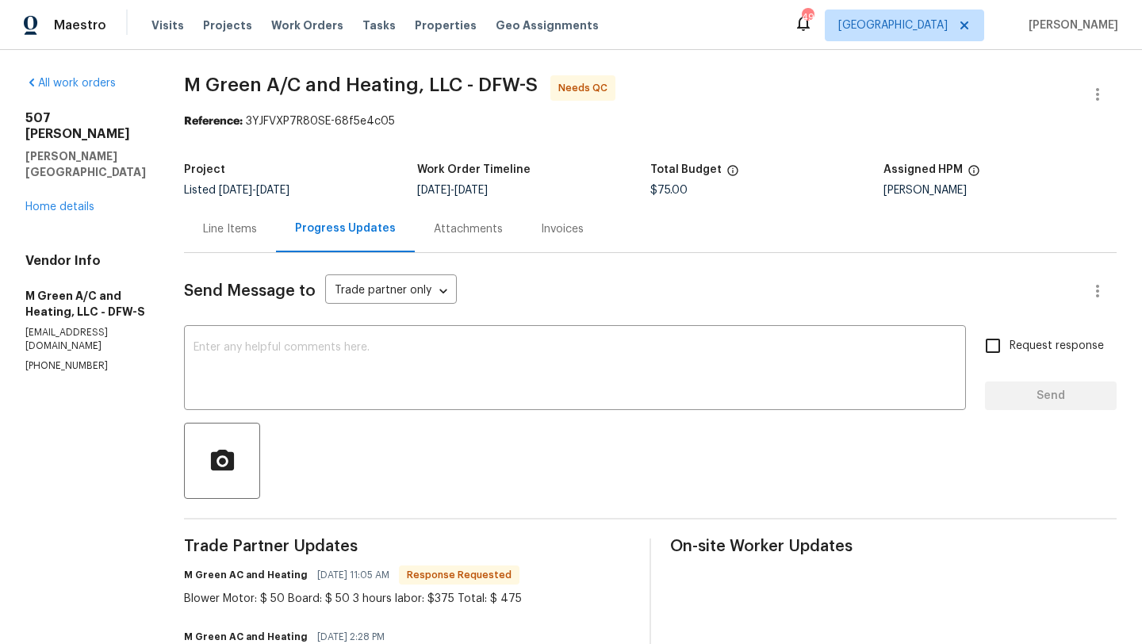
click at [257, 232] on div "Line Items" at bounding box center [230, 229] width 54 height 16
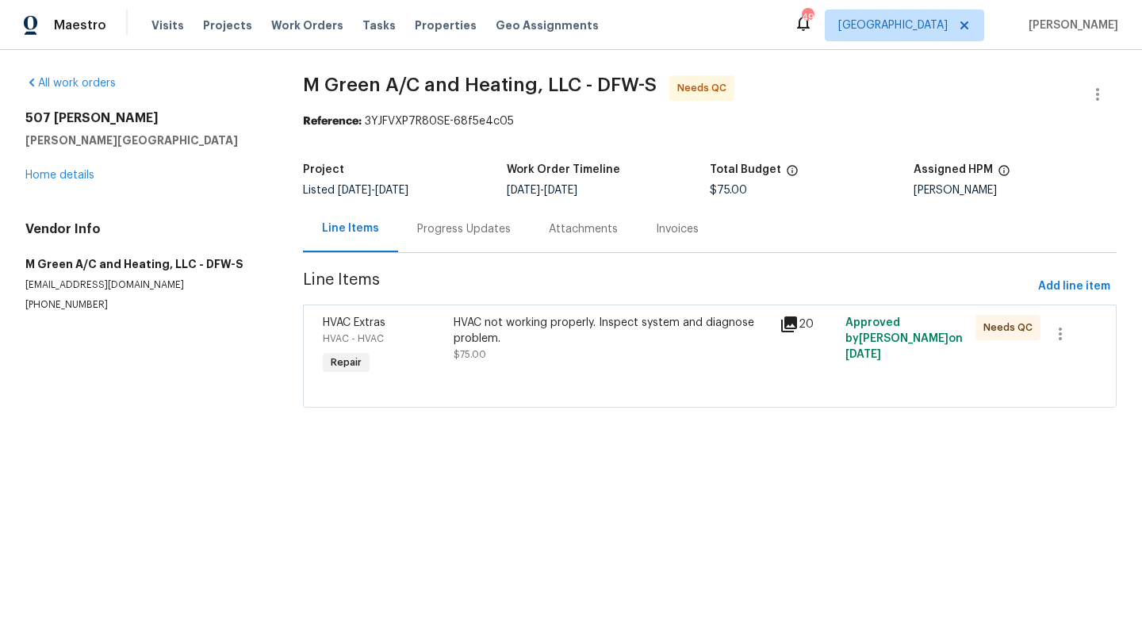
click at [539, 344] on div "HVAC not working properly. Inspect system and diagnose problem." at bounding box center [612, 331] width 317 height 32
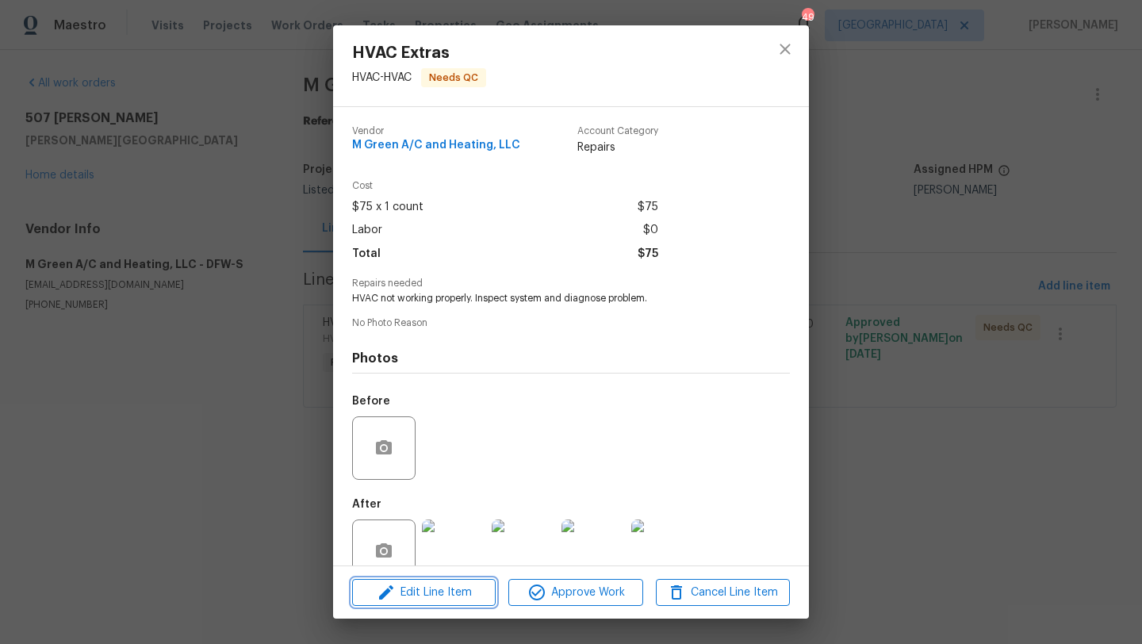
click at [469, 592] on span "Edit Line Item" at bounding box center [424, 593] width 134 height 20
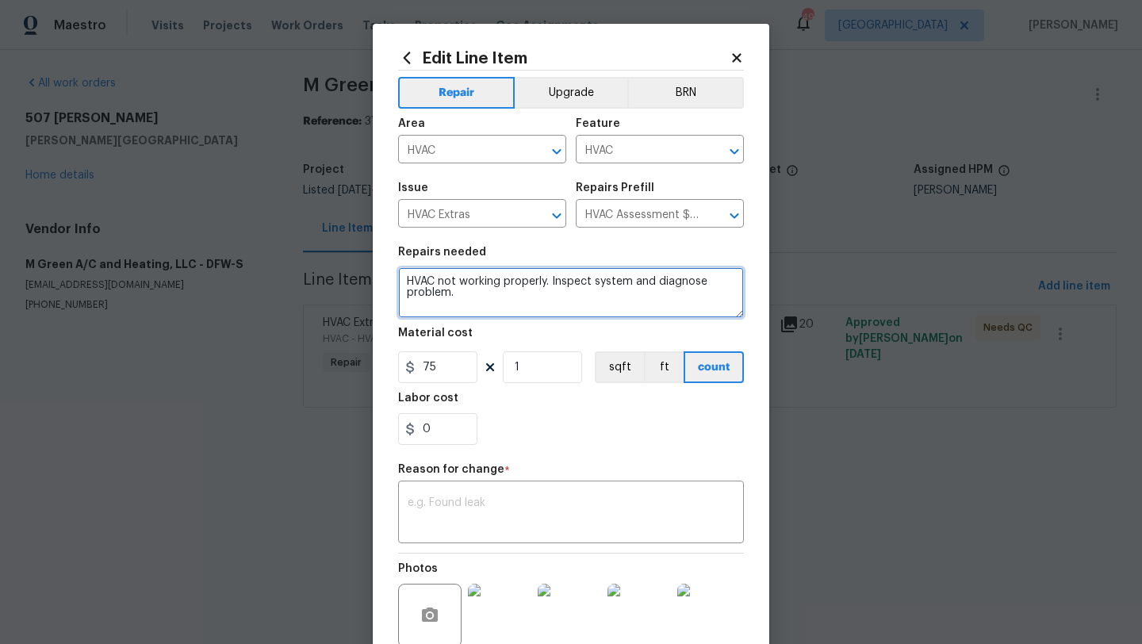
click at [487, 305] on textarea "HVAC not working properly. Inspect system and diagnose problem." at bounding box center [571, 292] width 346 height 51
paste textarea "Blower Motor: $ 50 Board: $ 50 3 hours labor: $375 Total: $ 475"
type textarea "HVAC not working properly. Inspect system and diagnose problem. Blower Motor: $…"
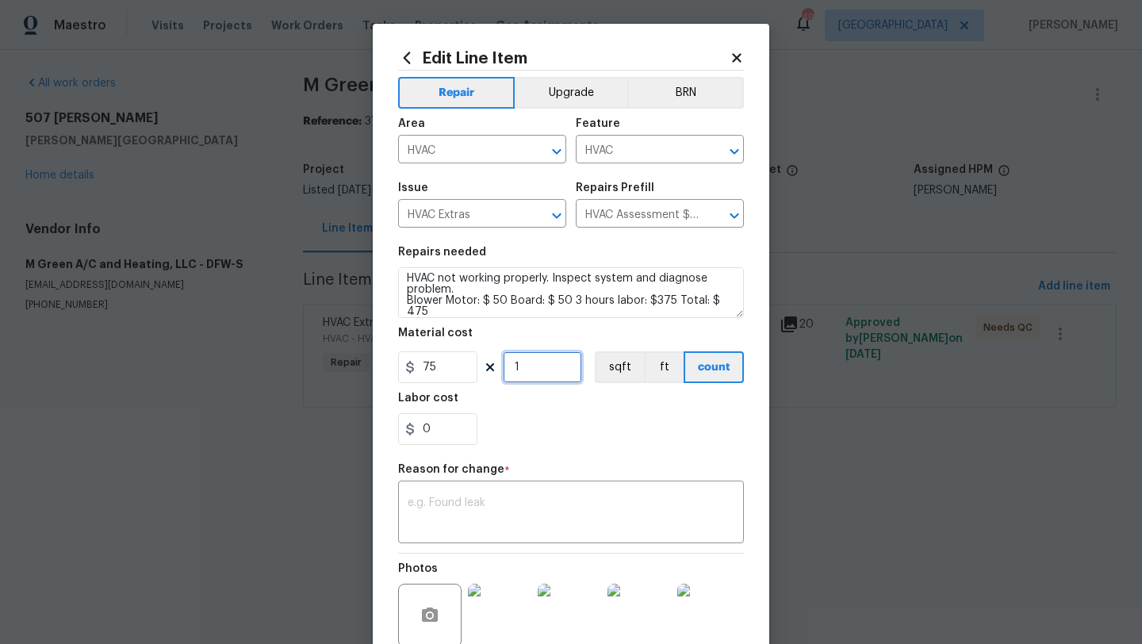
click at [524, 370] on input "1" at bounding box center [542, 367] width 79 height 32
type input "6"
click at [545, 411] on div "Labor cost" at bounding box center [571, 403] width 346 height 21
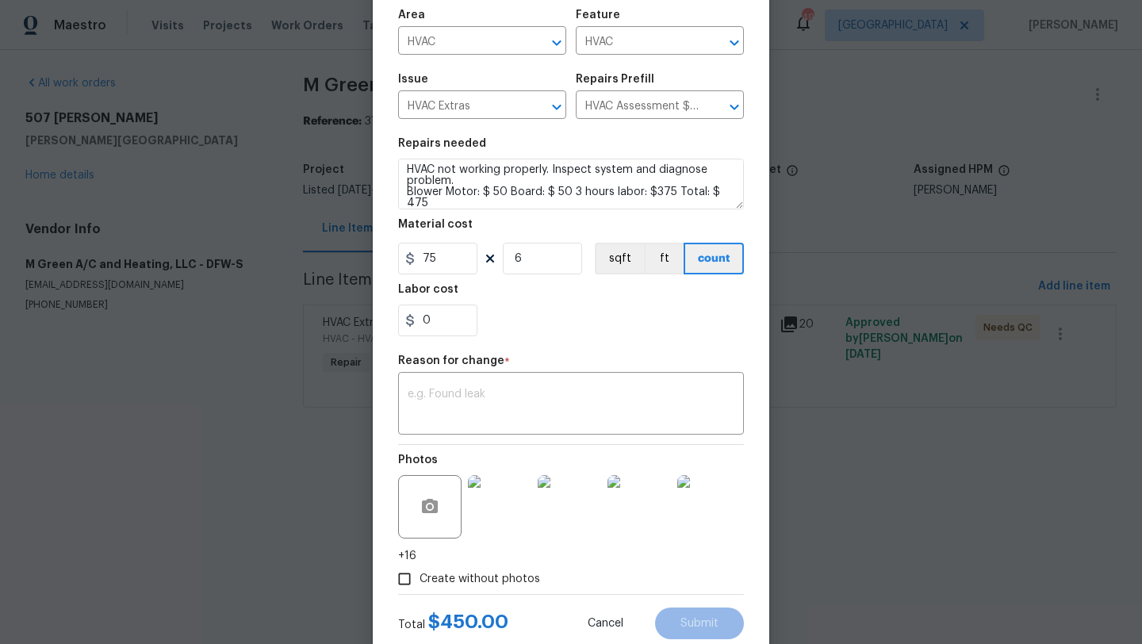
scroll to position [120, 0]
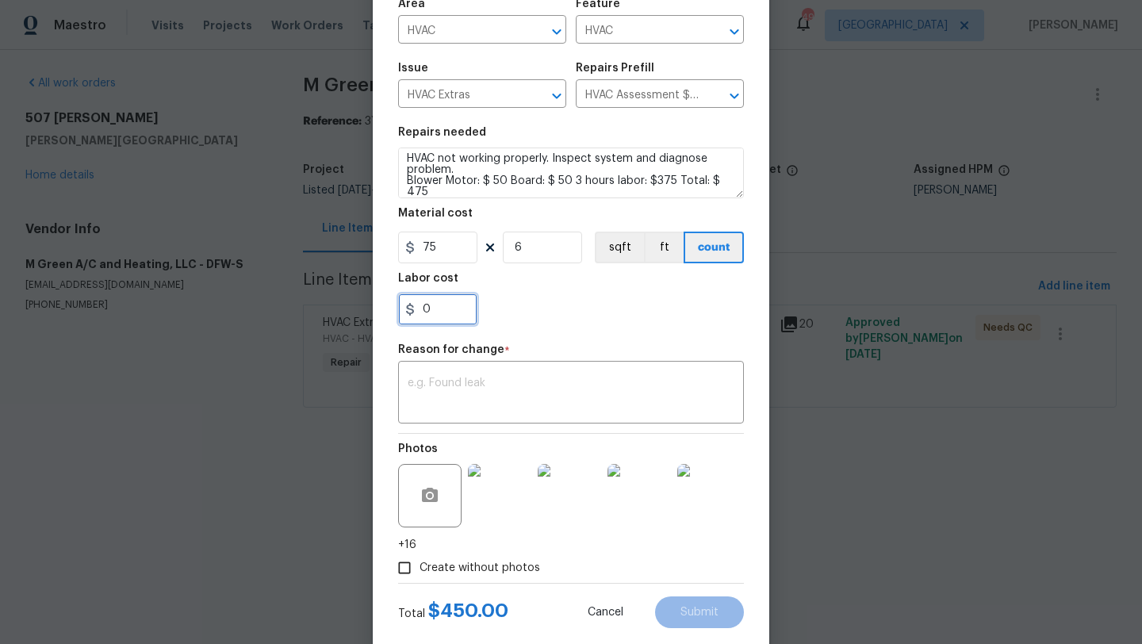
drag, startPoint x: 434, startPoint y: 315, endPoint x: 407, endPoint y: 316, distance: 27.0
click at [407, 316] on div "0" at bounding box center [437, 309] width 79 height 32
type input "25"
click at [521, 305] on div "25" at bounding box center [571, 309] width 346 height 32
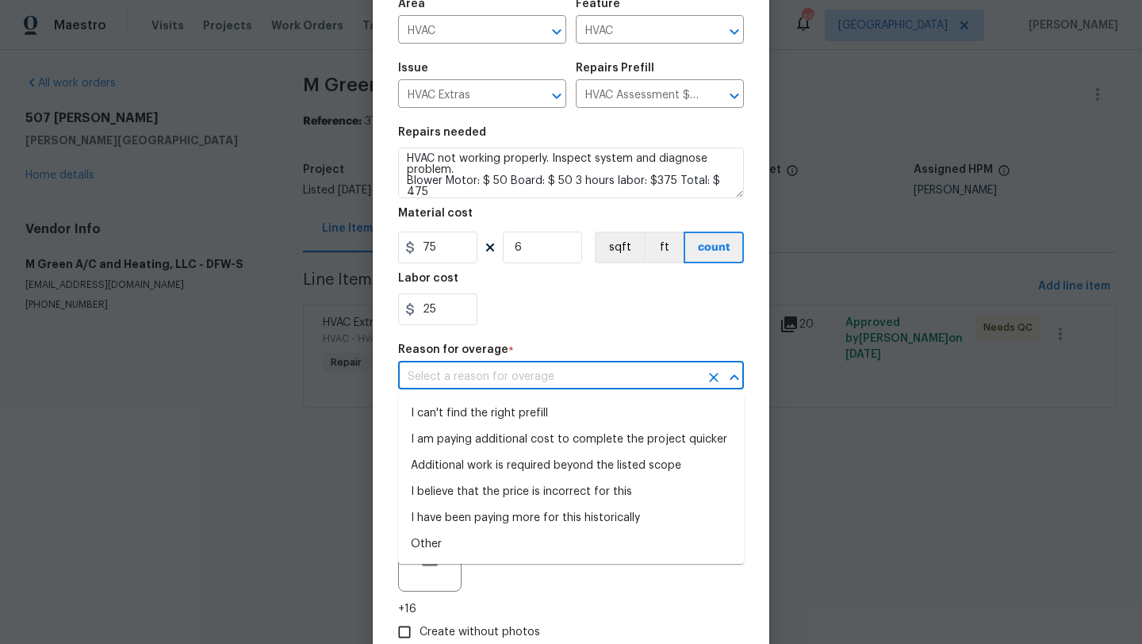
click at [514, 379] on input "text" at bounding box center [548, 377] width 301 height 25
click at [511, 464] on li "Additional work is required beyond the listed scope" at bounding box center [571, 466] width 346 height 26
type input "Additional work is required beyond the listed scope"
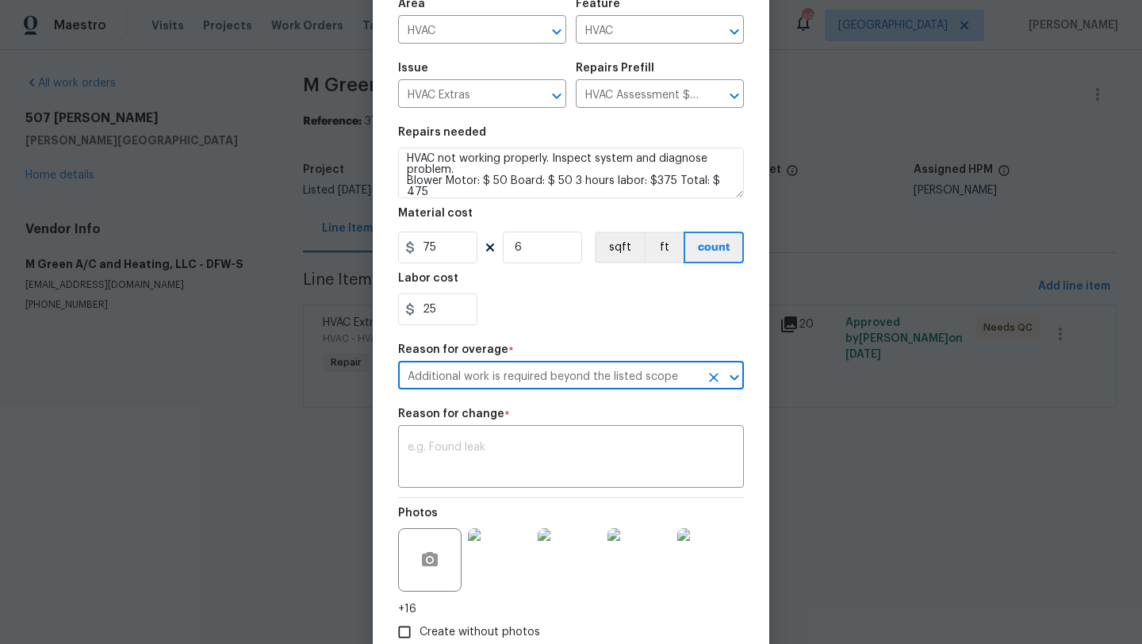
click at [511, 464] on textarea at bounding box center [571, 458] width 327 height 33
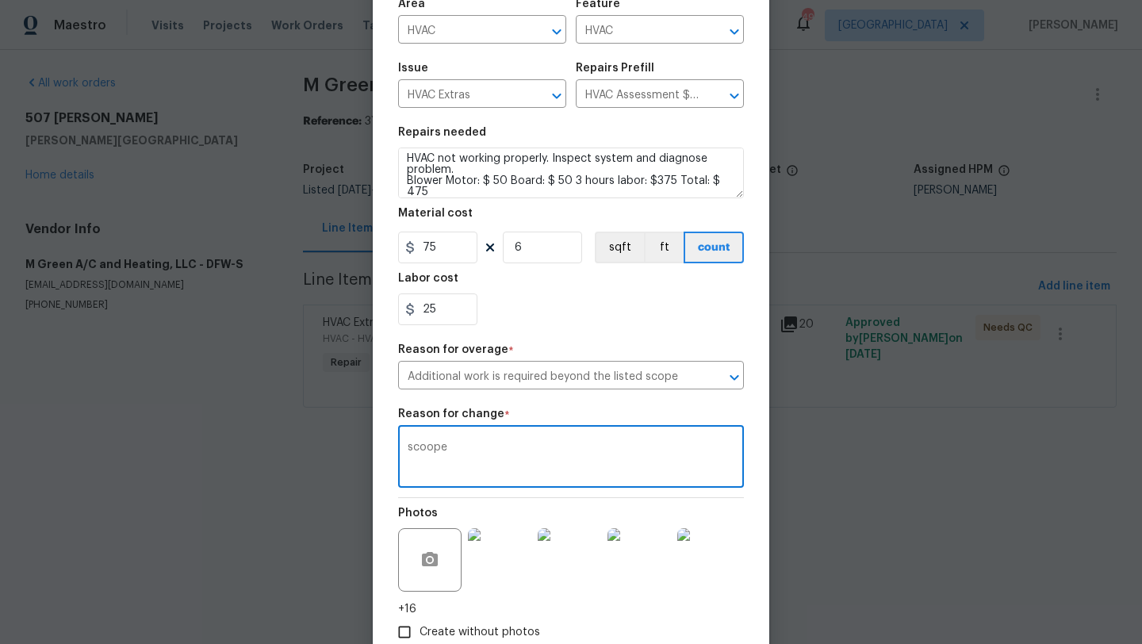
click at [581, 338] on div "Repair Upgrade BRN Area HVAC ​ Feature HVAC ​ Issue HVAC Extras ​ Repairs Prefi…" at bounding box center [571, 299] width 346 height 696
click at [429, 449] on textarea "scoope" at bounding box center [571, 458] width 327 height 33
type textarea "scope"
click at [547, 327] on section "Repairs needed HVAC not working properly. Inspect system and diagnose problem. …" at bounding box center [571, 225] width 346 height 217
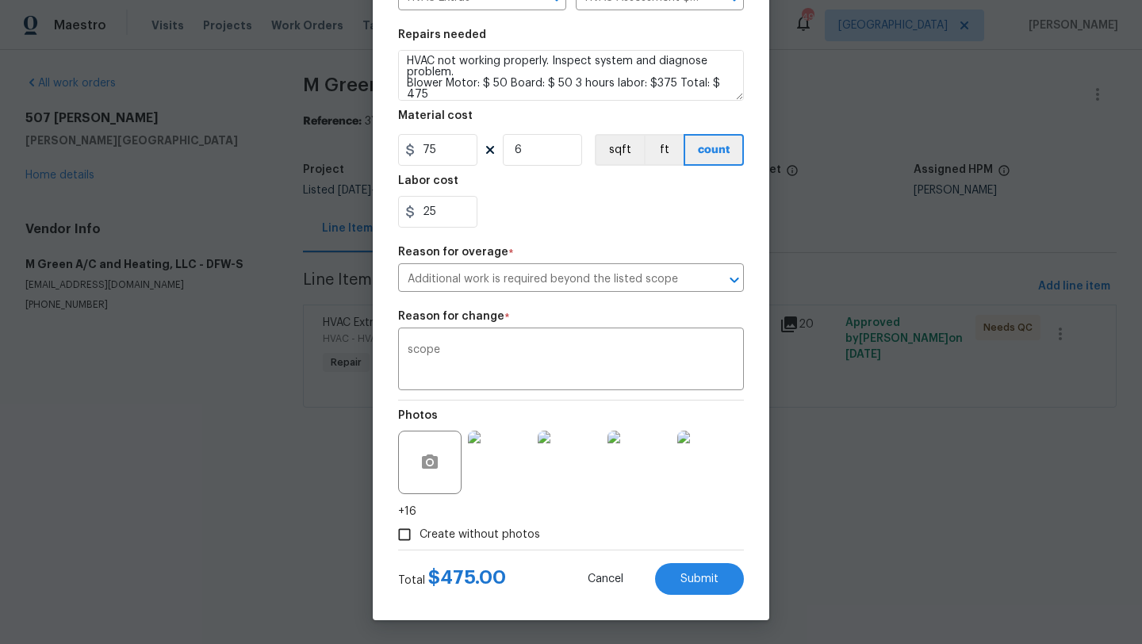
click at [478, 534] on span "Create without photos" at bounding box center [479, 535] width 121 height 17
click at [419, 534] on input "Create without photos" at bounding box center [404, 534] width 30 height 30
checkbox input "false"
click at [698, 573] on span "Submit" at bounding box center [699, 579] width 38 height 12
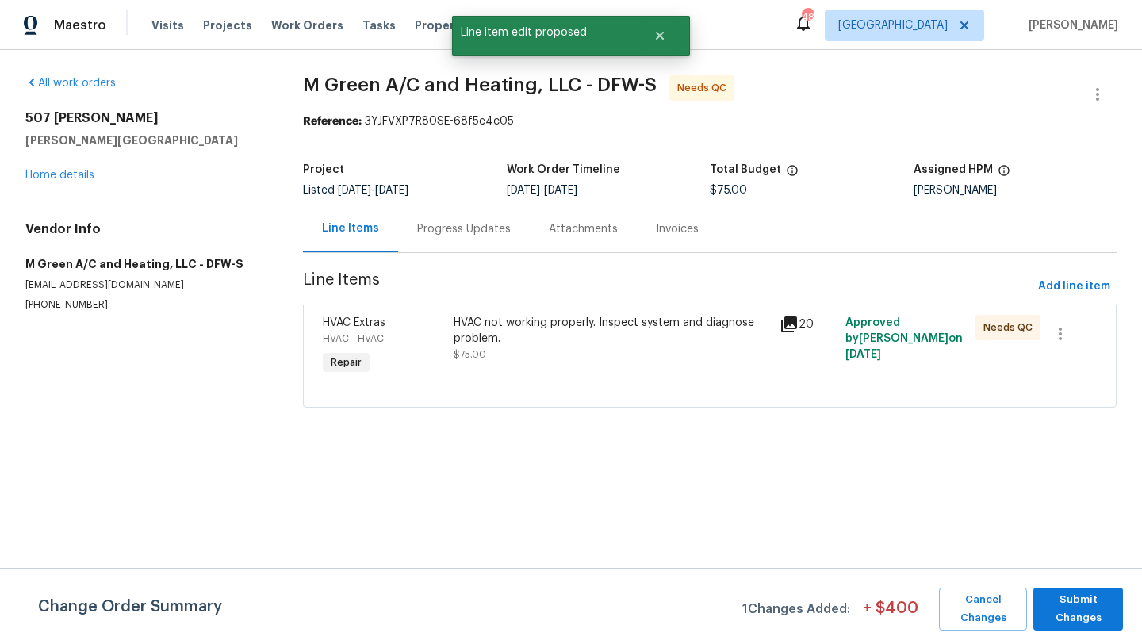
scroll to position [0, 0]
click at [1081, 611] on span "Submit Changes" at bounding box center [1078, 609] width 74 height 36
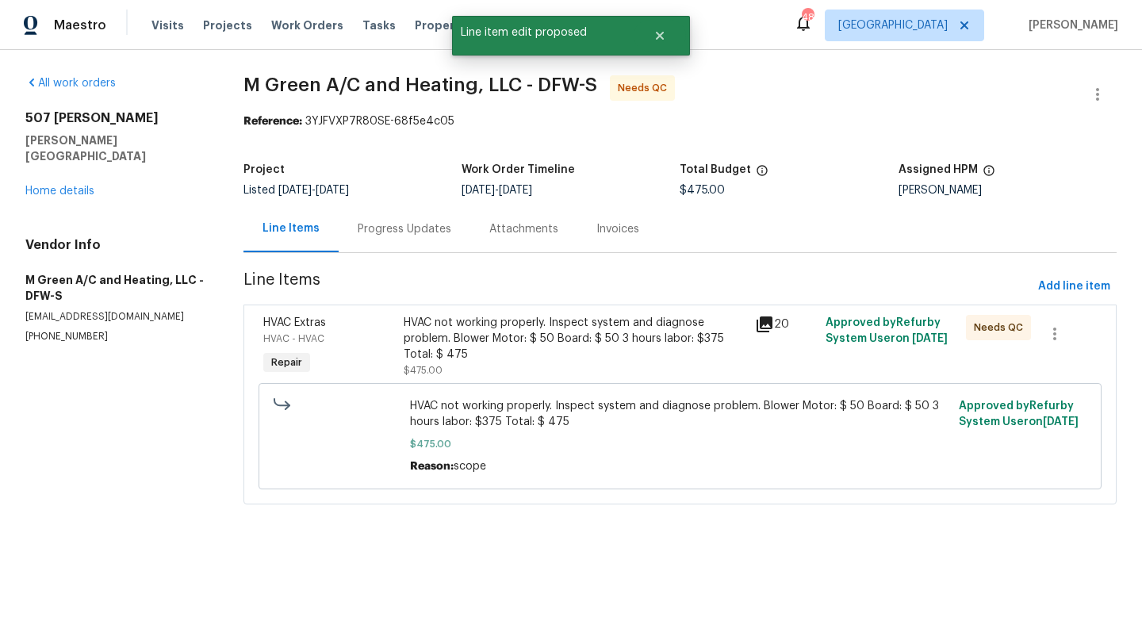
click at [466, 335] on div "HVAC not working properly. Inspect system and diagnose problem. Blower Motor: $…" at bounding box center [575, 339] width 342 height 48
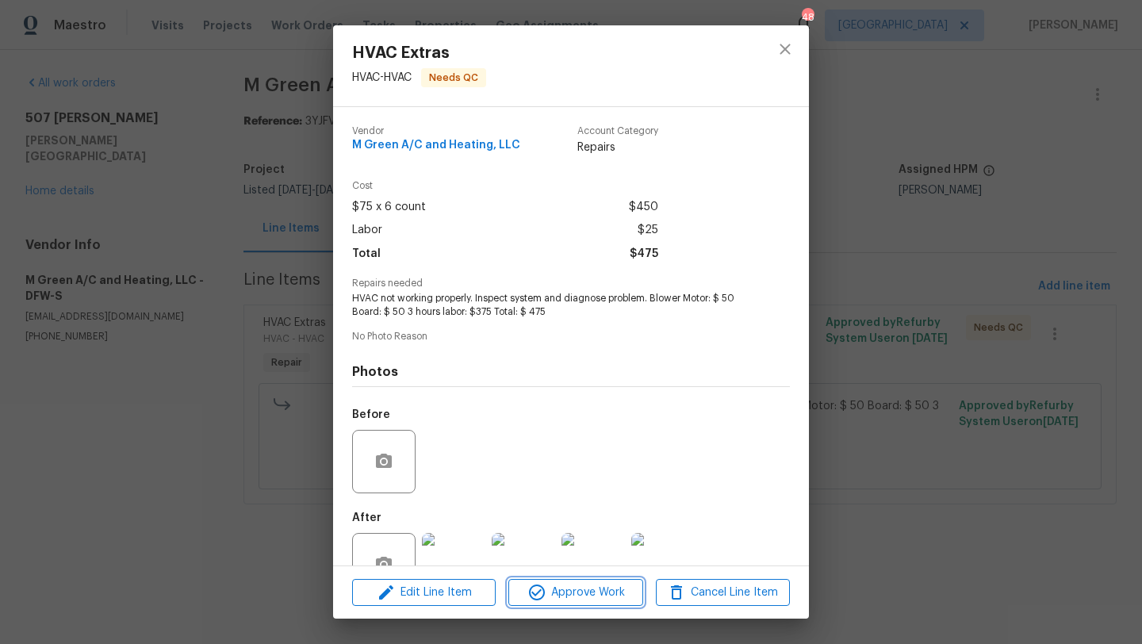
click at [561, 596] on span "Approve Work" at bounding box center [575, 593] width 125 height 20
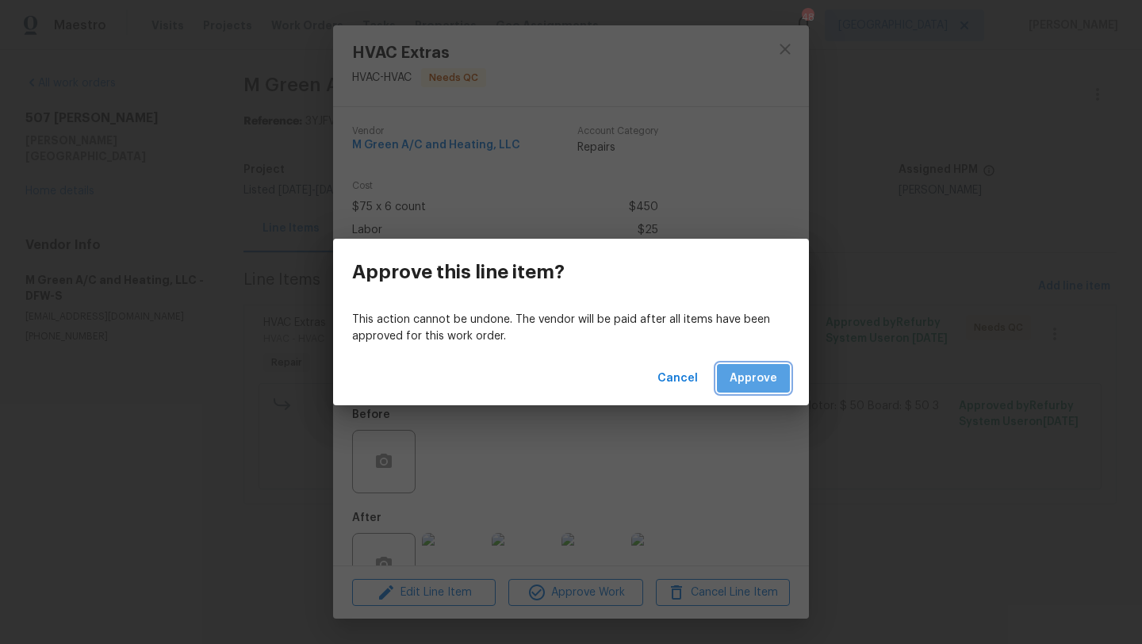
click at [741, 374] on span "Approve" at bounding box center [754, 379] width 48 height 20
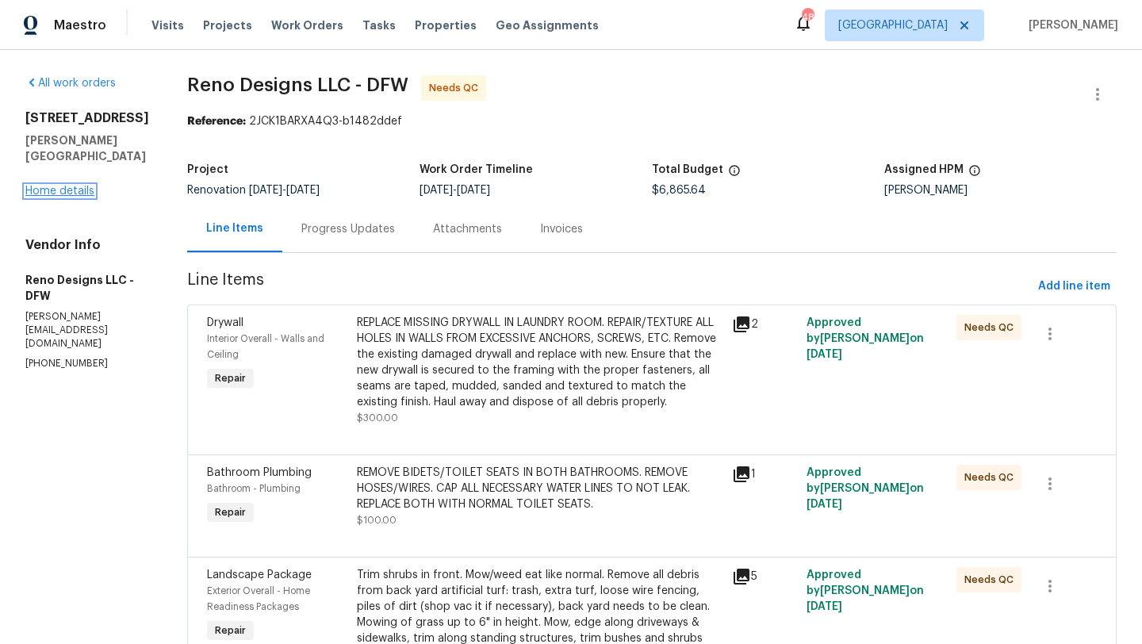
click at [82, 191] on link "Home details" at bounding box center [59, 191] width 69 height 11
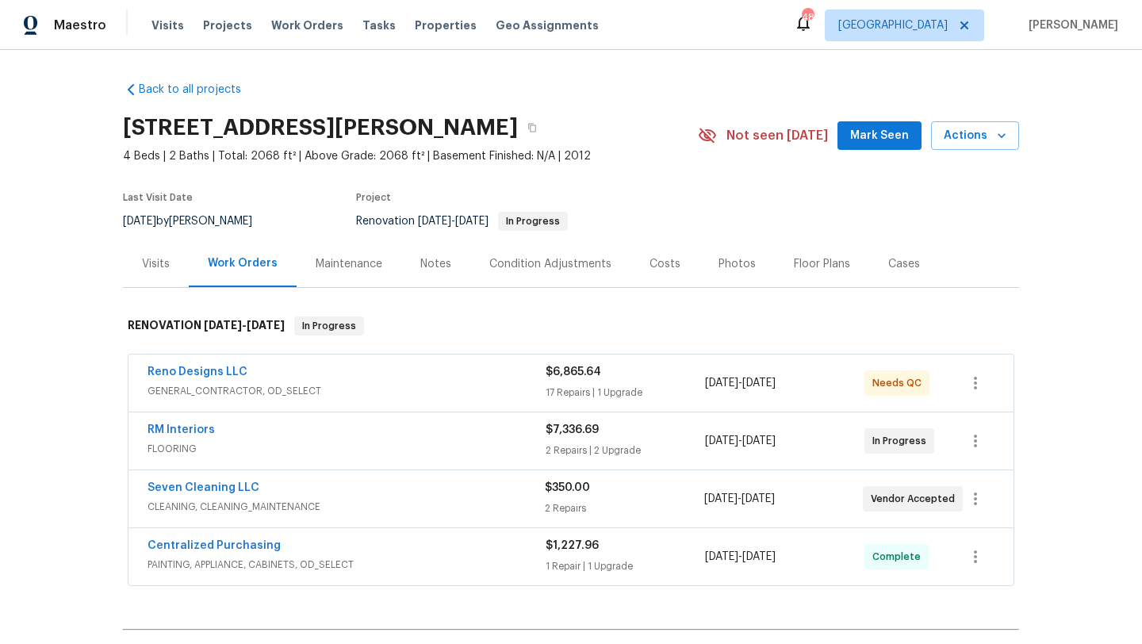
click at [336, 430] on div "RM Interiors" at bounding box center [346, 431] width 398 height 19
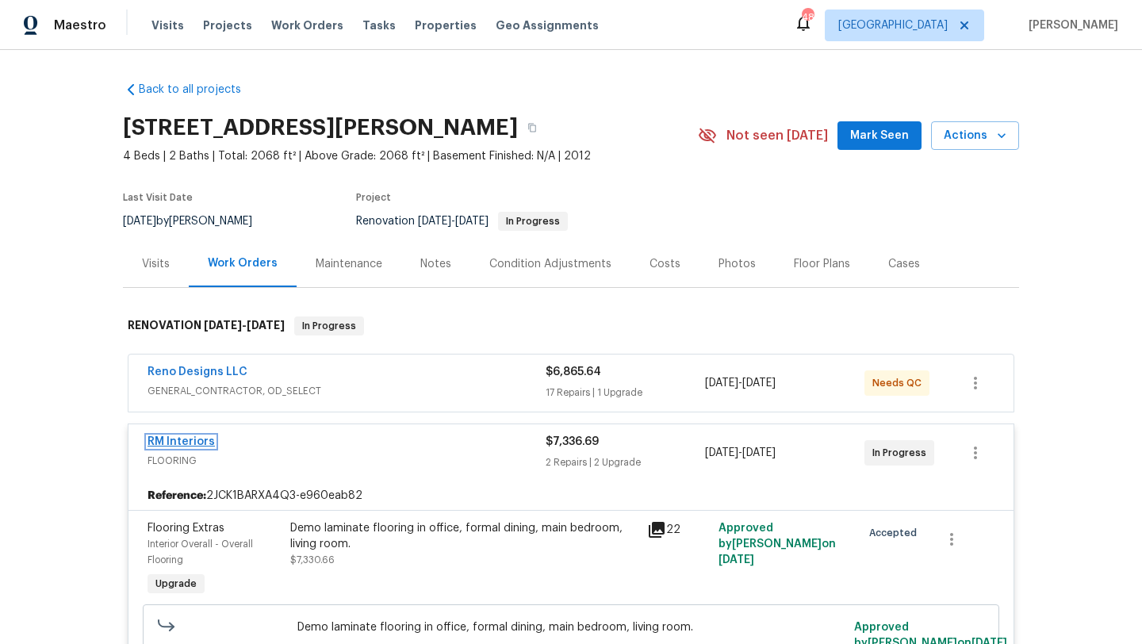
click at [205, 438] on link "RM Interiors" at bounding box center [180, 441] width 67 height 11
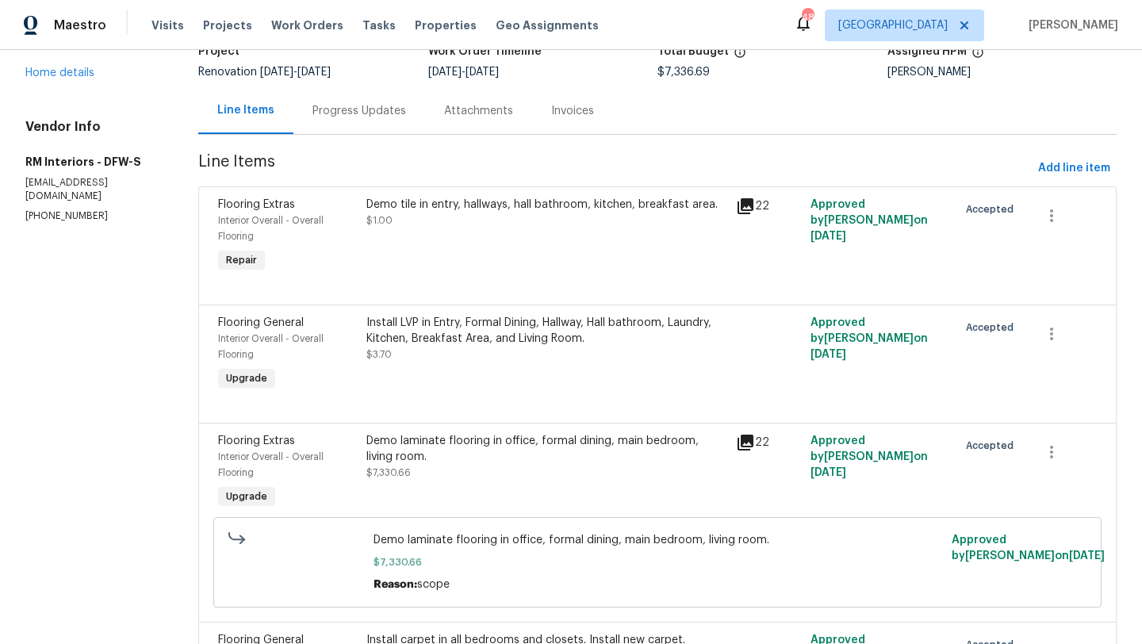
scroll to position [106, 0]
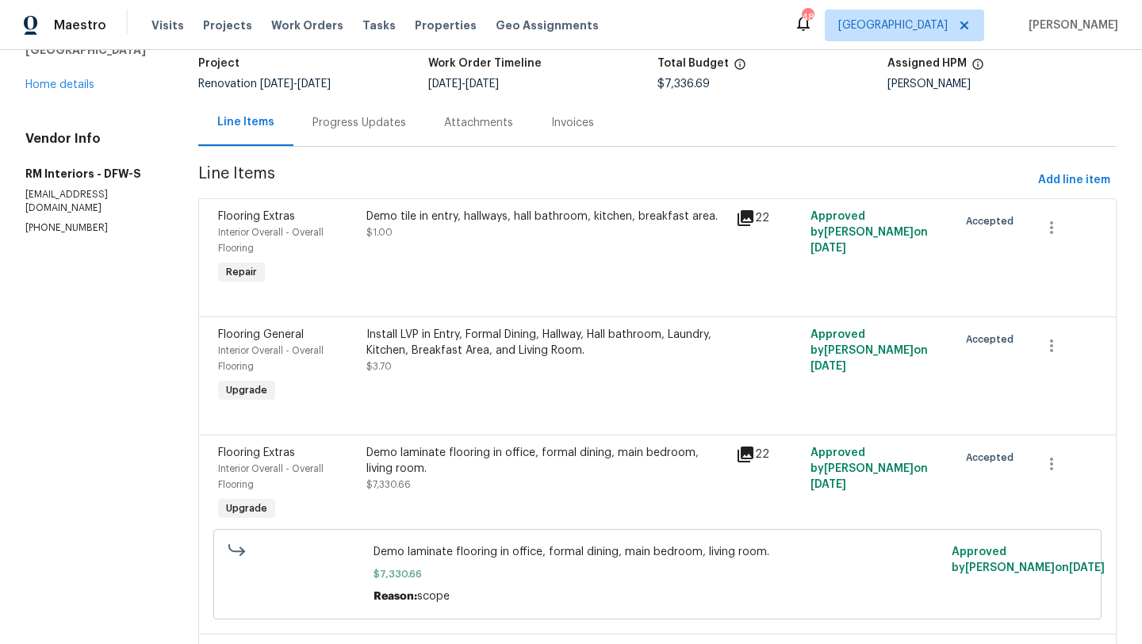
click at [369, 125] on div "Progress Updates" at bounding box center [359, 123] width 94 height 16
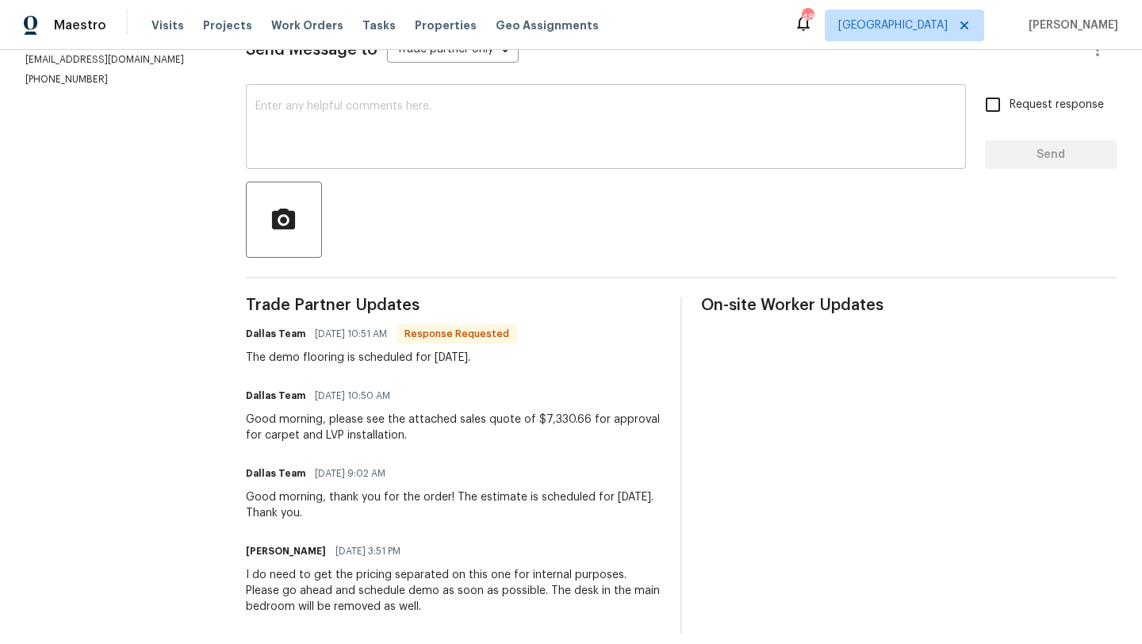
scroll to position [256, 0]
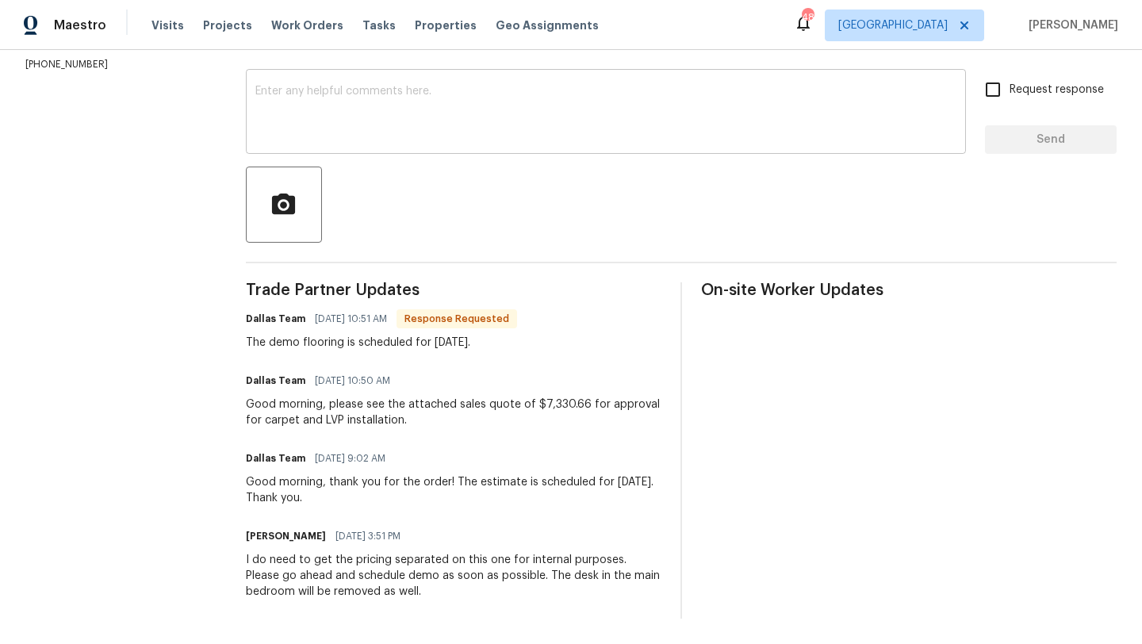
click at [450, 126] on textarea at bounding box center [605, 114] width 701 height 56
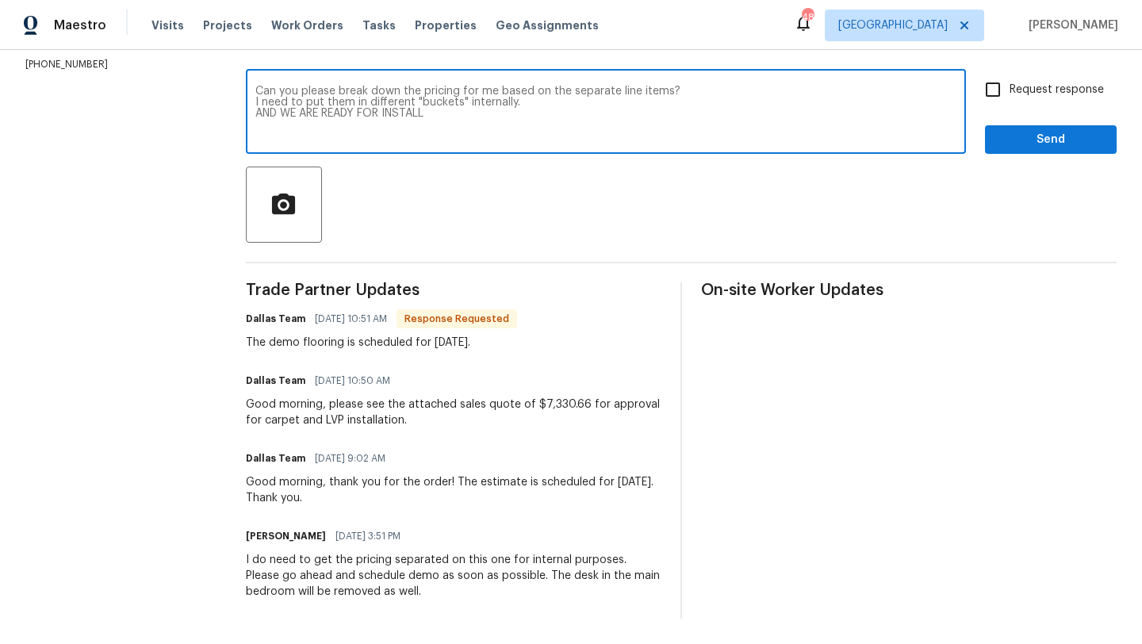
type textarea "Can you please break down the pricing for me based on the separate line items? …"
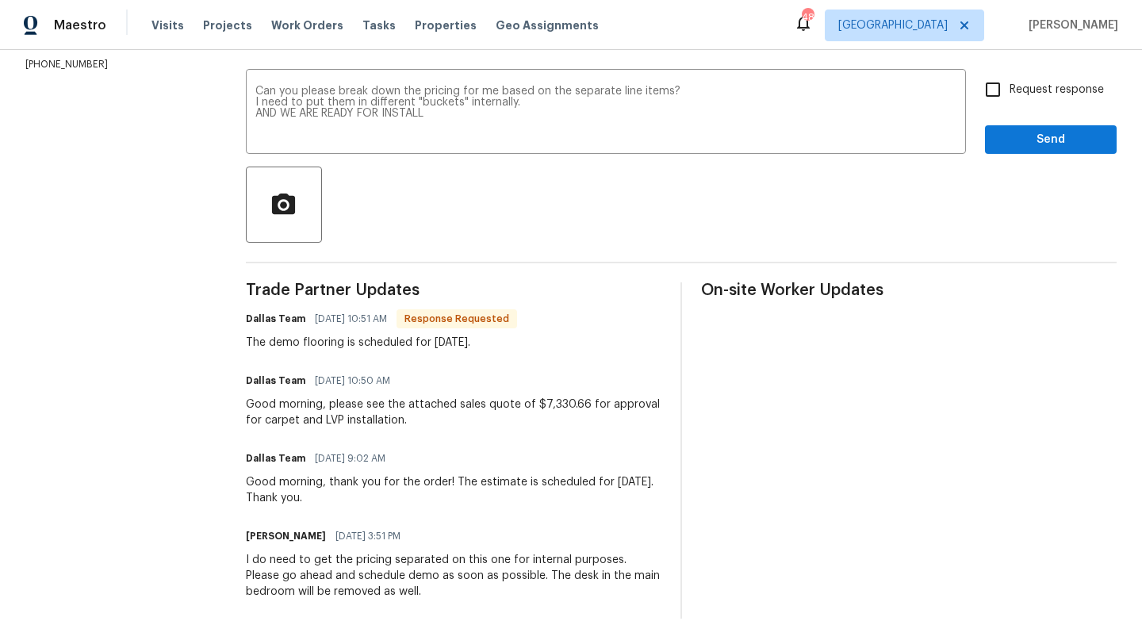
click at [1036, 88] on span "Request response" at bounding box center [1056, 90] width 94 height 17
click at [1009, 88] on input "Request response" at bounding box center [992, 89] width 33 height 33
checkbox input "true"
click at [1044, 133] on span "Send" at bounding box center [1051, 140] width 106 height 20
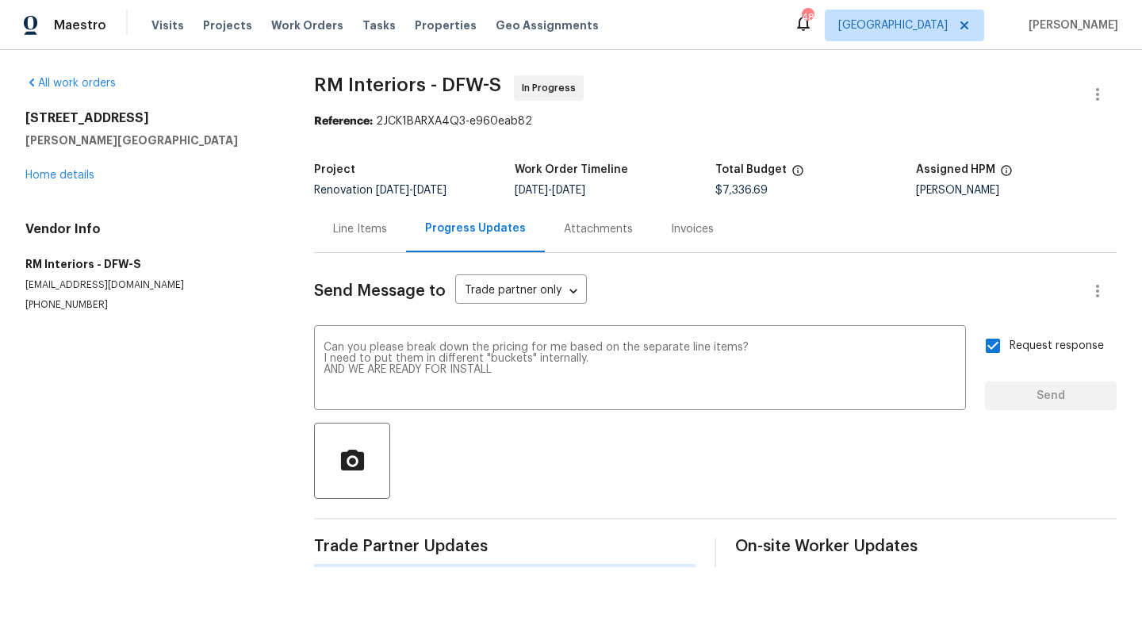
scroll to position [0, 0]
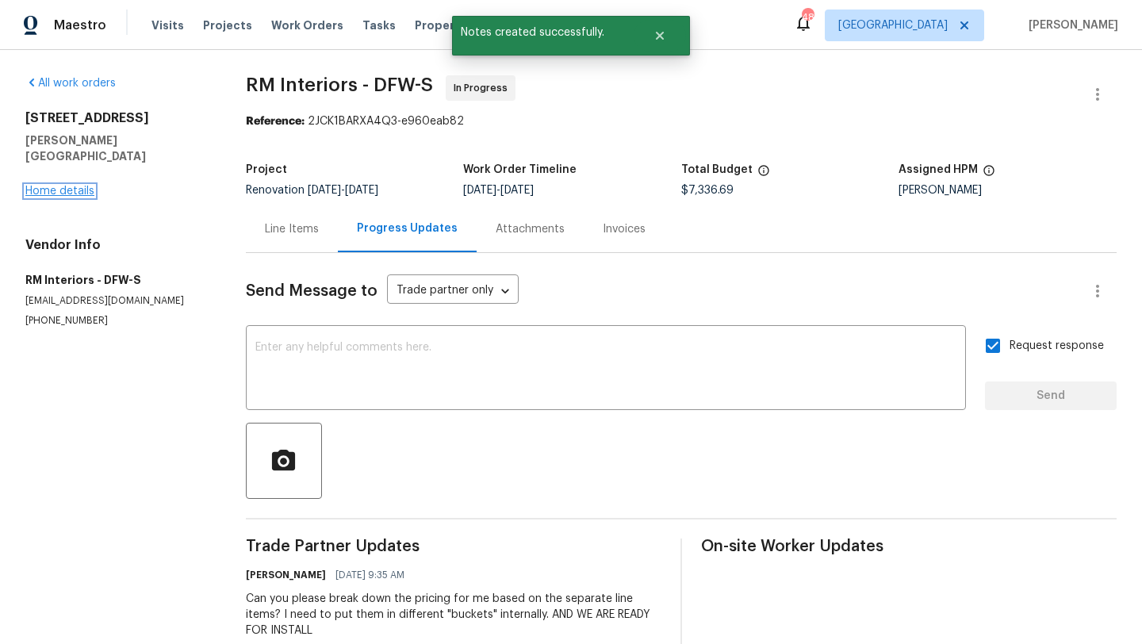
click at [63, 186] on link "Home details" at bounding box center [59, 191] width 69 height 11
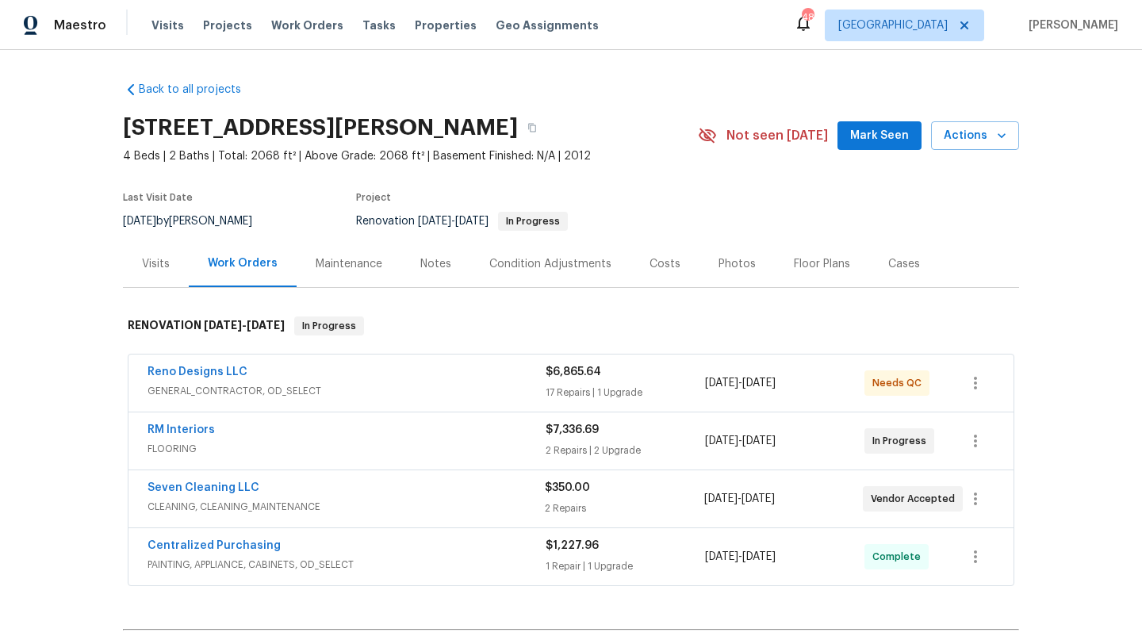
click at [385, 381] on div "Reno Designs LLC" at bounding box center [346, 373] width 398 height 19
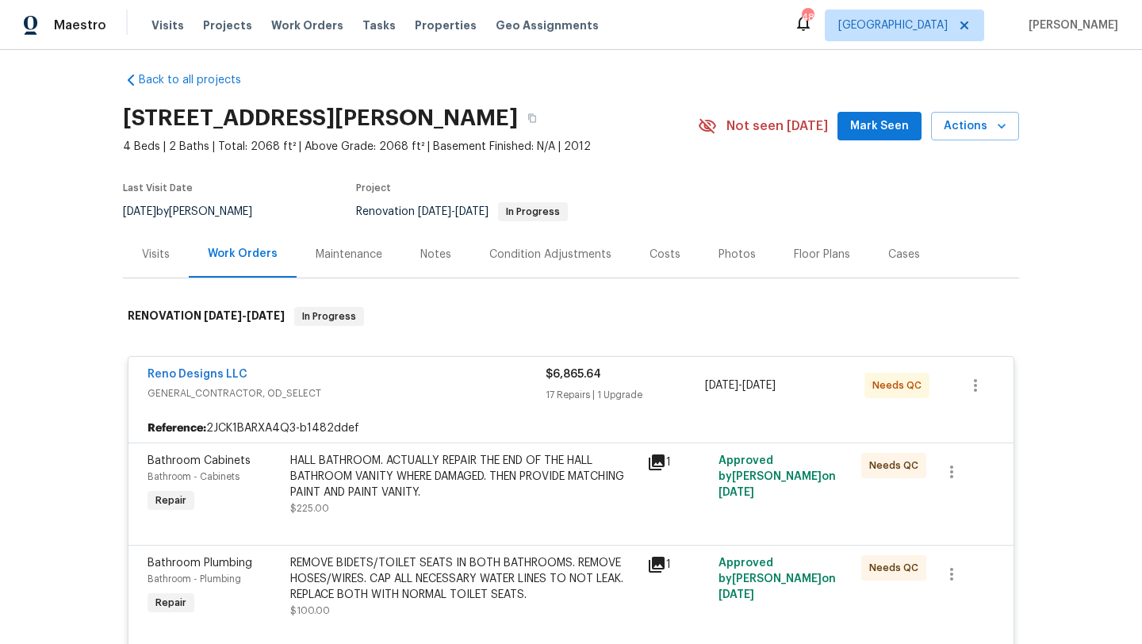
scroll to position [13, 0]
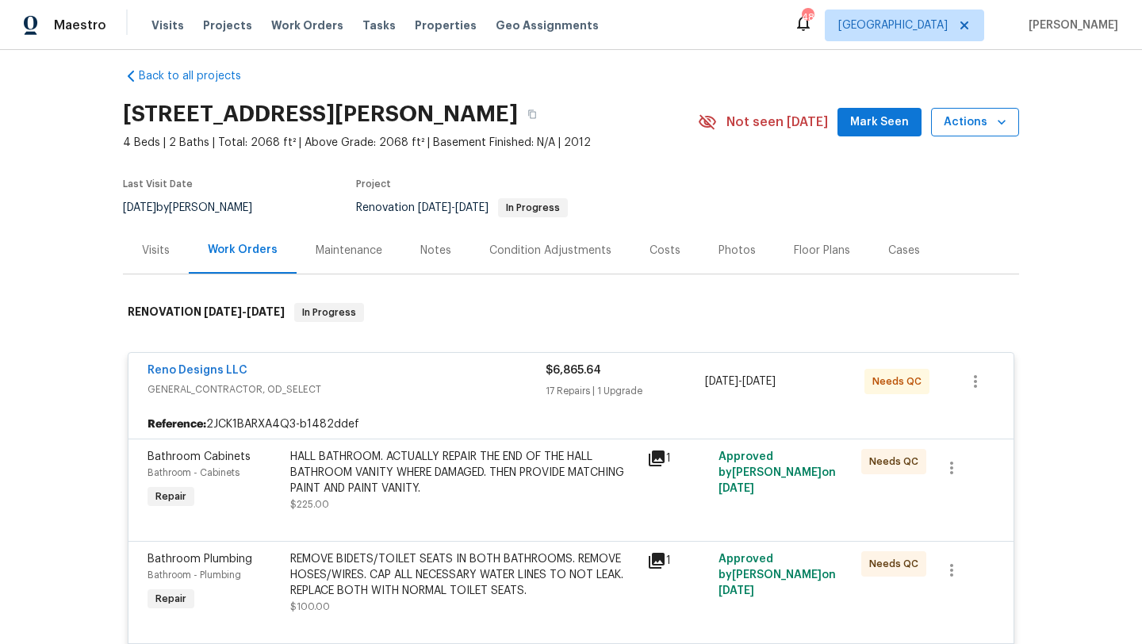
click at [966, 117] on span "Actions" at bounding box center [975, 123] width 63 height 20
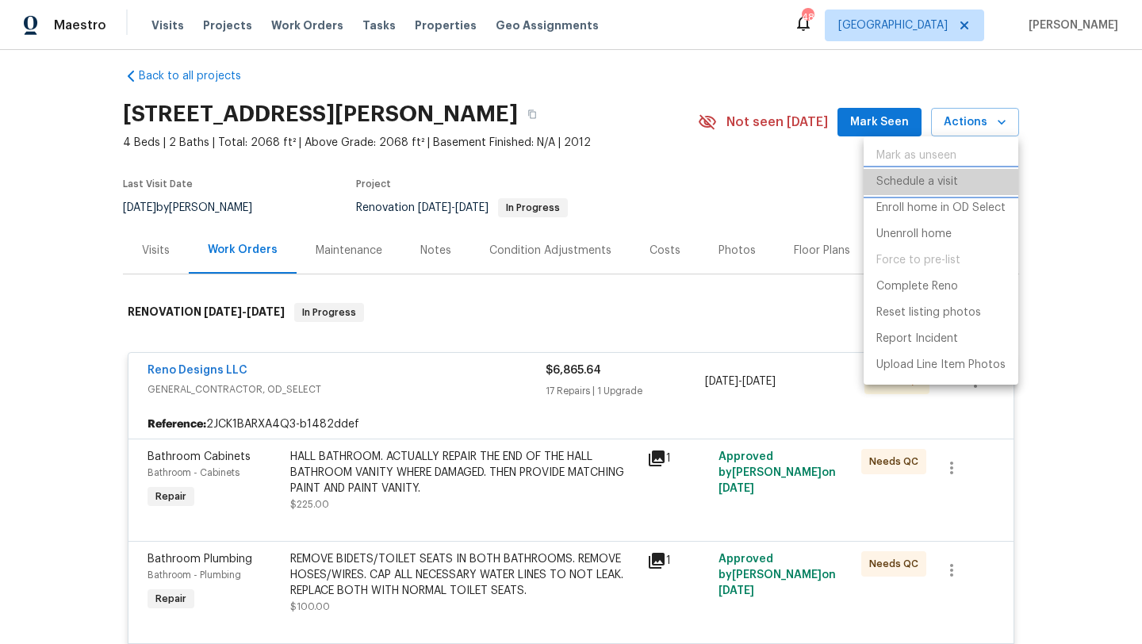
click at [941, 174] on p "Schedule a visit" at bounding box center [917, 182] width 82 height 17
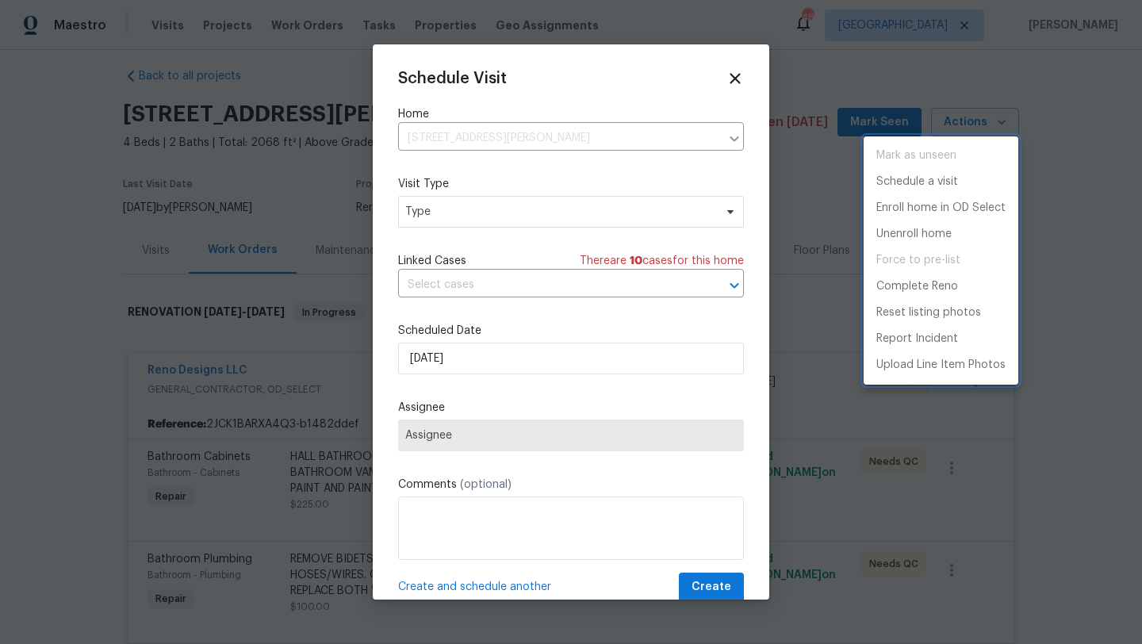
click at [528, 219] on div at bounding box center [571, 322] width 1142 height 644
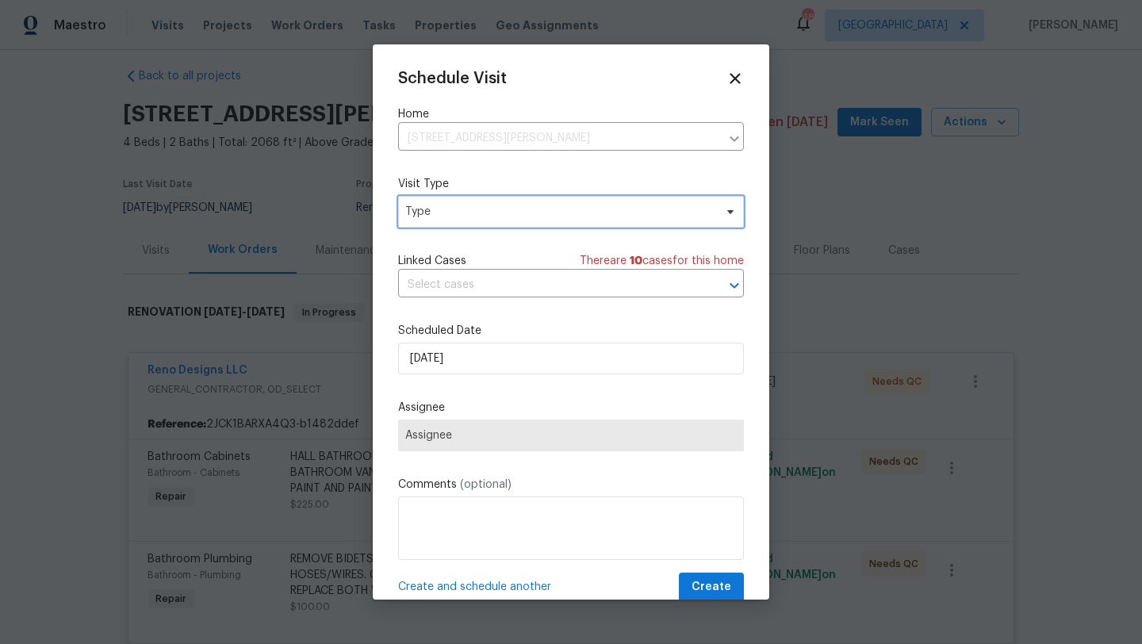
click at [508, 212] on span "Type" at bounding box center [559, 212] width 308 height 16
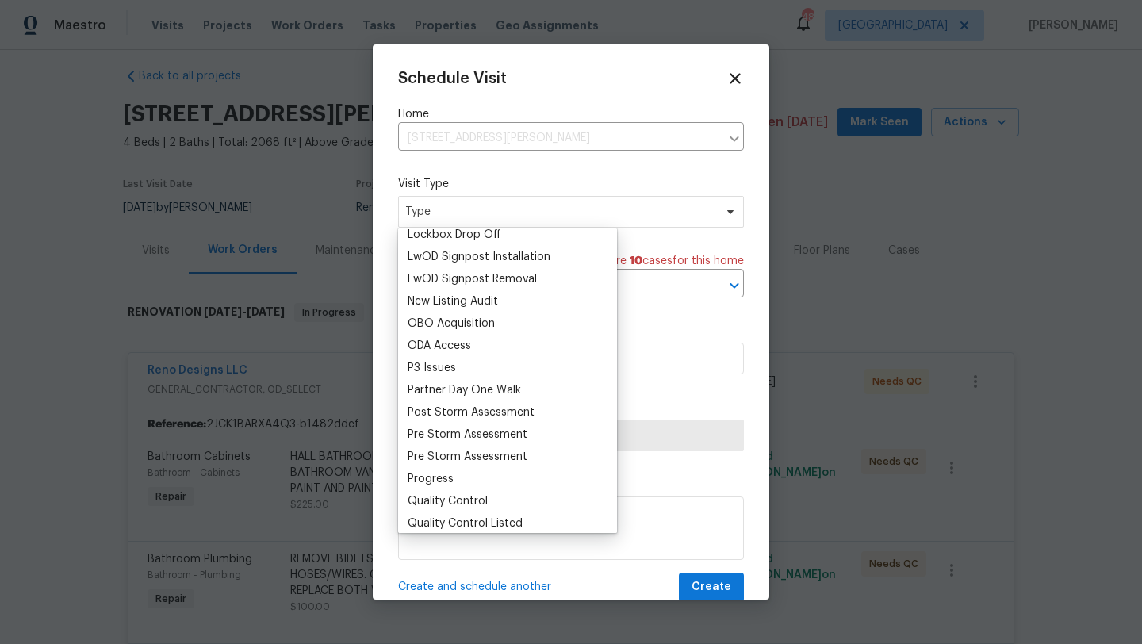
scroll to position [831, 0]
click at [444, 471] on div "Progress" at bounding box center [431, 477] width 46 height 16
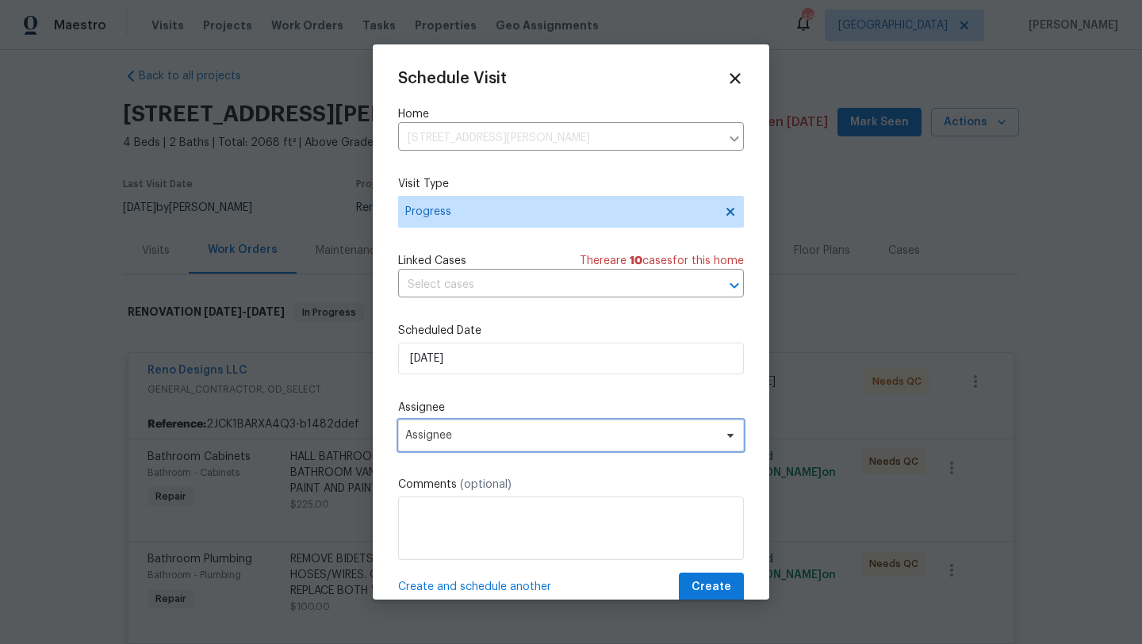
click at [491, 435] on span "Assignee" at bounding box center [560, 435] width 311 height 13
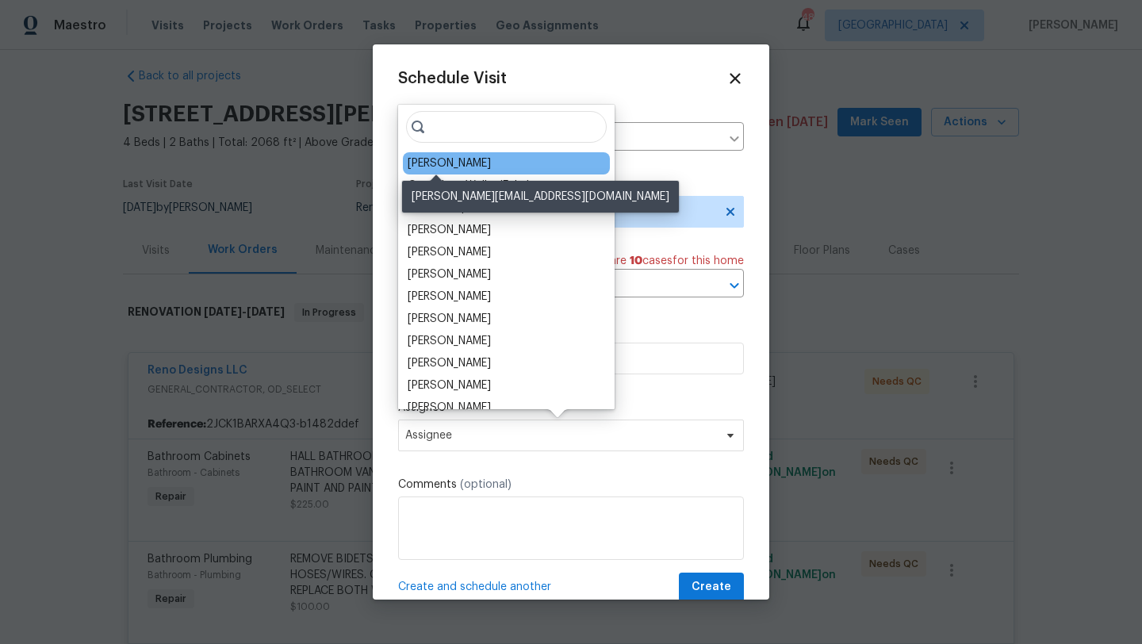
click at [443, 163] on div "[PERSON_NAME]" at bounding box center [449, 163] width 83 height 16
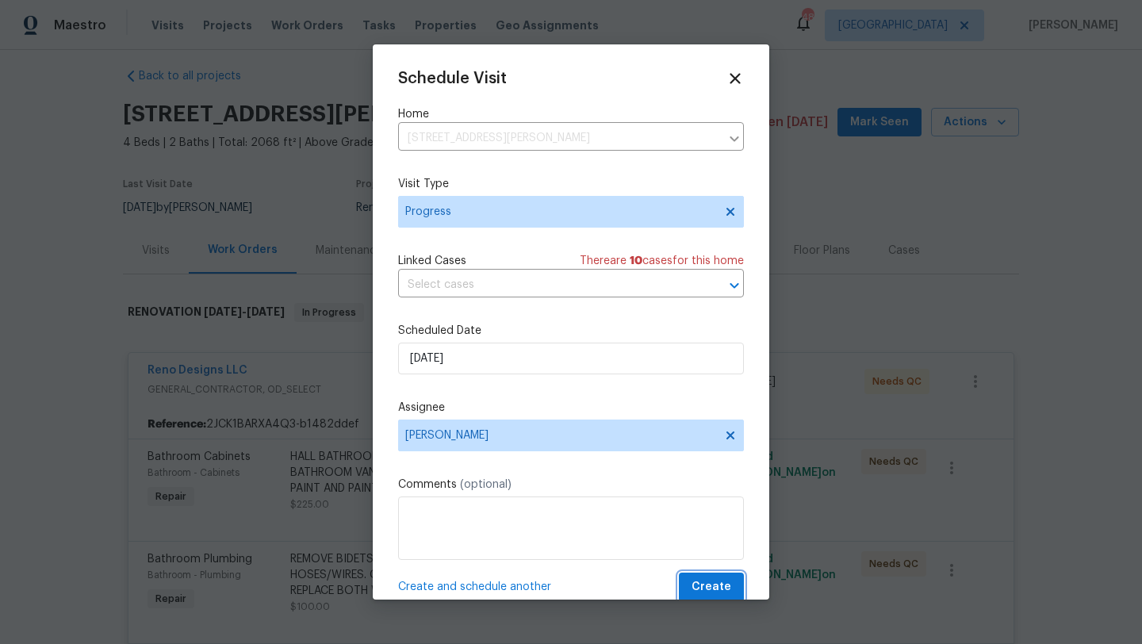
click at [713, 588] on span "Create" at bounding box center [711, 587] width 40 height 20
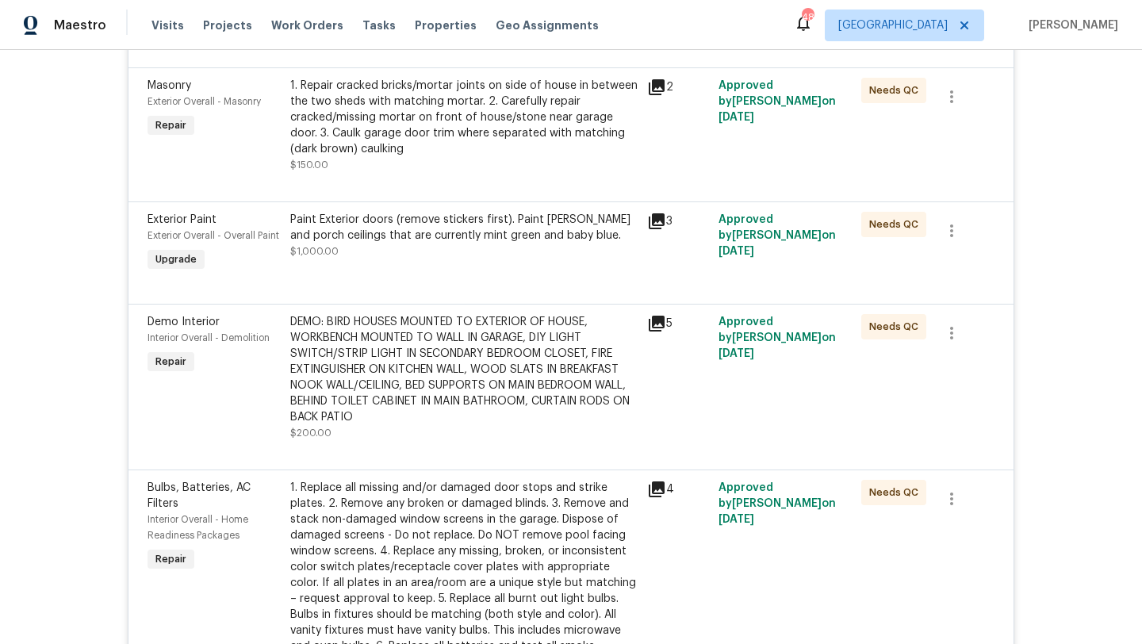
scroll to position [906, 0]
click at [569, 262] on div "Paint Exterior doors (remove stickers first). Paint Eaves and porch ceilings th…" at bounding box center [463, 242] width 357 height 73
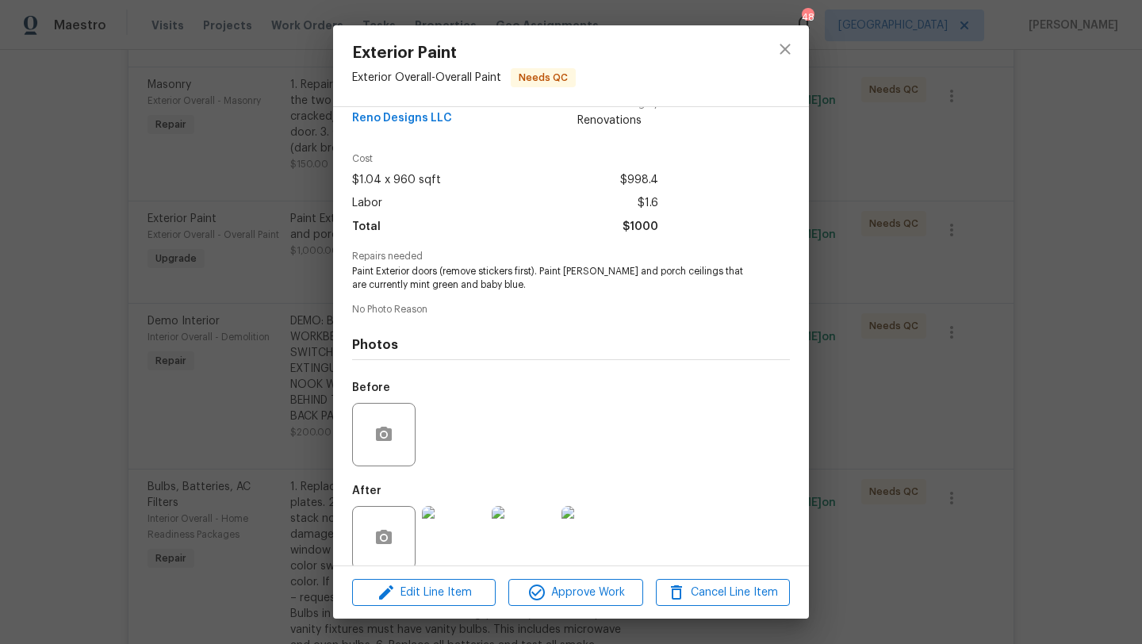
scroll to position [47, 0]
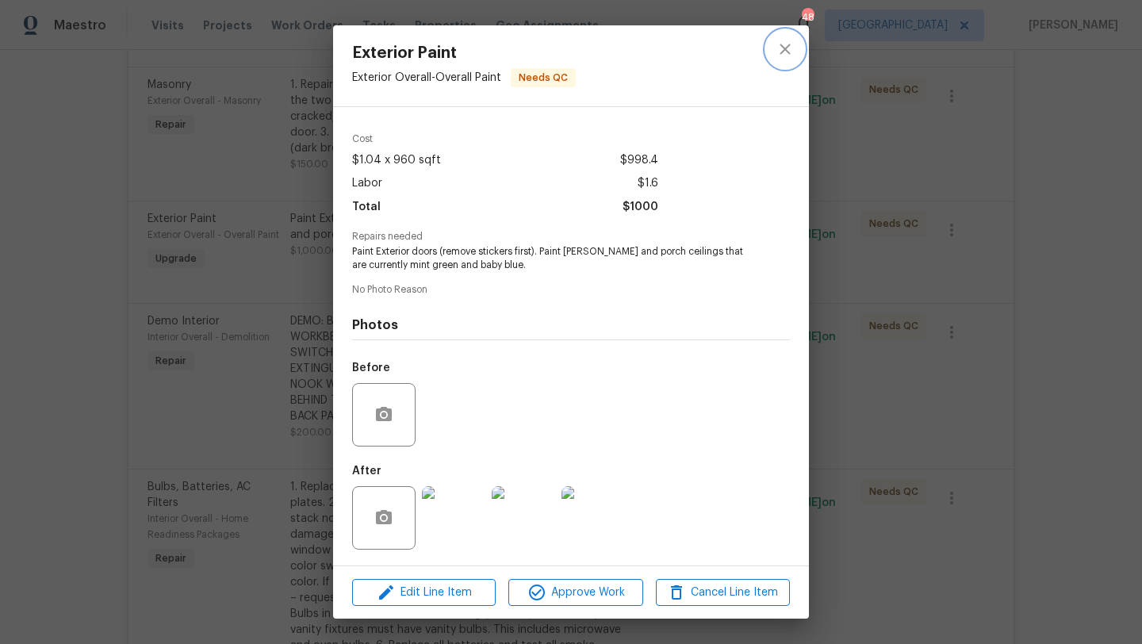
click at [787, 46] on icon "close" at bounding box center [785, 49] width 10 height 10
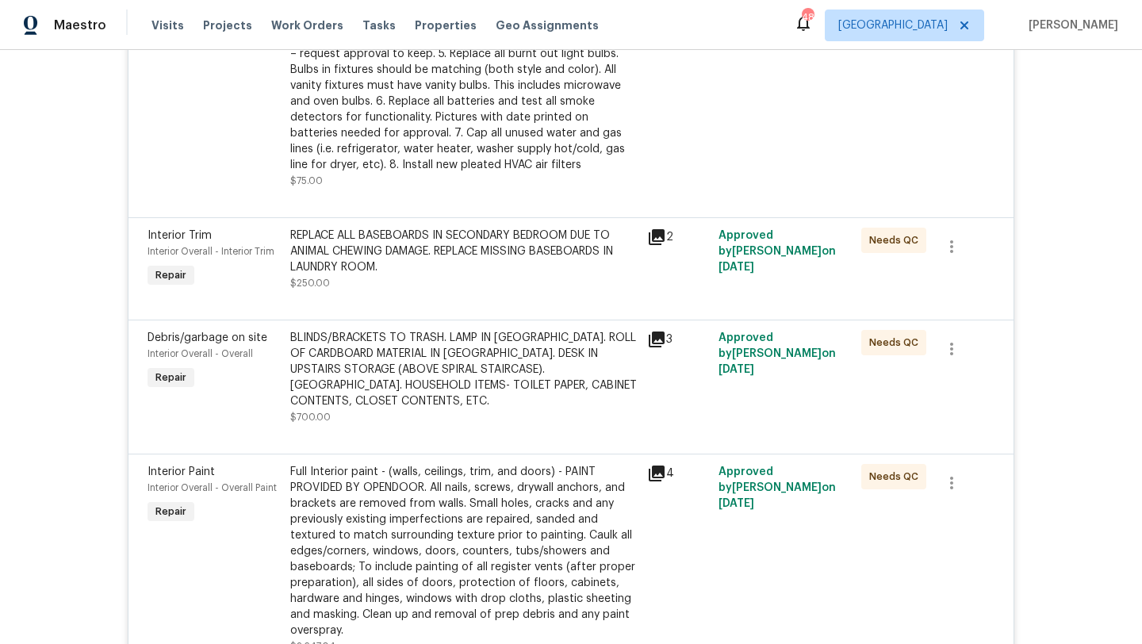
scroll to position [1452, 0]
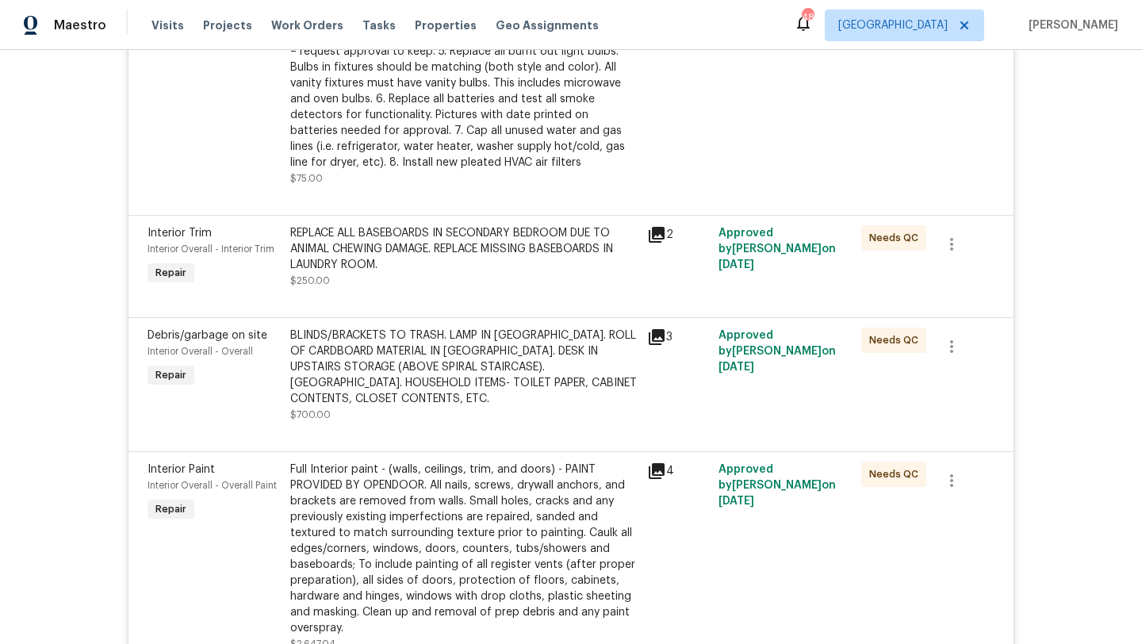
click at [529, 261] on div "REPLACE ALL BASEBOARDS IN SECONDARY BEDROOM DUE TO ANIMAL CHEWING DAMAGE. REPLA…" at bounding box center [463, 249] width 347 height 48
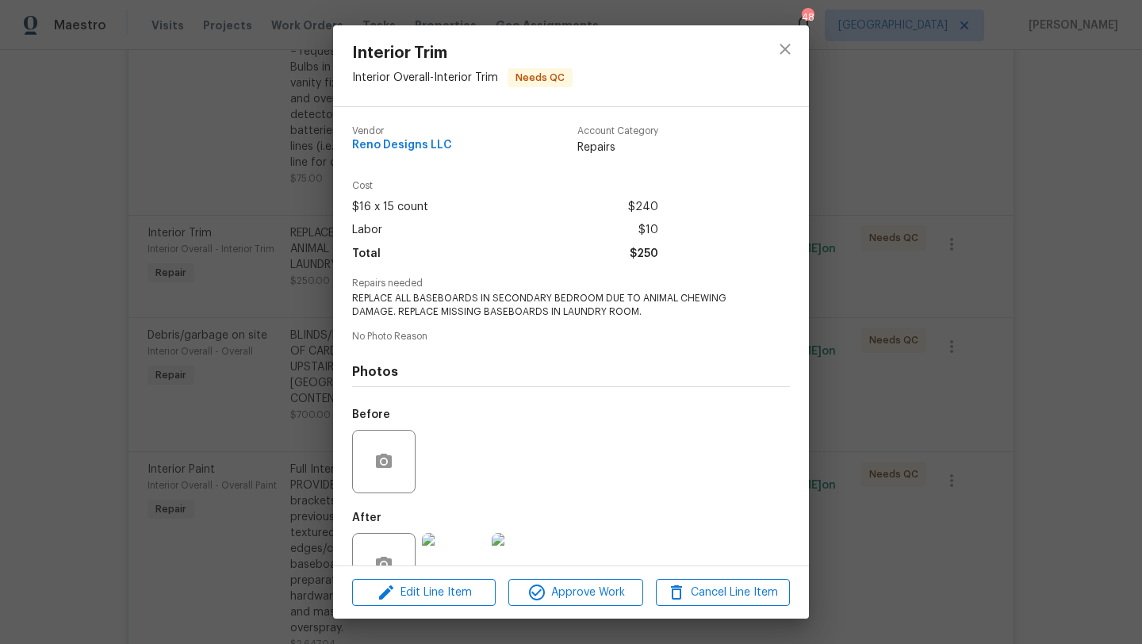
scroll to position [47, 0]
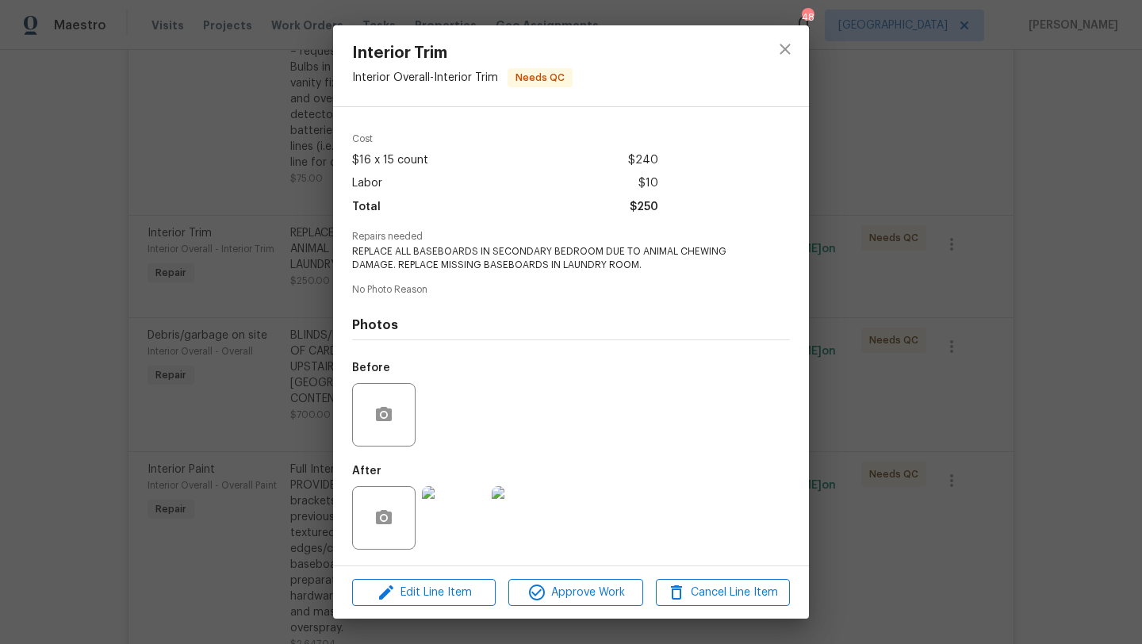
click at [465, 508] on img at bounding box center [453, 517] width 63 height 63
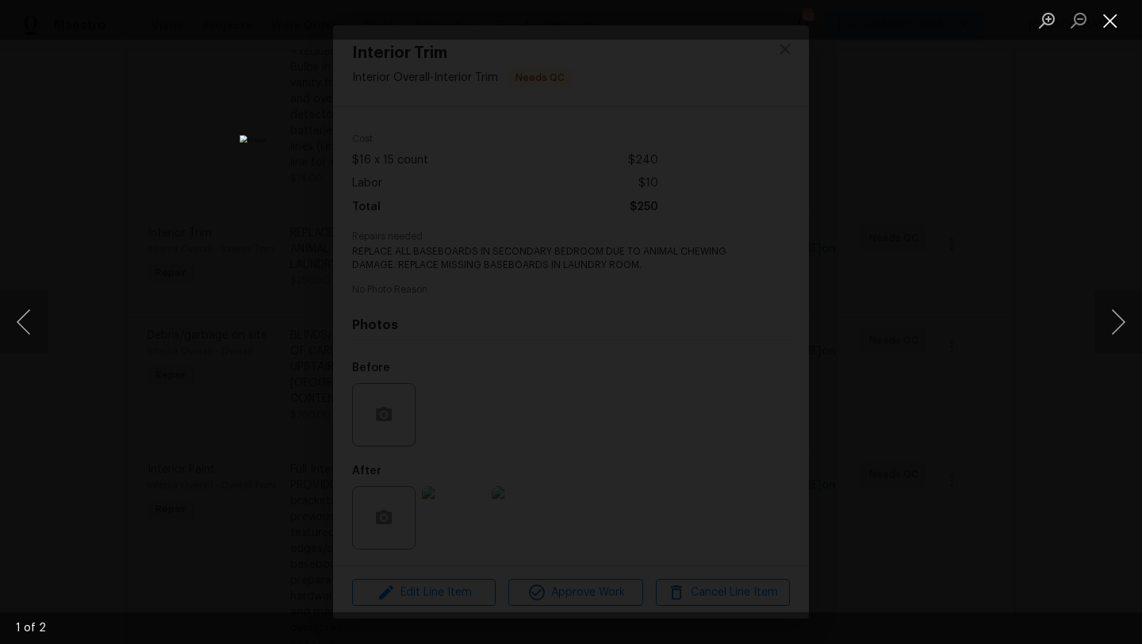
click at [1109, 24] on button "Close lightbox" at bounding box center [1110, 20] width 32 height 28
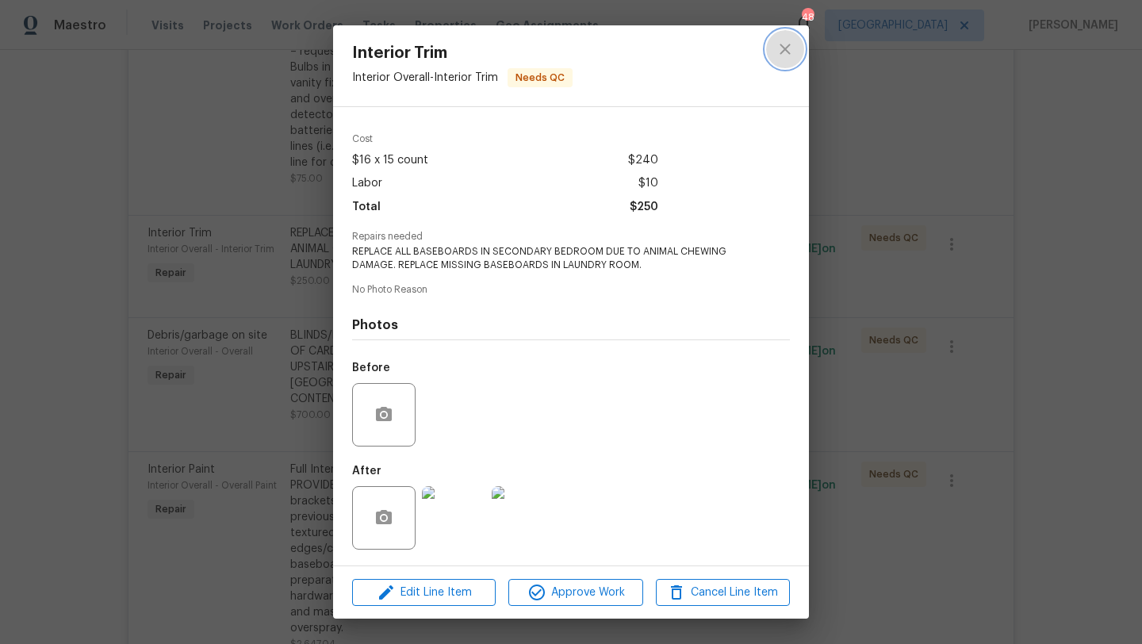
click at [783, 54] on icon "close" at bounding box center [785, 49] width 19 height 19
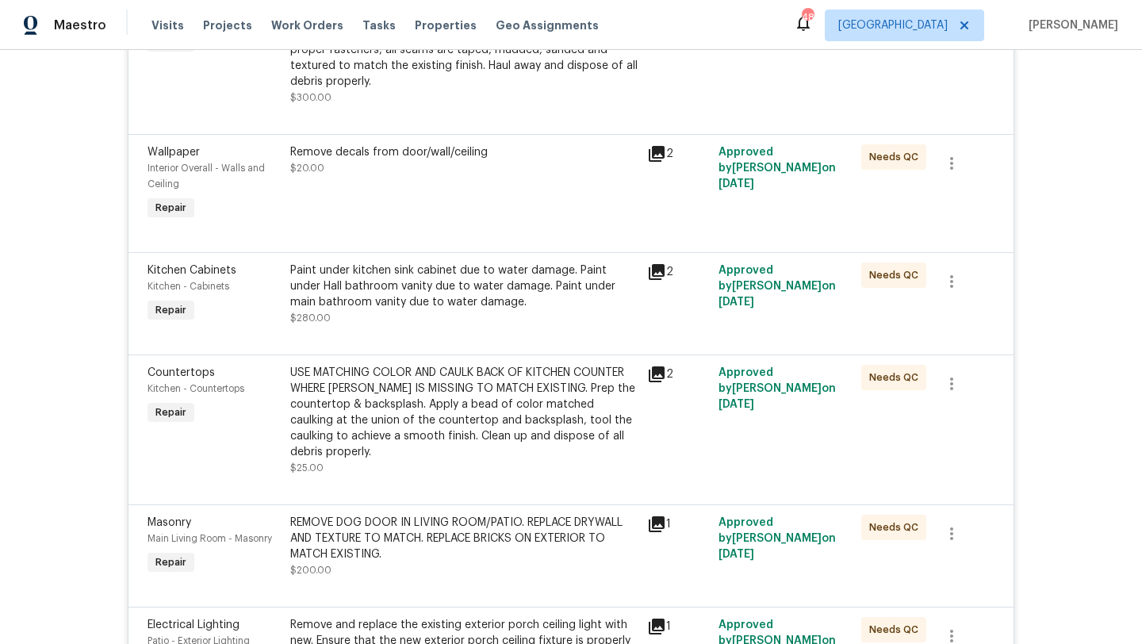
scroll to position [2326, 0]
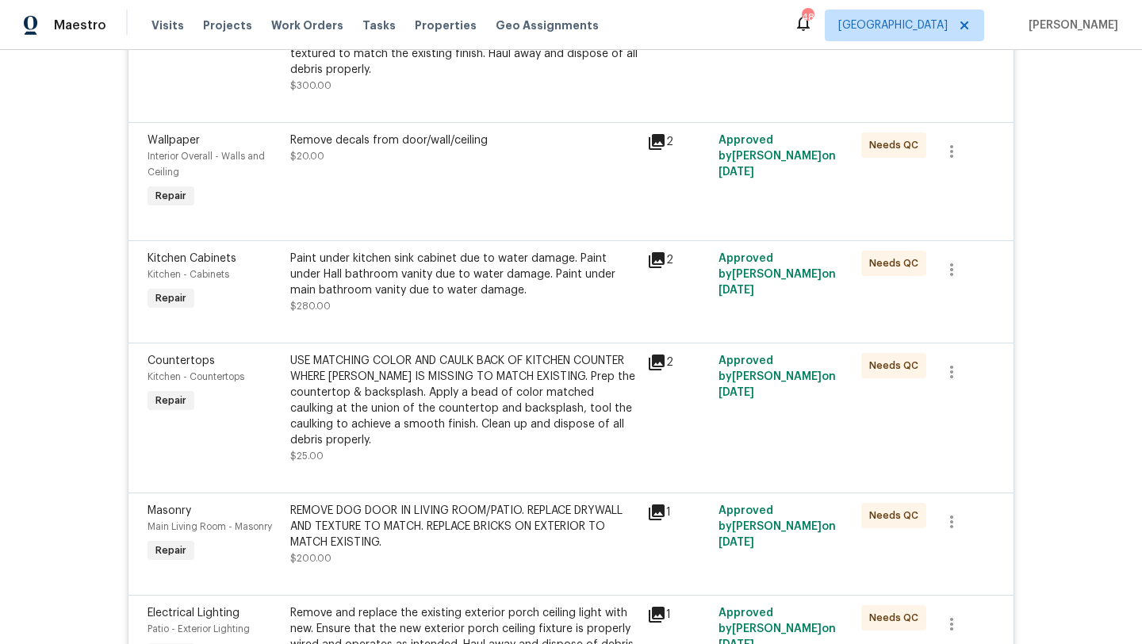
click at [526, 422] on div "USE MATCHING COLOR AND CAULK BACK OF KITCHEN COUNTER WHERE CAULKING IS MISSING …" at bounding box center [463, 400] width 347 height 95
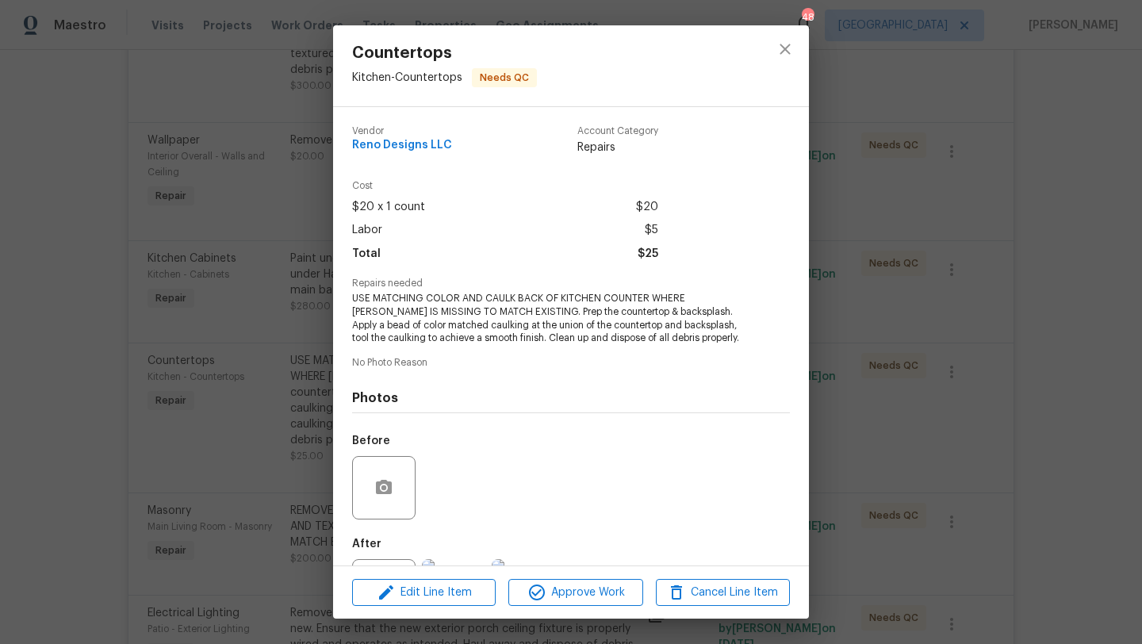
scroll to position [73, 0]
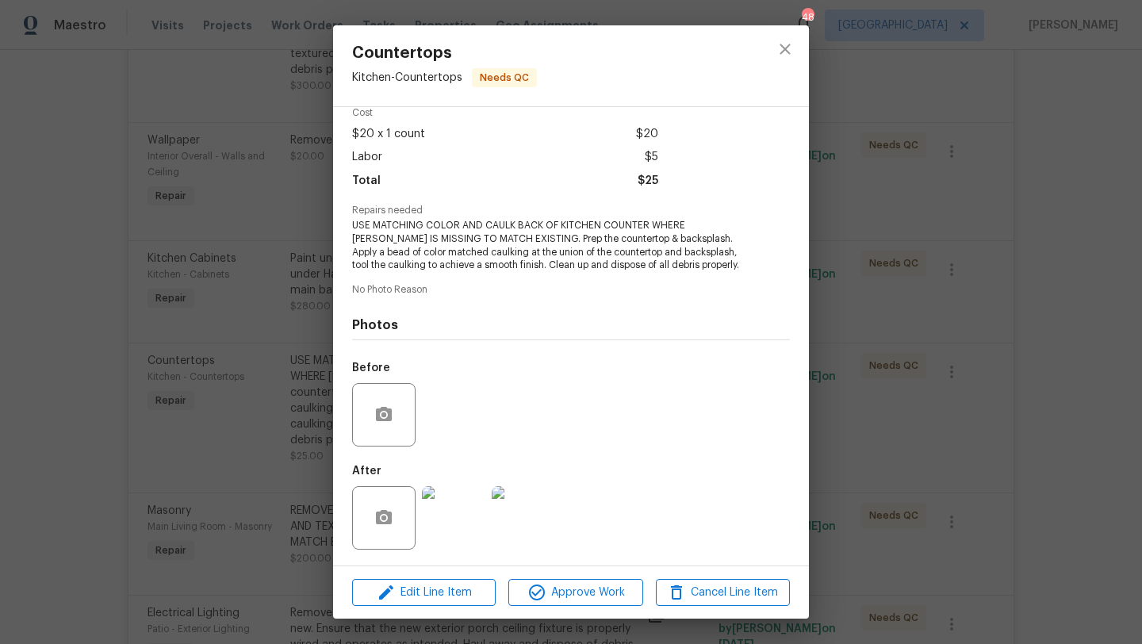
click at [464, 510] on img at bounding box center [453, 517] width 63 height 63
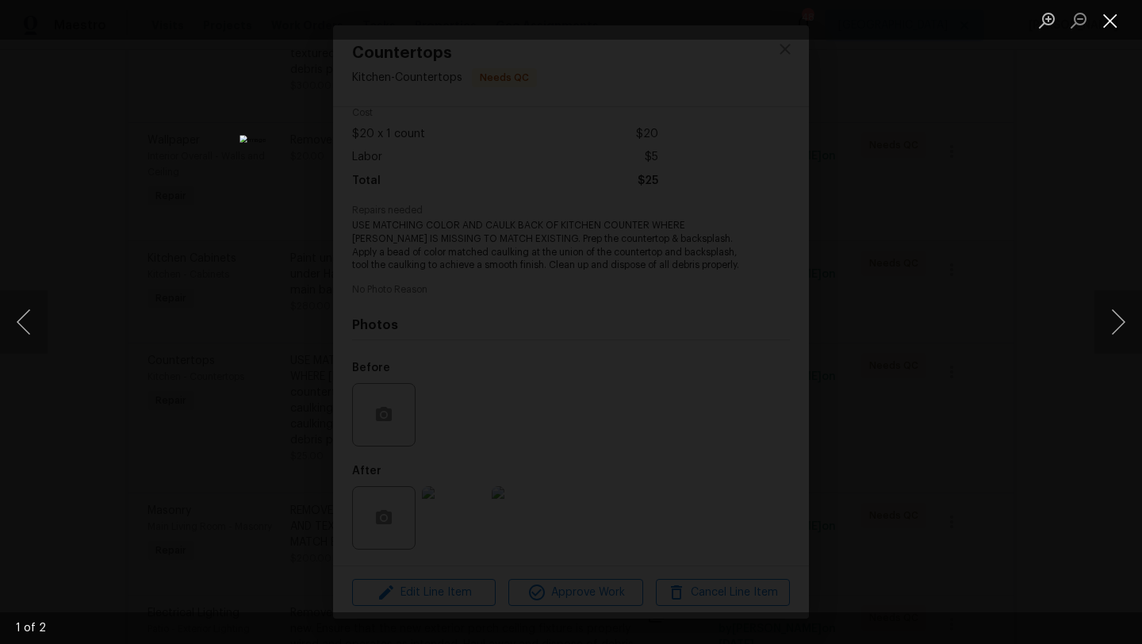
click at [1115, 19] on button "Close lightbox" at bounding box center [1110, 20] width 32 height 28
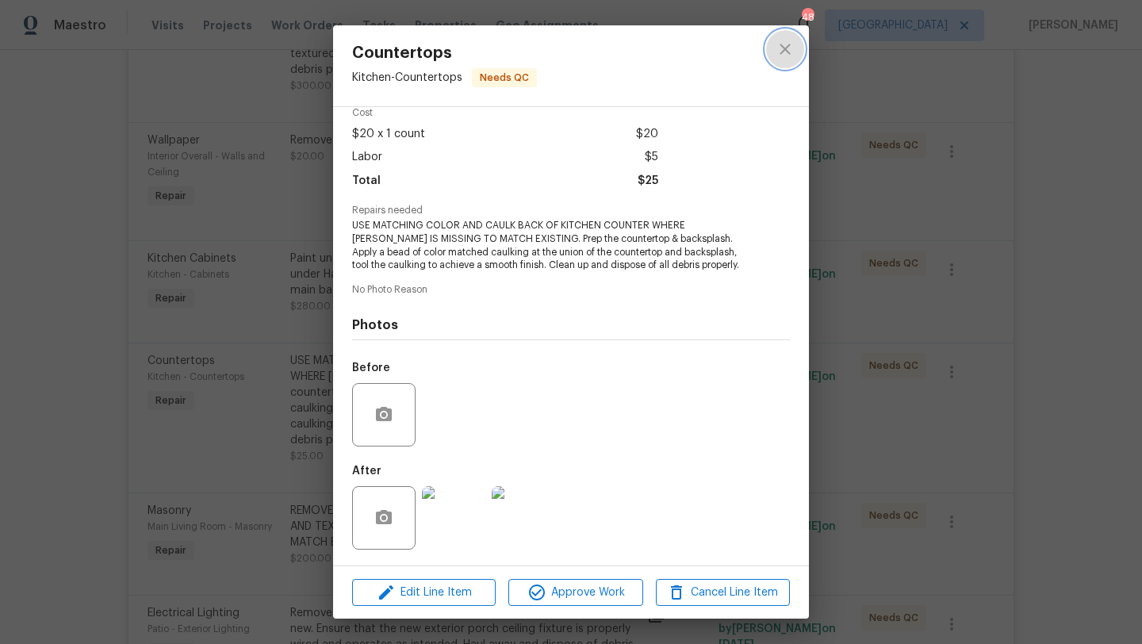
click at [785, 49] on icon "close" at bounding box center [785, 49] width 10 height 10
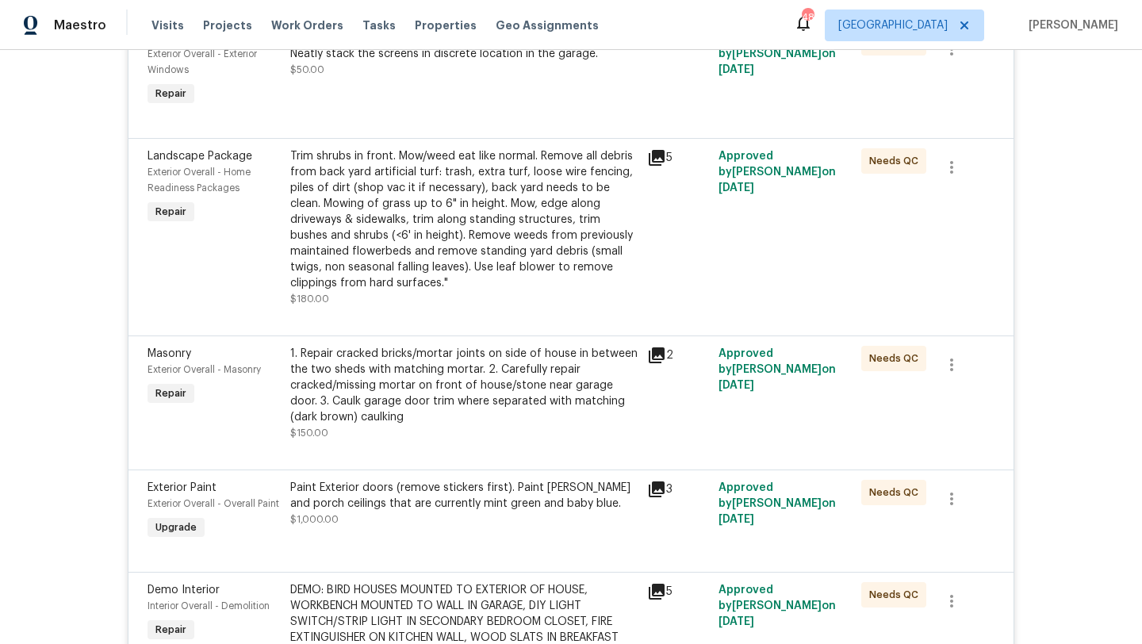
scroll to position [0, 0]
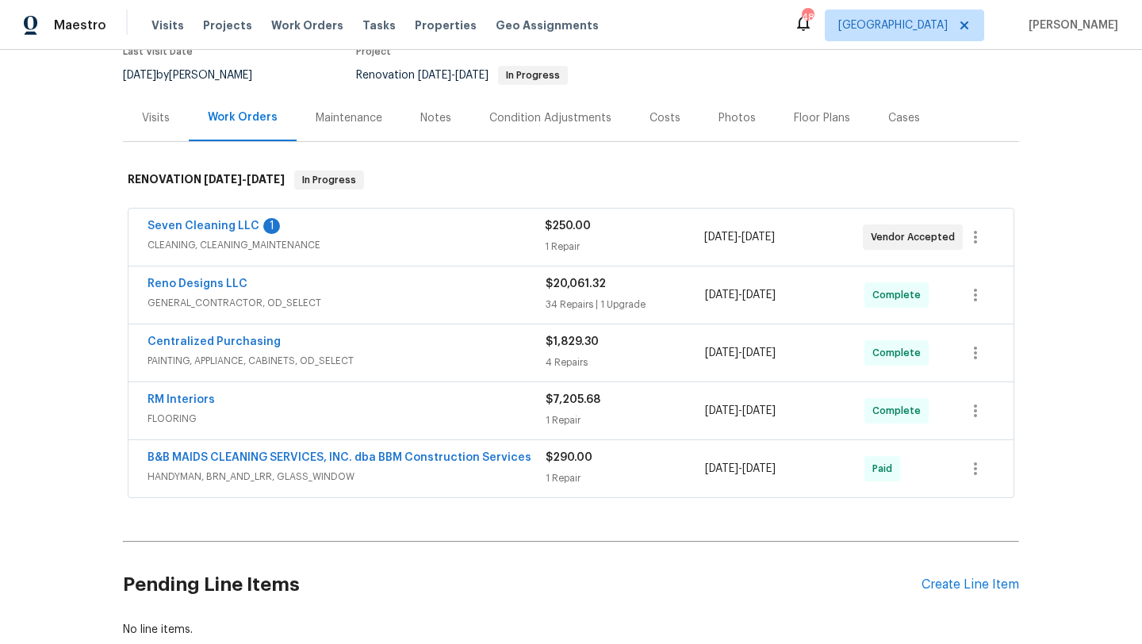
scroll to position [247, 0]
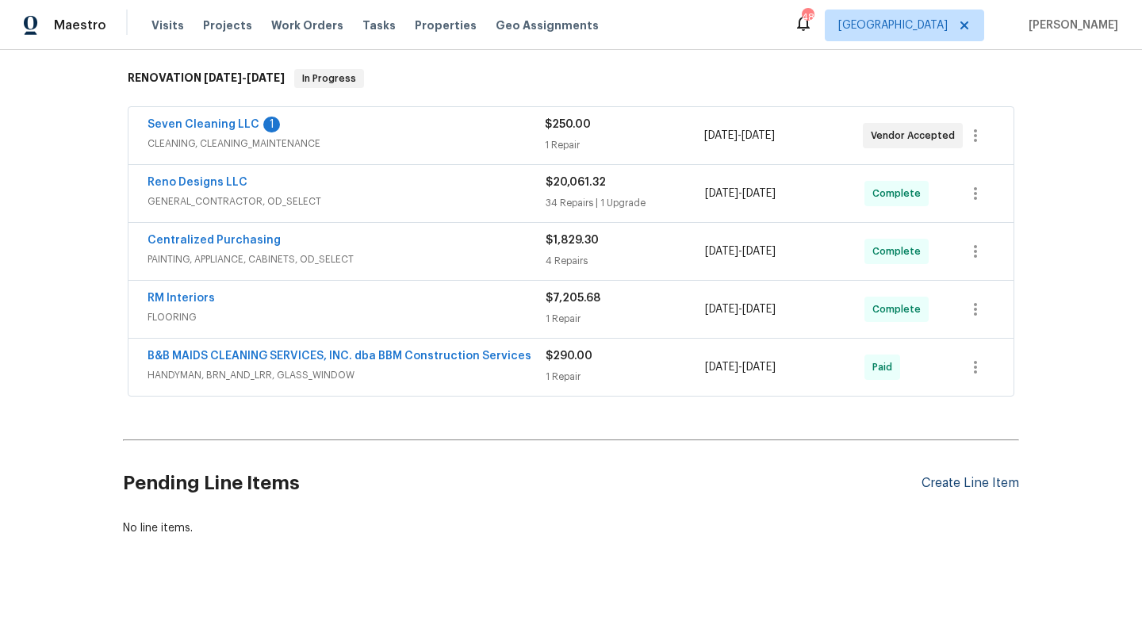
click at [956, 482] on div "Create Line Item" at bounding box center [970, 483] width 98 height 15
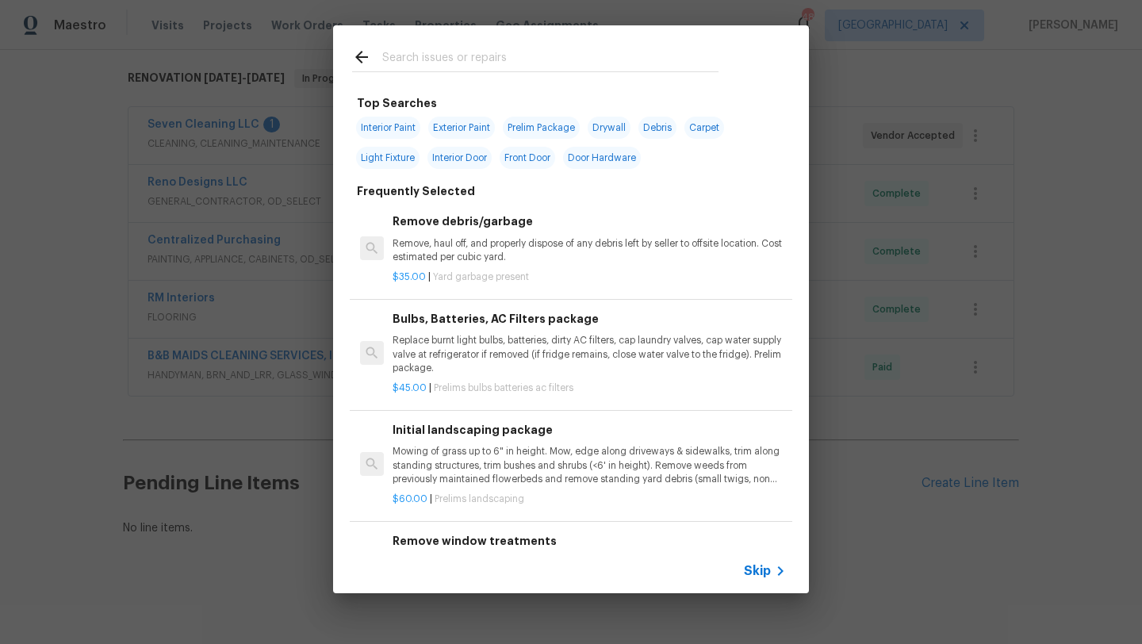
click at [495, 63] on input "text" at bounding box center [550, 60] width 336 height 24
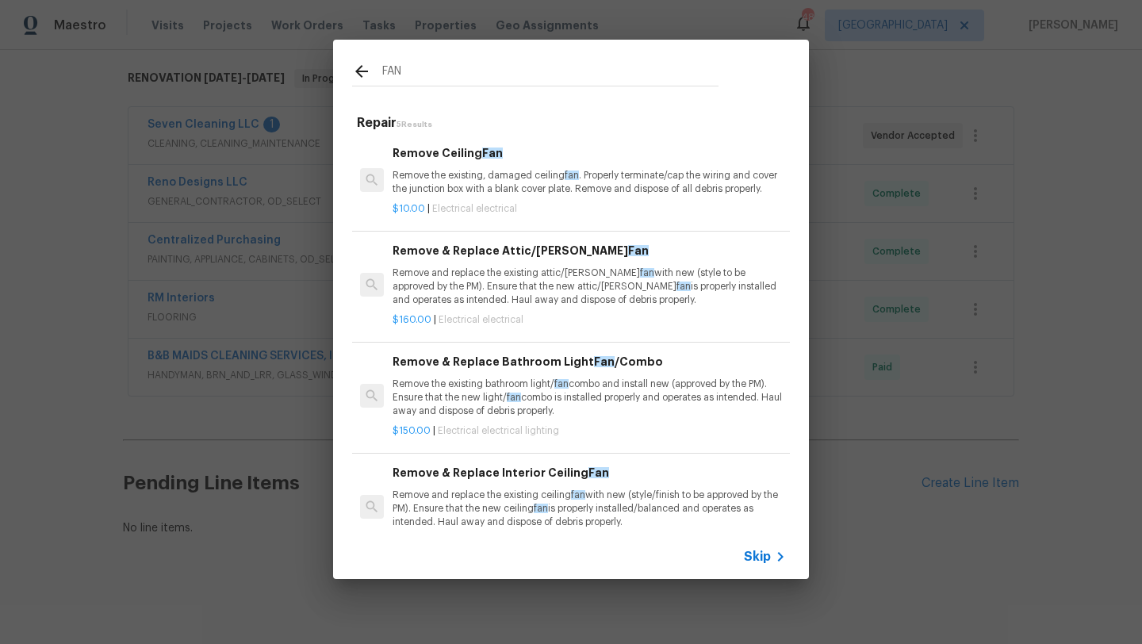
type input "FAN"
click at [500, 386] on p "Remove the existing bathroom light/ fan combo and install new (approved by the …" at bounding box center [589, 397] width 393 height 40
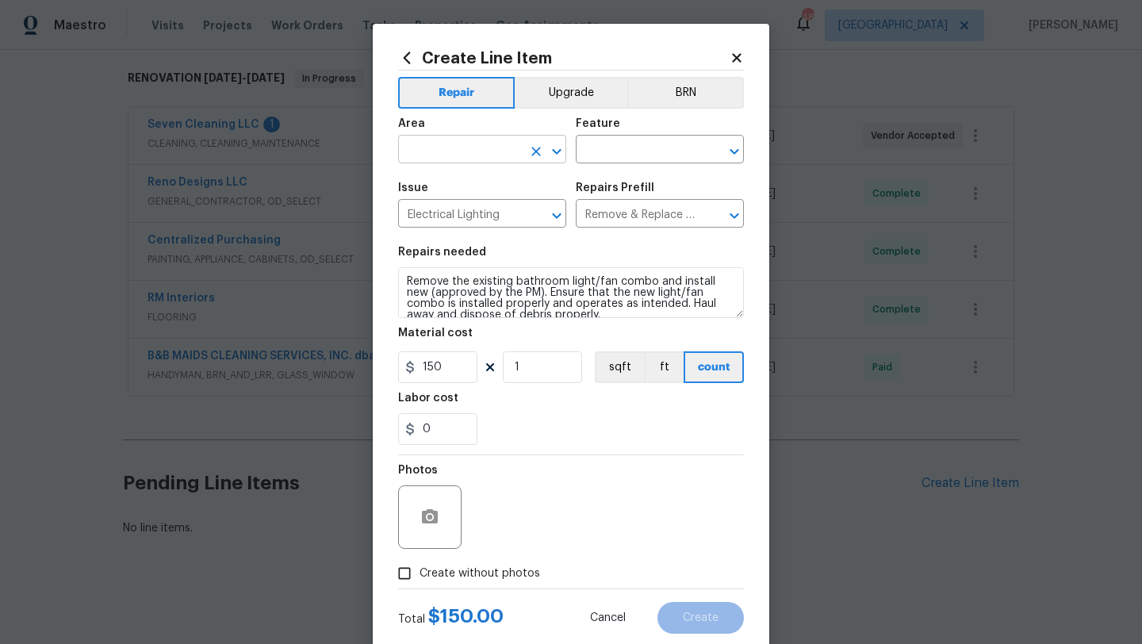
click at [484, 160] on input "text" at bounding box center [460, 151] width 124 height 25
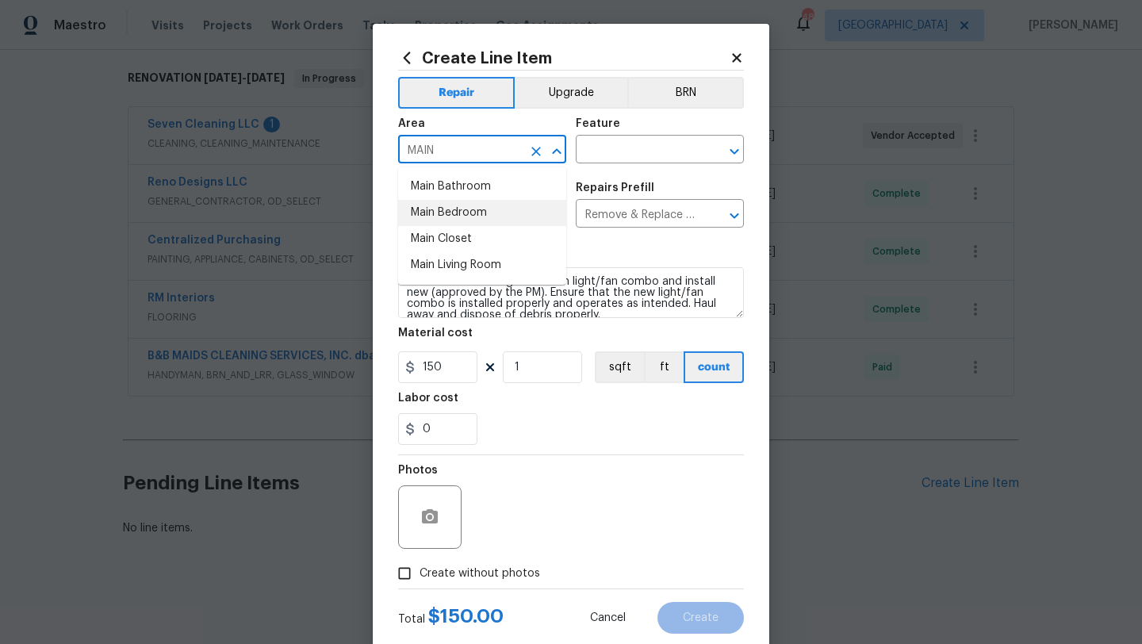
click at [485, 205] on li "Main Bedroom" at bounding box center [482, 213] width 168 height 26
type input "Main Bedroom"
click at [606, 146] on input "text" at bounding box center [638, 151] width 124 height 25
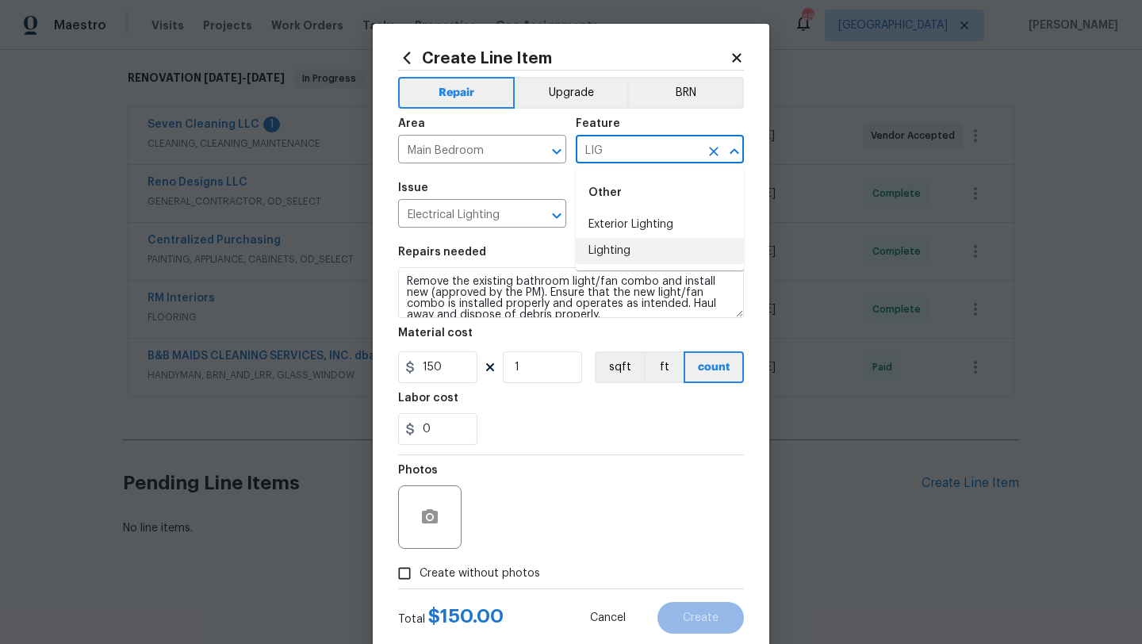
click at [611, 246] on li "Lighting" at bounding box center [660, 251] width 168 height 26
type input "Lighting"
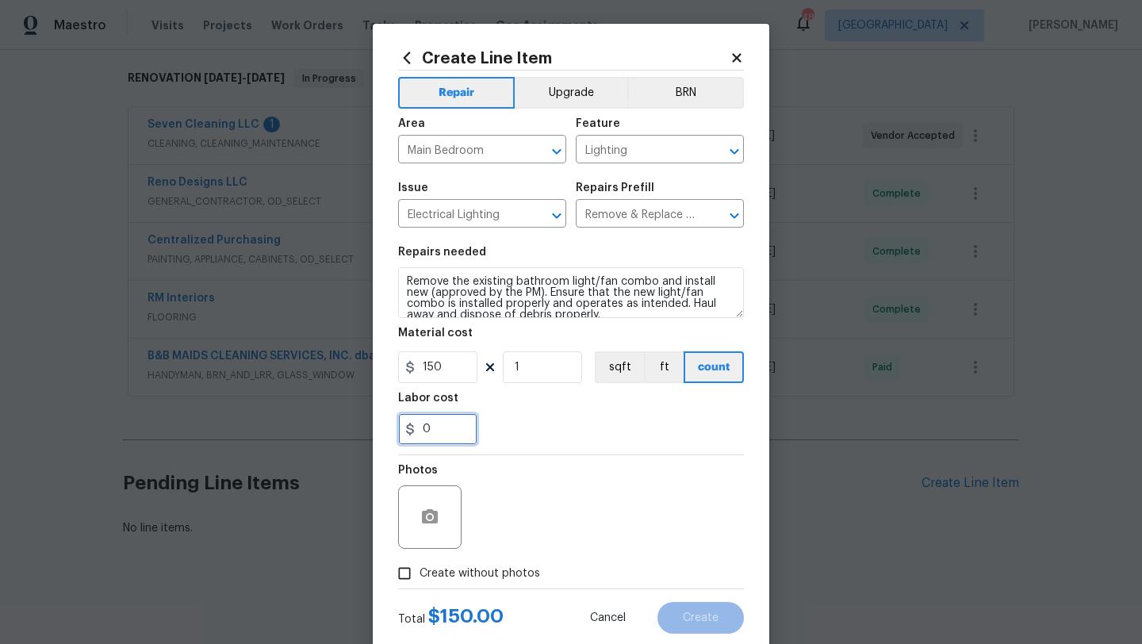
drag, startPoint x: 436, startPoint y: 431, endPoint x: 397, endPoint y: 431, distance: 39.7
click at [397, 431] on div "Create Line Item Repair Upgrade BRN Area Main Bedroom ​ Feature Lighting ​ Issu…" at bounding box center [571, 341] width 397 height 635
type input "75"
click at [469, 570] on span "Create without photos" at bounding box center [479, 573] width 121 height 17
click at [419, 570] on input "Create without photos" at bounding box center [404, 573] width 30 height 30
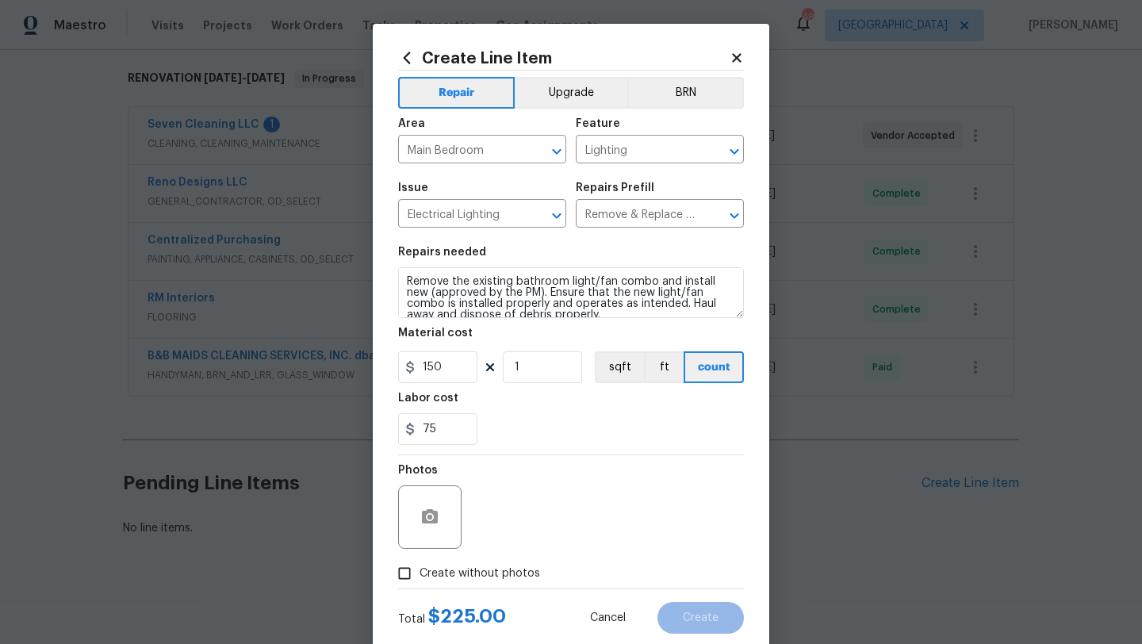
checkbox input "true"
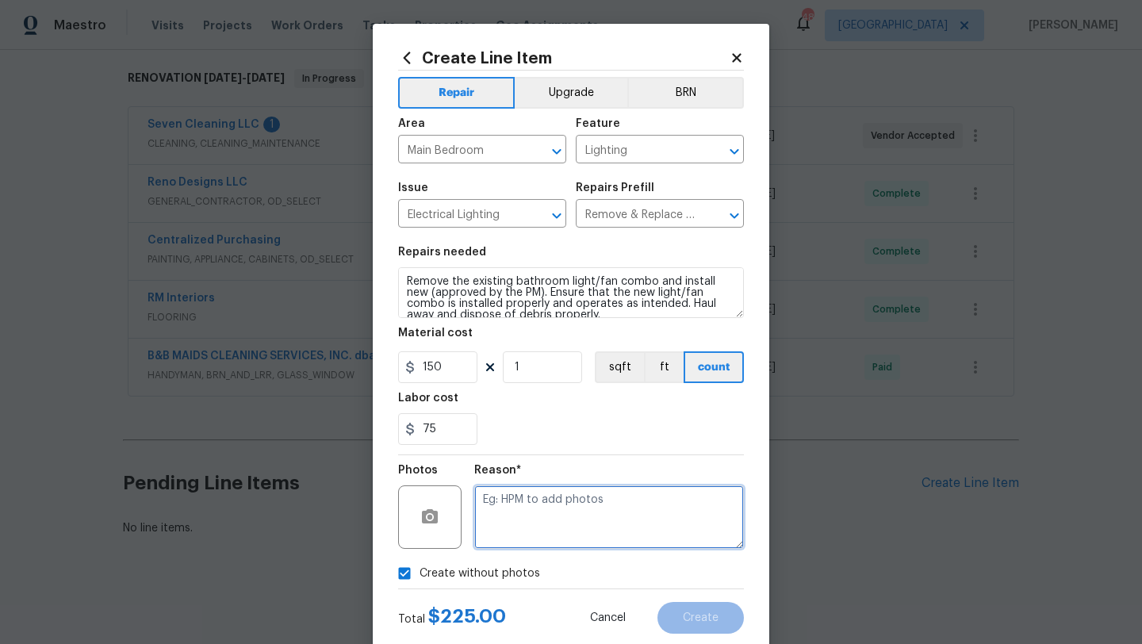
click at [520, 534] on textarea at bounding box center [609, 516] width 270 height 63
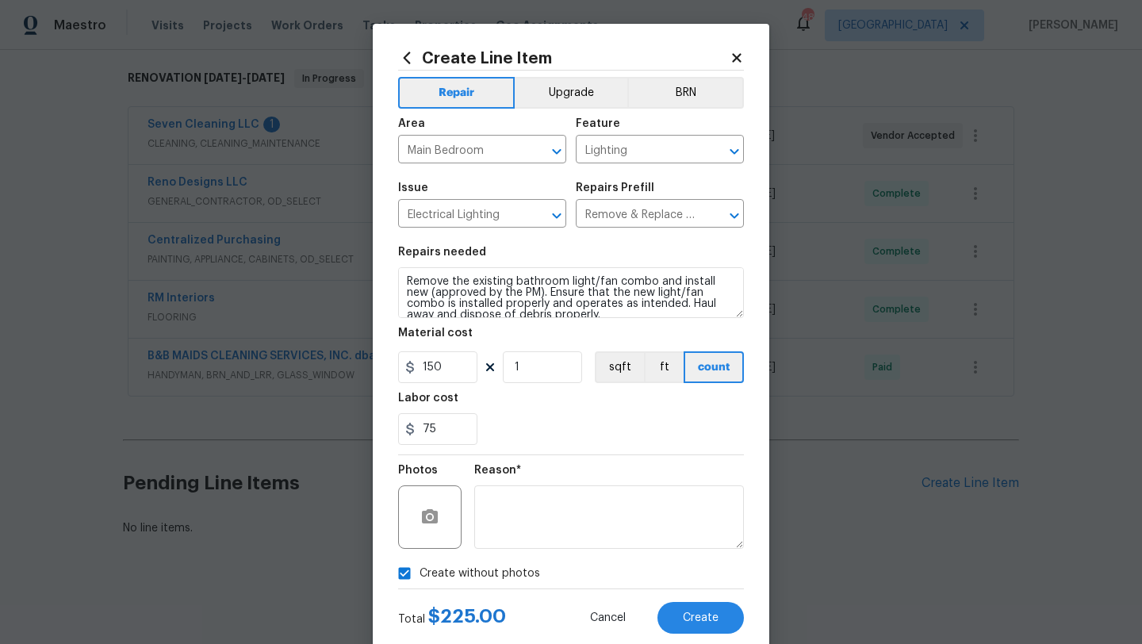
click at [736, 56] on icon at bounding box center [736, 57] width 9 height 9
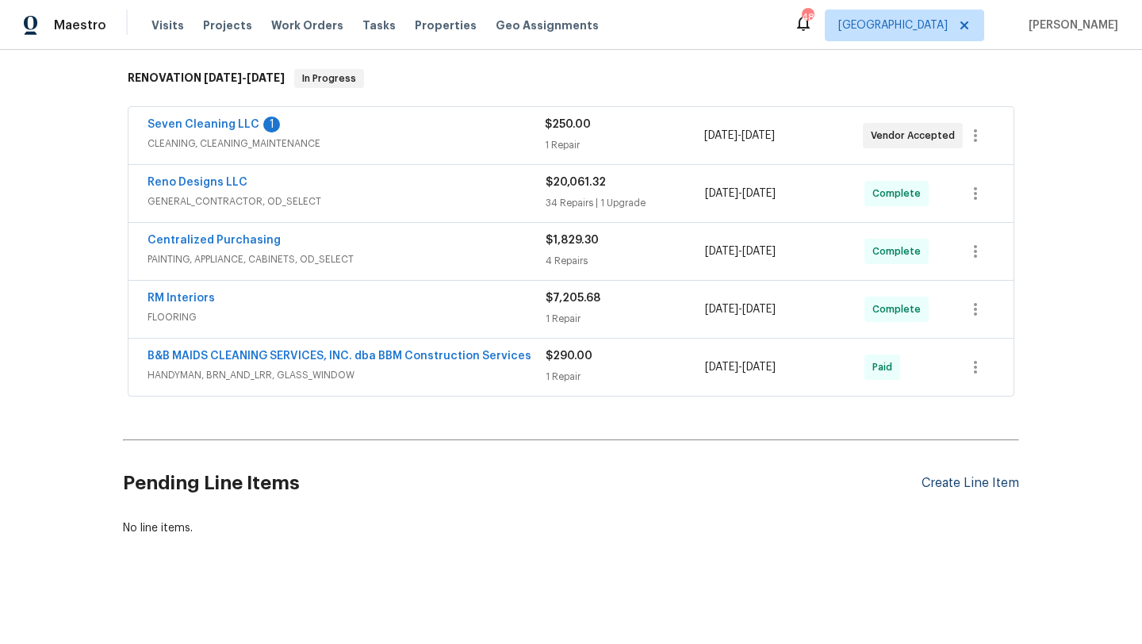
click at [967, 476] on div "Create Line Item" at bounding box center [970, 483] width 98 height 15
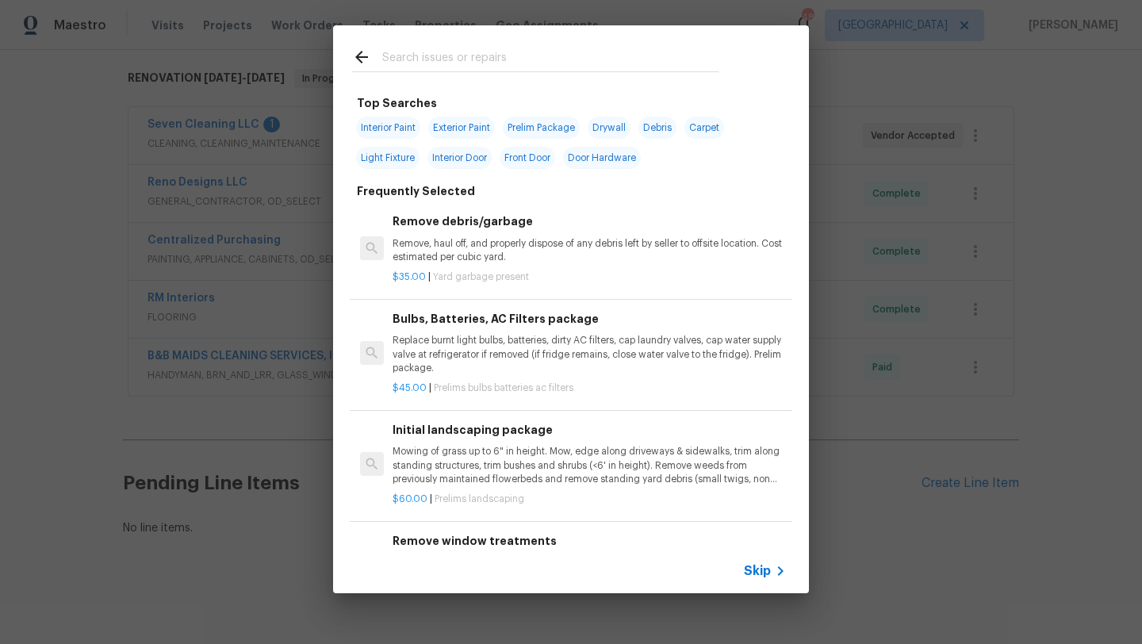
click at [462, 53] on input "text" at bounding box center [550, 60] width 336 height 24
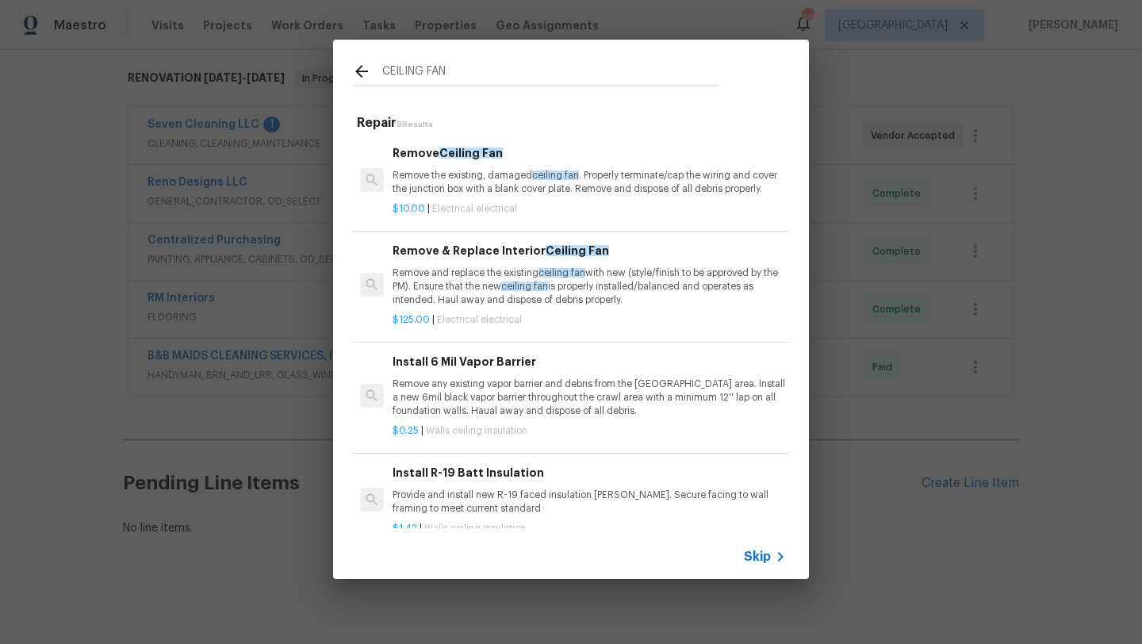
type input "CEILING FAN"
click at [472, 282] on p "Remove and replace the existing ceiling fan with new (style/finish to be approv…" at bounding box center [589, 286] width 393 height 40
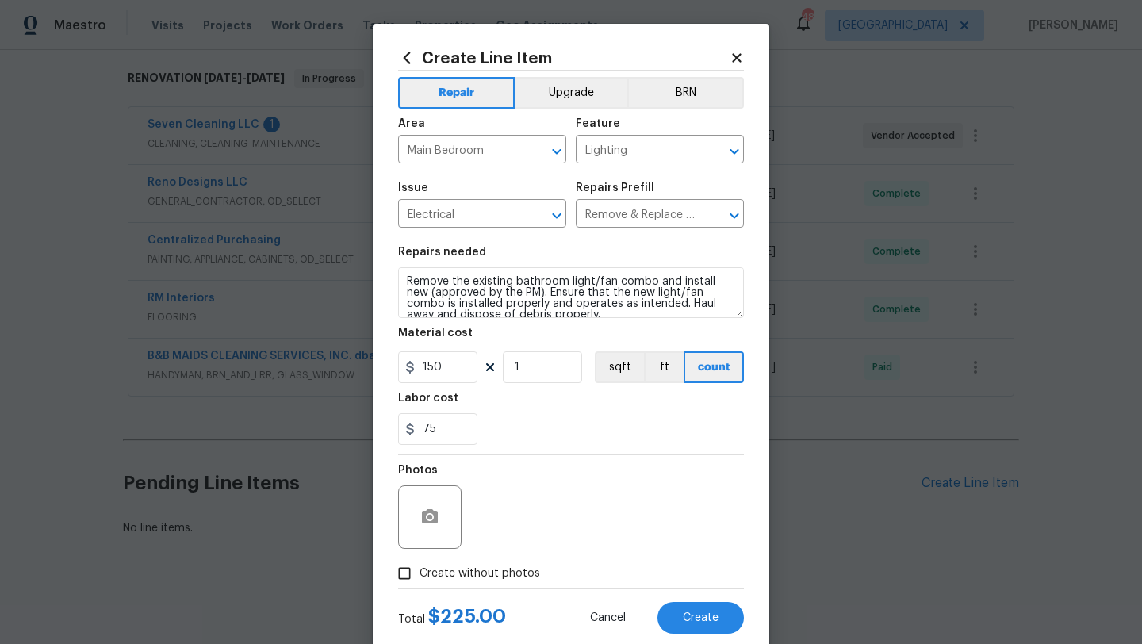
type input "Remove & Replace Interior Ceiling Fan $125.00"
type textarea "Remove and replace the existing ceiling fan with new (style/finish to be approv…"
type input "125"
drag, startPoint x: 440, startPoint y: 431, endPoint x: 401, endPoint y: 435, distance: 39.1
click at [401, 435] on input "75" at bounding box center [437, 429] width 79 height 32
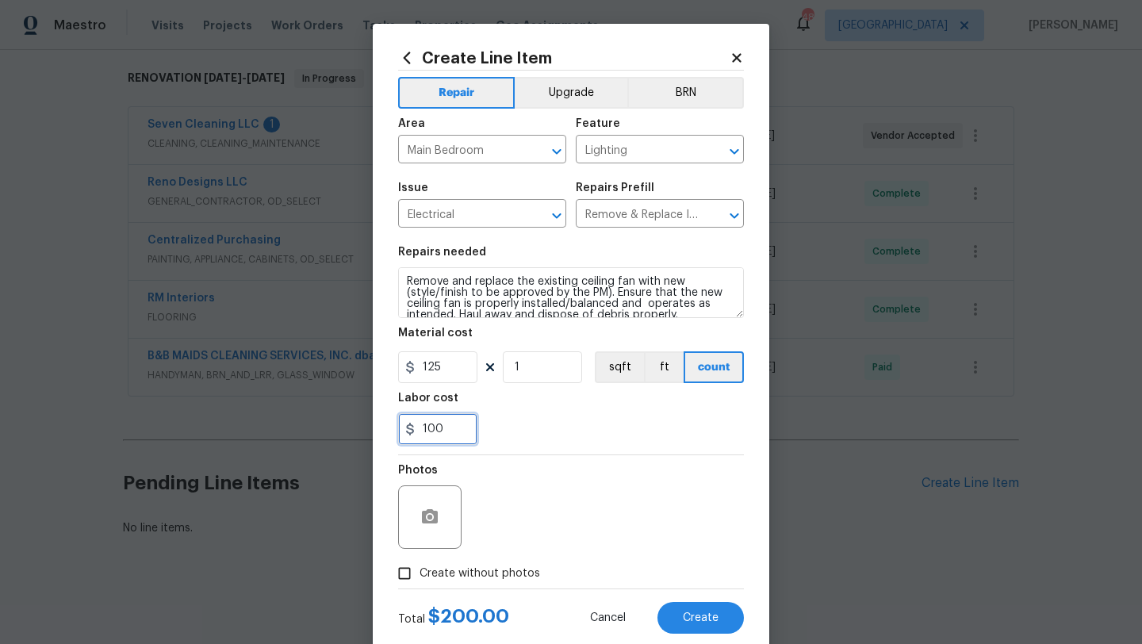
type input "100"
click at [551, 436] on div "100" at bounding box center [571, 429] width 346 height 32
click at [510, 577] on span "Create without photos" at bounding box center [479, 573] width 121 height 17
click at [419, 577] on input "Create without photos" at bounding box center [404, 573] width 30 height 30
checkbox input "true"
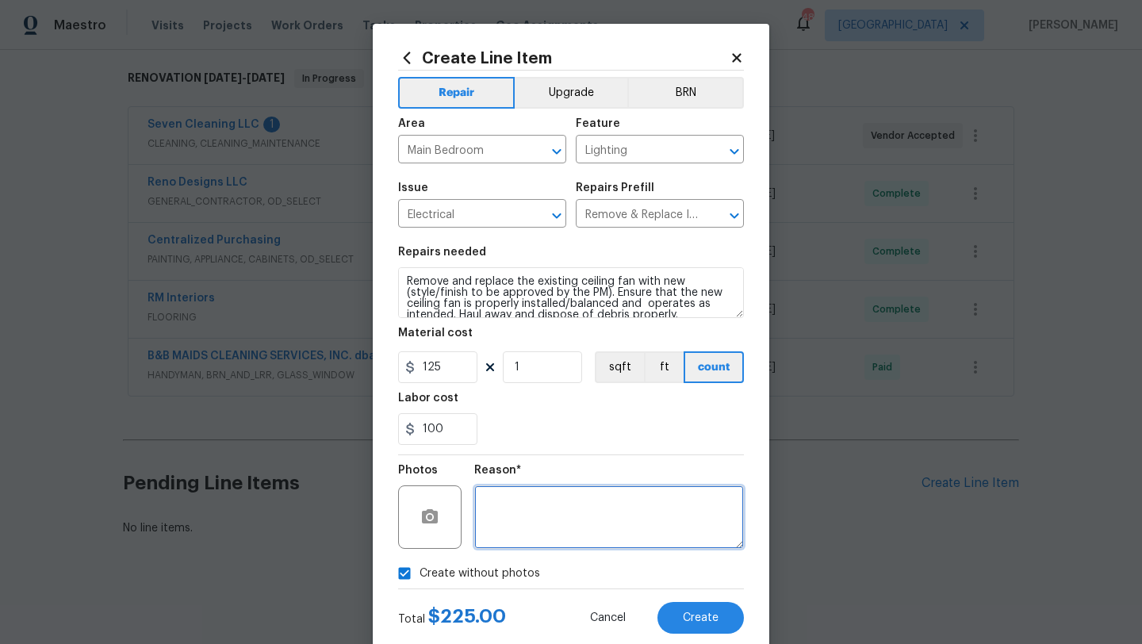
click at [550, 515] on textarea at bounding box center [609, 516] width 270 height 63
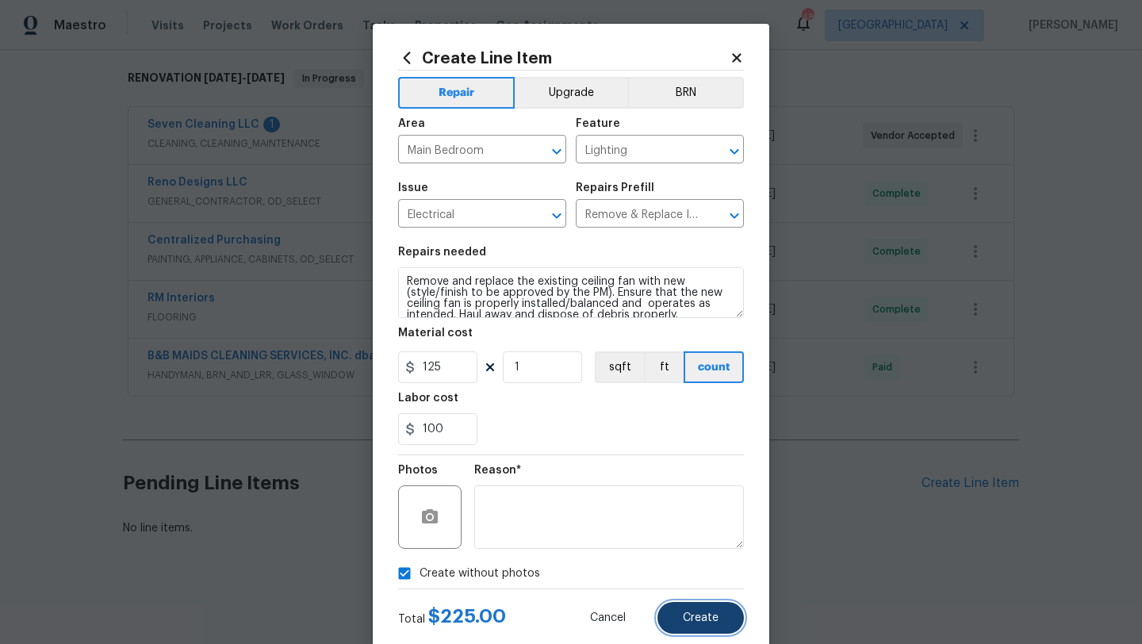
click at [691, 611] on button "Create" at bounding box center [700, 618] width 86 height 32
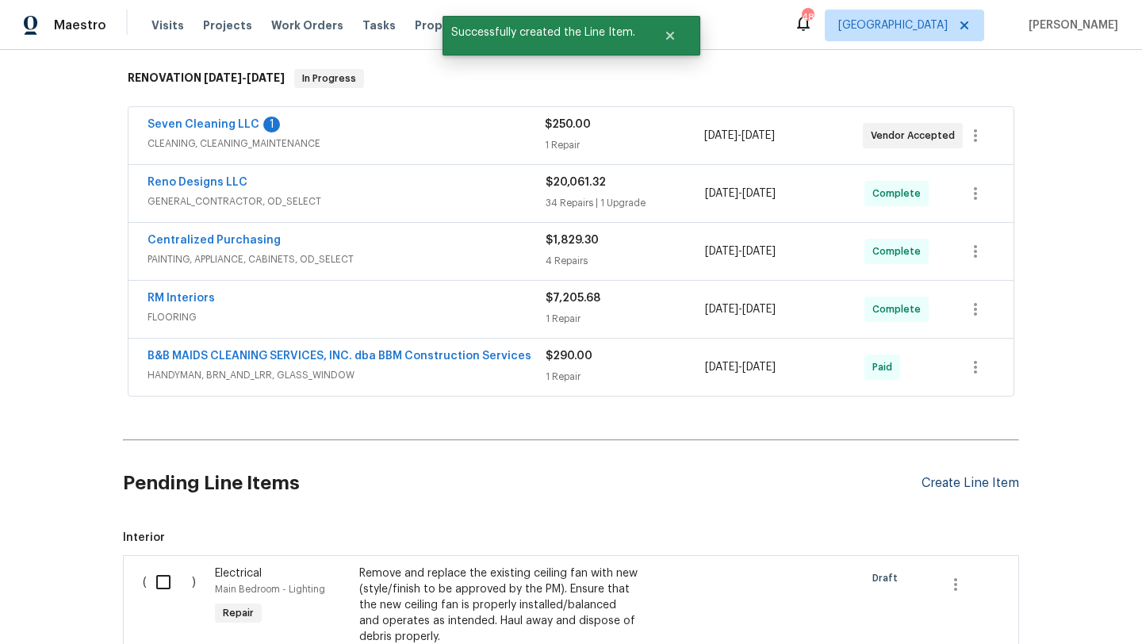
click at [933, 481] on div "Create Line Item" at bounding box center [970, 483] width 98 height 15
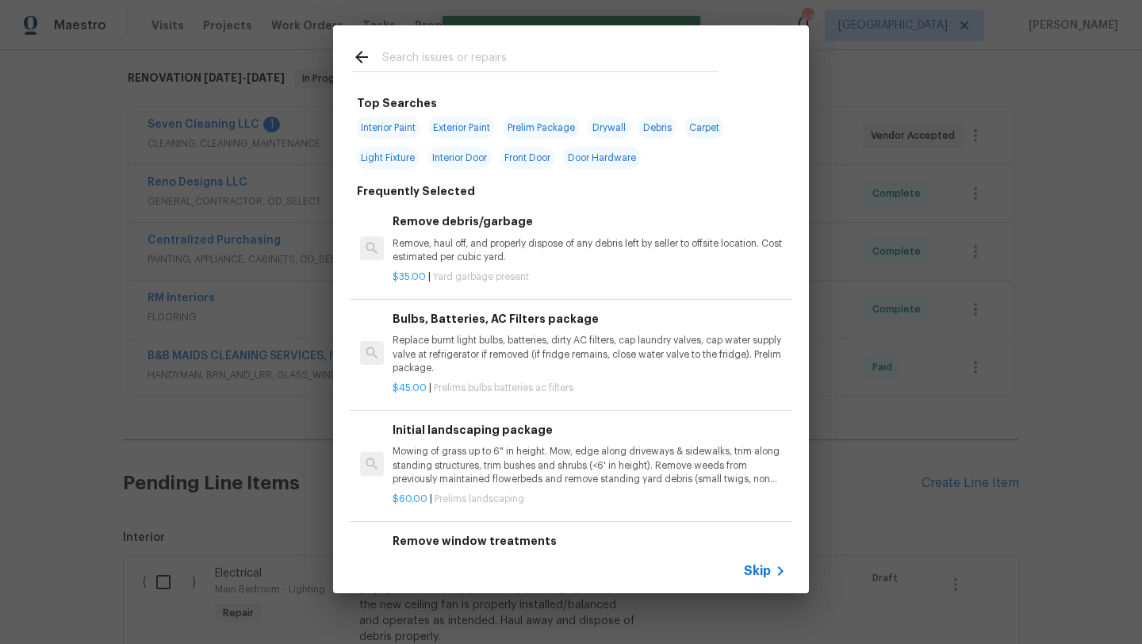
click at [496, 56] on input "text" at bounding box center [550, 60] width 336 height 24
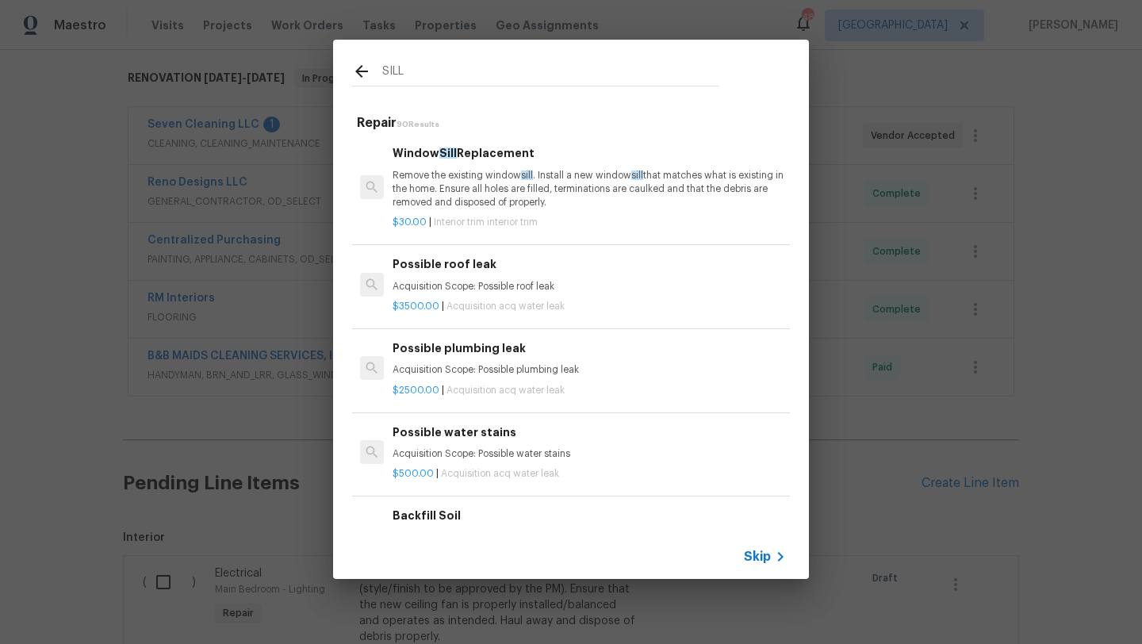
type input "SILL"
click at [512, 174] on p "Remove the existing window sill . Install a new window sill that matches what i…" at bounding box center [589, 189] width 393 height 40
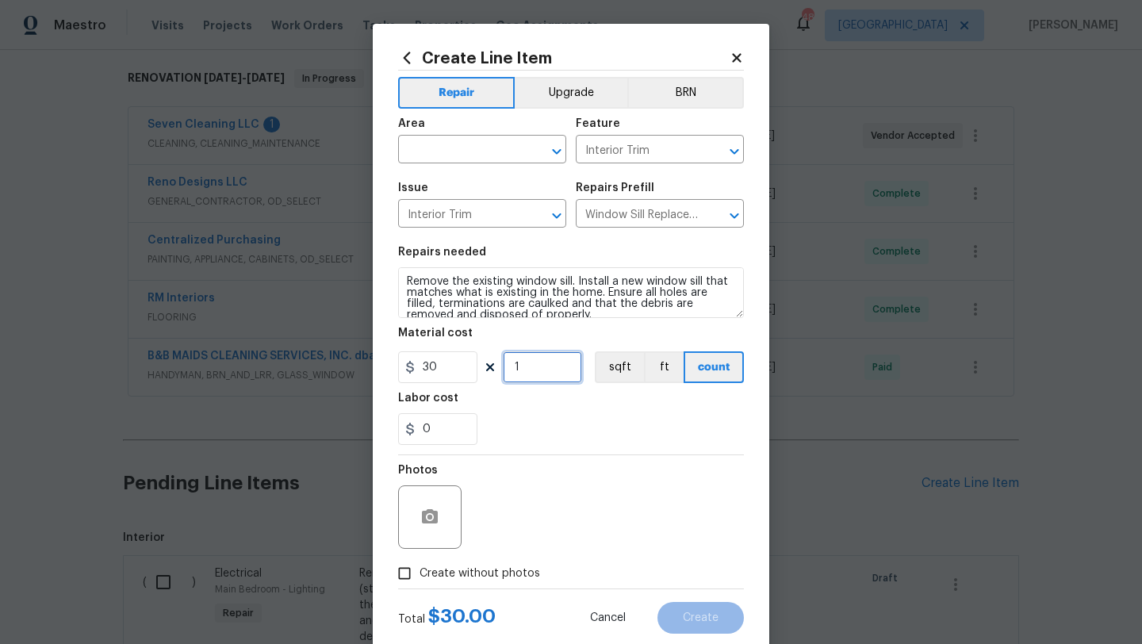
drag, startPoint x: 529, startPoint y: 369, endPoint x: 489, endPoint y: 369, distance: 39.7
click at [489, 369] on div "30 1 sqft ft count" at bounding box center [571, 367] width 346 height 32
type input "2"
click at [489, 156] on input "text" at bounding box center [460, 151] width 124 height 25
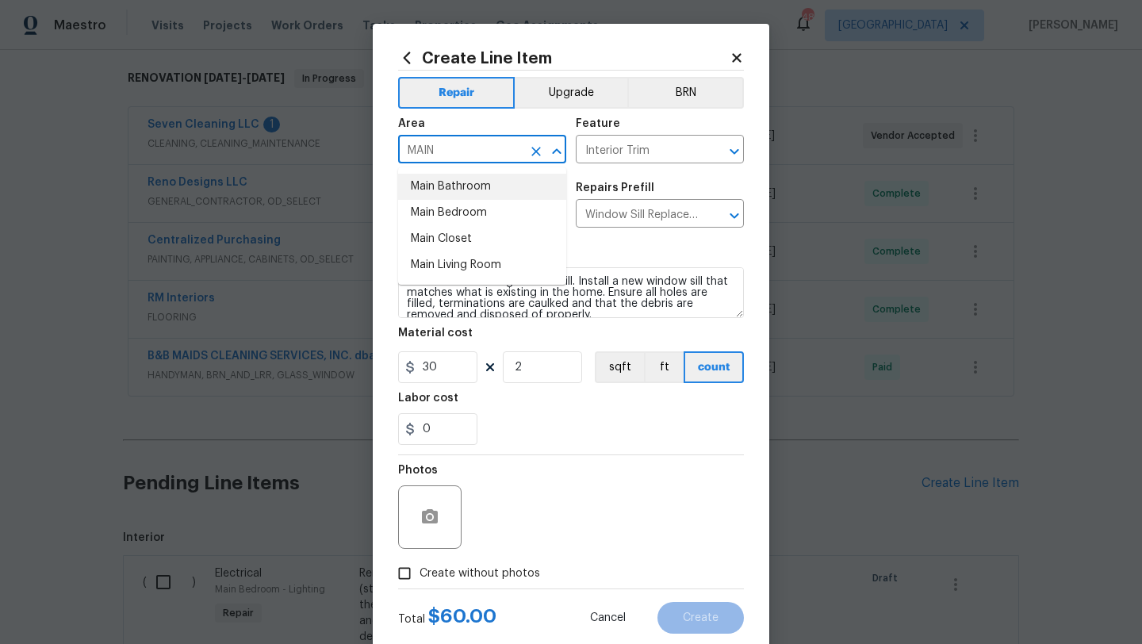
click at [488, 183] on li "Main Bathroom" at bounding box center [482, 187] width 168 height 26
type input "Main Bathroom"
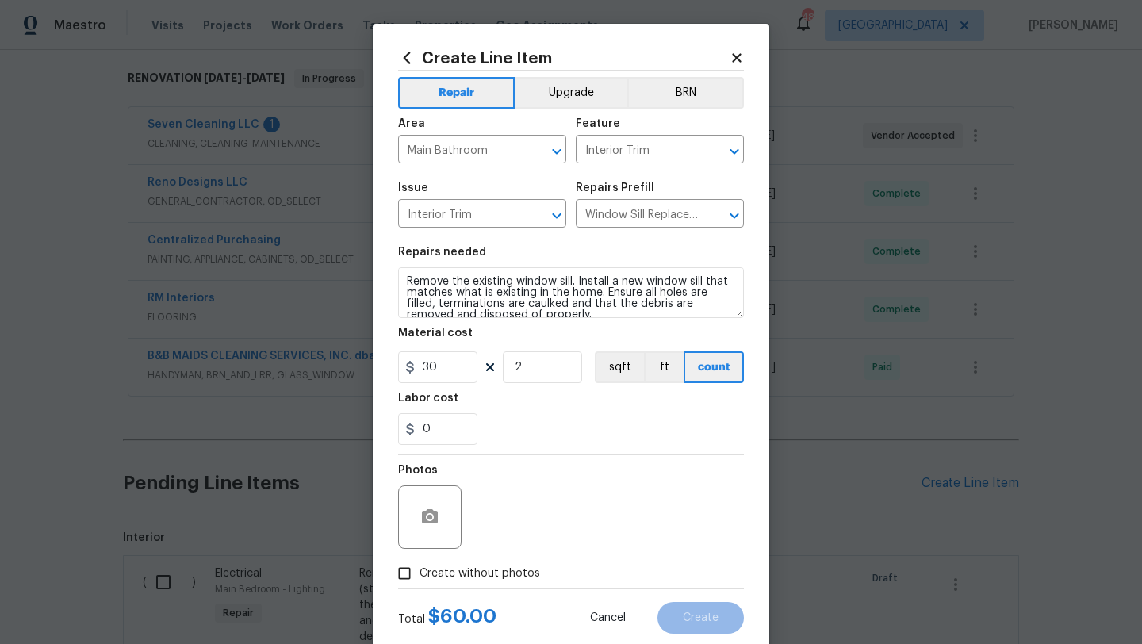
click at [501, 572] on span "Create without photos" at bounding box center [479, 573] width 121 height 17
click at [419, 572] on input "Create without photos" at bounding box center [404, 573] width 30 height 30
checkbox input "true"
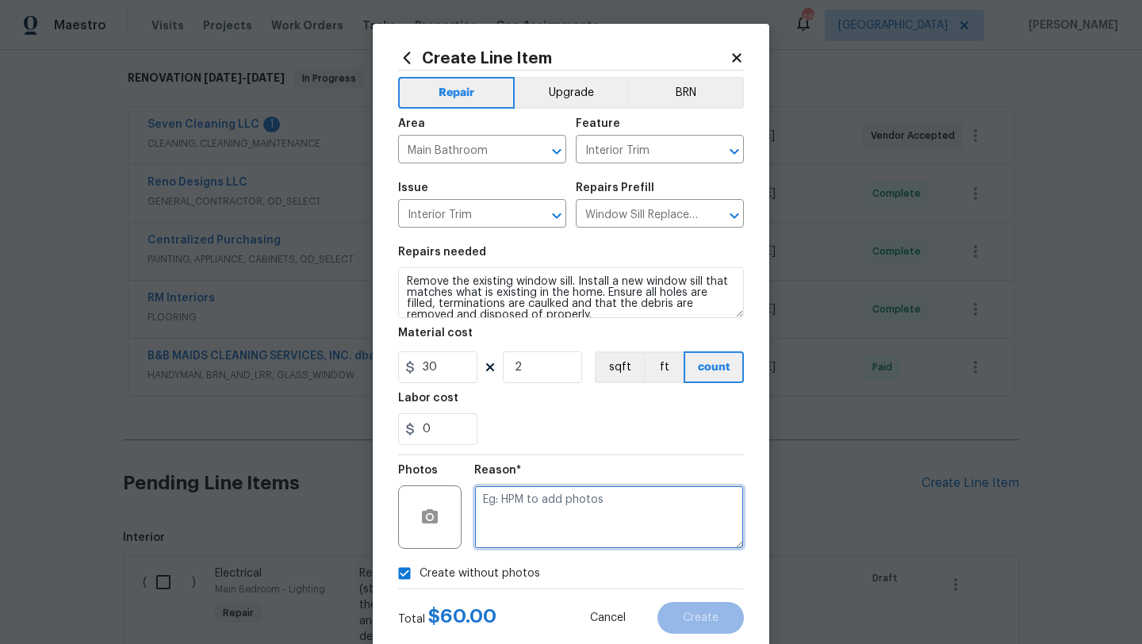
click at [533, 528] on textarea at bounding box center [609, 516] width 270 height 63
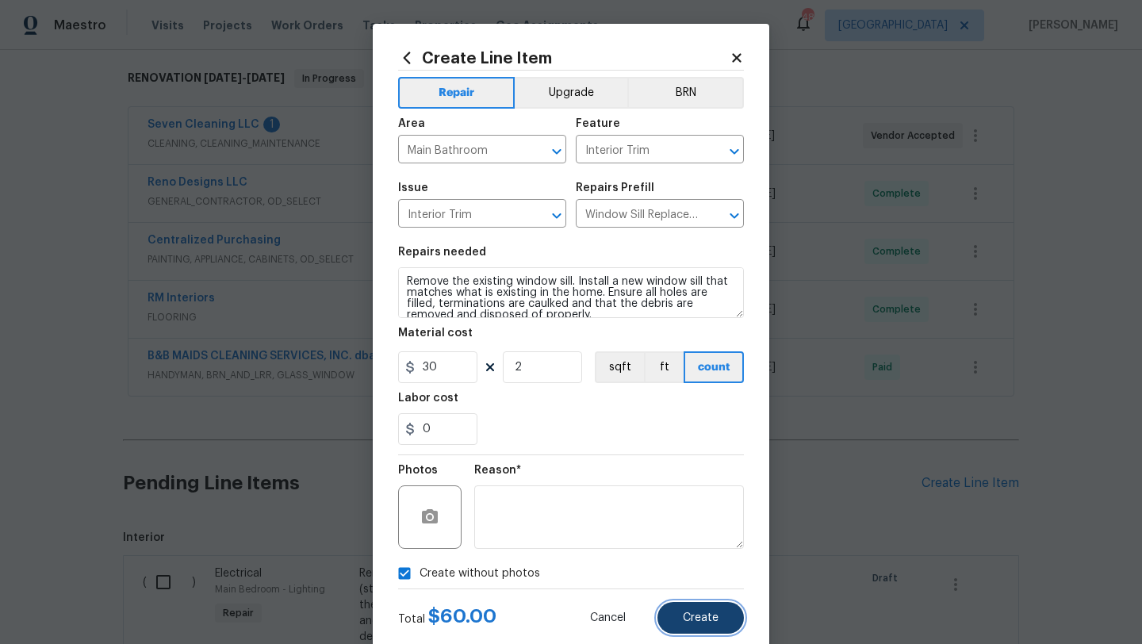
click at [697, 617] on span "Create" at bounding box center [701, 618] width 36 height 12
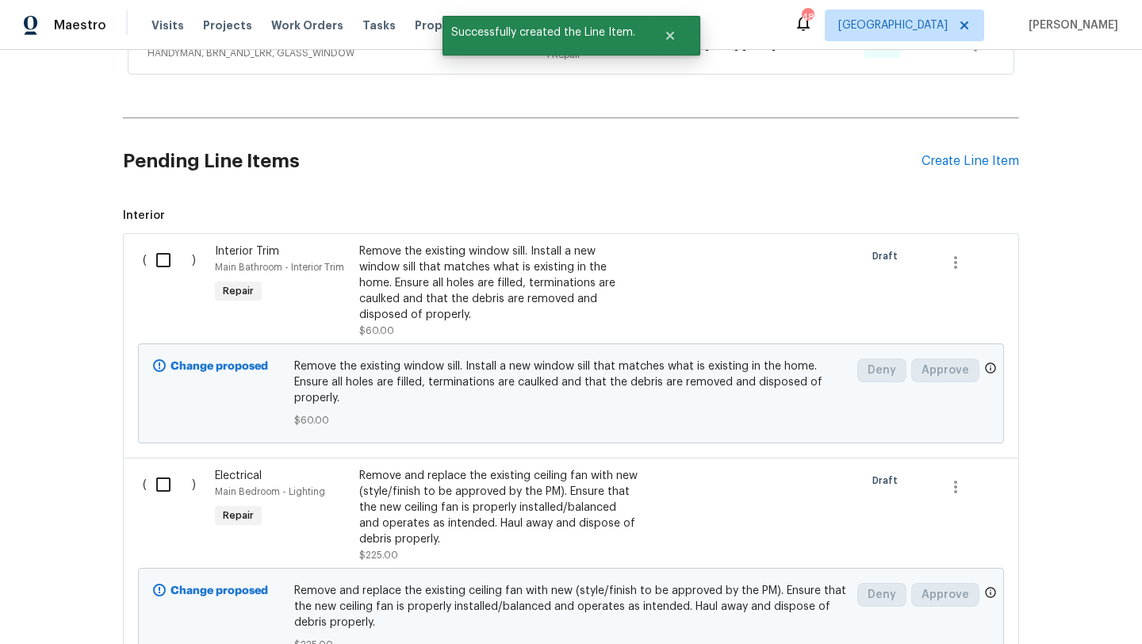
scroll to position [572, 0]
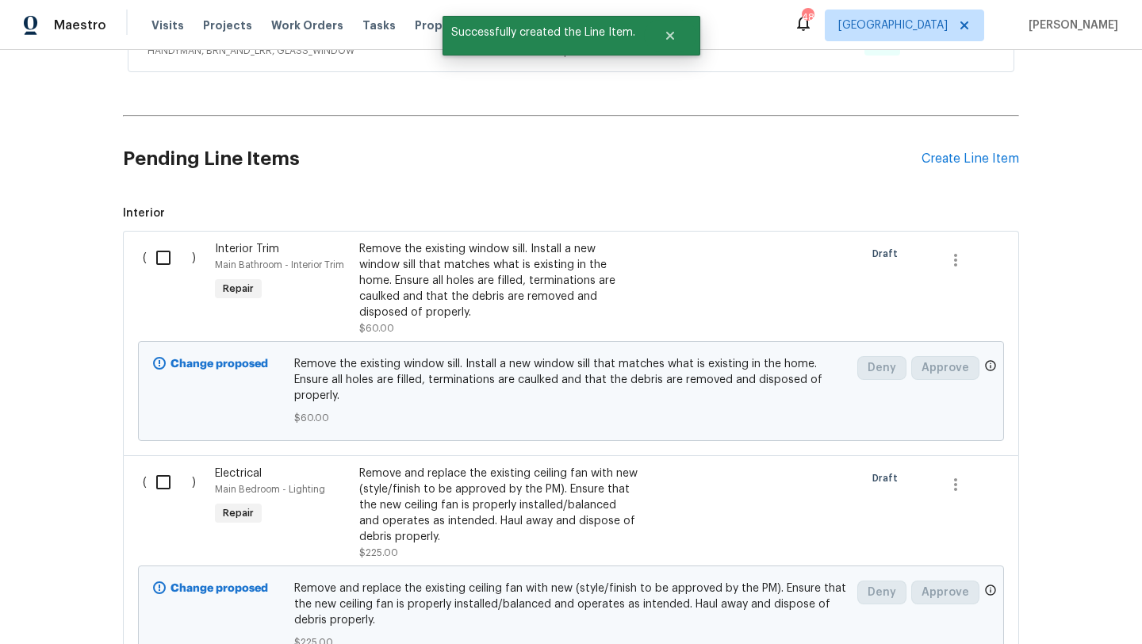
click at [165, 259] on input "checkbox" at bounding box center [169, 257] width 45 height 33
checkbox input "true"
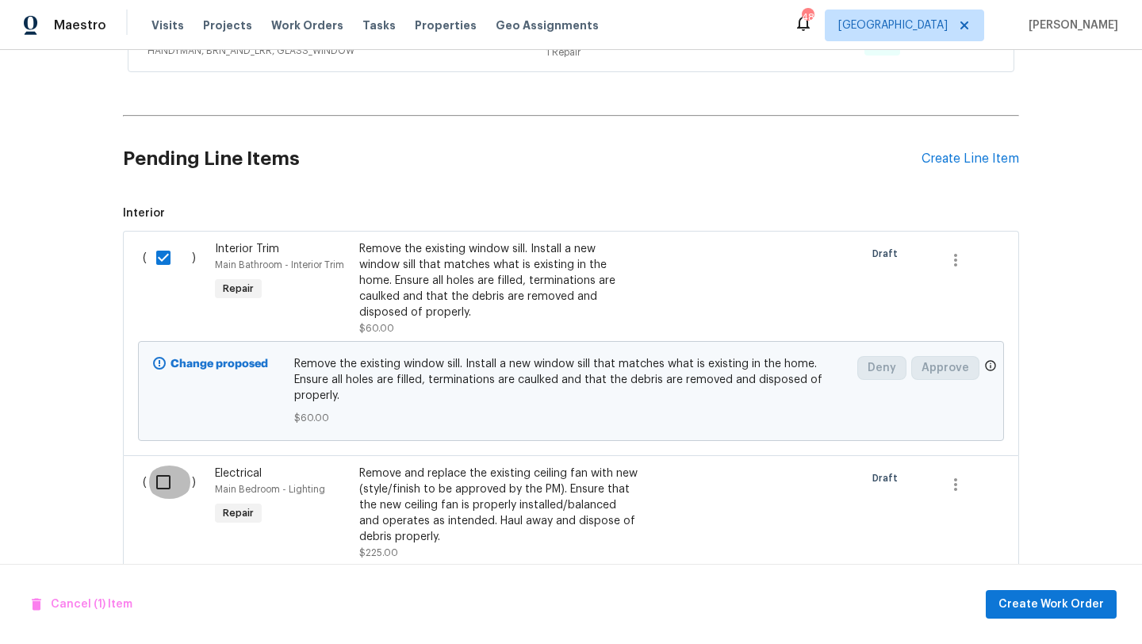
click at [167, 477] on input "checkbox" at bounding box center [169, 481] width 45 height 33
checkbox input "true"
click at [1026, 601] on span "Create Work Order" at bounding box center [1050, 605] width 105 height 20
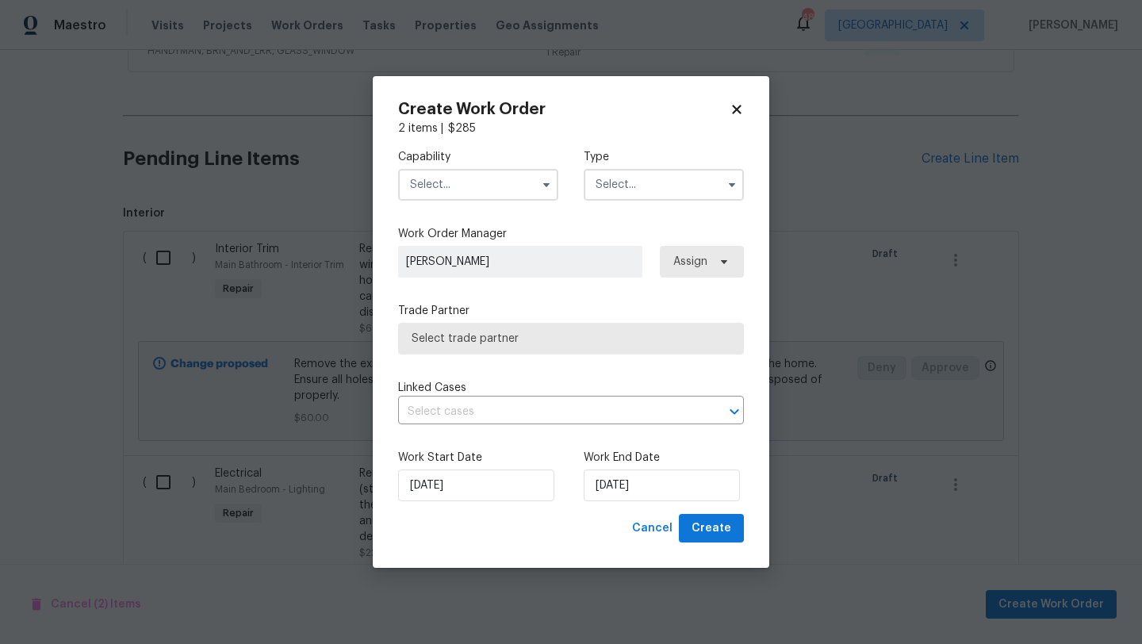
checkbox input "false"
click at [545, 180] on icon "button" at bounding box center [546, 184] width 13 height 13
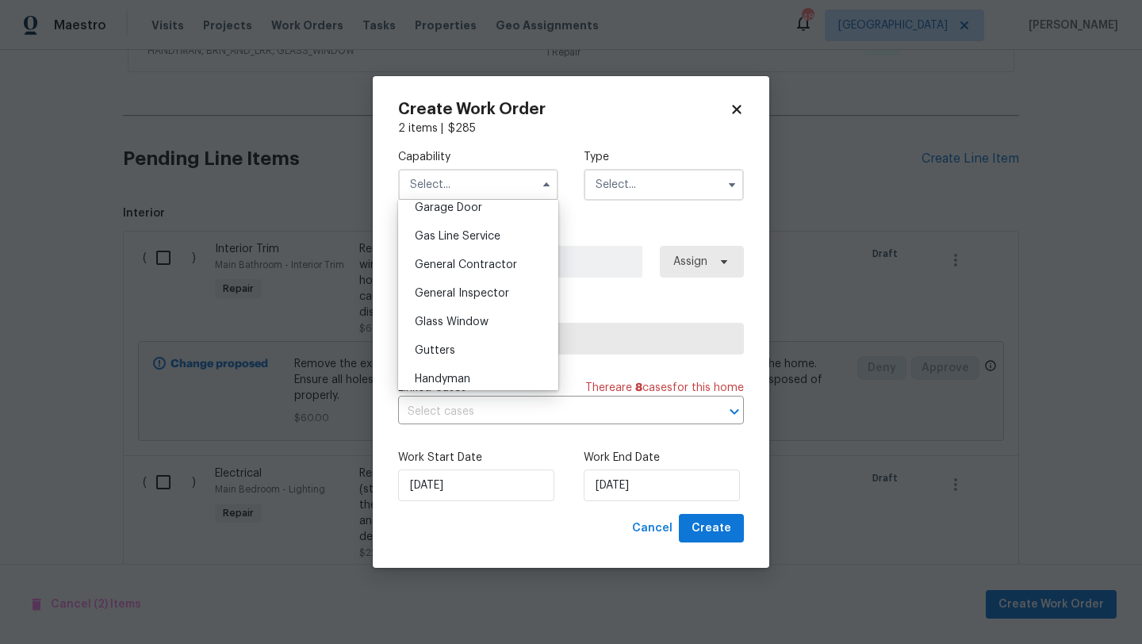
scroll to position [716, 0]
click at [490, 259] on span "General Contractor" at bounding box center [466, 260] width 102 height 11
type input "General Contractor"
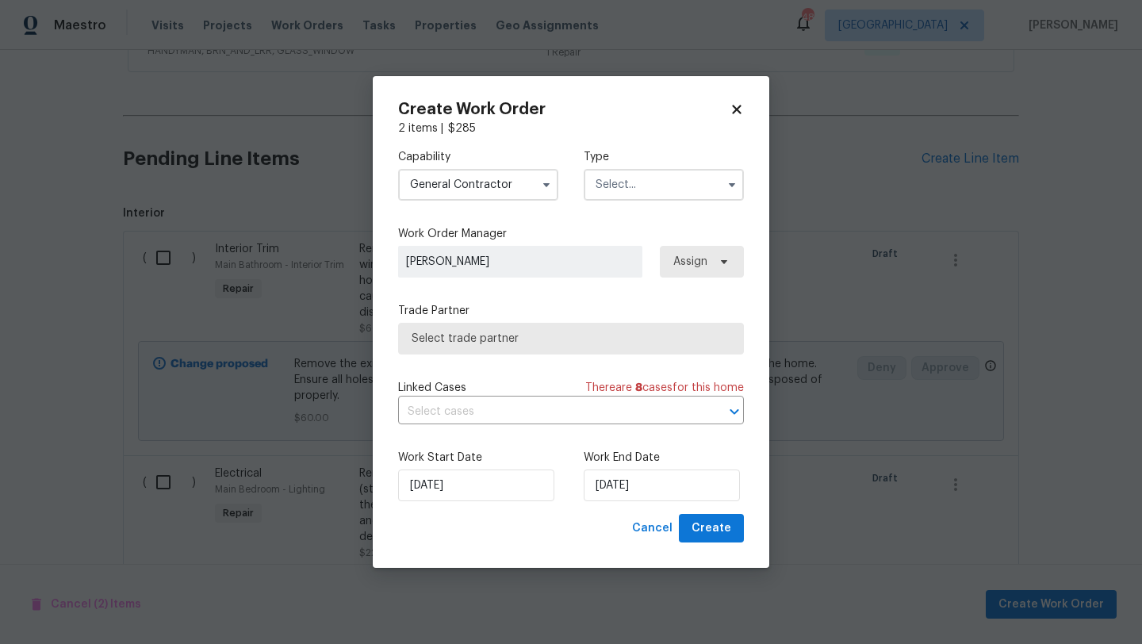
click at [632, 174] on input "text" at bounding box center [664, 185] width 160 height 32
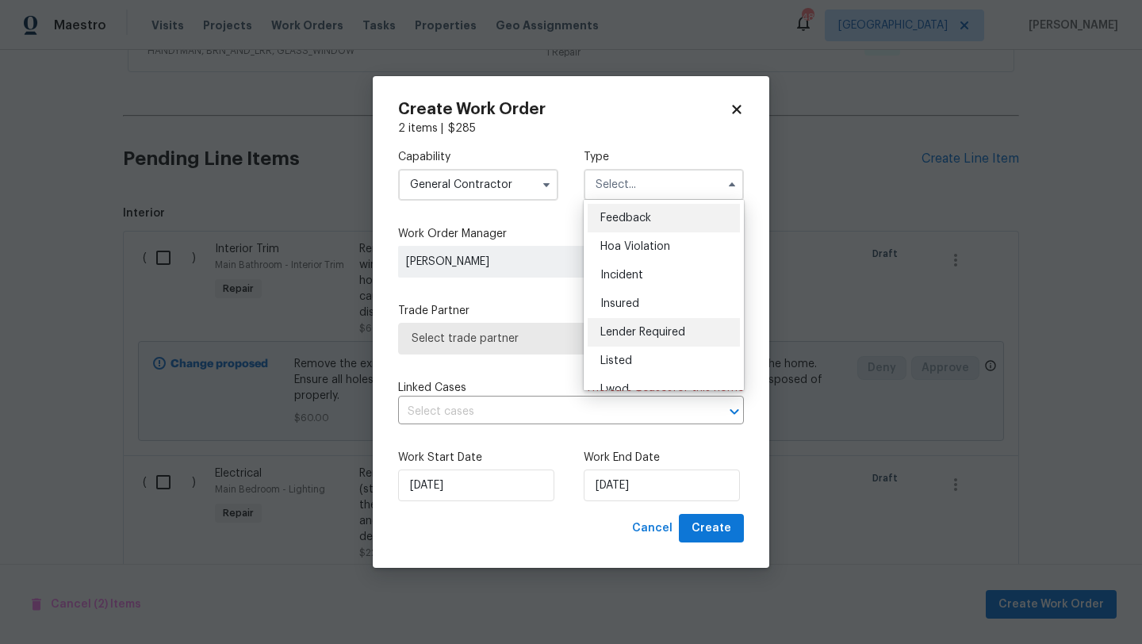
scroll to position [23, 0]
click at [634, 339] on div "Listed" at bounding box center [664, 338] width 152 height 29
type input "Listed"
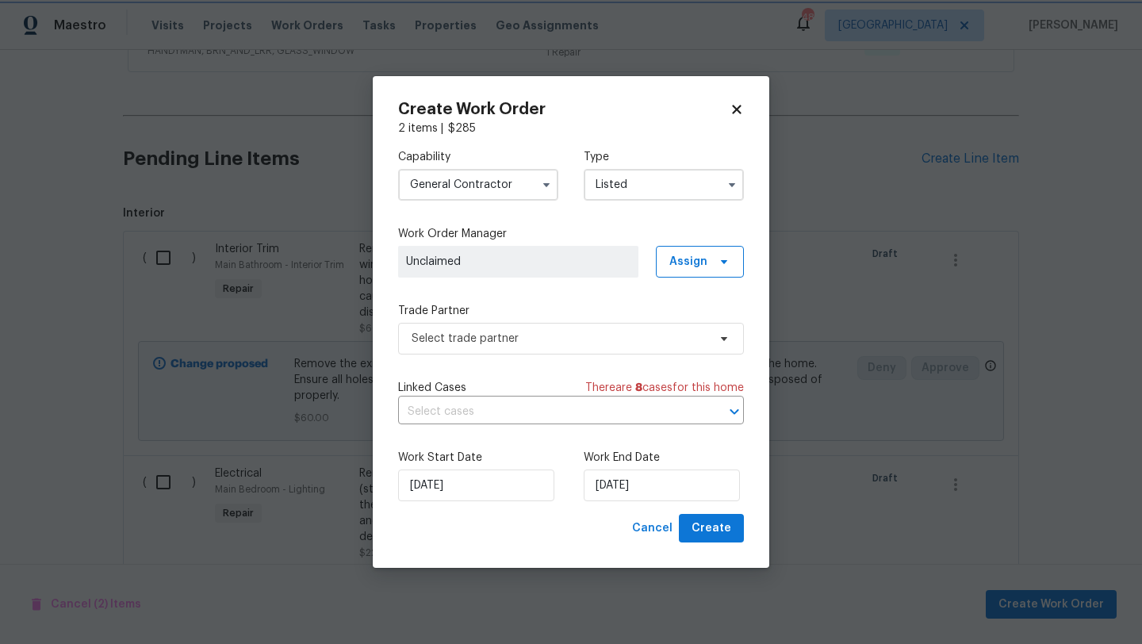
scroll to position [0, 0]
click at [685, 270] on span "Assign" at bounding box center [700, 262] width 88 height 32
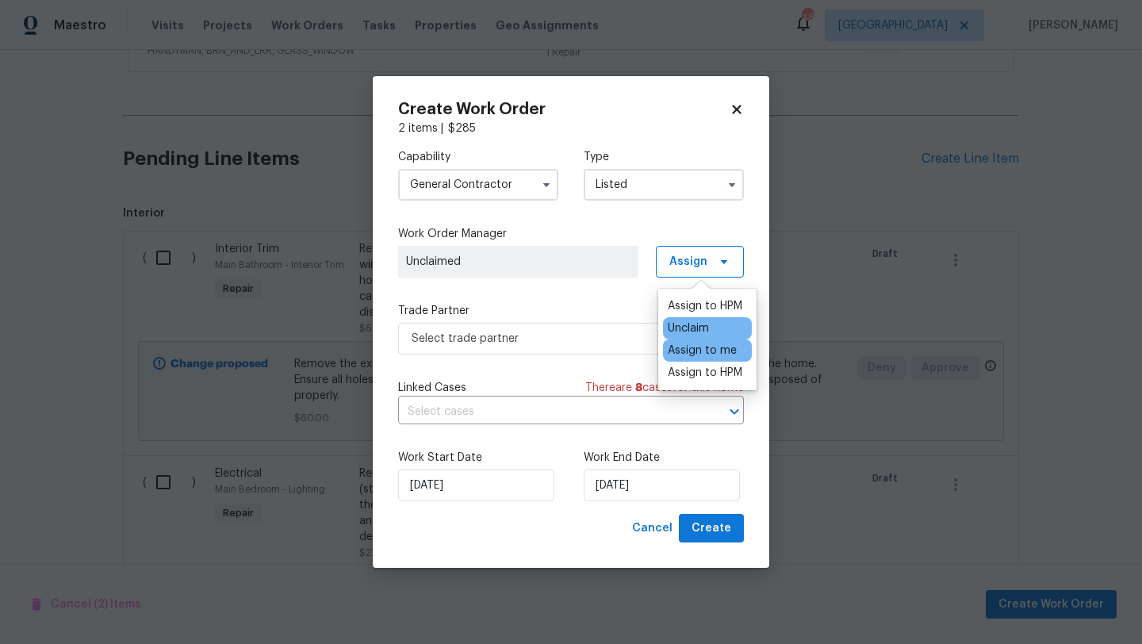
click at [686, 351] on div "Assign to me" at bounding box center [702, 351] width 69 height 16
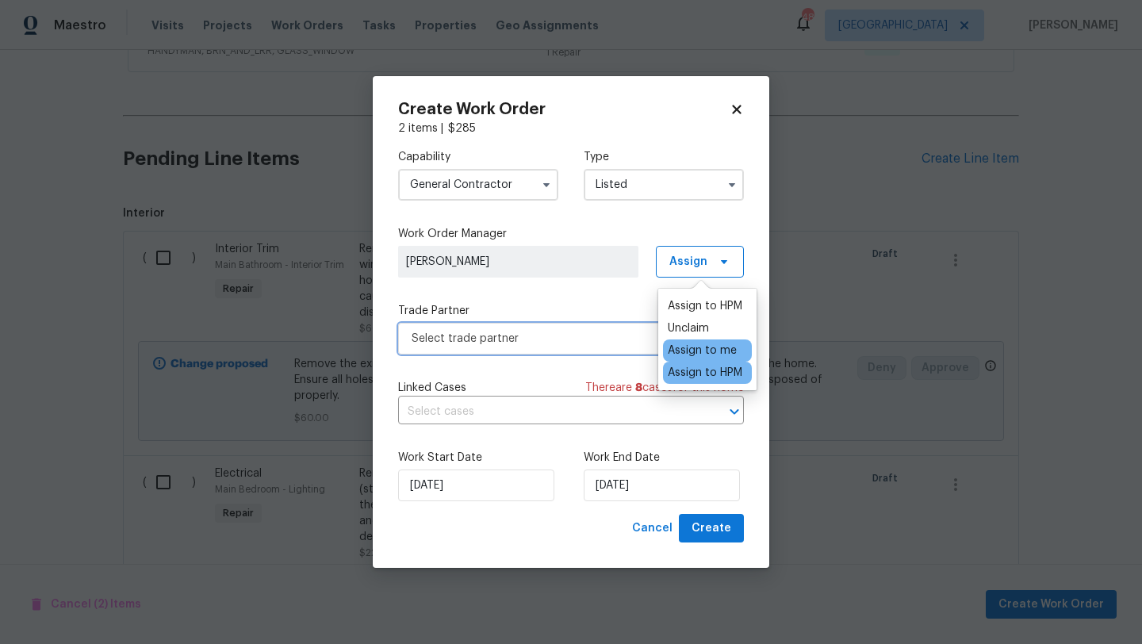
click at [609, 333] on span "Select trade partner" at bounding box center [560, 339] width 296 height 16
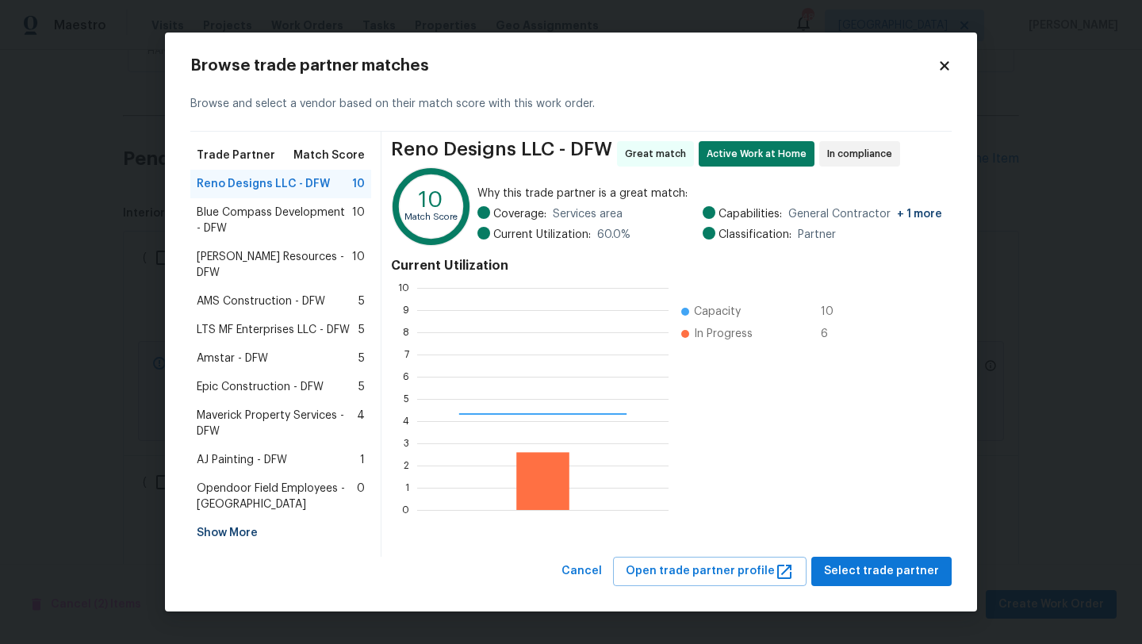
scroll to position [222, 251]
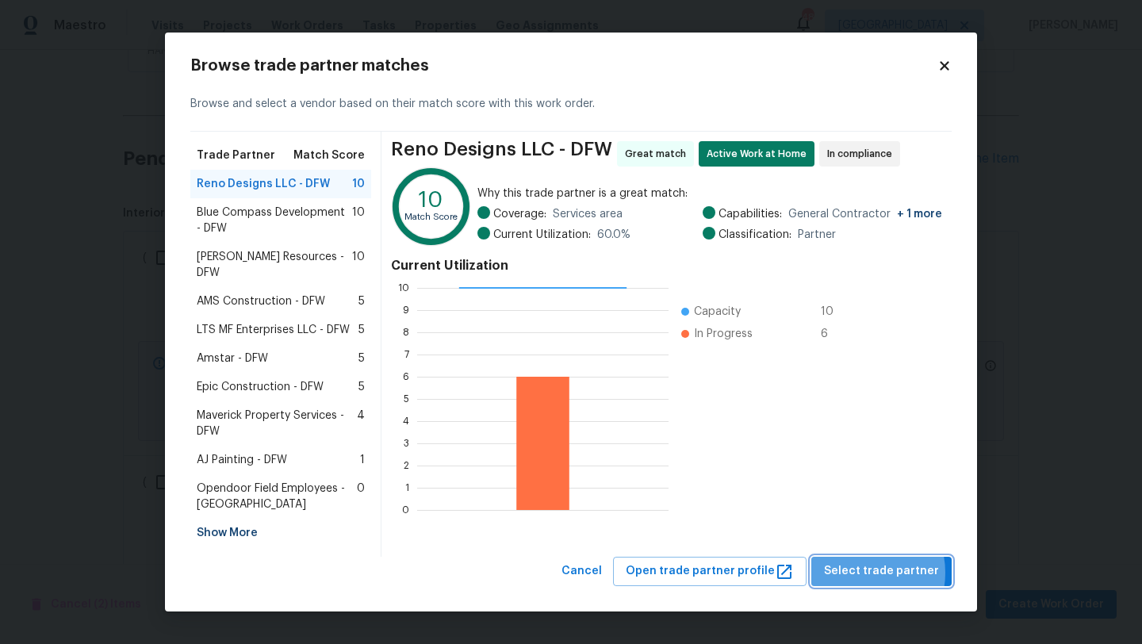
click at [864, 565] on span "Select trade partner" at bounding box center [881, 571] width 115 height 20
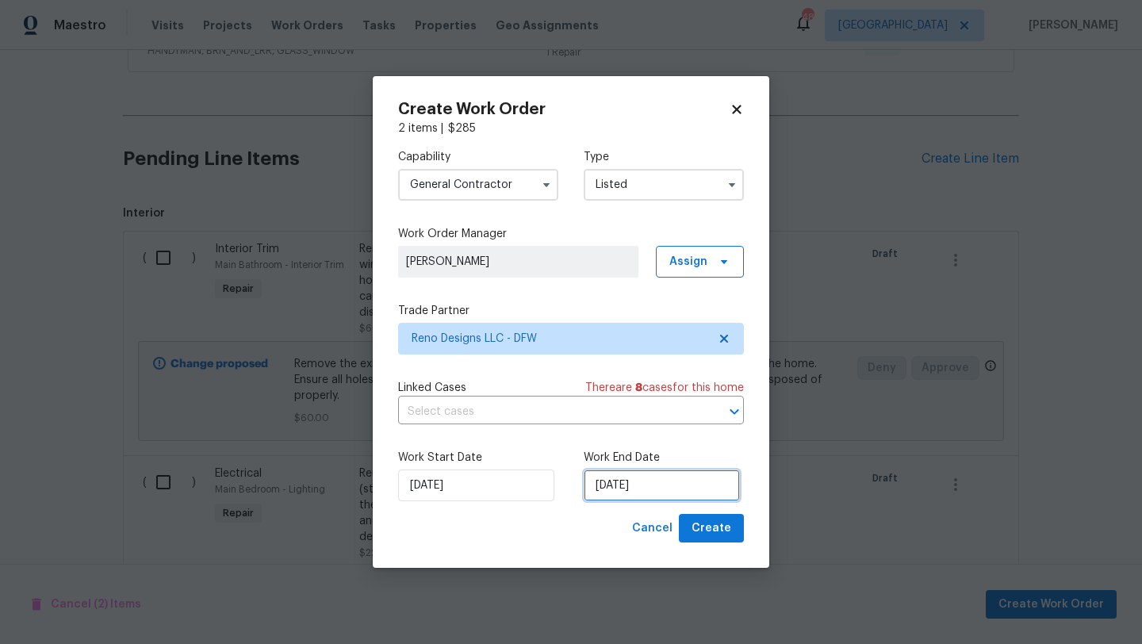
click at [711, 488] on input "10/1/2025" at bounding box center [662, 485] width 156 height 32
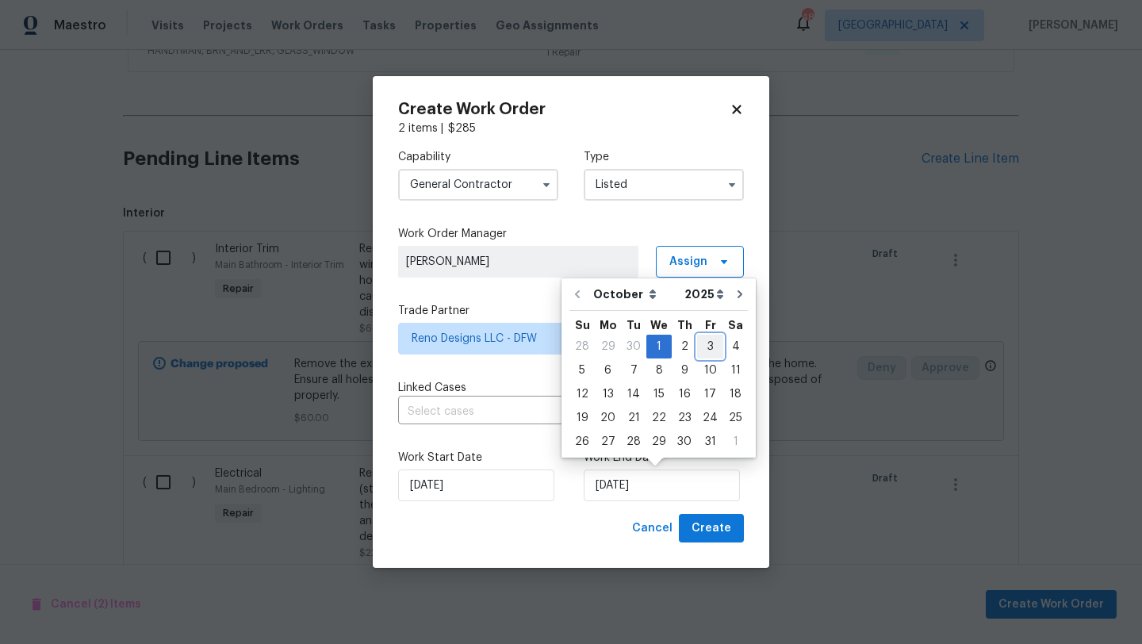
click at [709, 341] on div "3" at bounding box center [710, 346] width 26 height 22
type input "10/3/2025"
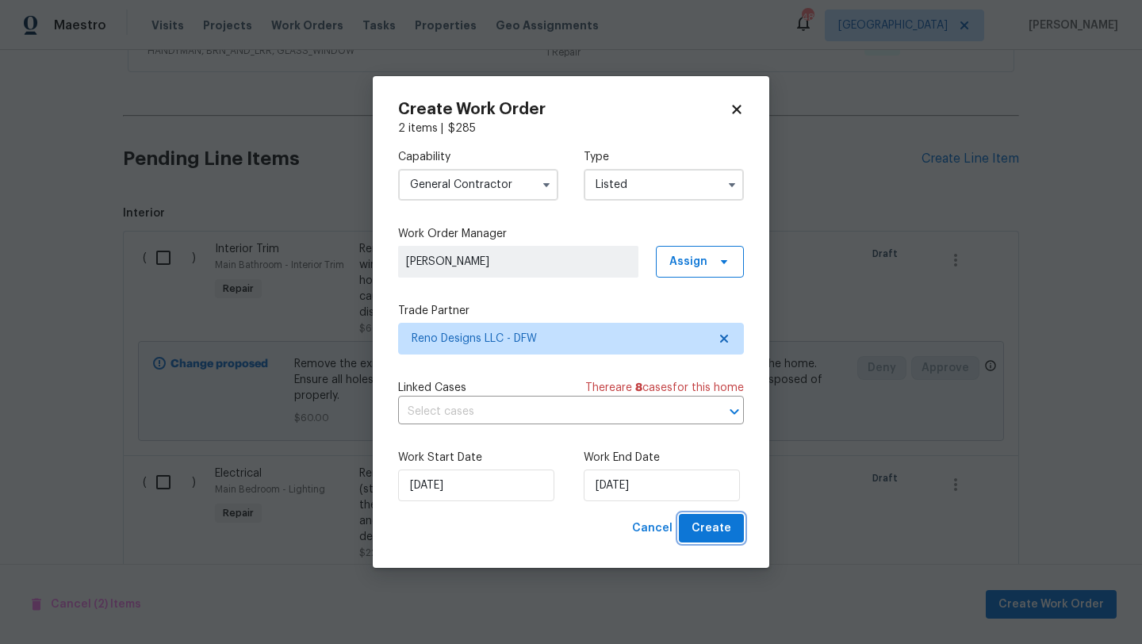
click at [717, 526] on span "Create" at bounding box center [711, 529] width 40 height 20
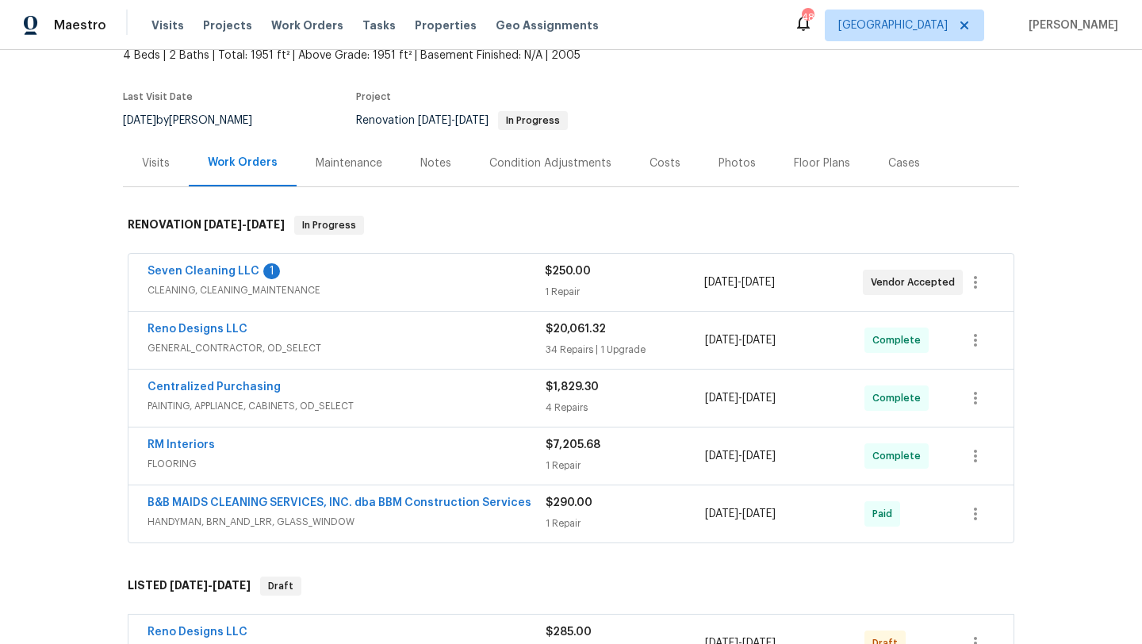
scroll to position [0, 0]
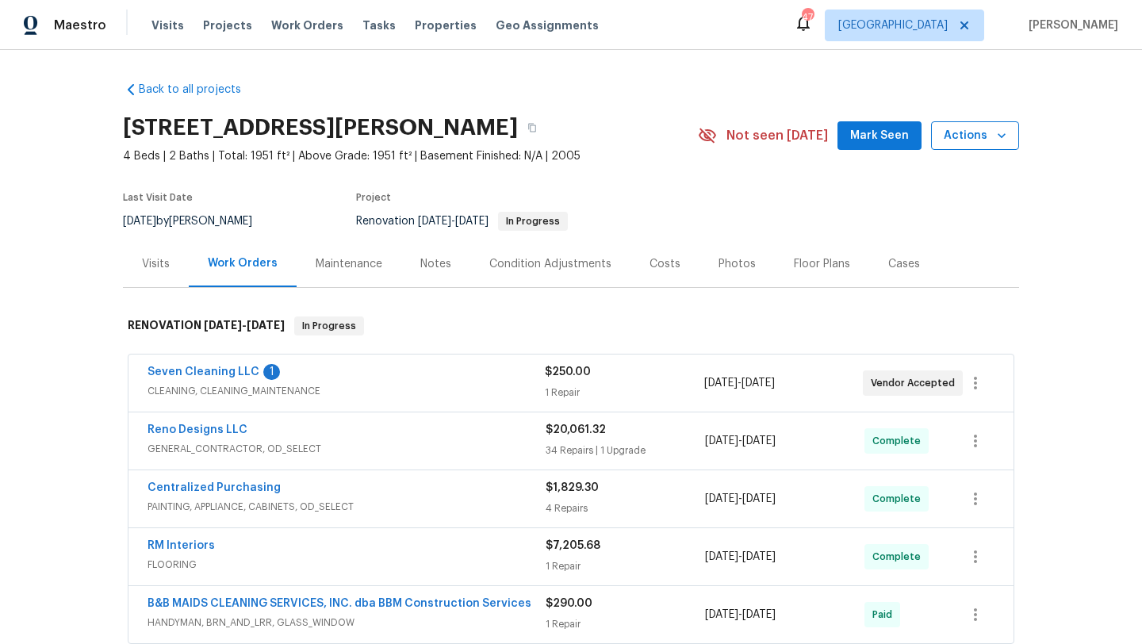
click at [1011, 134] on button "Actions" at bounding box center [975, 135] width 88 height 29
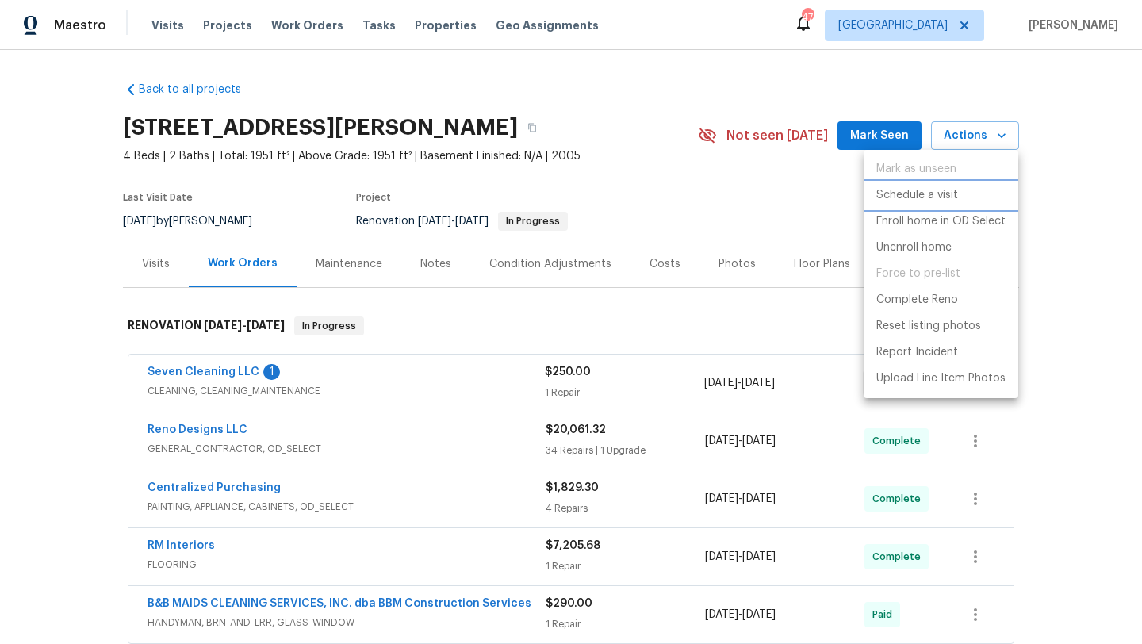
click at [955, 193] on p "Schedule a visit" at bounding box center [917, 195] width 82 height 17
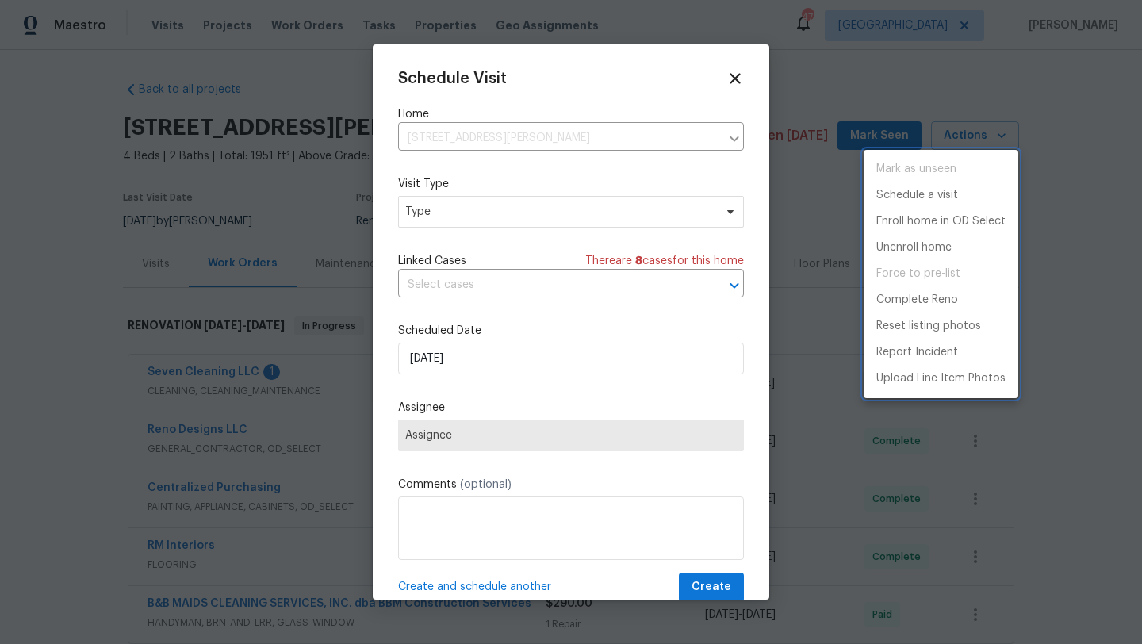
click at [646, 202] on div at bounding box center [571, 322] width 1142 height 644
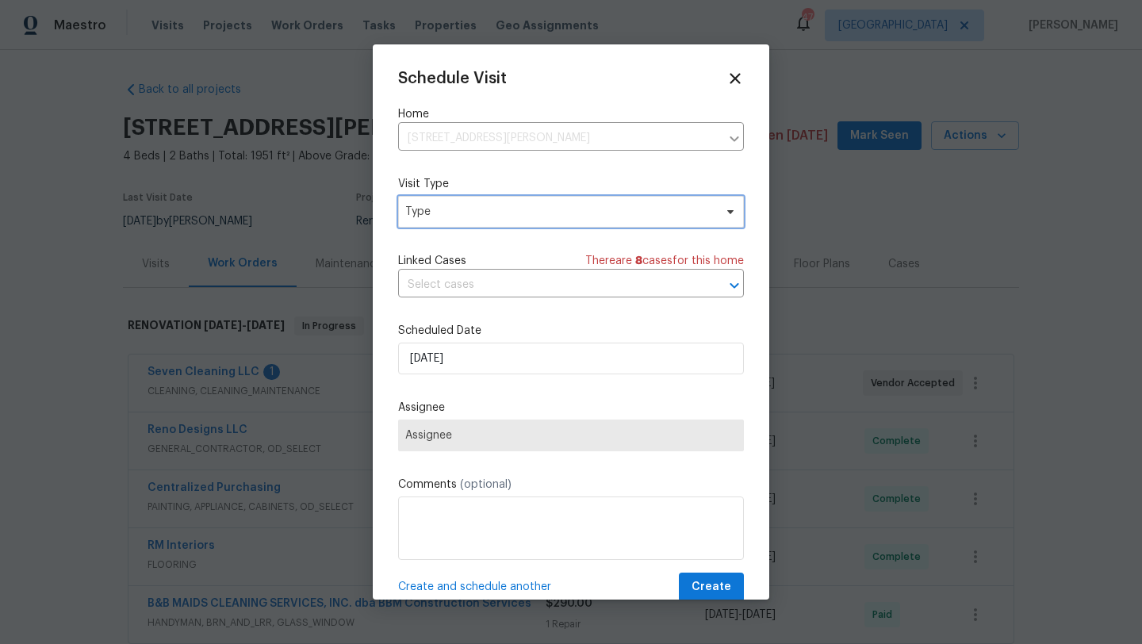
click at [646, 213] on span "Type" at bounding box center [559, 212] width 308 height 16
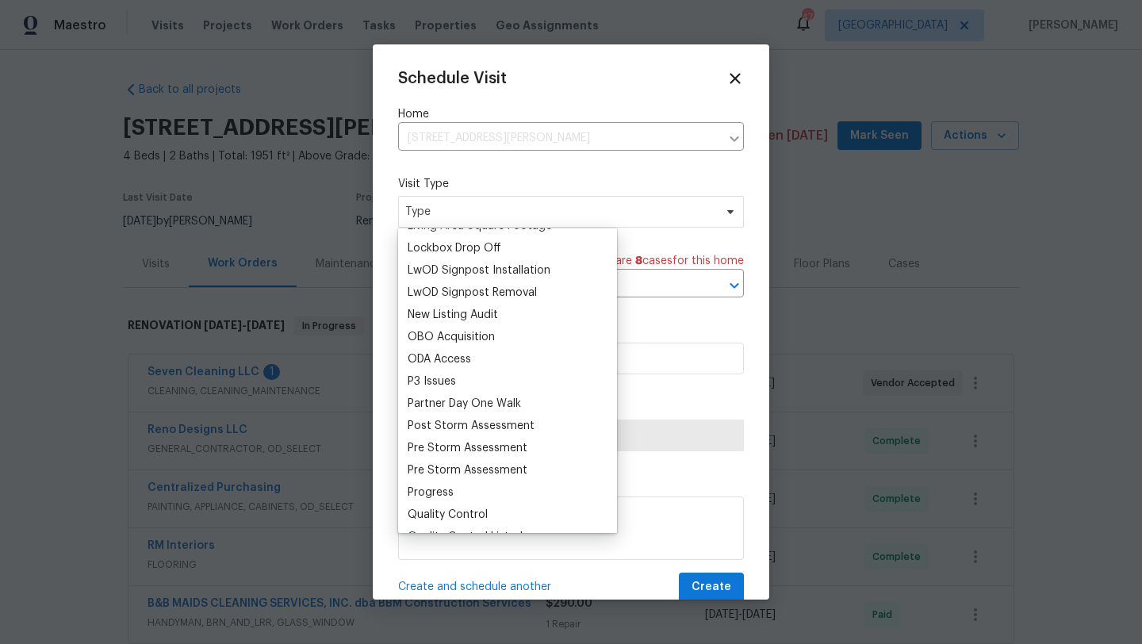
scroll to position [818, 0]
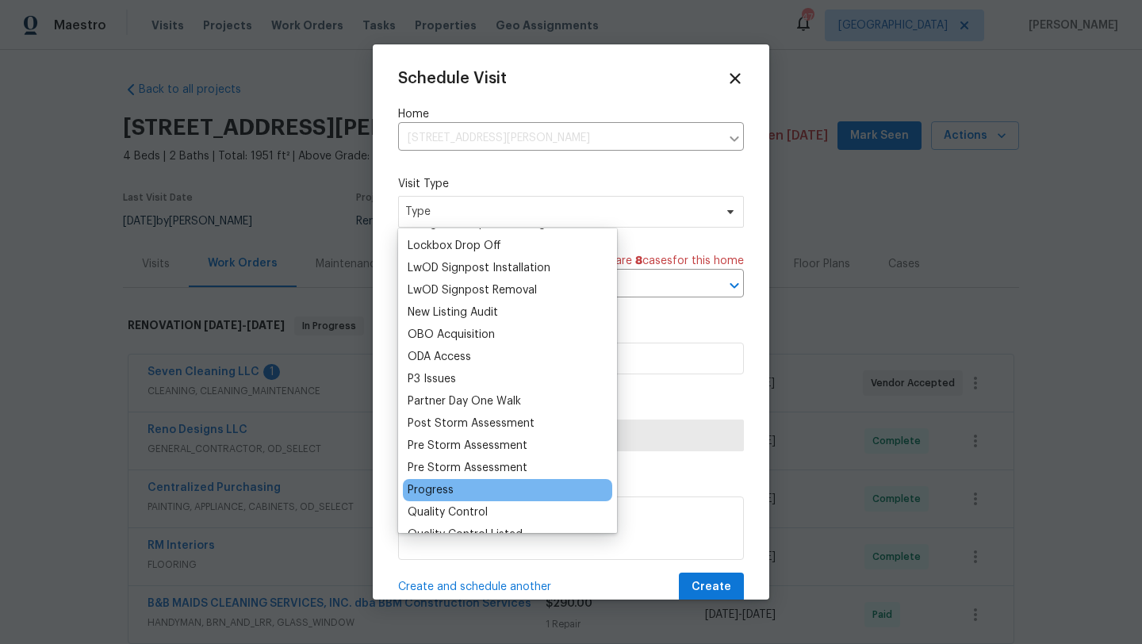
click at [448, 486] on div "Progress" at bounding box center [431, 490] width 46 height 16
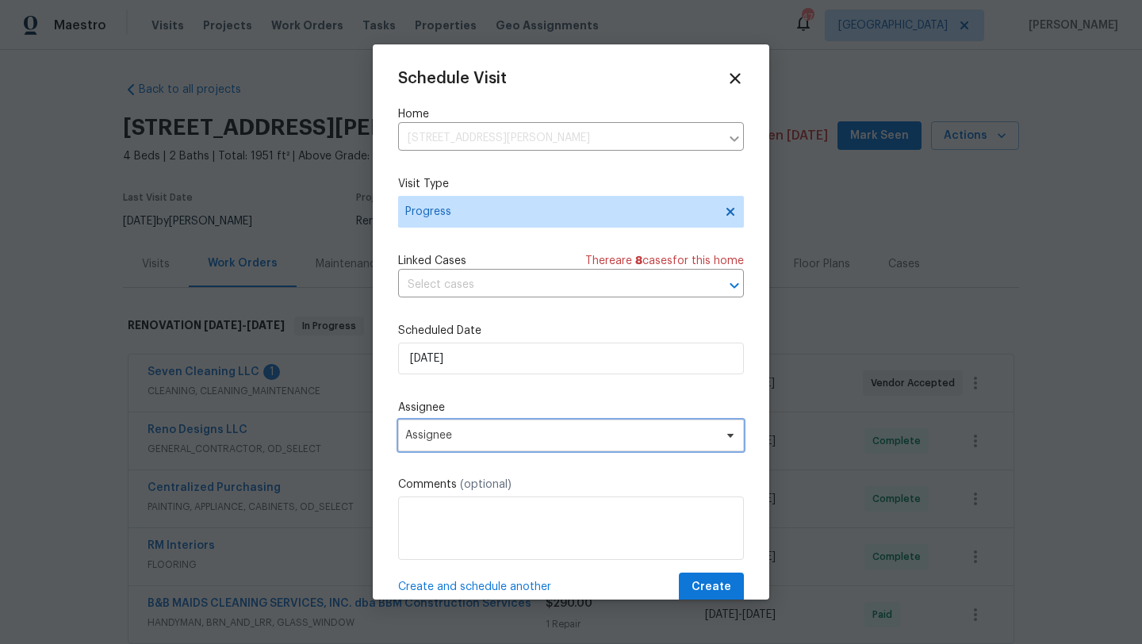
click at [488, 435] on span "Assignee" at bounding box center [560, 435] width 311 height 13
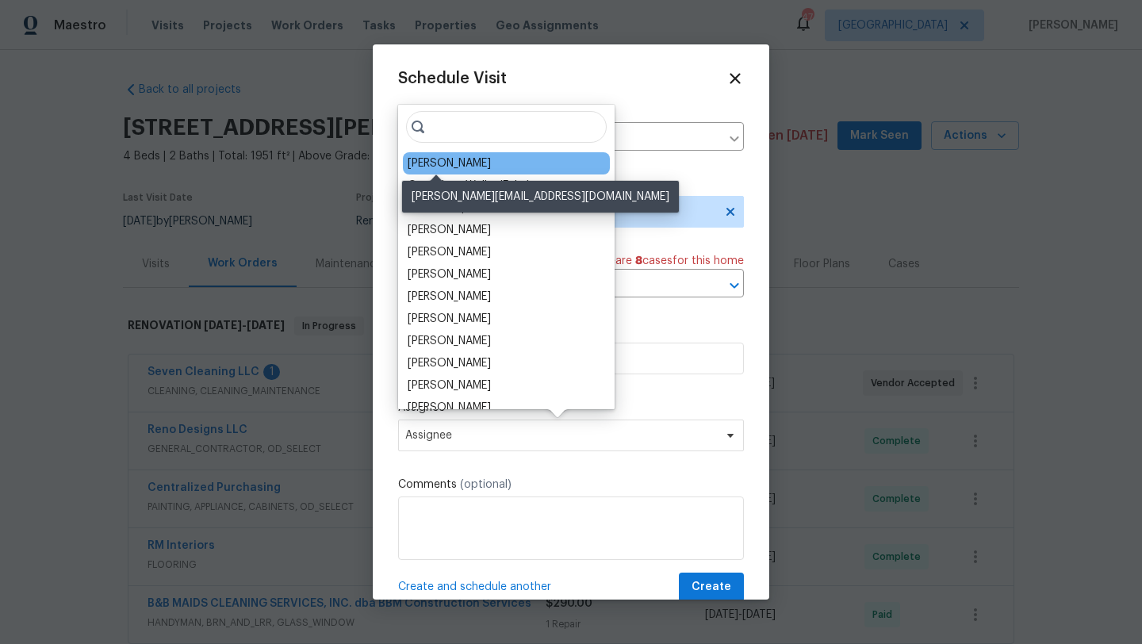
click at [450, 163] on div "[PERSON_NAME]" at bounding box center [449, 163] width 83 height 16
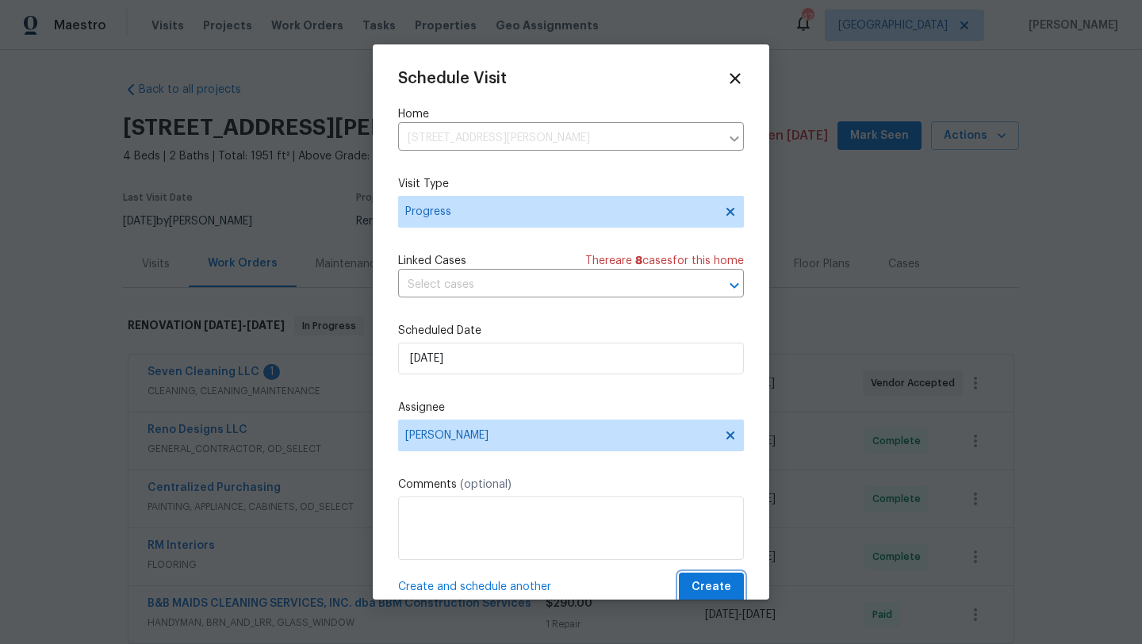
click at [715, 588] on span "Create" at bounding box center [711, 587] width 40 height 20
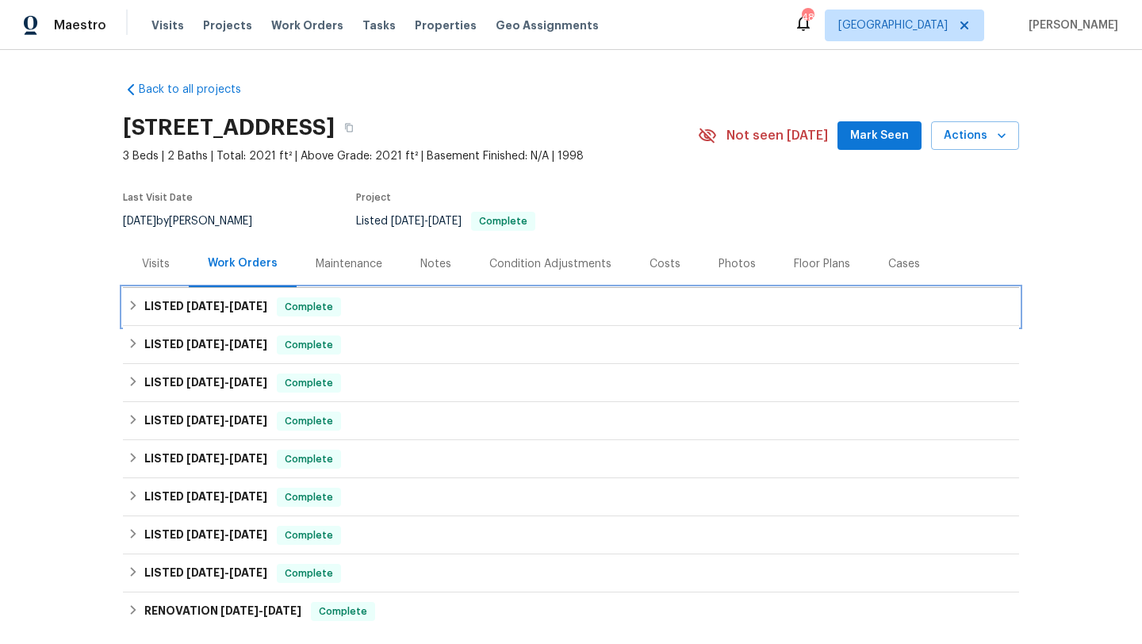
click at [135, 303] on icon at bounding box center [133, 305] width 11 height 11
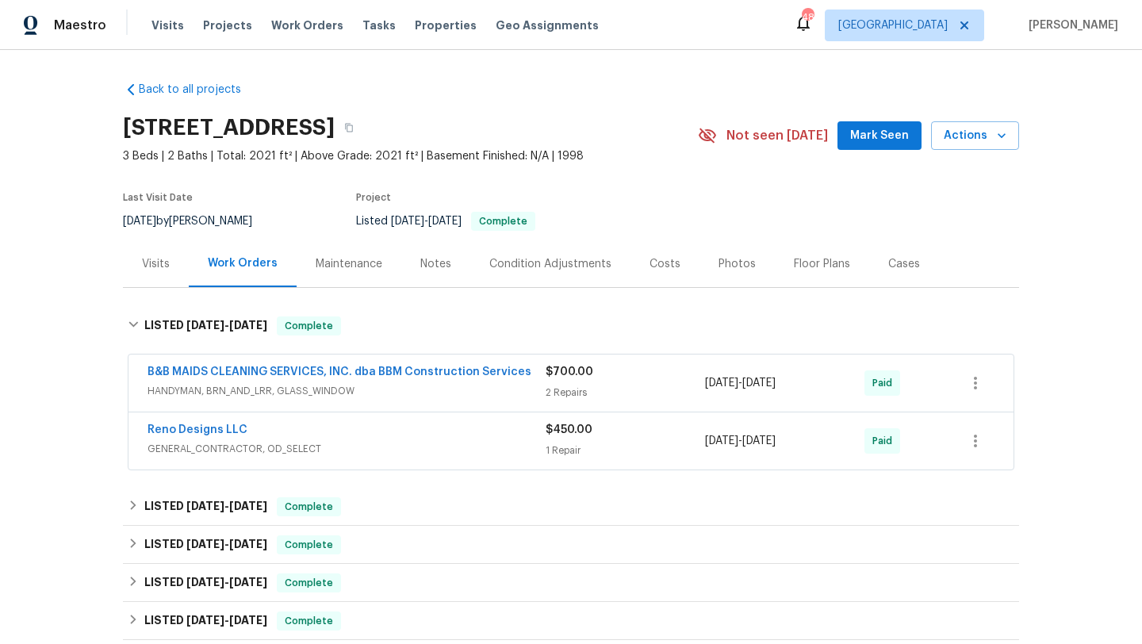
click at [205, 378] on span "B&B MAIDS CLEANING SERVICES, INC. dba BBM Construction Services" at bounding box center [339, 372] width 384 height 16
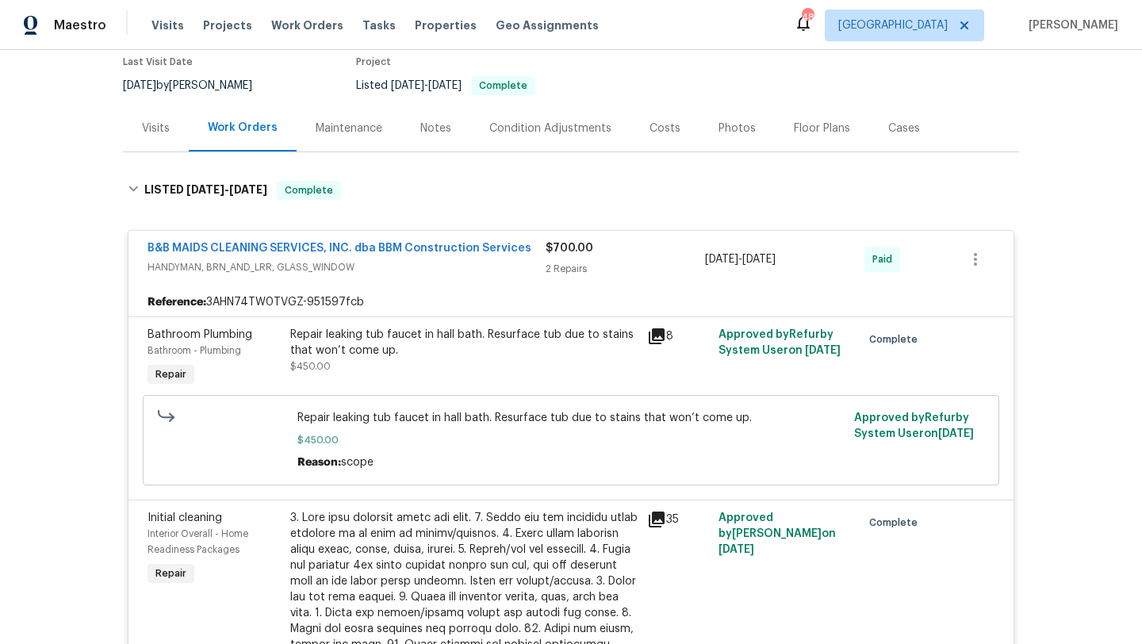
scroll to position [140, 0]
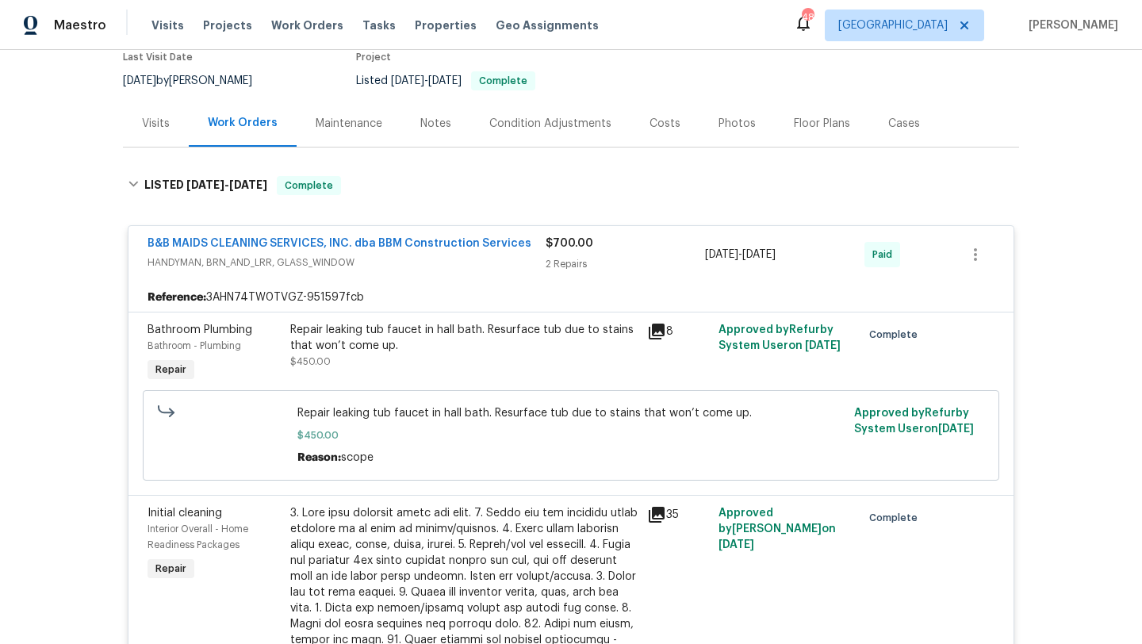
click at [470, 339] on div "Repair leaking tub faucet in hall bath. Resurface tub due to stains that won’t …" at bounding box center [463, 338] width 347 height 32
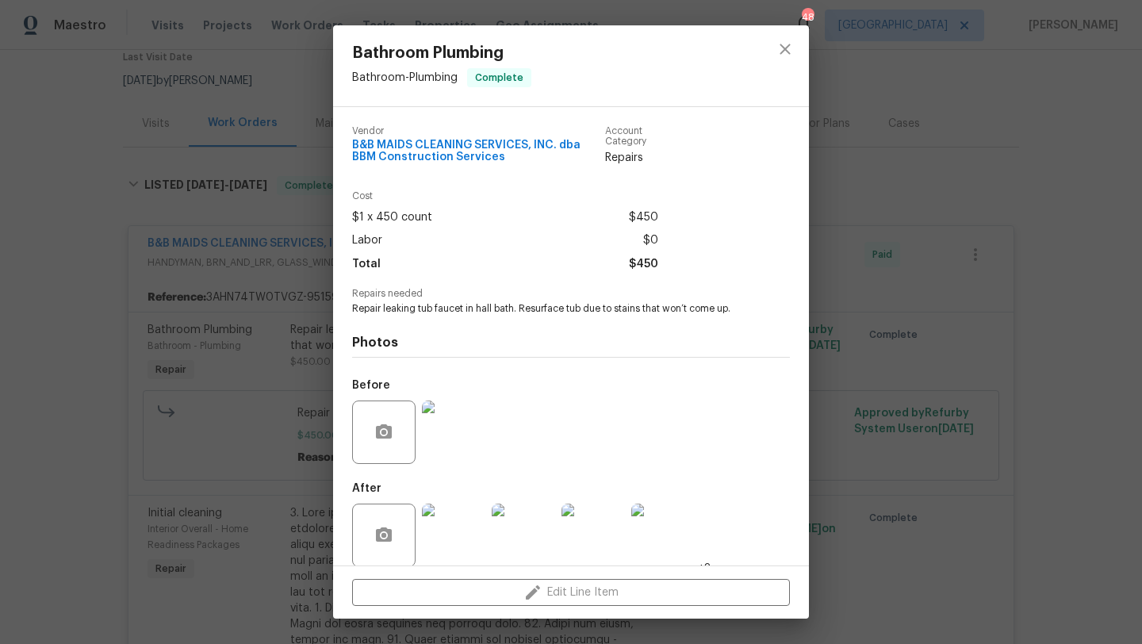
scroll to position [17, 0]
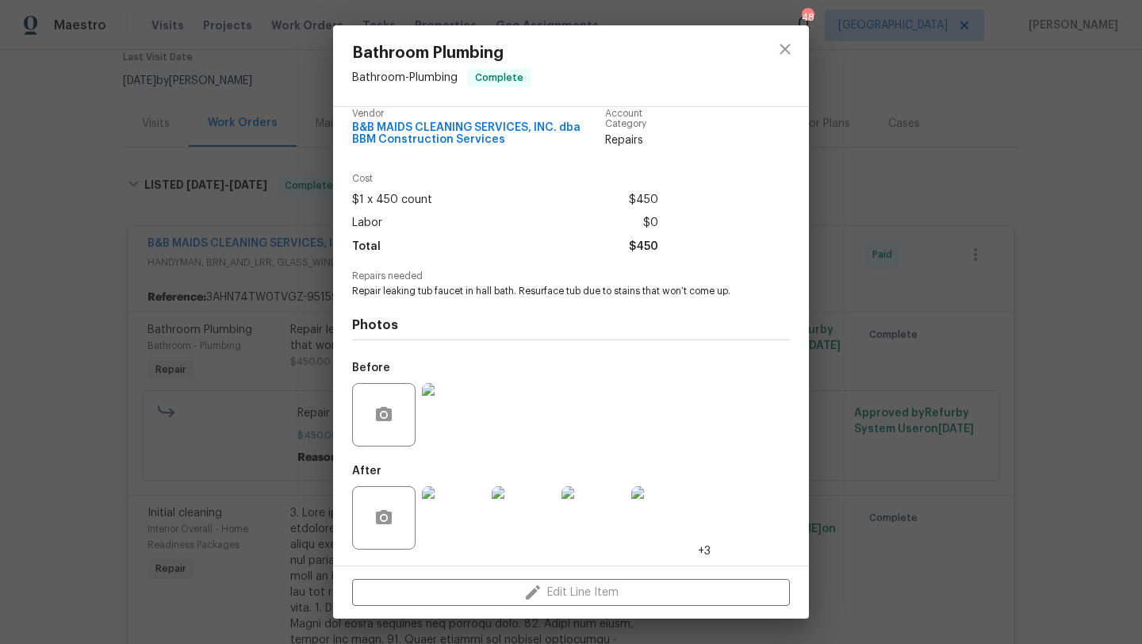
click at [458, 496] on img at bounding box center [453, 517] width 63 height 63
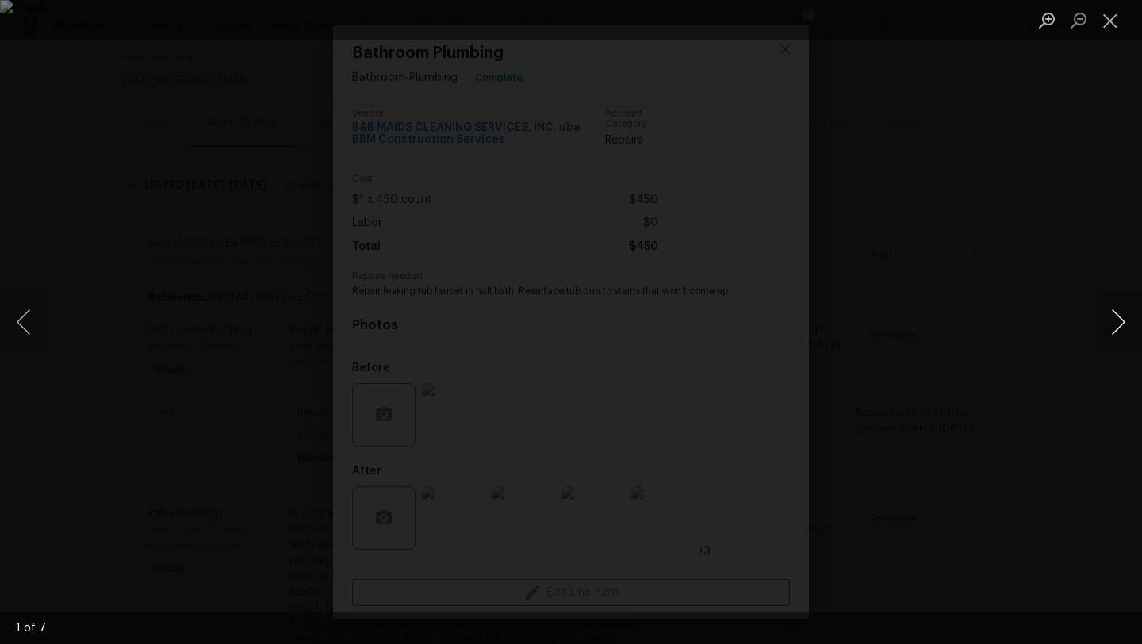
click at [1116, 316] on button "Next image" at bounding box center [1118, 321] width 48 height 63
click at [1116, 315] on button "Next image" at bounding box center [1118, 321] width 48 height 63
click at [1116, 314] on button "Next image" at bounding box center [1118, 321] width 48 height 63
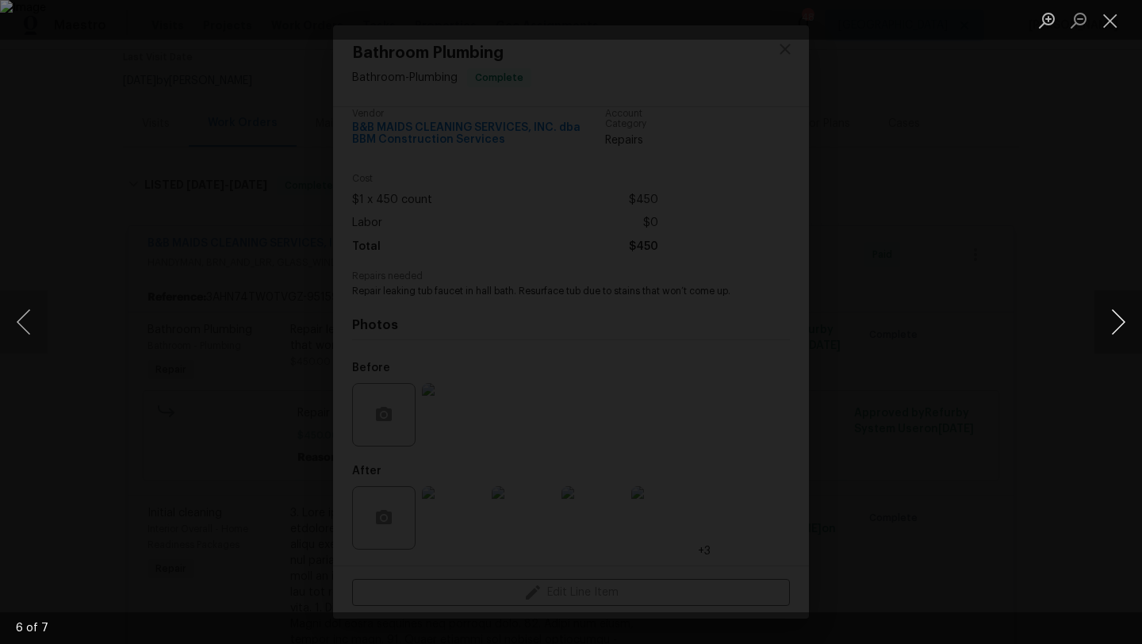
click at [1116, 314] on button "Next image" at bounding box center [1118, 321] width 48 height 63
click at [1118, 321] on button "Next image" at bounding box center [1118, 321] width 48 height 63
click at [1109, 17] on button "Close lightbox" at bounding box center [1110, 20] width 32 height 28
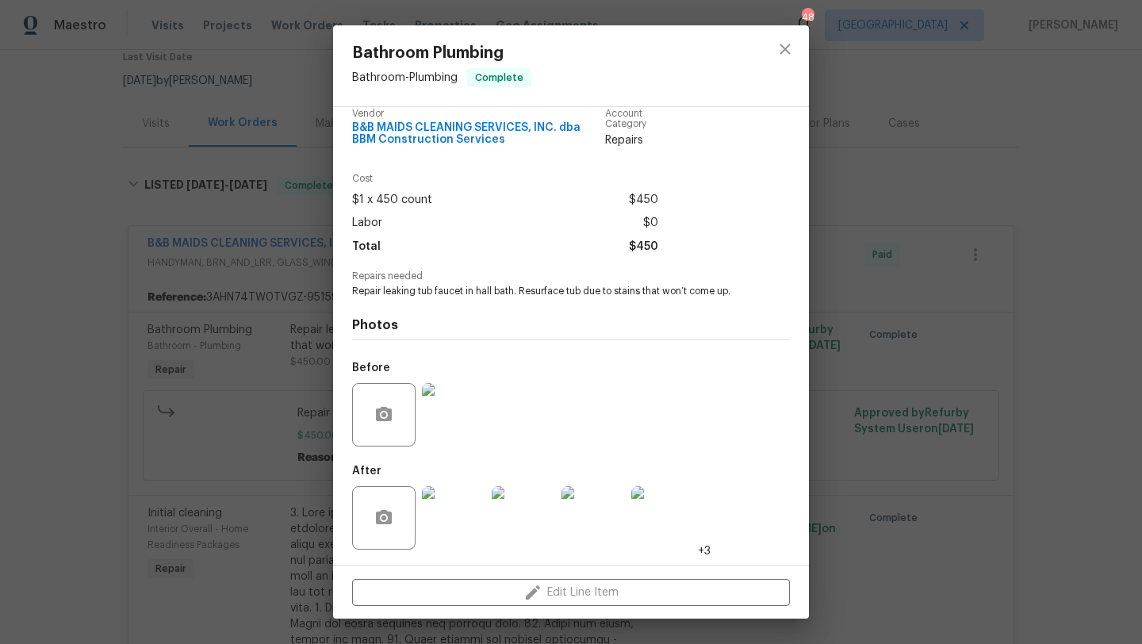
scroll to position [0, 0]
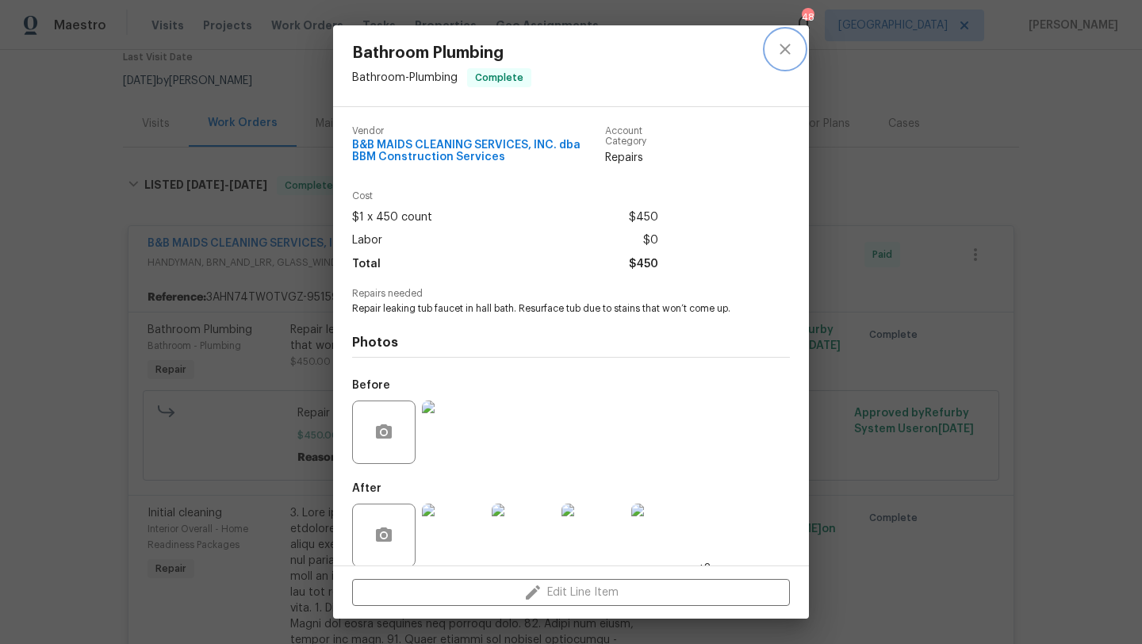
click at [786, 40] on icon "close" at bounding box center [785, 49] width 19 height 19
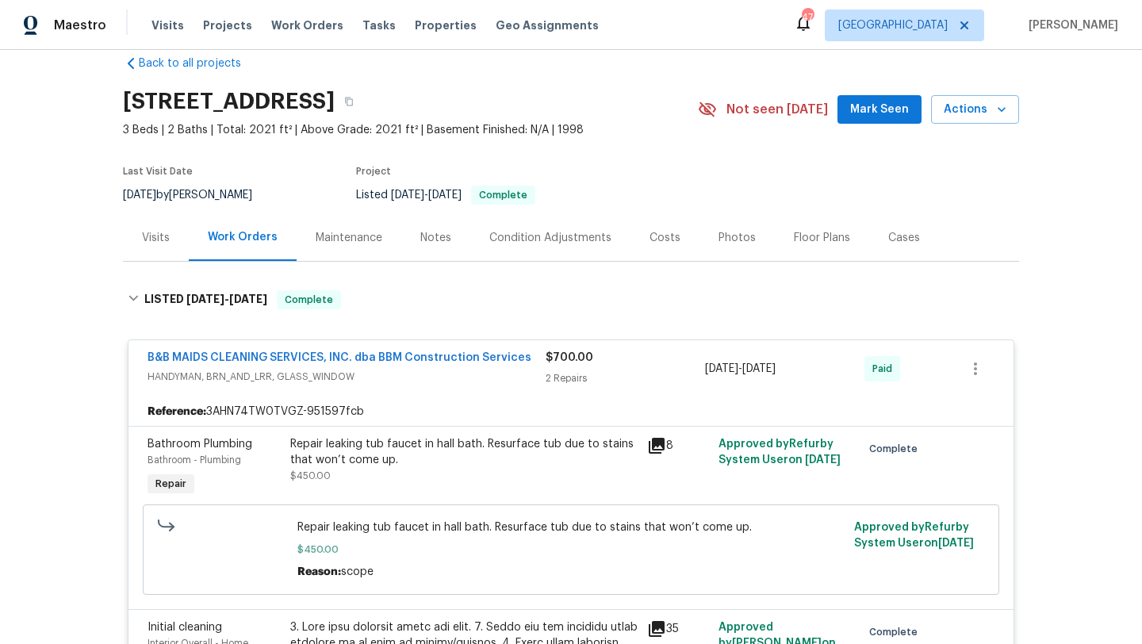
scroll to position [13, 0]
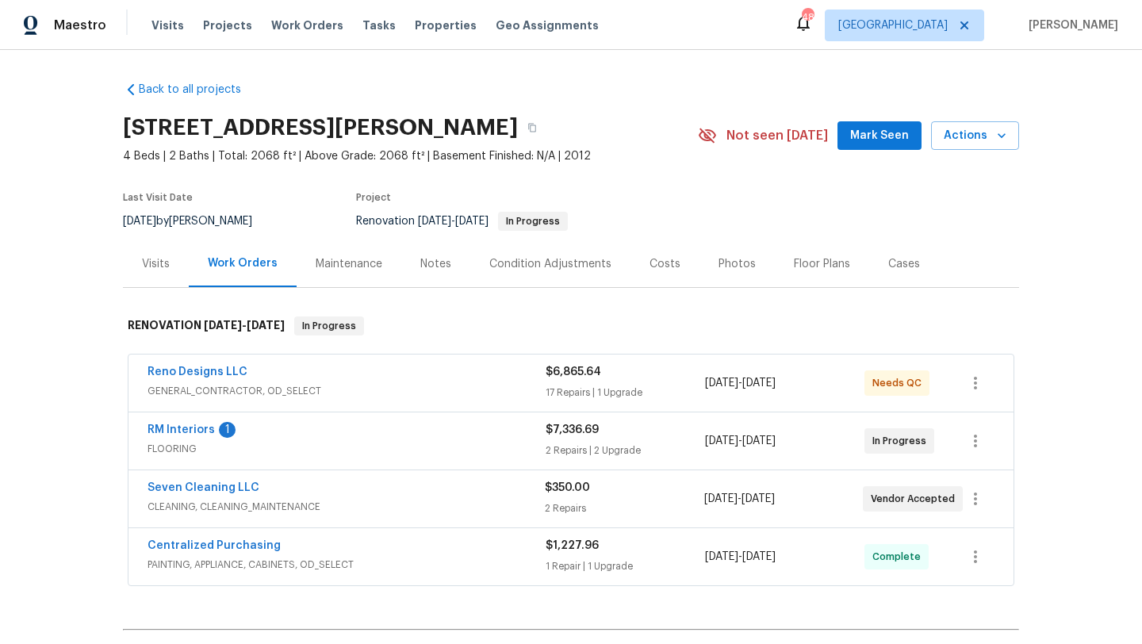
click at [289, 442] on span "FLOORING" at bounding box center [346, 449] width 398 height 16
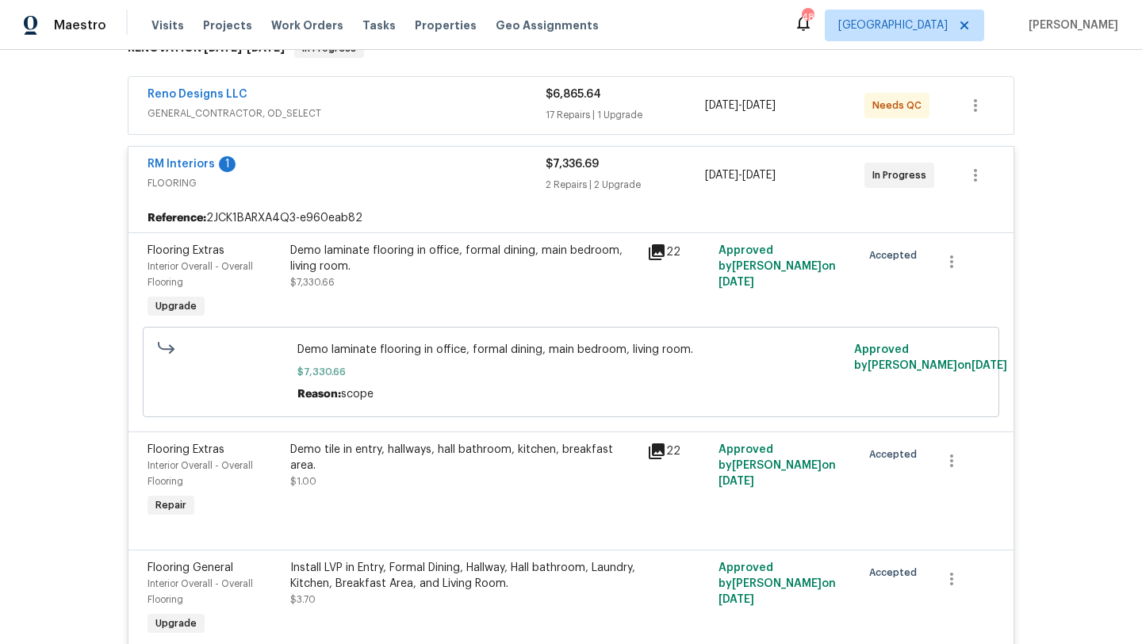
scroll to position [268, 0]
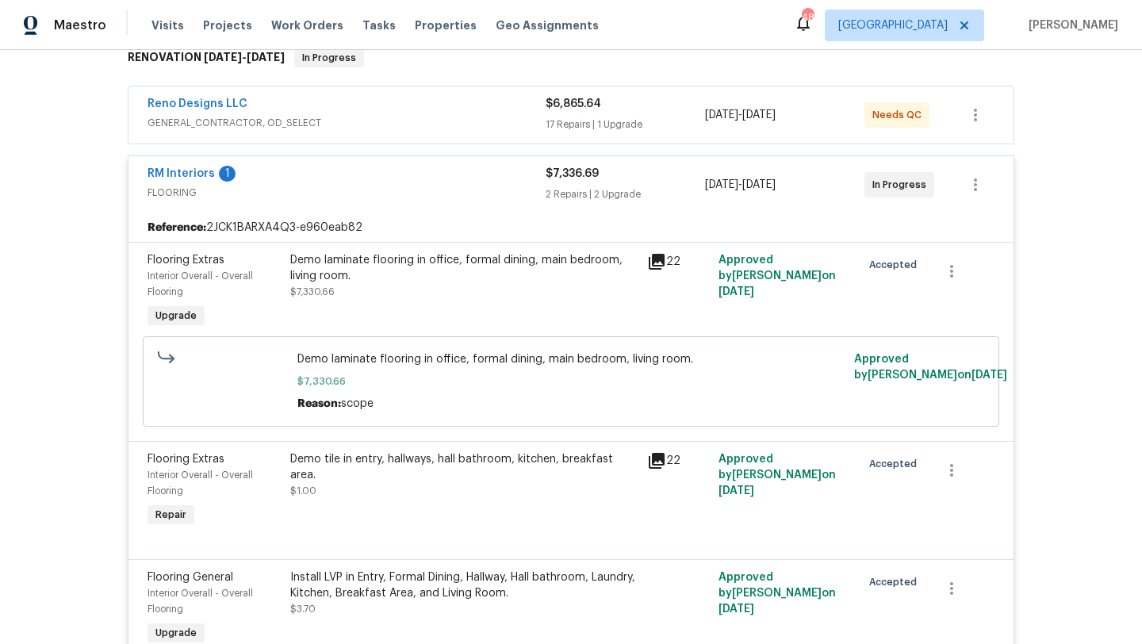
click at [272, 193] on span "FLOORING" at bounding box center [346, 193] width 398 height 16
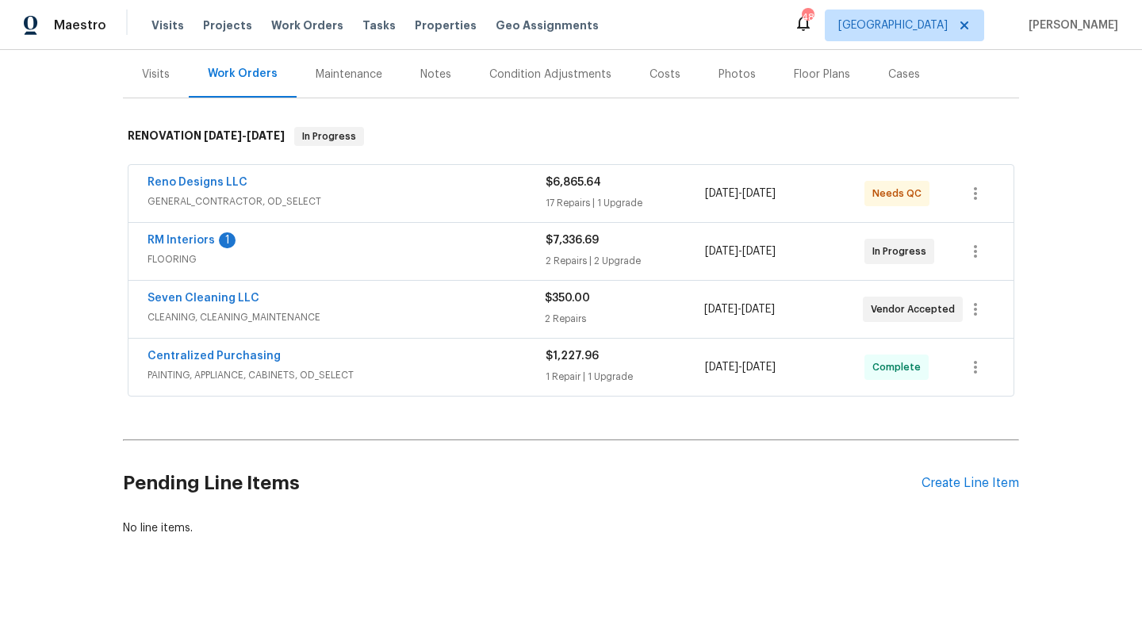
scroll to position [190, 0]
click at [183, 235] on link "RM Interiors" at bounding box center [180, 240] width 67 height 11
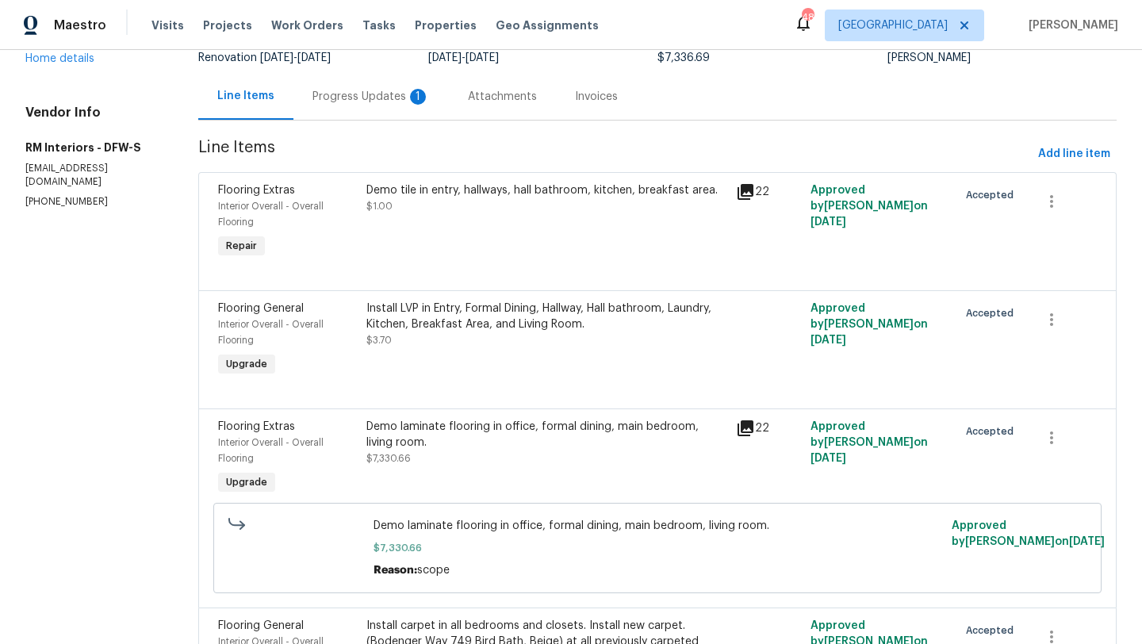
scroll to position [136, 0]
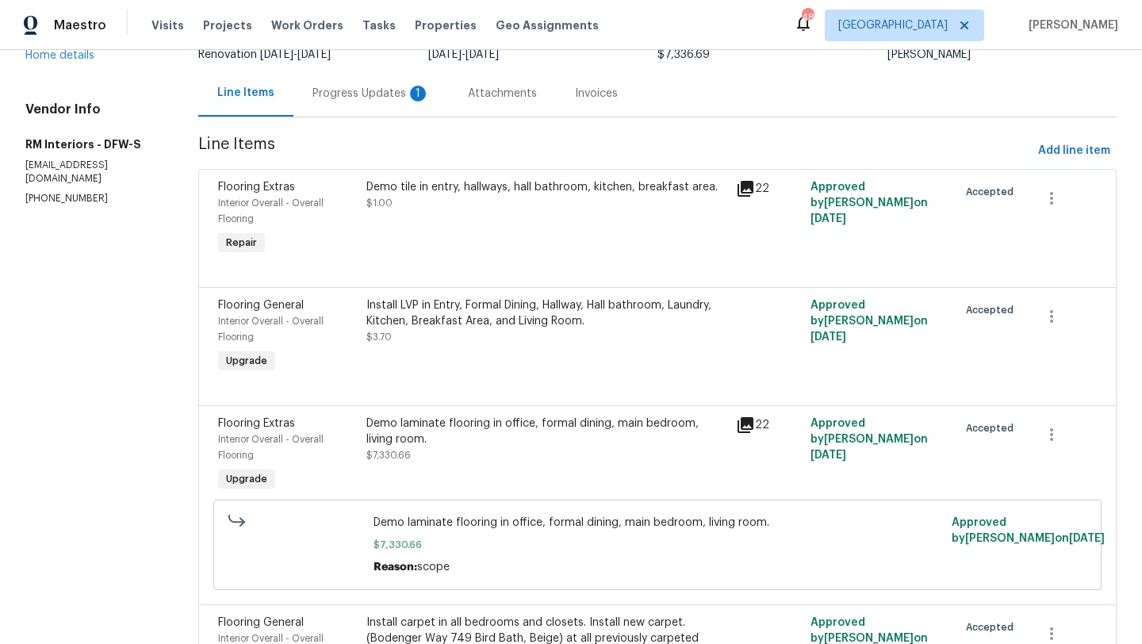
click at [460, 424] on div "Demo laminate flooring in office, formal dining, main bedroom, living room." at bounding box center [546, 432] width 361 height 32
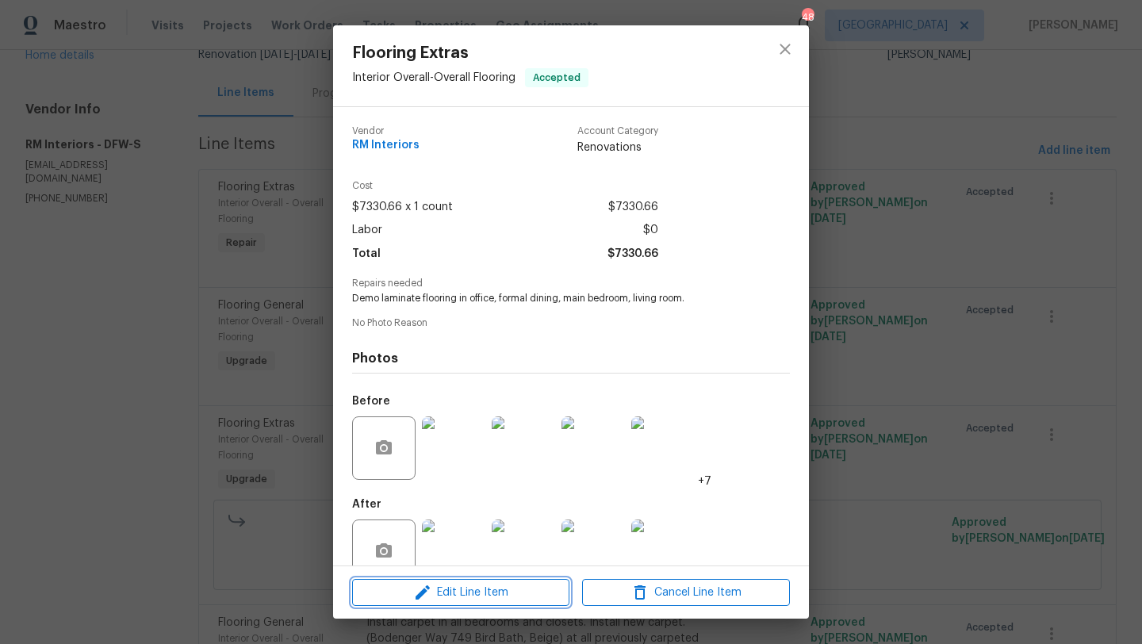
click at [501, 588] on span "Edit Line Item" at bounding box center [461, 593] width 208 height 20
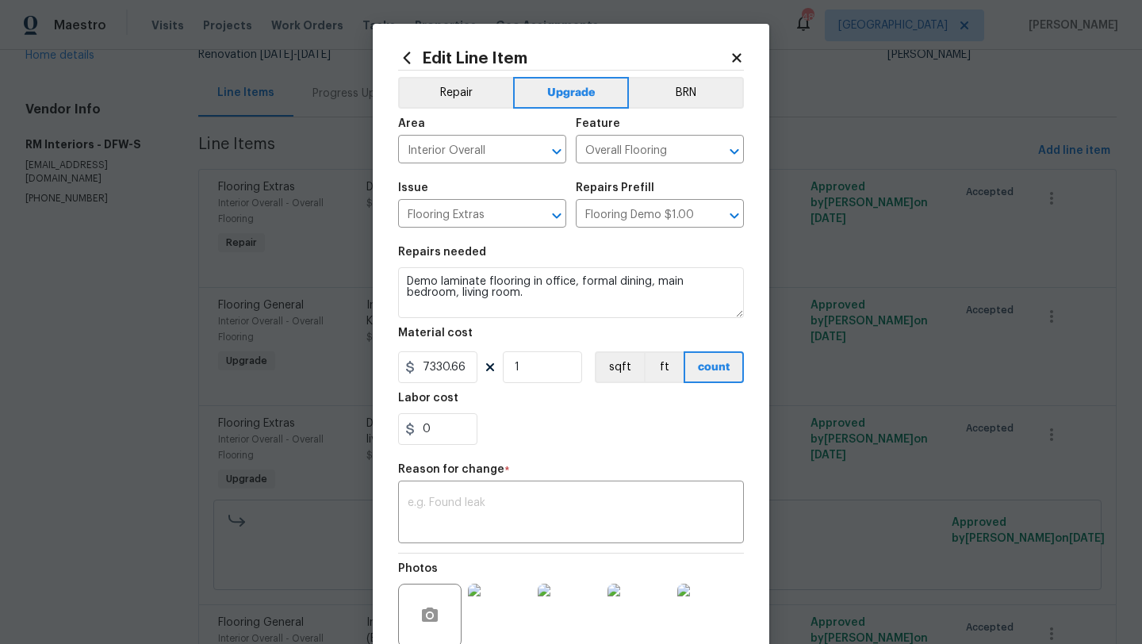
click at [736, 56] on icon at bounding box center [736, 57] width 9 height 9
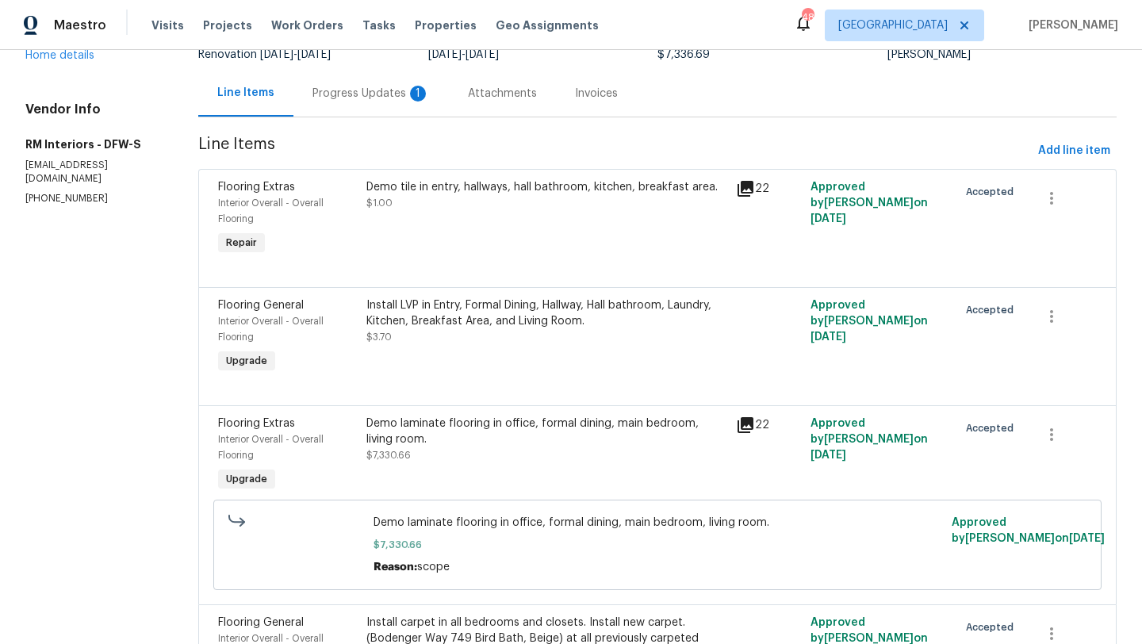
scroll to position [0, 0]
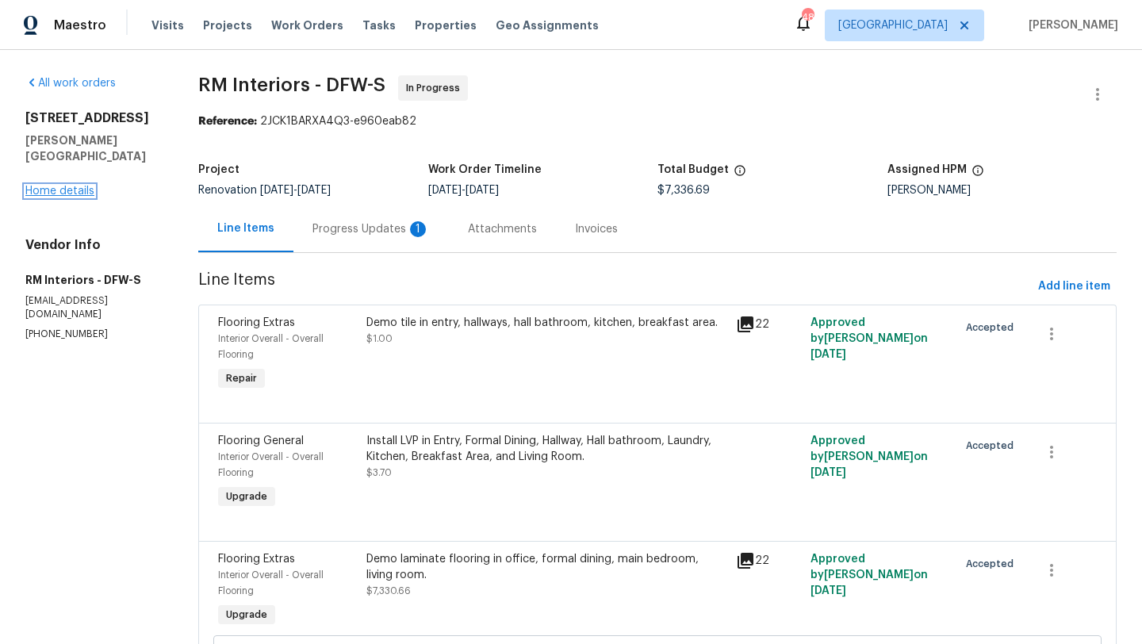
click at [69, 186] on link "Home details" at bounding box center [59, 191] width 69 height 11
